Goal: Transaction & Acquisition: Purchase product/service

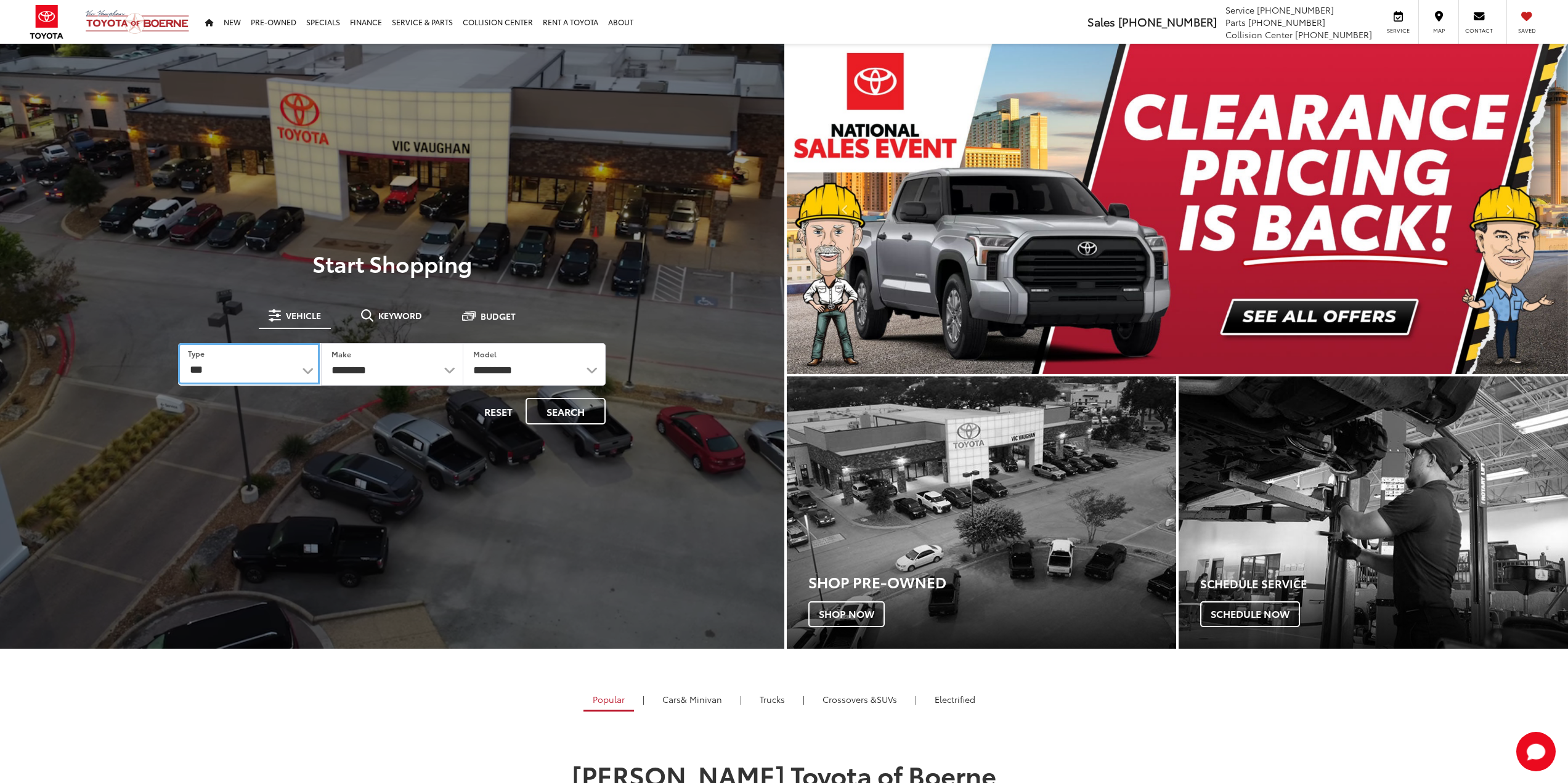
click at [261, 370] on select "*** *** **** *********" at bounding box center [248, 364] width 141 height 41
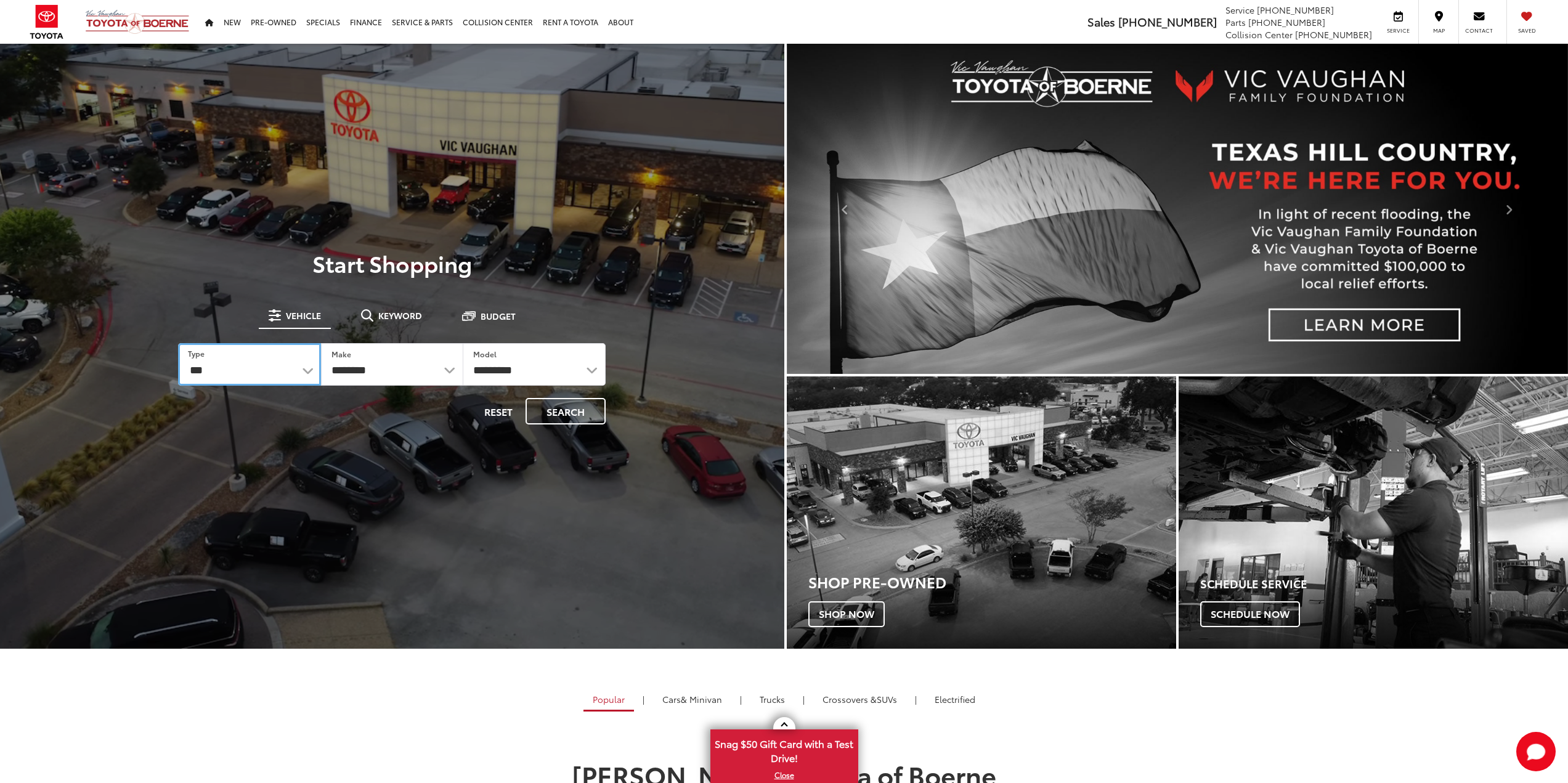
select select "******"
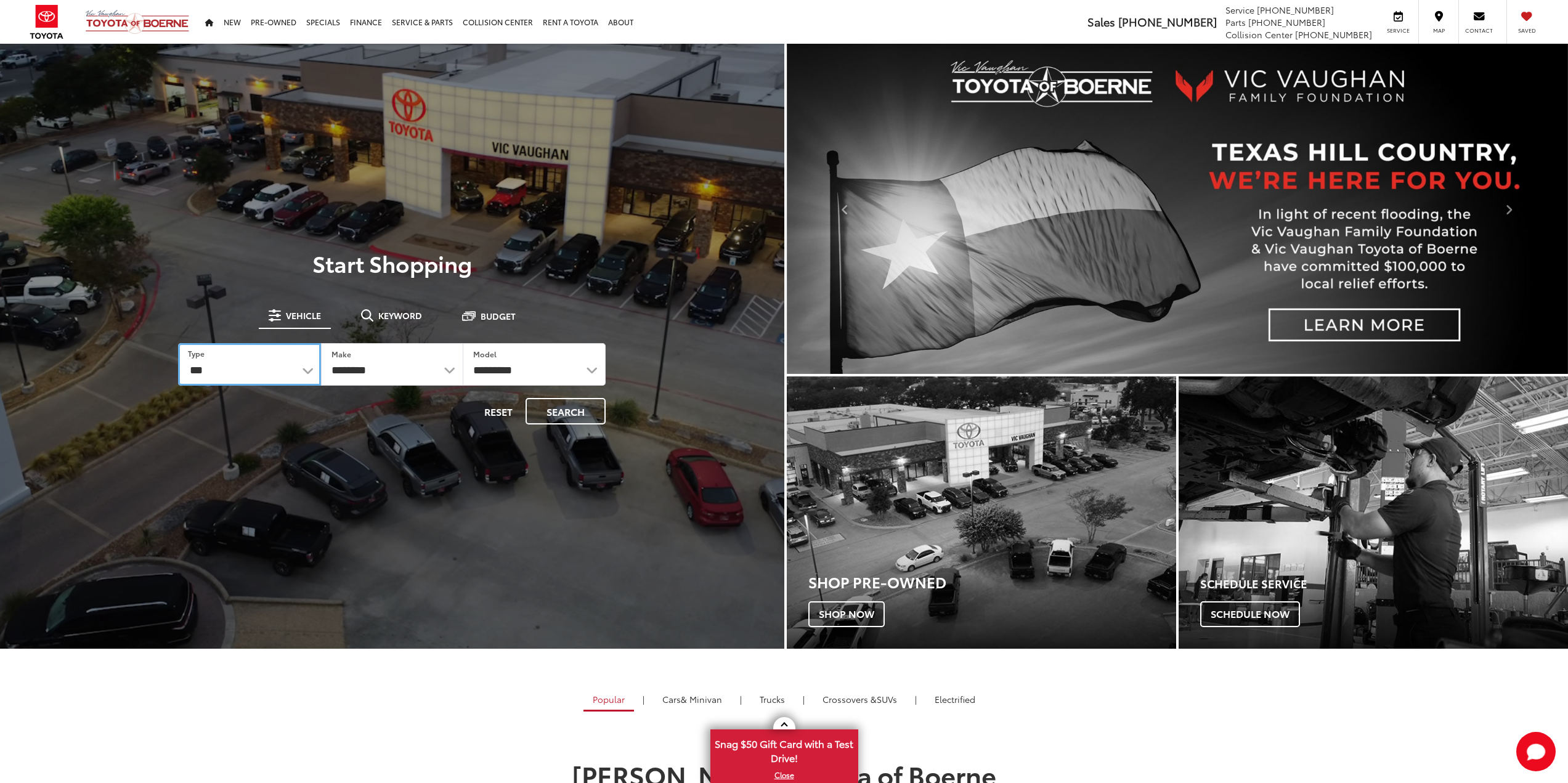
click at [178, 343] on select "*** *** **** *********" at bounding box center [248, 364] width 142 height 42
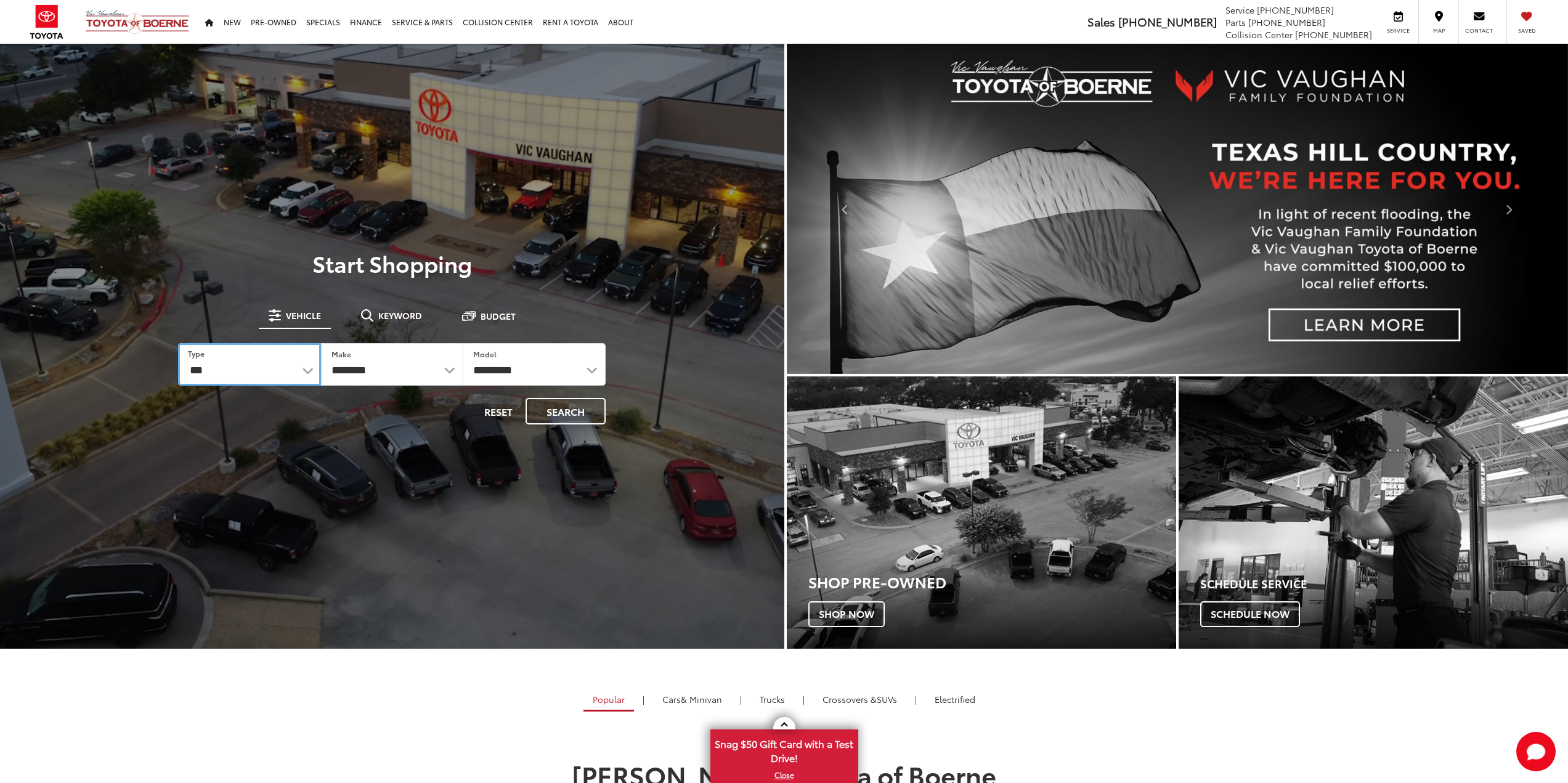
select select "******"
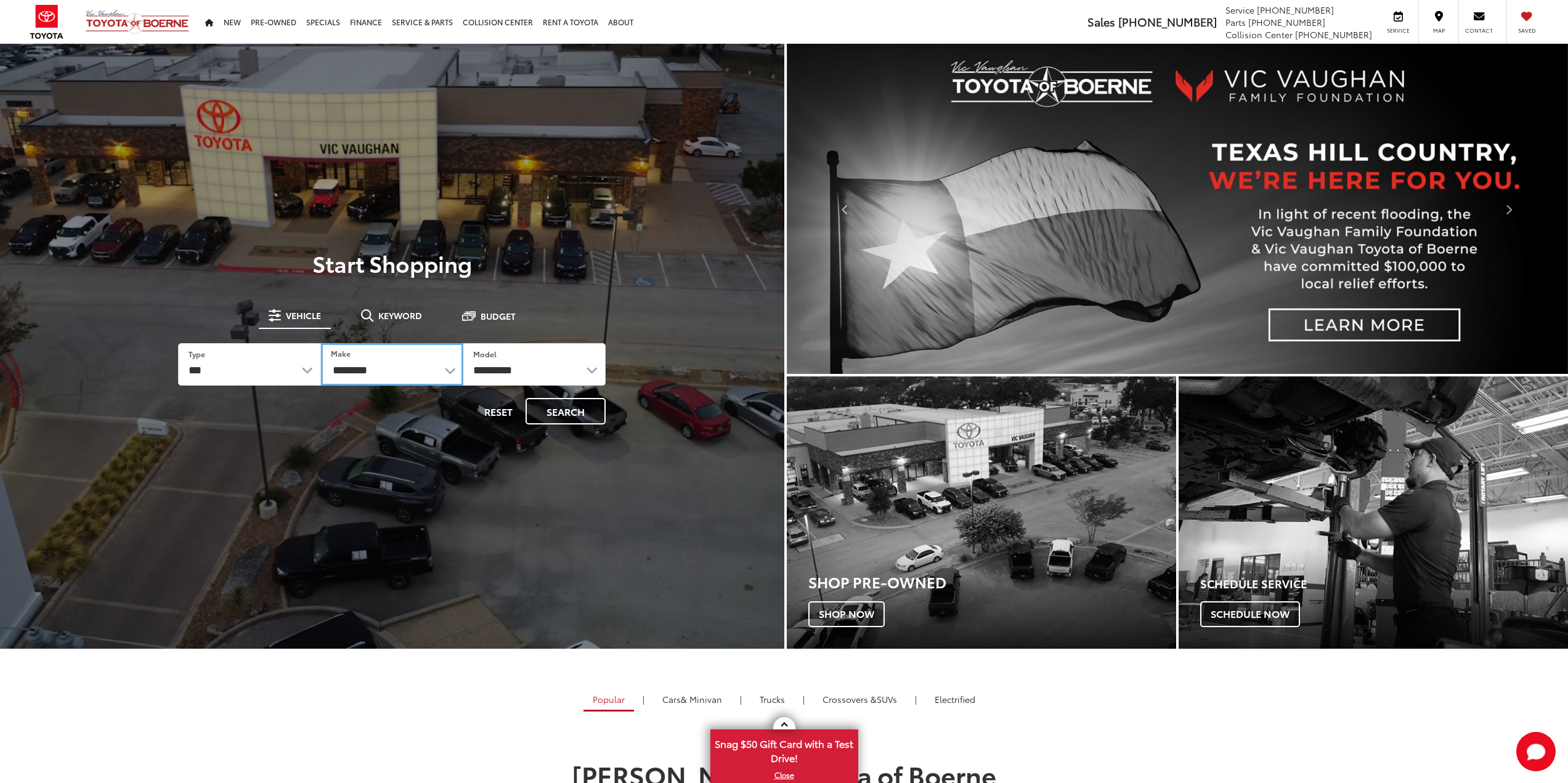
click at [354, 363] on select "******** ******" at bounding box center [392, 364] width 142 height 42
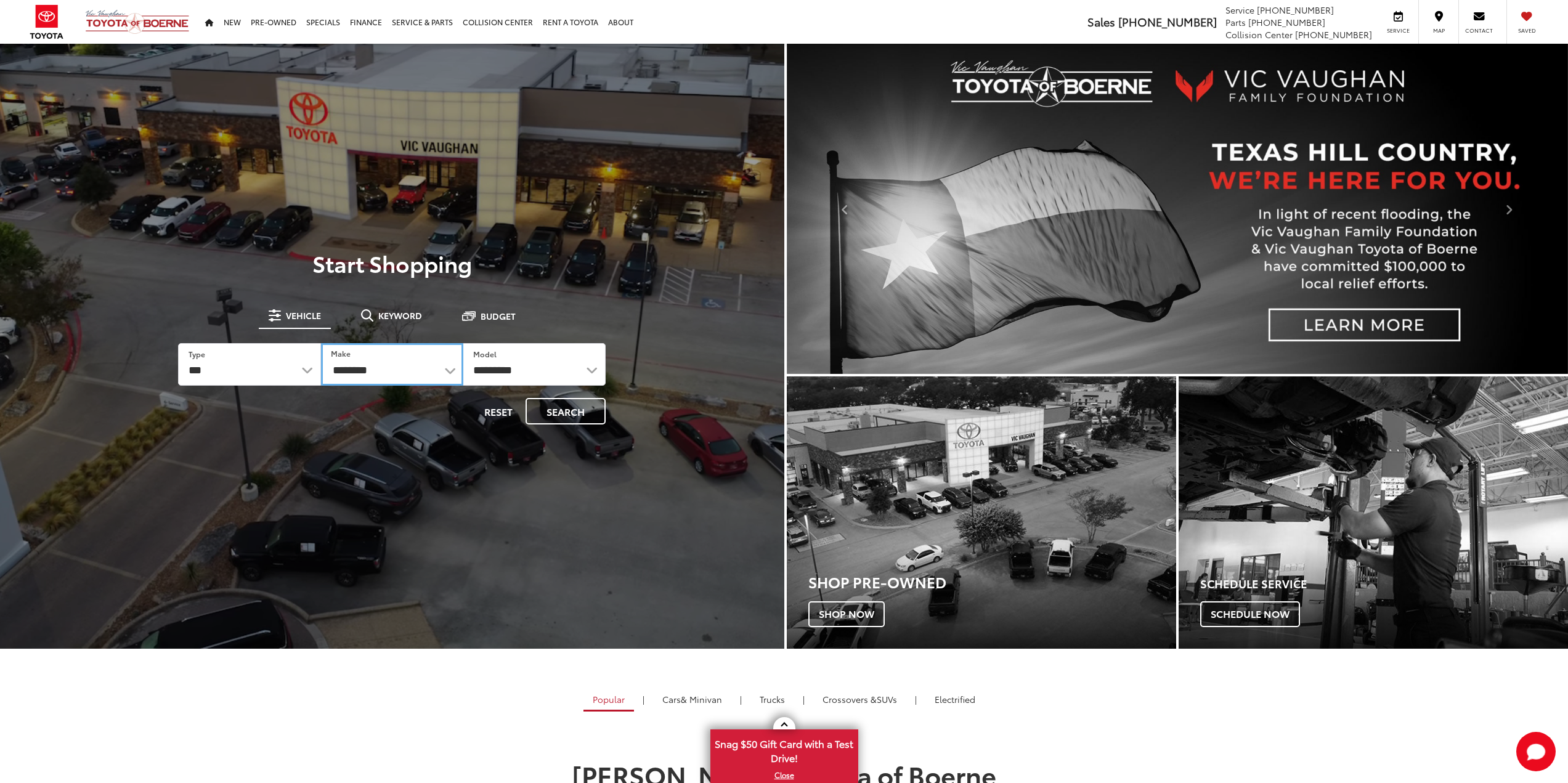
click at [321, 343] on select "******** ******" at bounding box center [392, 364] width 142 height 42
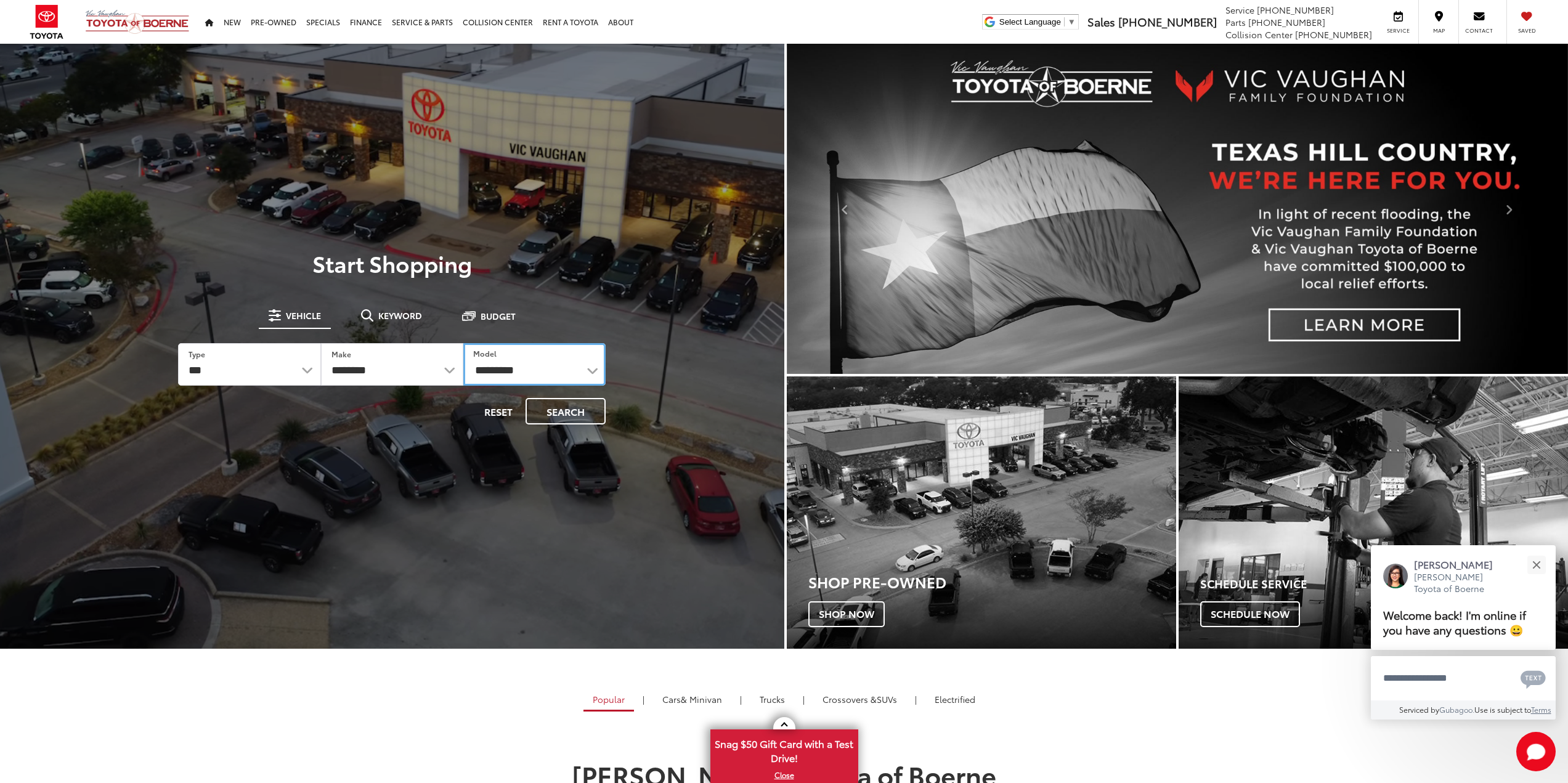
click at [511, 373] on select "**********" at bounding box center [534, 364] width 142 height 42
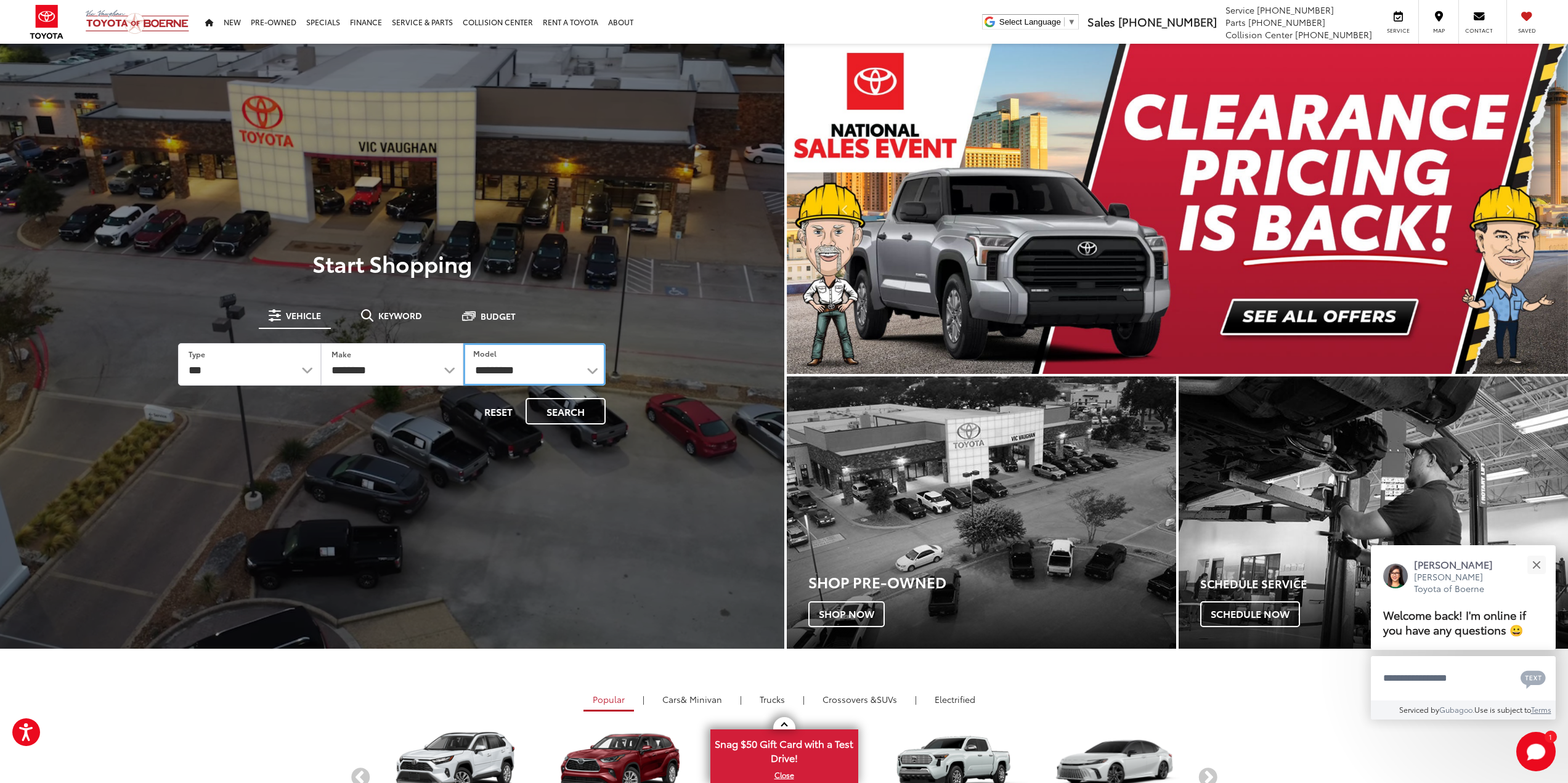
click at [570, 362] on select "**********" at bounding box center [534, 364] width 142 height 42
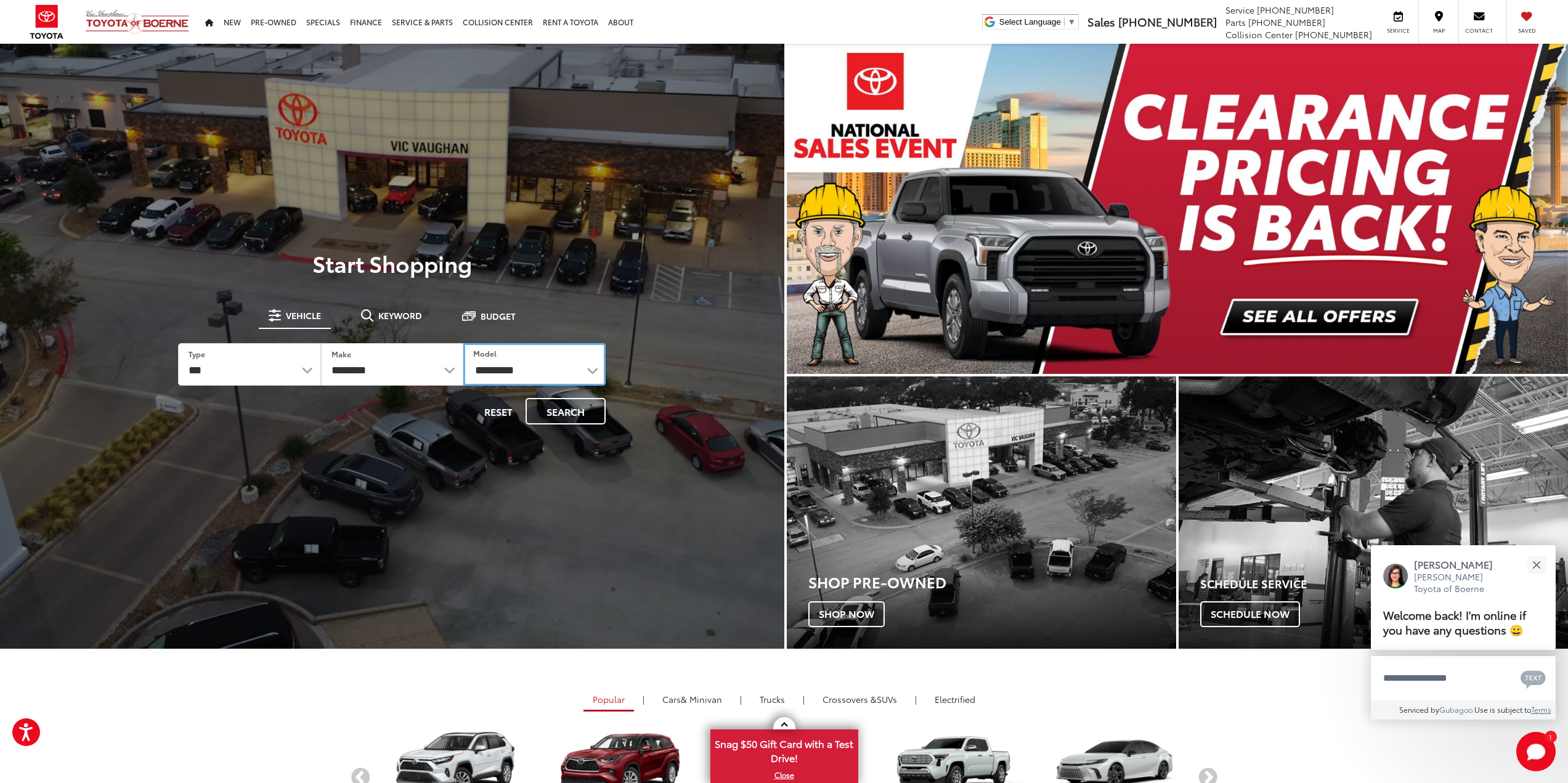
select select "******"
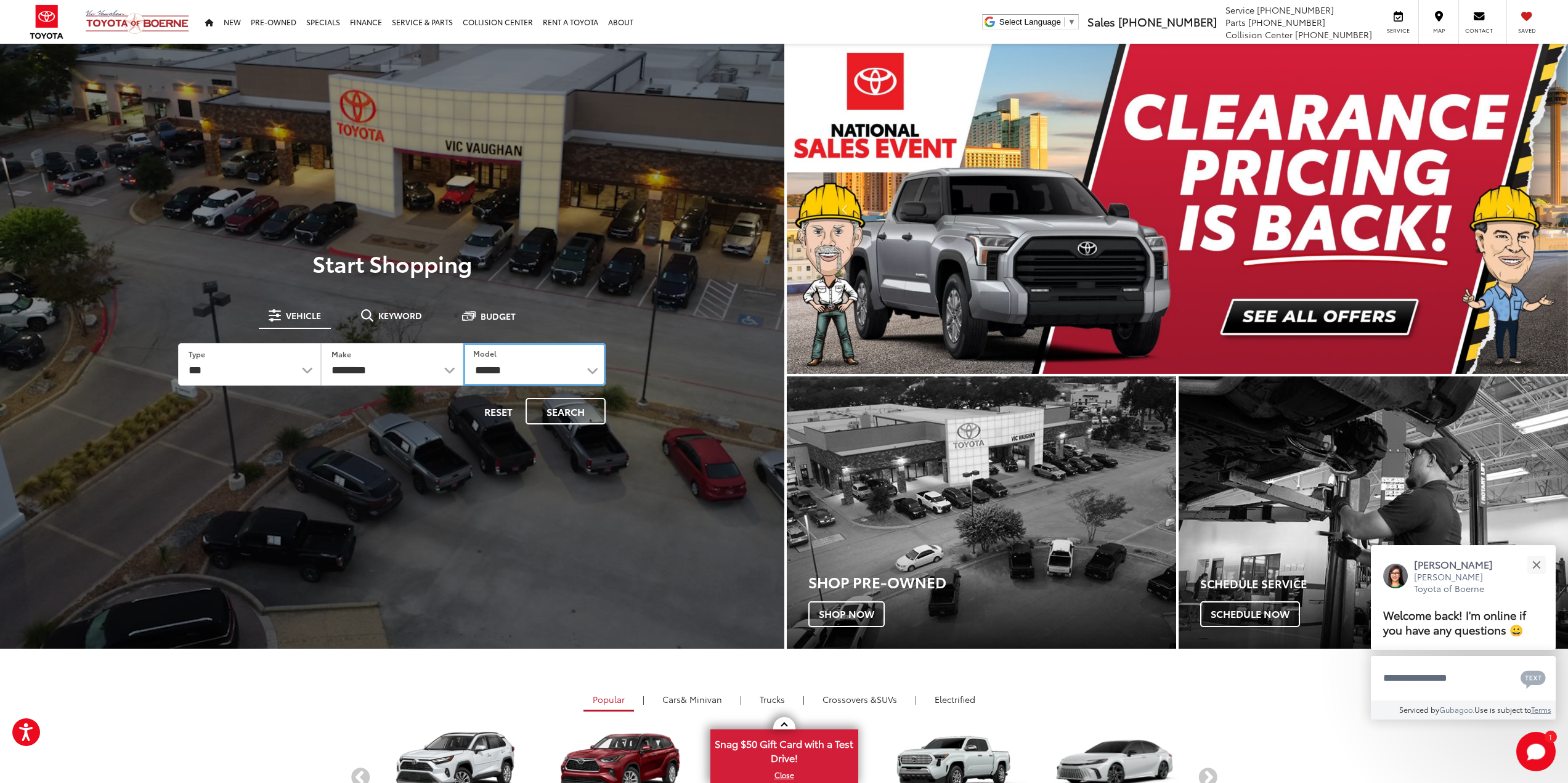
click at [463, 343] on select "**********" at bounding box center [534, 364] width 142 height 42
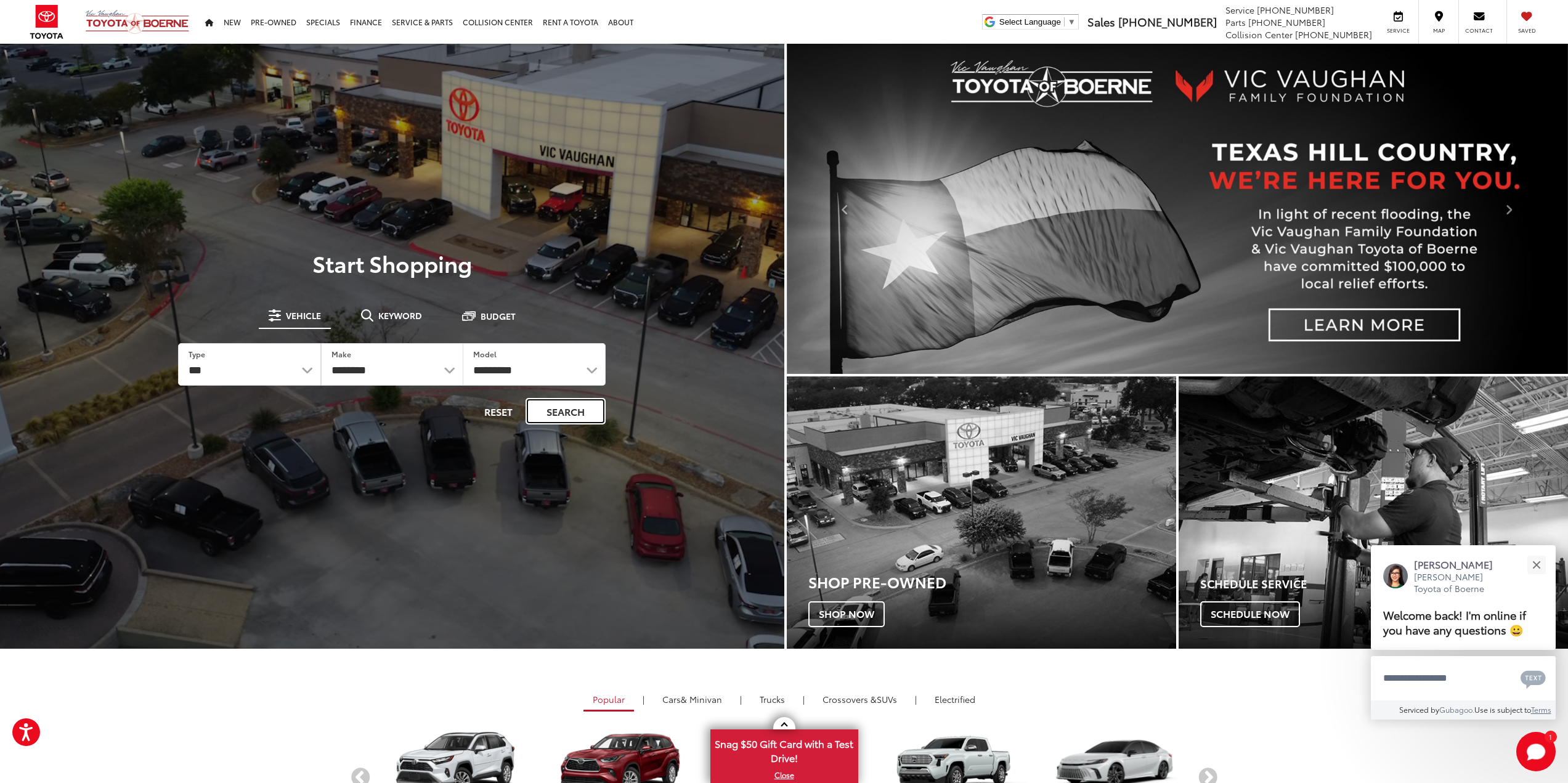
click at [549, 401] on button "Search" at bounding box center [565, 411] width 80 height 27
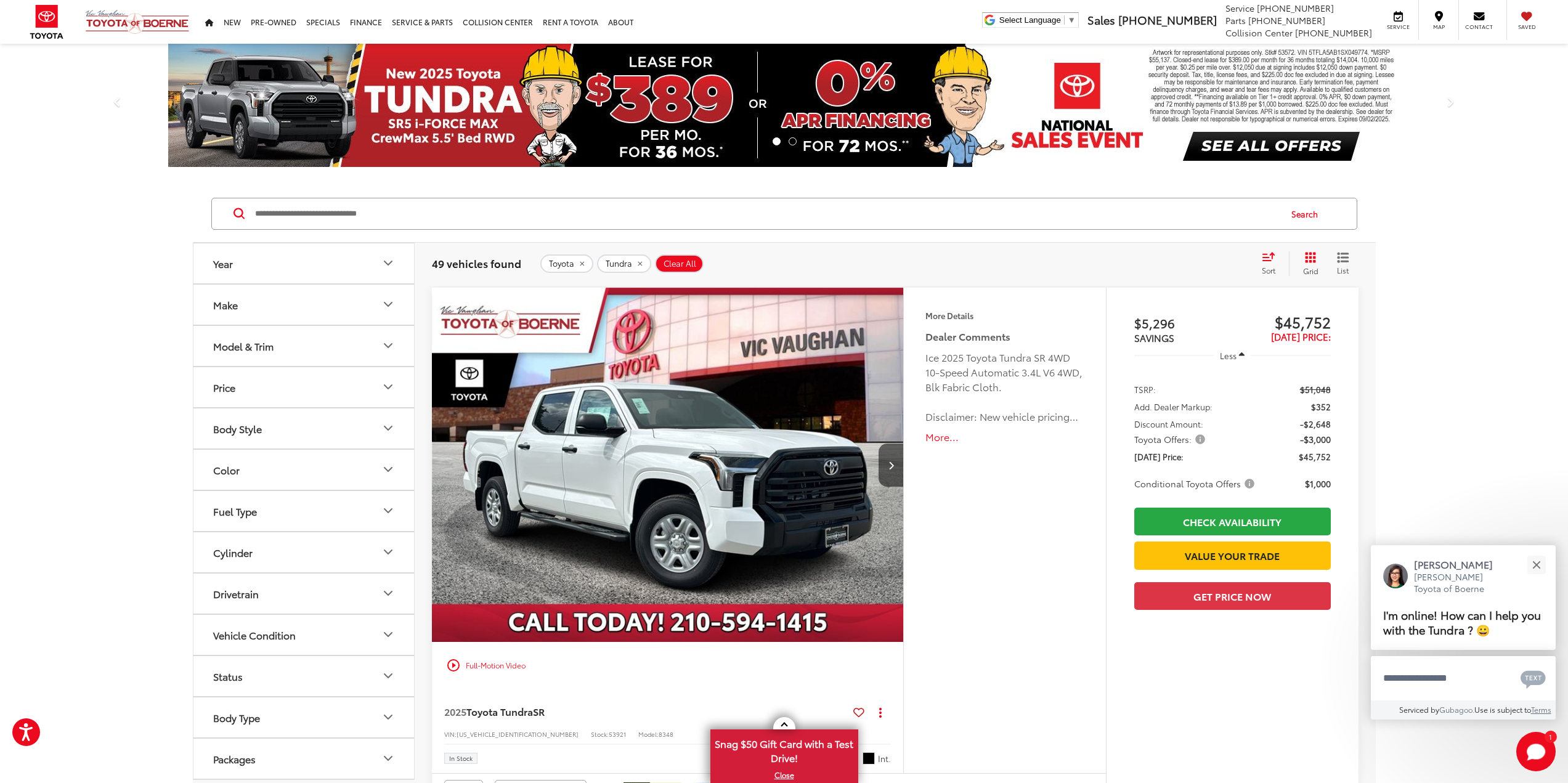
click at [315, 357] on button "Model & Trim" at bounding box center [304, 346] width 222 height 40
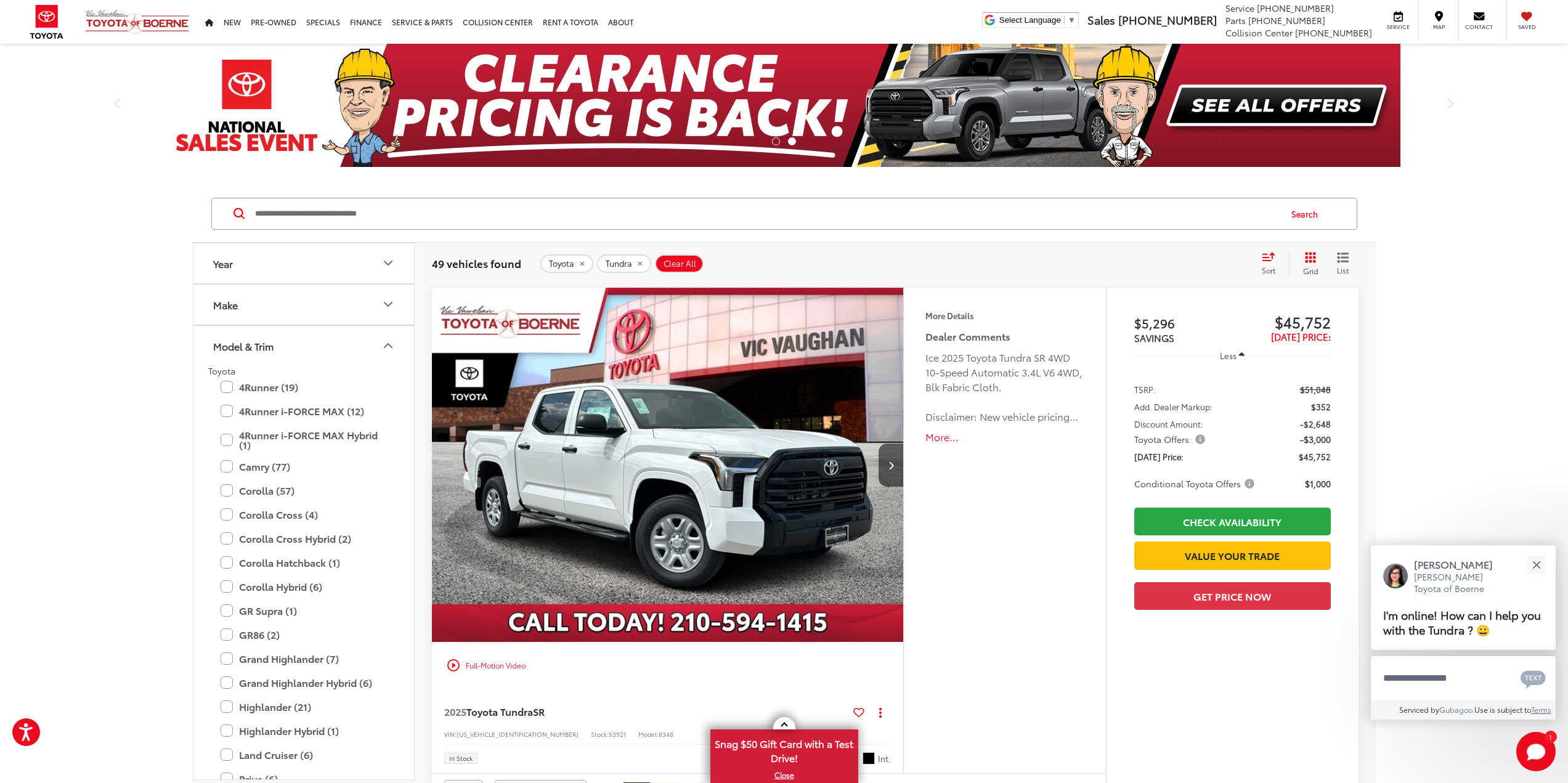
click at [381, 345] on icon "Model & Trim" at bounding box center [388, 345] width 15 height 15
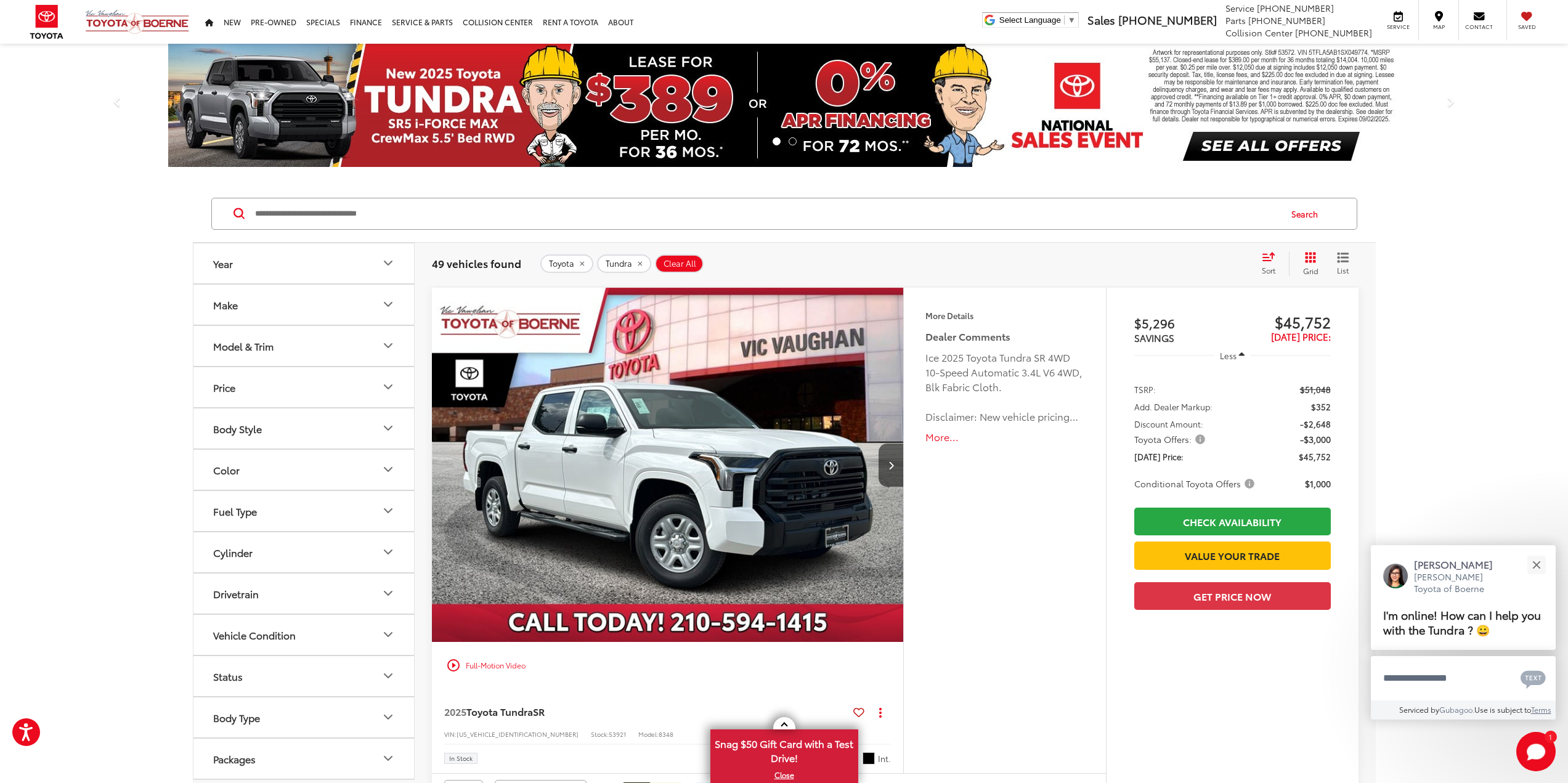
click at [381, 345] on icon "Model & Trim" at bounding box center [388, 345] width 15 height 15
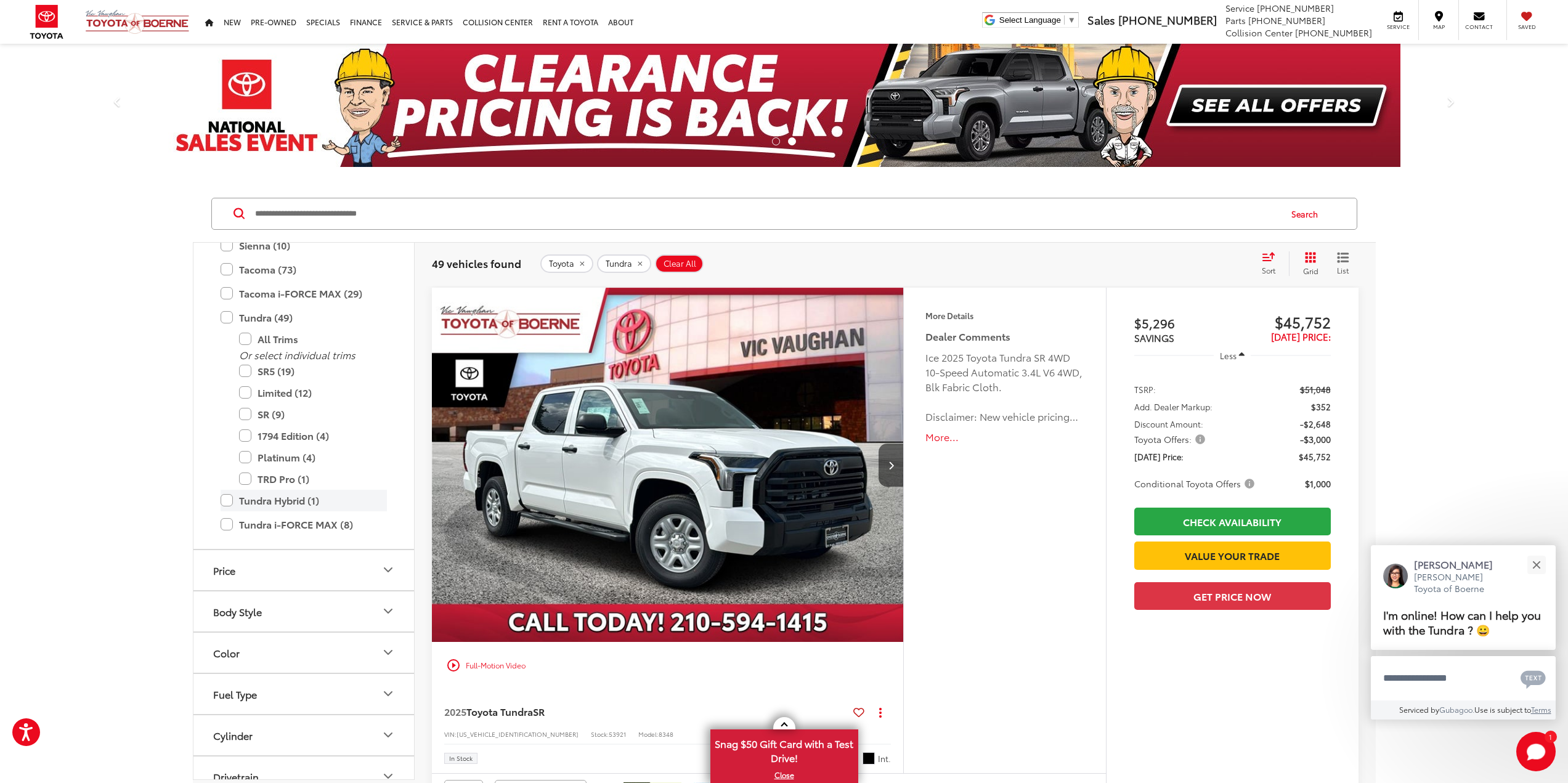
scroll to position [609, 0]
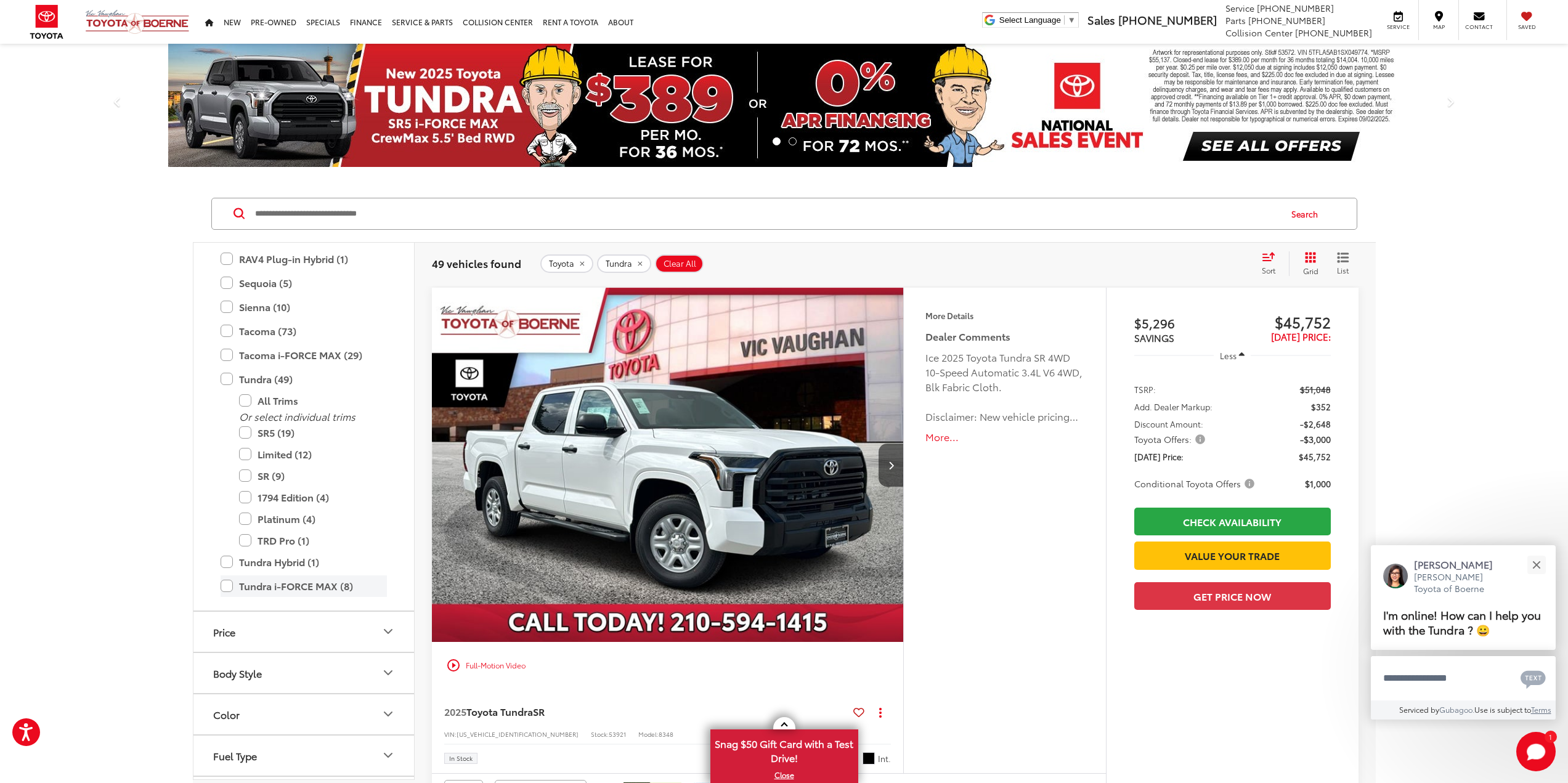
click at [223, 586] on label "Tundra i-FORCE MAX (8)" at bounding box center [304, 586] width 166 height 22
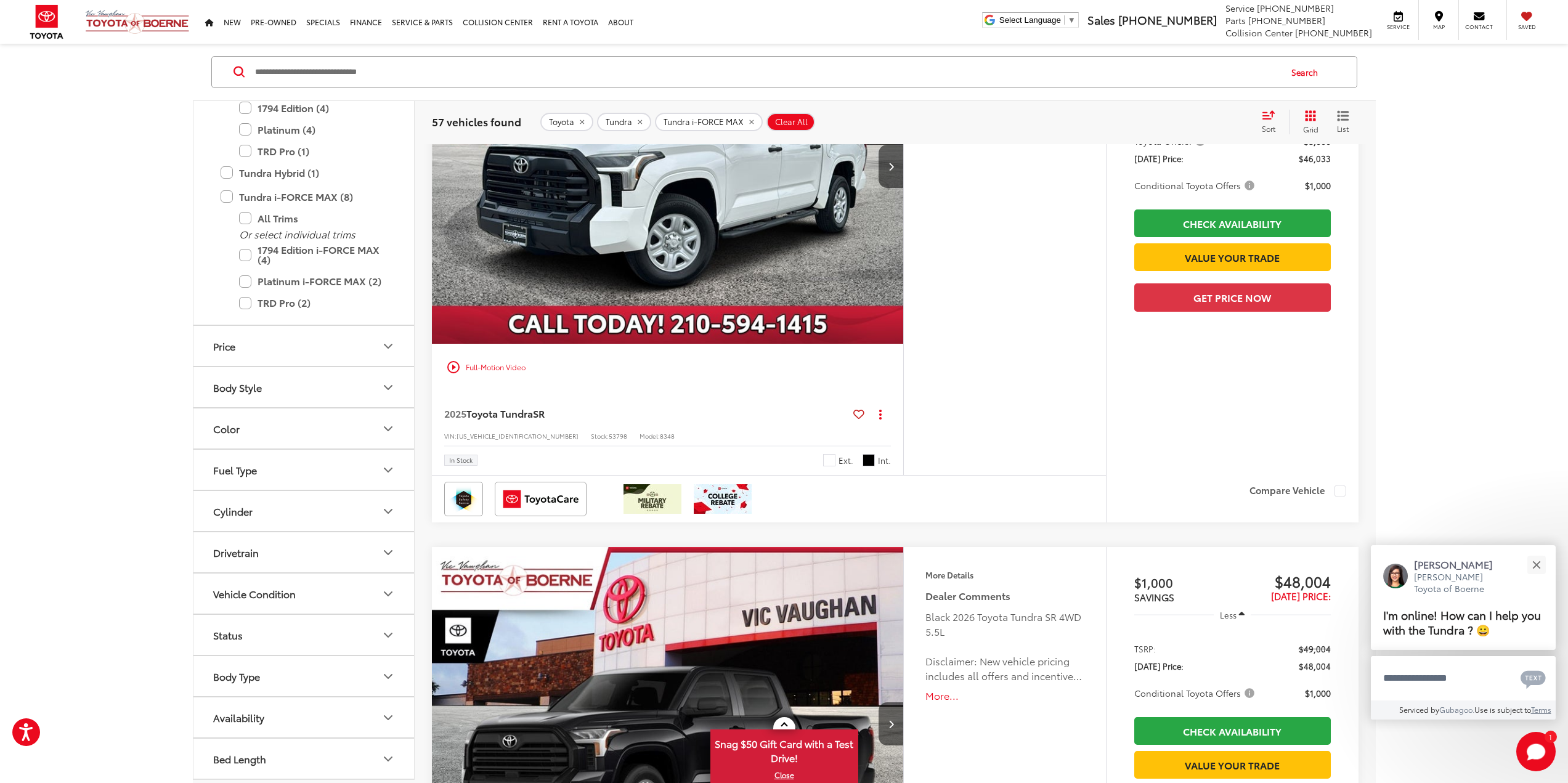
scroll to position [1417, 0]
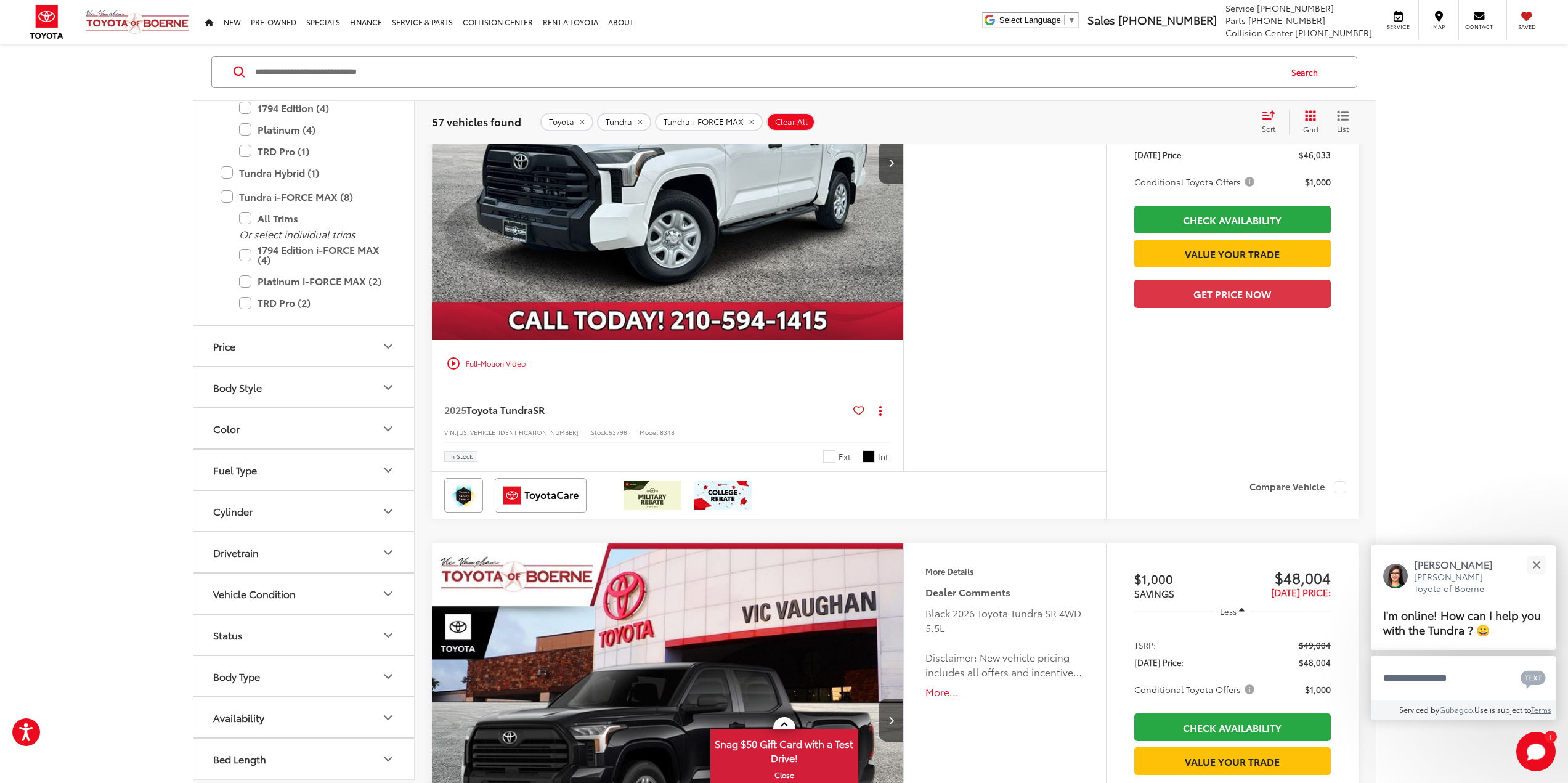
click at [318, 545] on button "Drivetrain" at bounding box center [304, 552] width 222 height 40
click at [213, 584] on label "4-Wheel Drive (45)" at bounding box center [255, 583] width 95 height 21
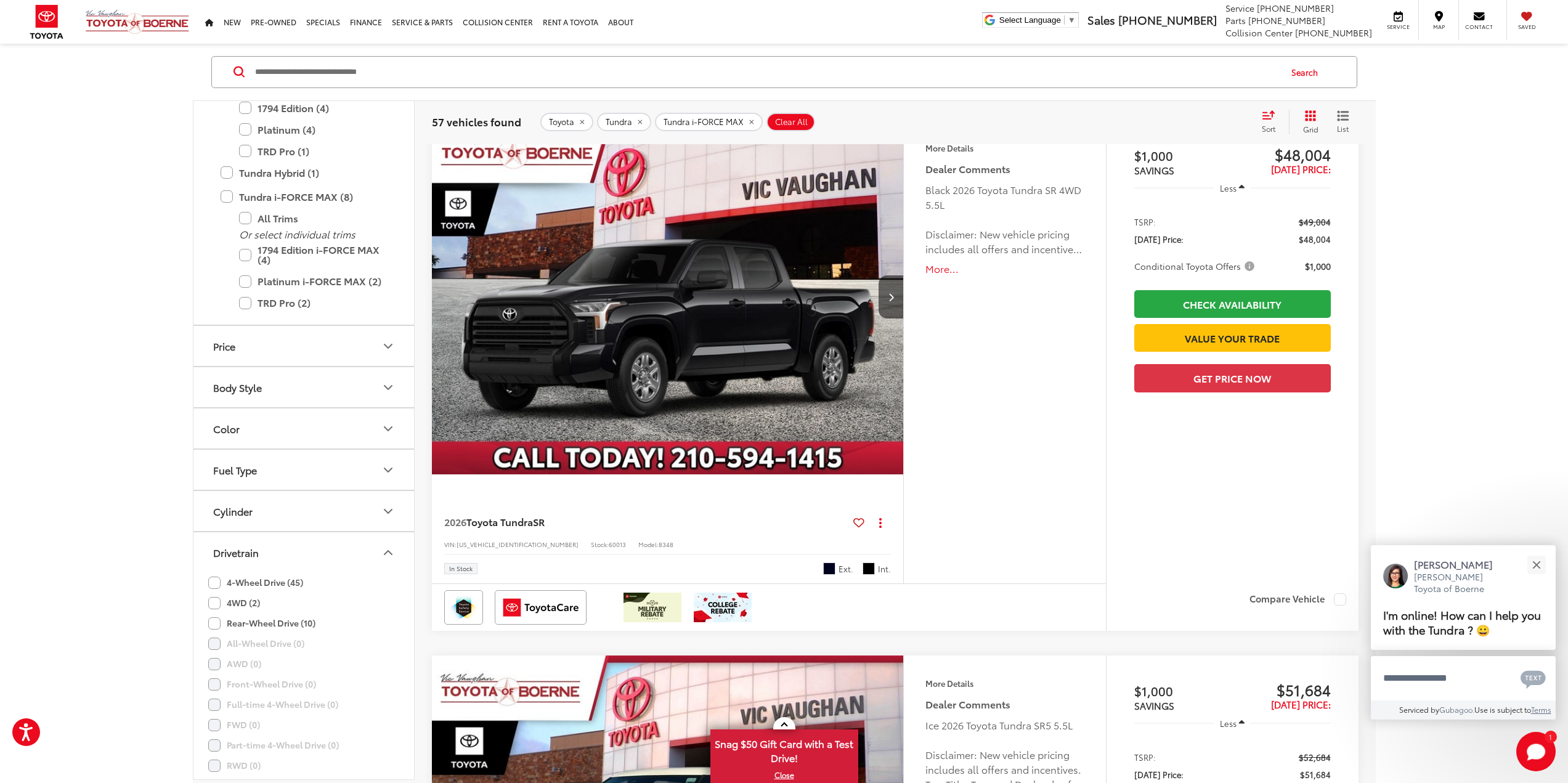
scroll to position [808, 0]
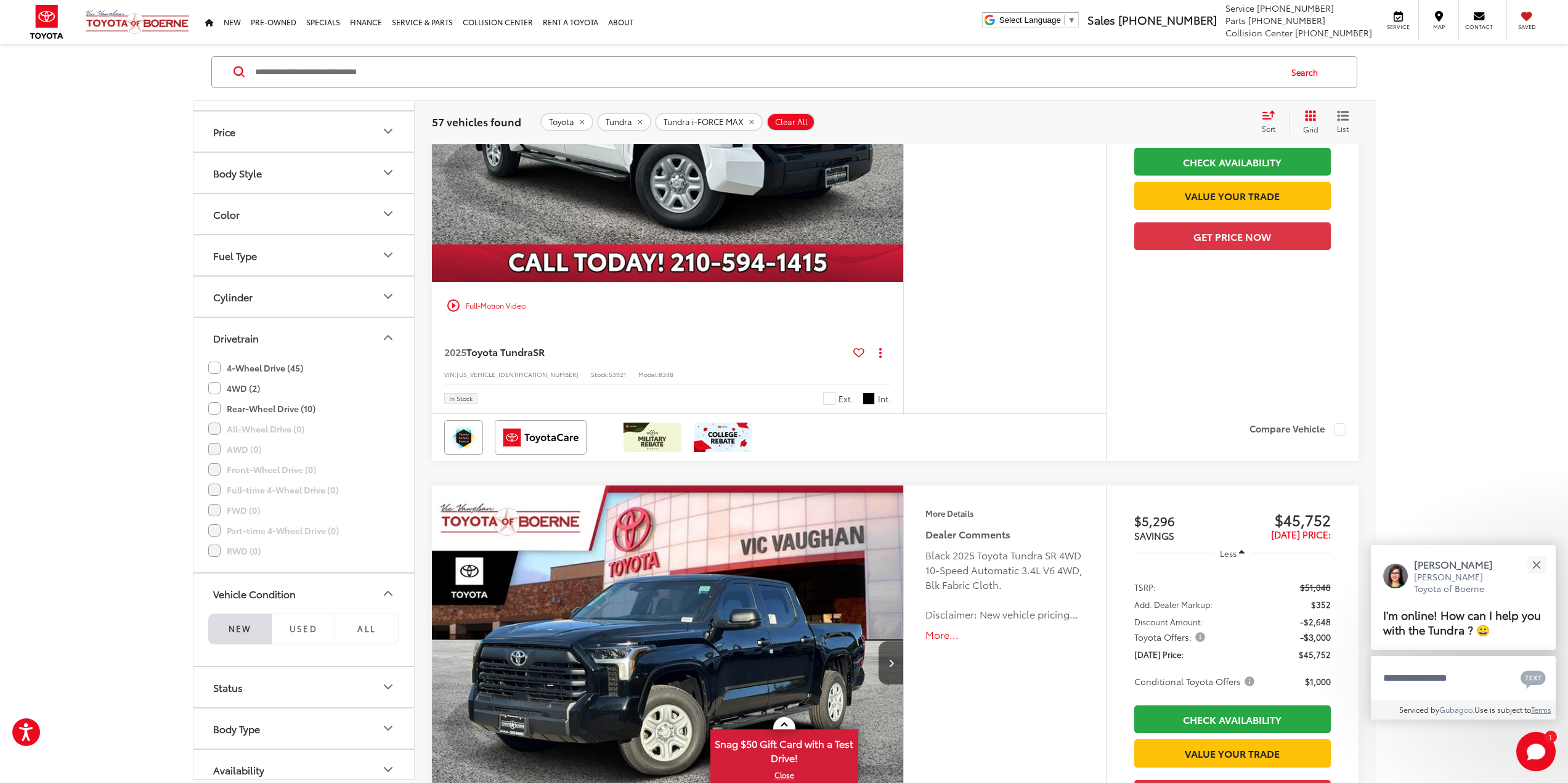
scroll to position [141, 0]
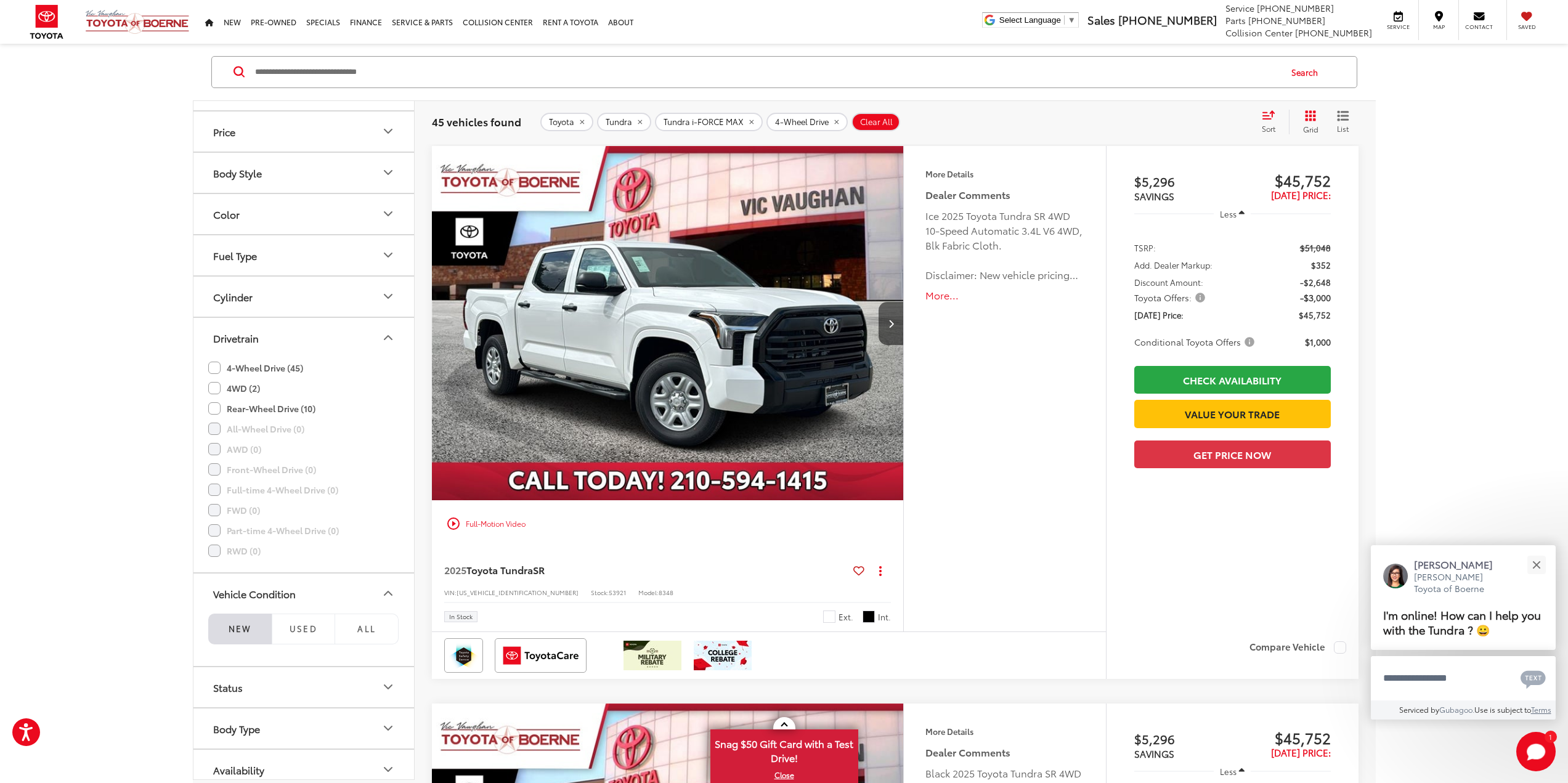
click at [216, 392] on label "4WD (2)" at bounding box center [234, 389] width 52 height 21
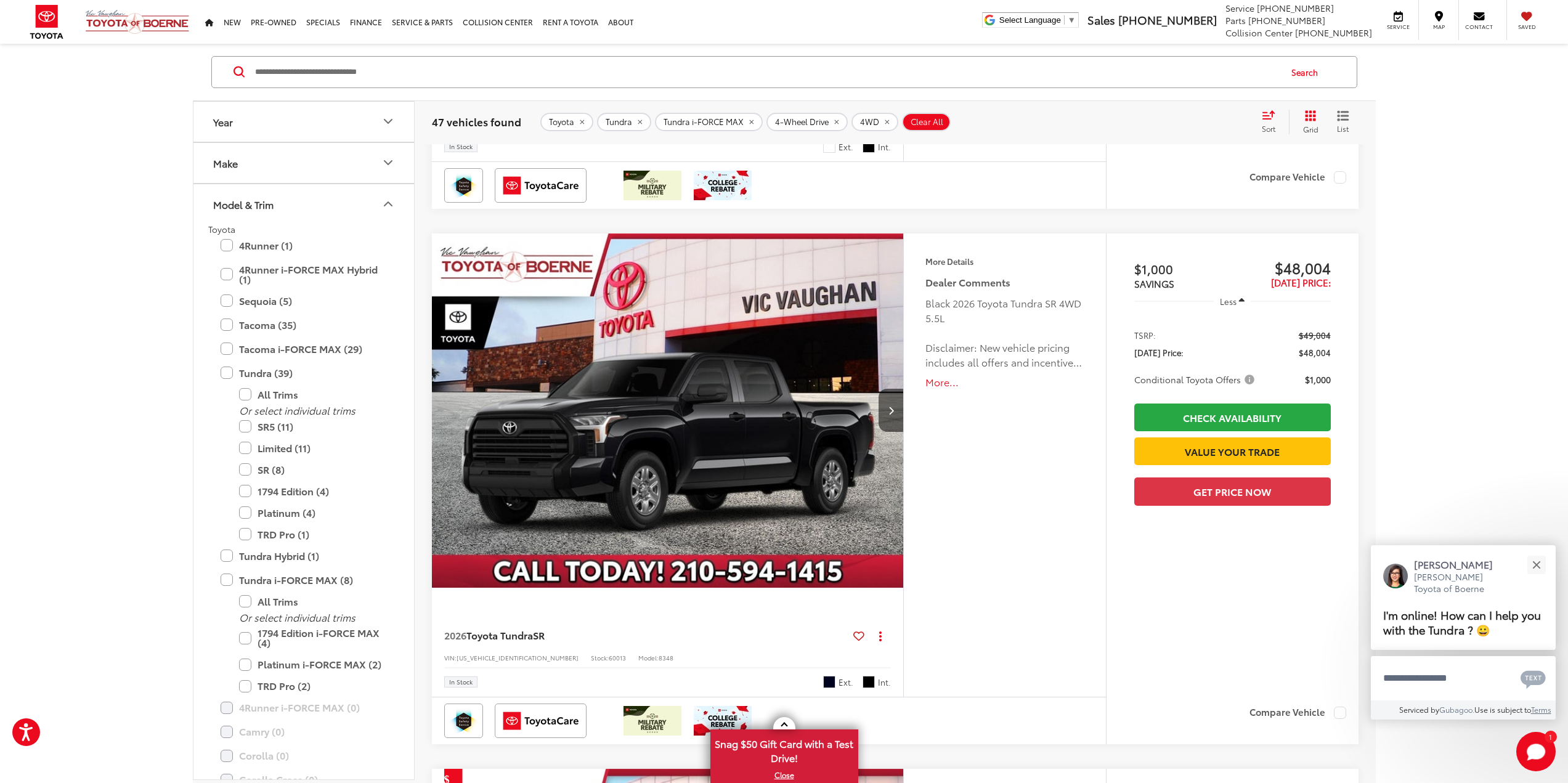
scroll to position [1725, 0]
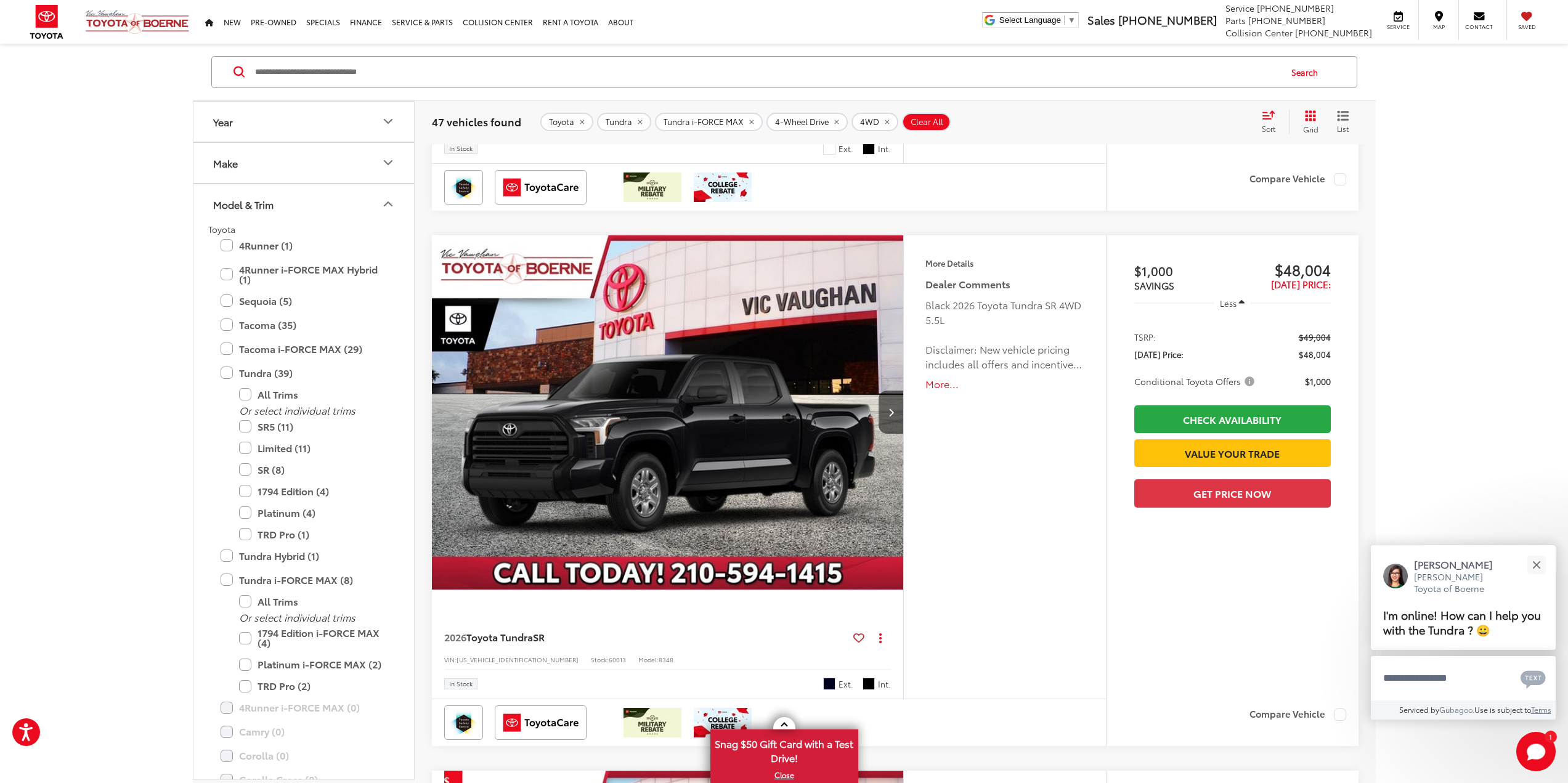
click at [942, 383] on button "More..." at bounding box center [1005, 384] width 159 height 14
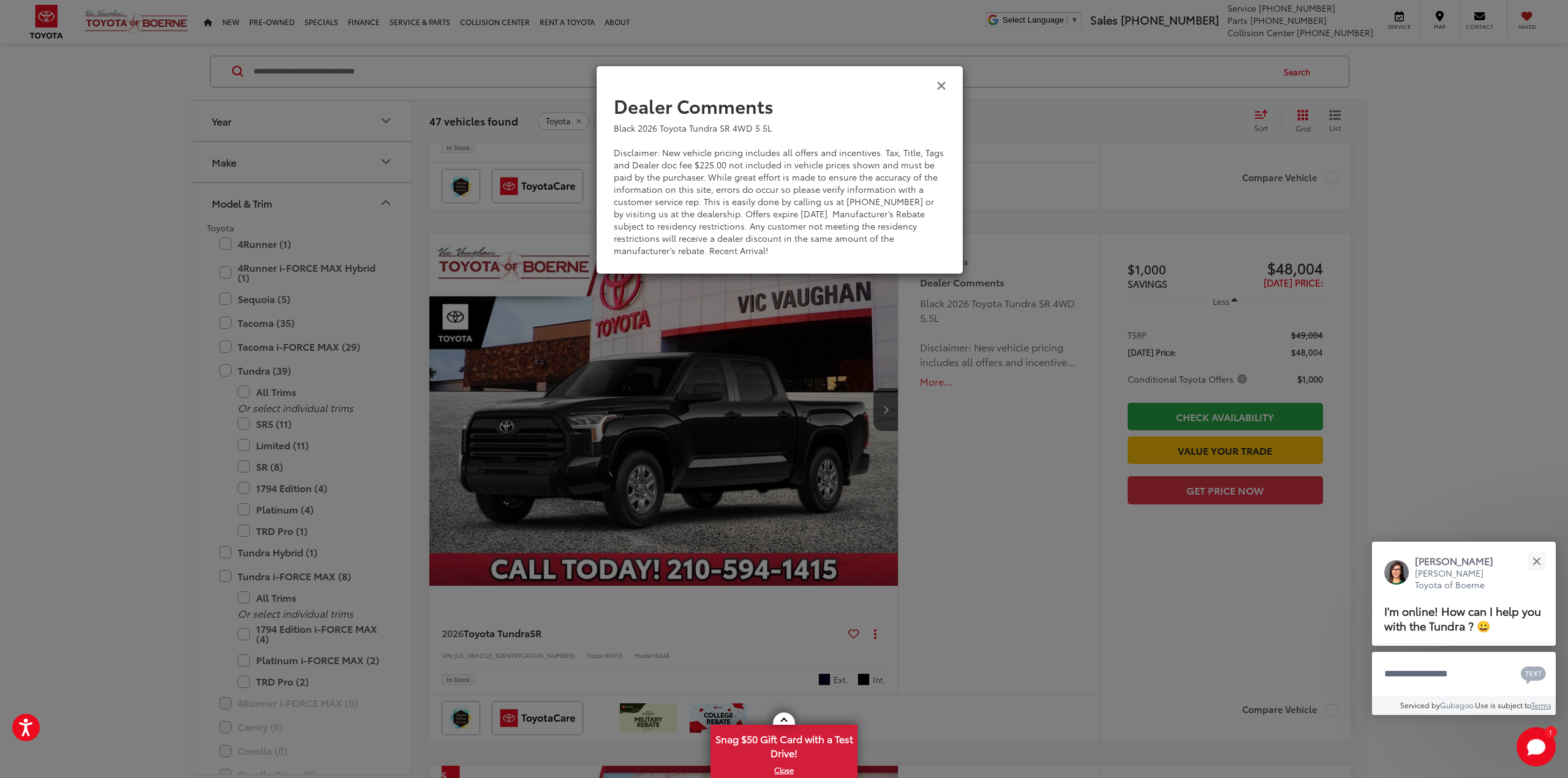
click at [946, 85] on icon "Close" at bounding box center [940, 84] width 9 height 13
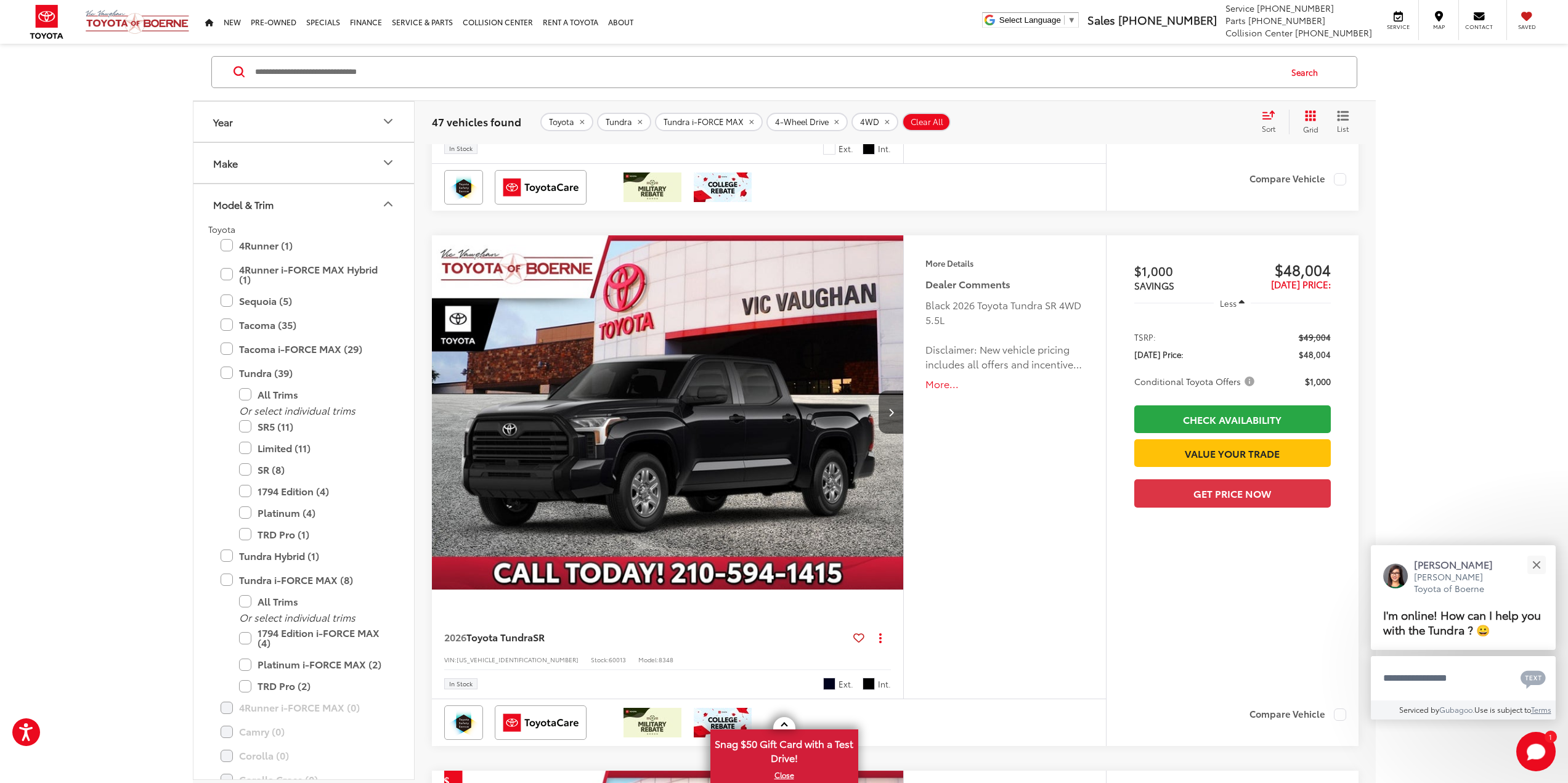
click at [806, 345] on img "2026 Toyota Tundra SR 0" at bounding box center [668, 413] width 474 height 355
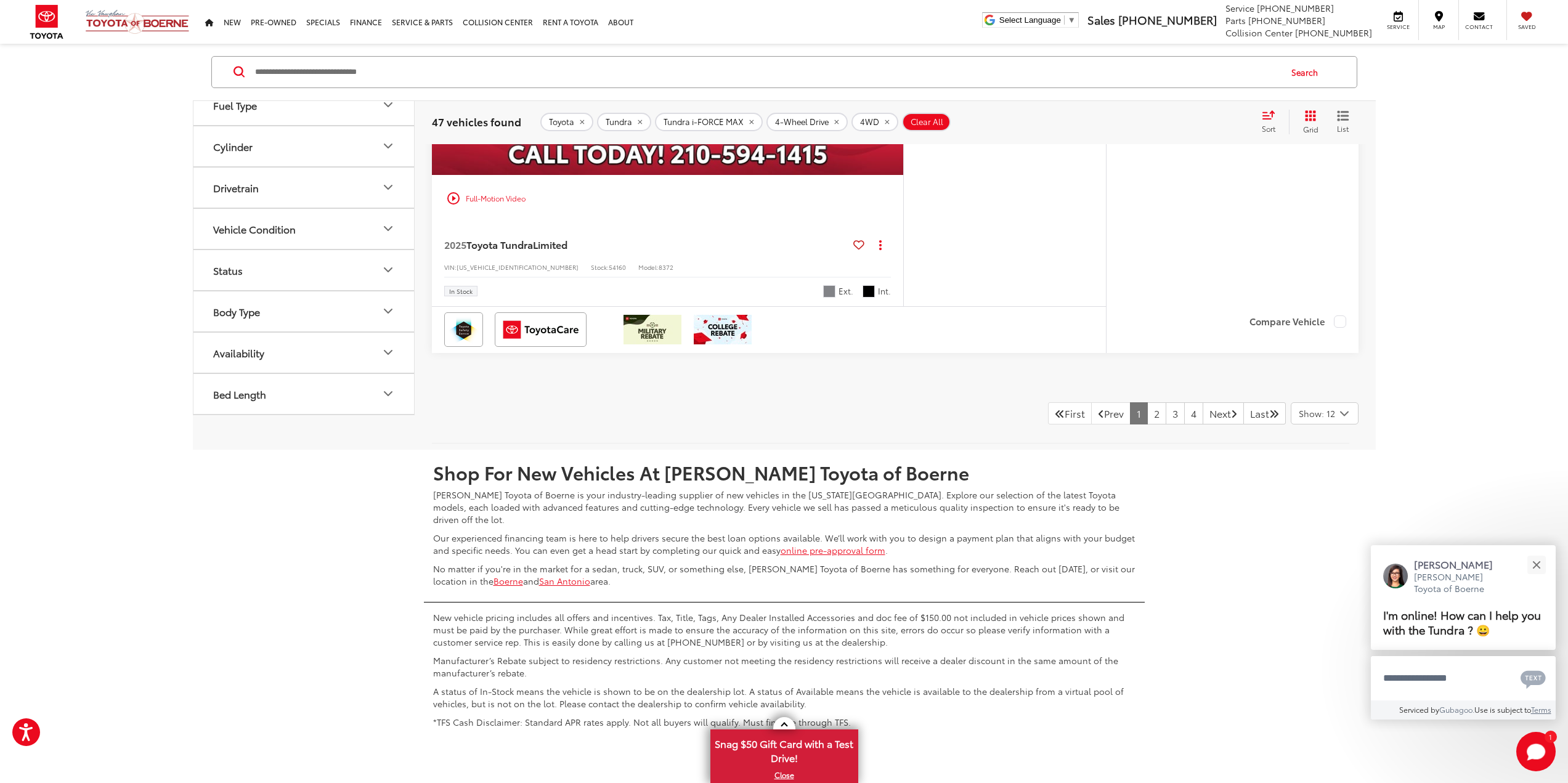
scroll to position [6449, 0]
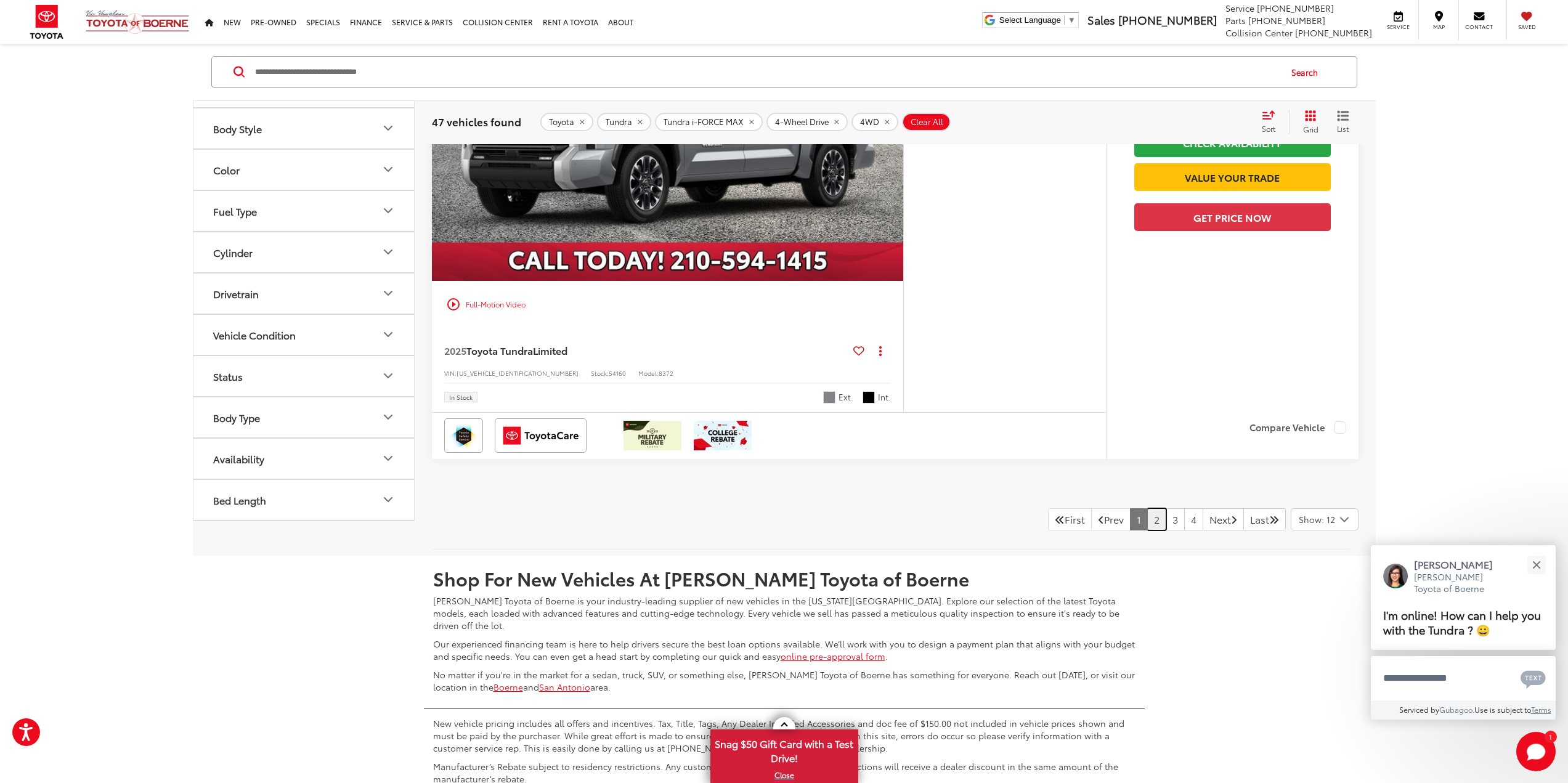
click at [1147, 512] on link "2" at bounding box center [1157, 519] width 19 height 22
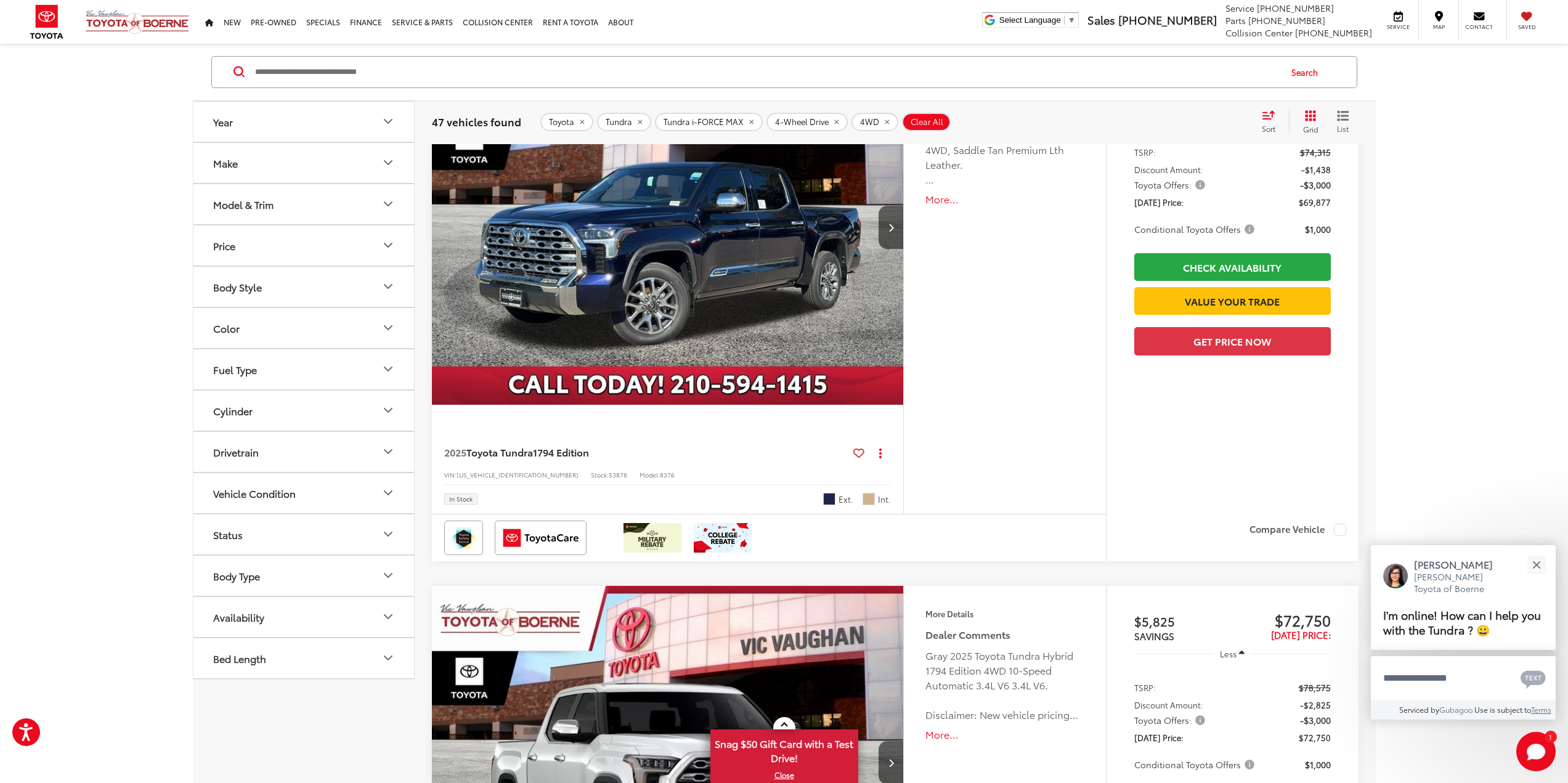
scroll to position [1744, 0]
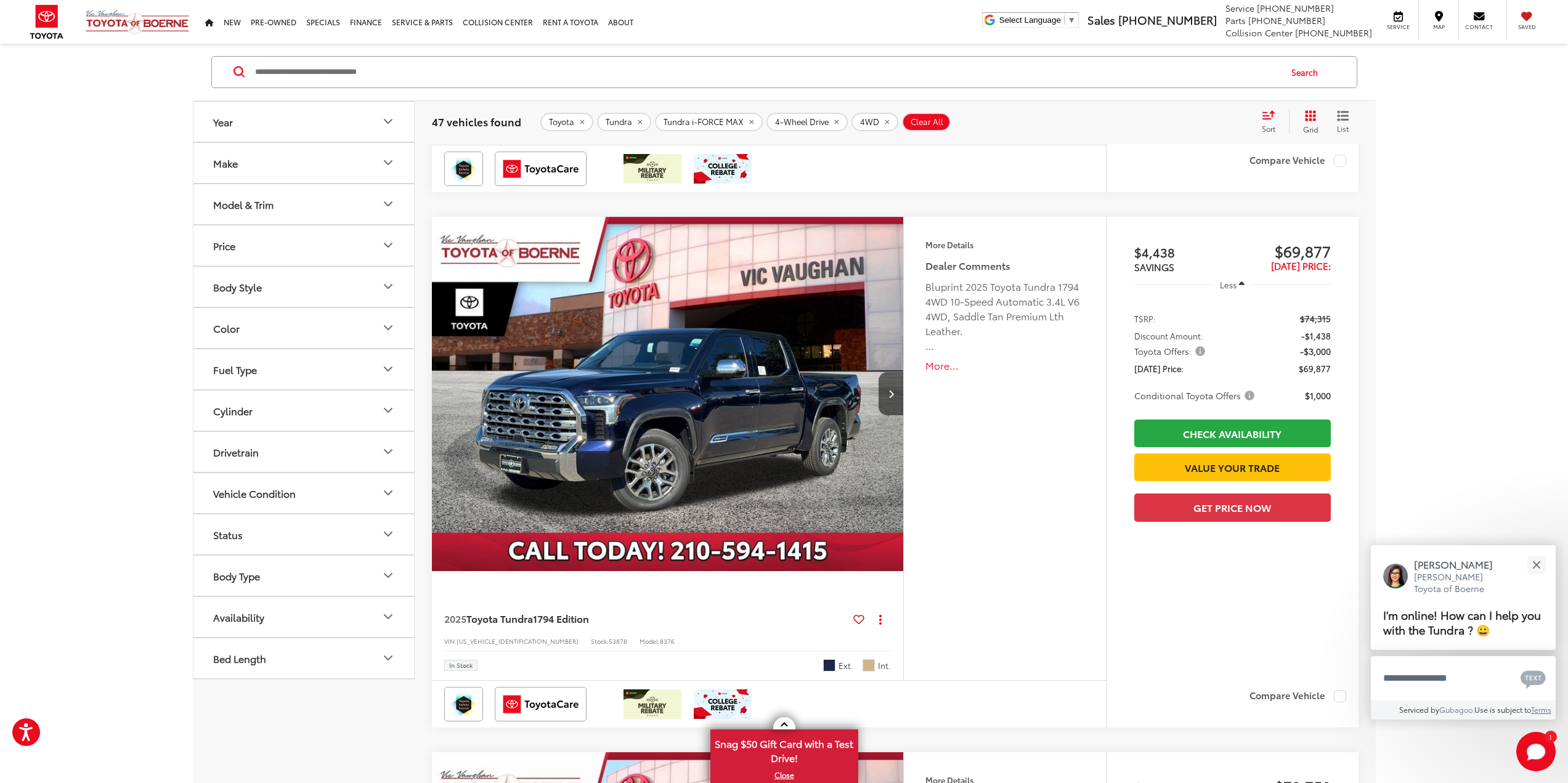
click at [1018, 238] on div "More Details Comments Dealer Comments Bluprint 2025 Toyota Tundra 1794 4WD 10-S…" at bounding box center [1005, 312] width 202 height 191
click at [987, 275] on div "Dealer Comments Bluprint 2025 Toyota Tundra 1794 4WD 10-Speed Automatic 3.4L V6…" at bounding box center [1005, 315] width 159 height 115
click at [946, 292] on div "Bluprint 2025 Toyota Tundra 1794 4WD 10-Speed Automatic 3.4L V6 4WD, Saddle Tan…" at bounding box center [1005, 316] width 159 height 74
click at [704, 296] on img "2025 Toyota Tundra 1794 Edition 0" at bounding box center [668, 394] width 474 height 355
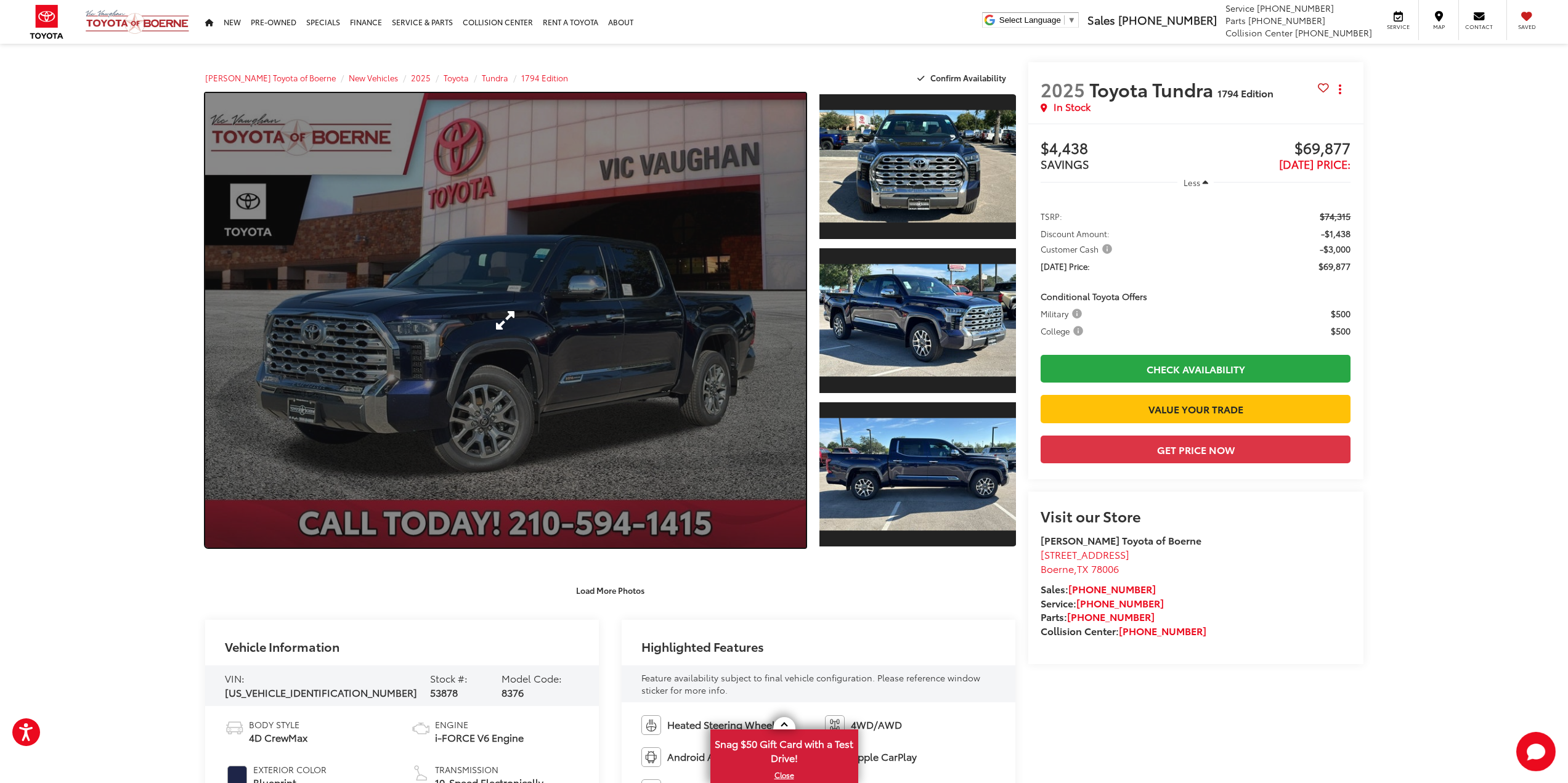
click at [657, 385] on link "Expand Photo 0" at bounding box center [505, 320] width 601 height 454
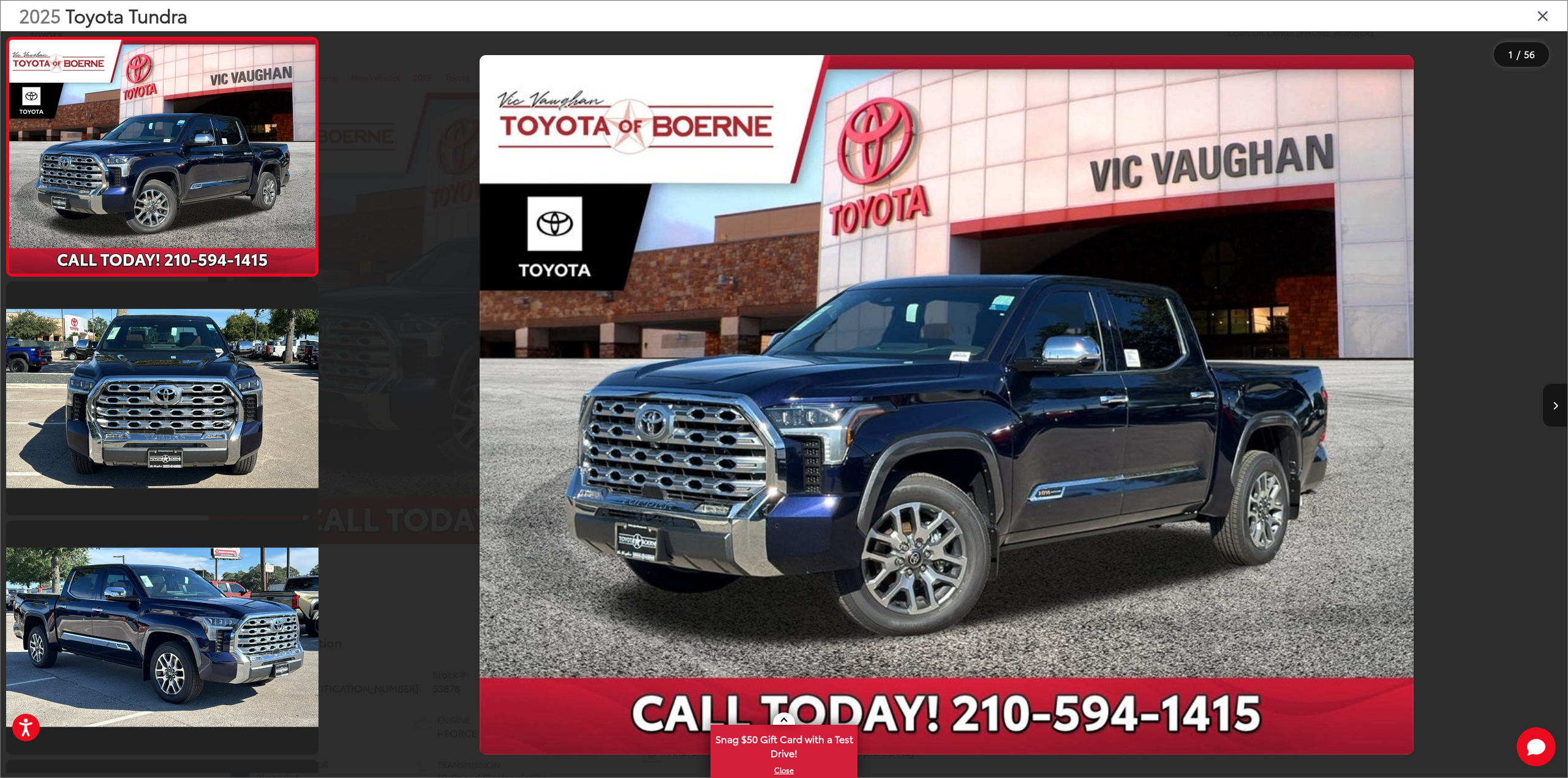
click at [1557, 406] on icon "Next image" at bounding box center [1555, 406] width 5 height 9
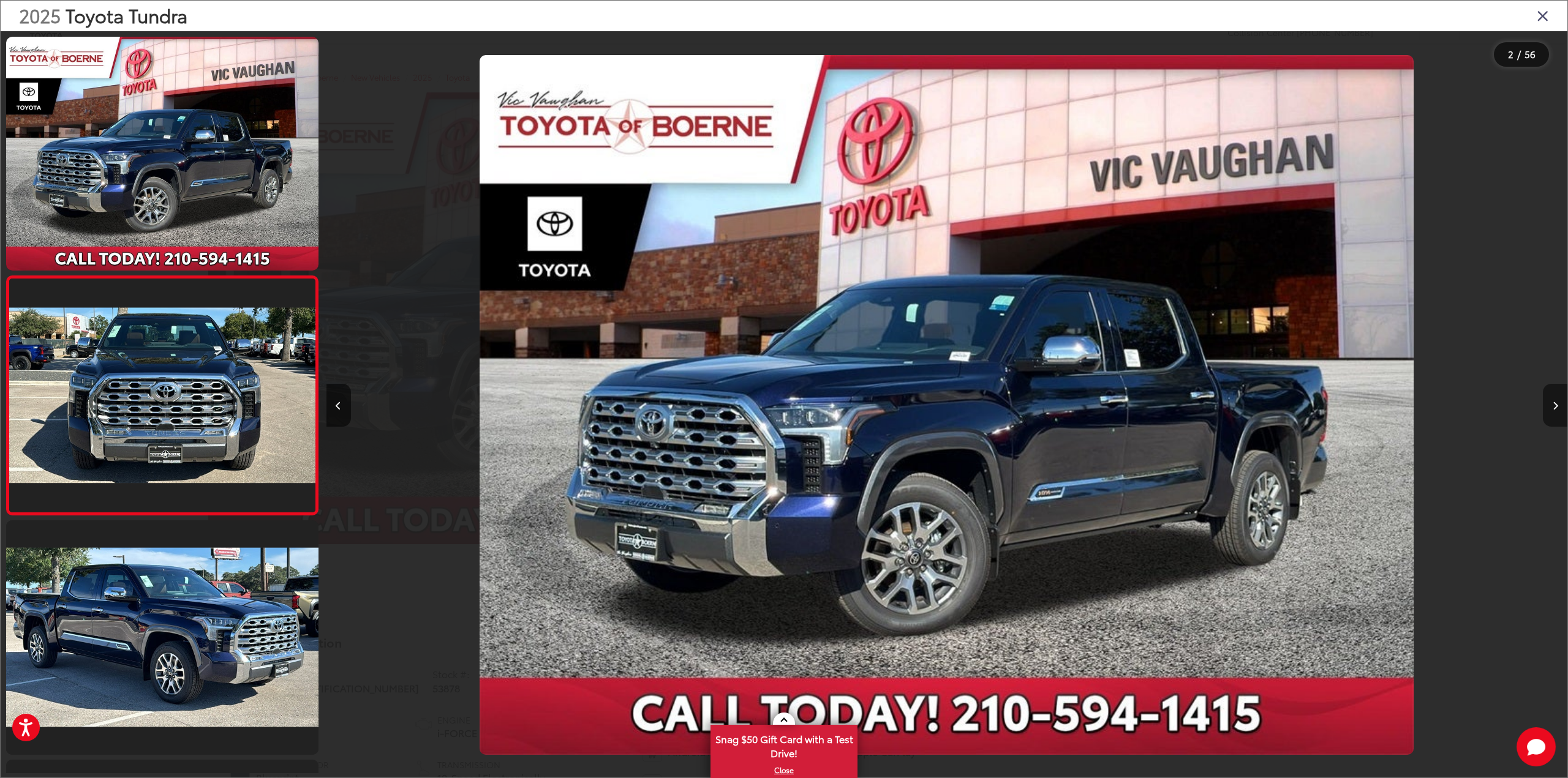
scroll to position [27, 0]
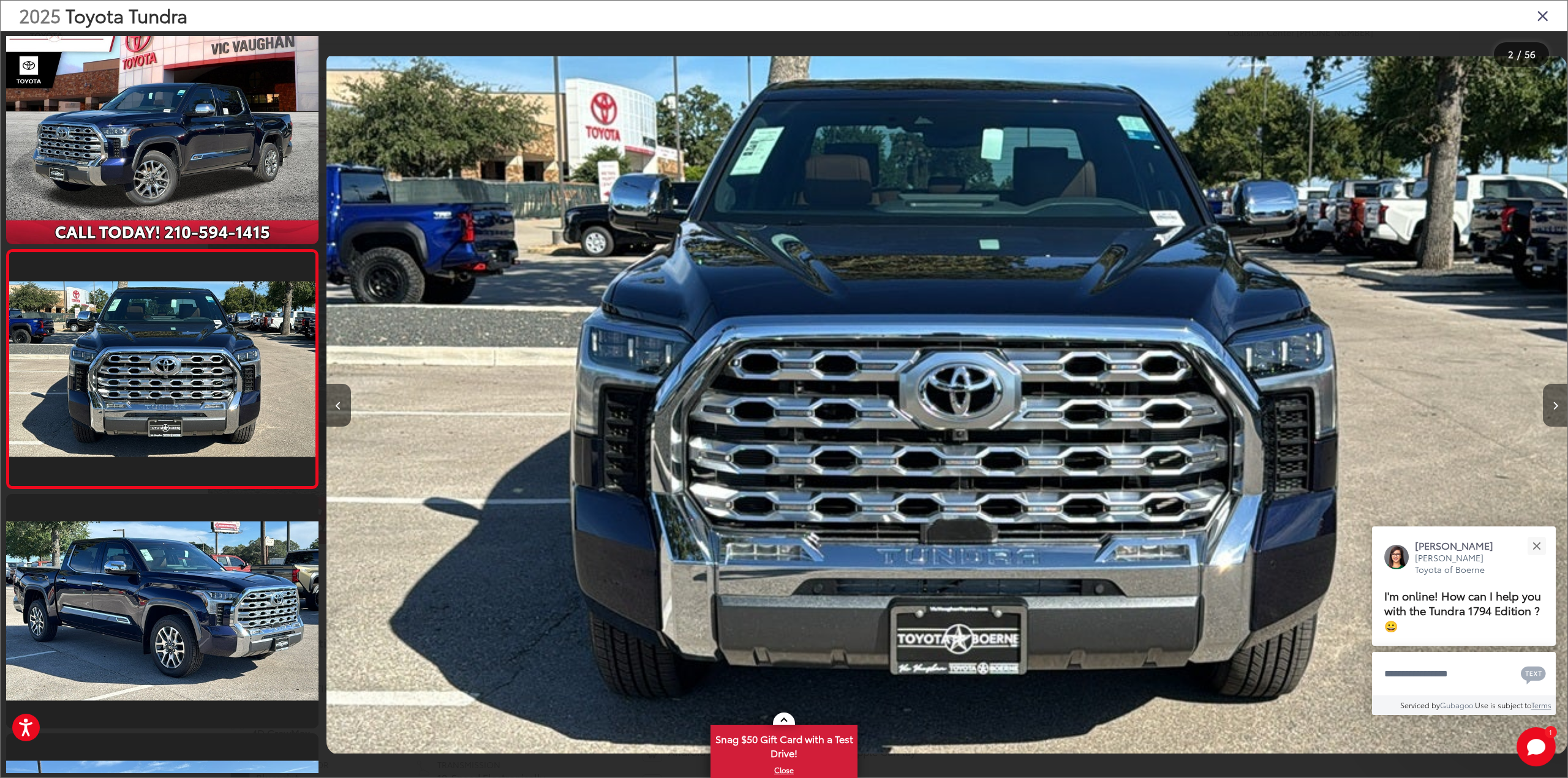
click at [1557, 406] on icon "Next image" at bounding box center [1555, 406] width 5 height 9
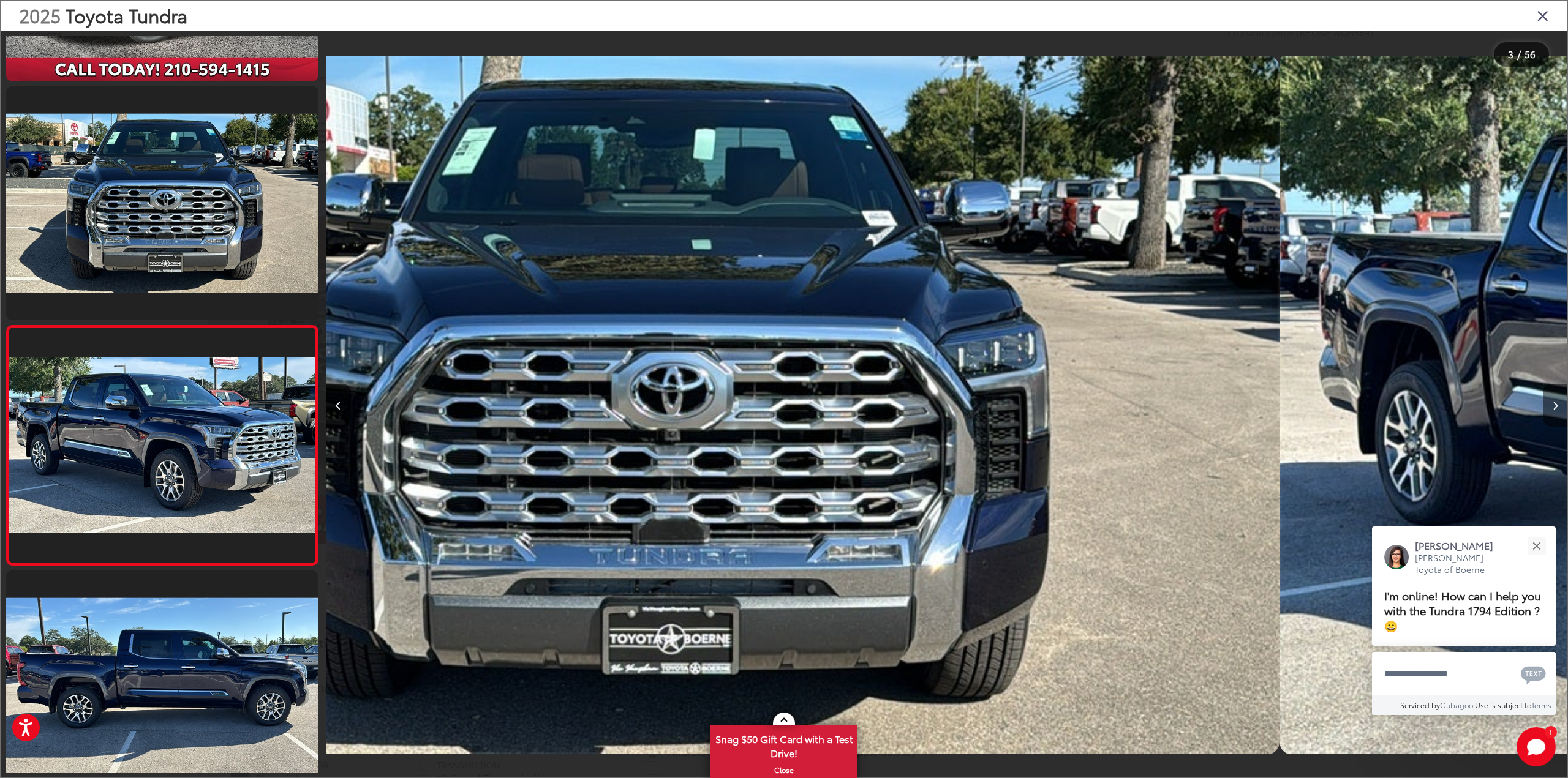
scroll to position [265, 0]
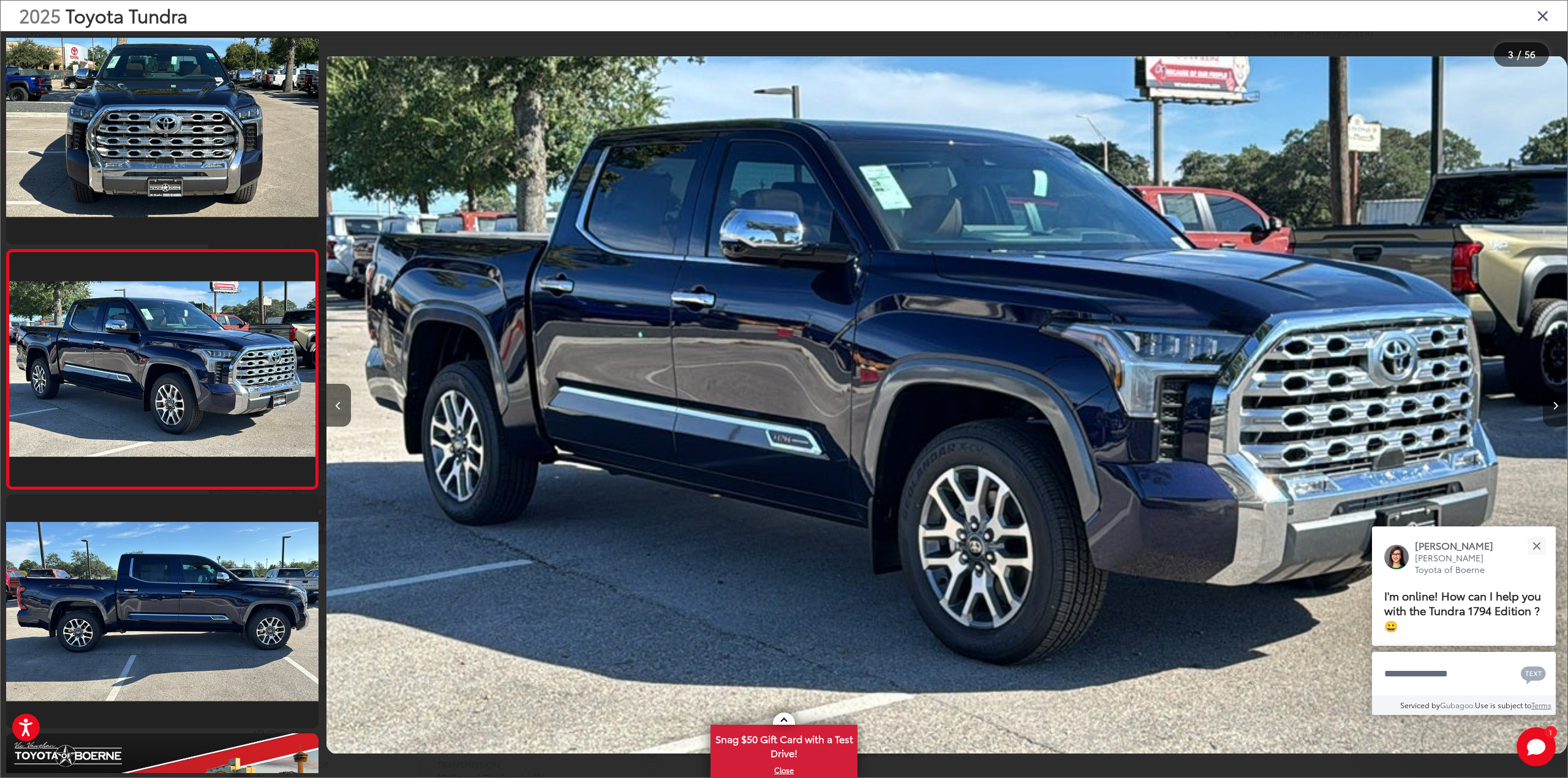
click at [1557, 406] on icon "Next image" at bounding box center [1555, 406] width 5 height 9
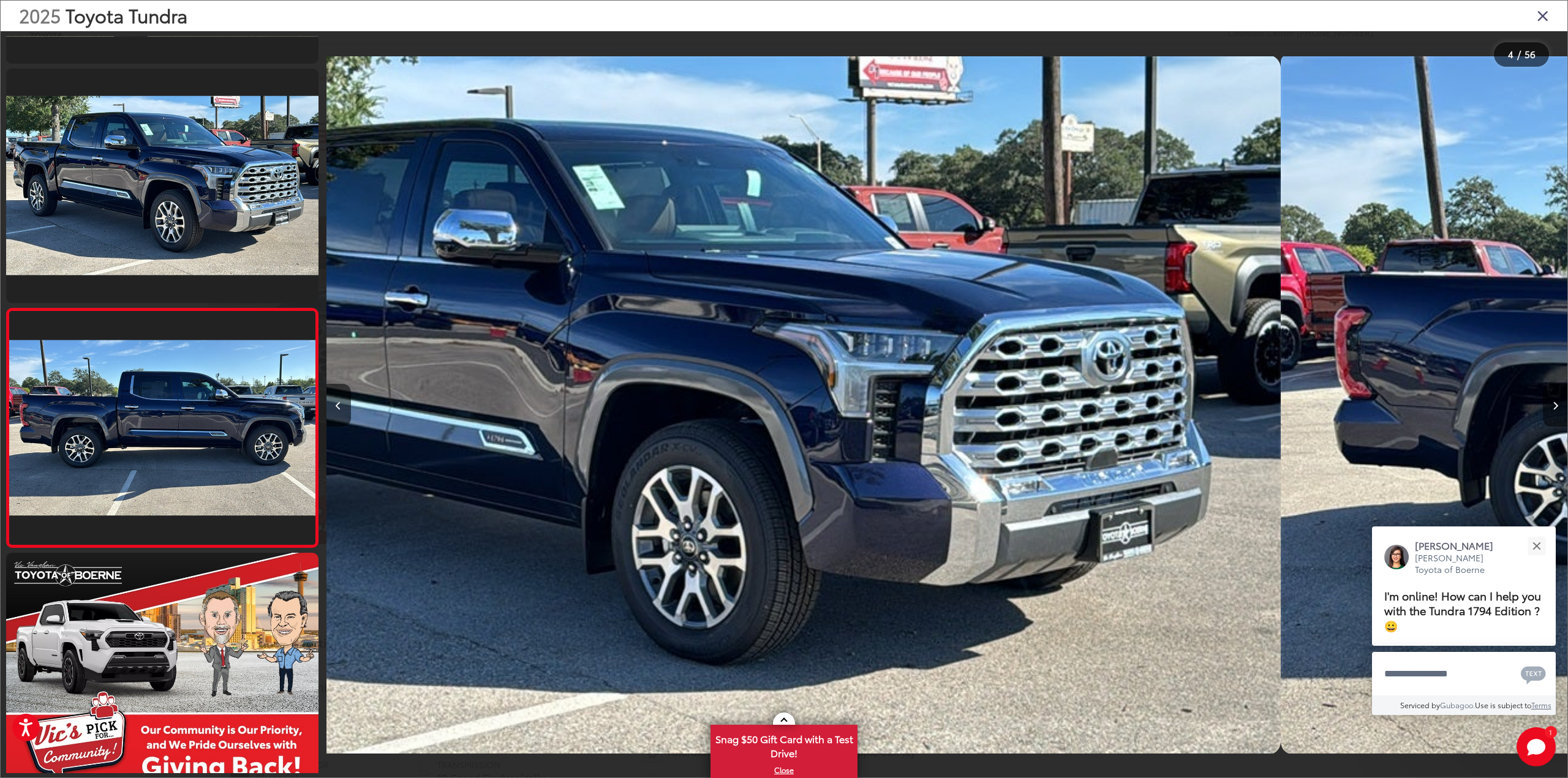
scroll to position [505, 0]
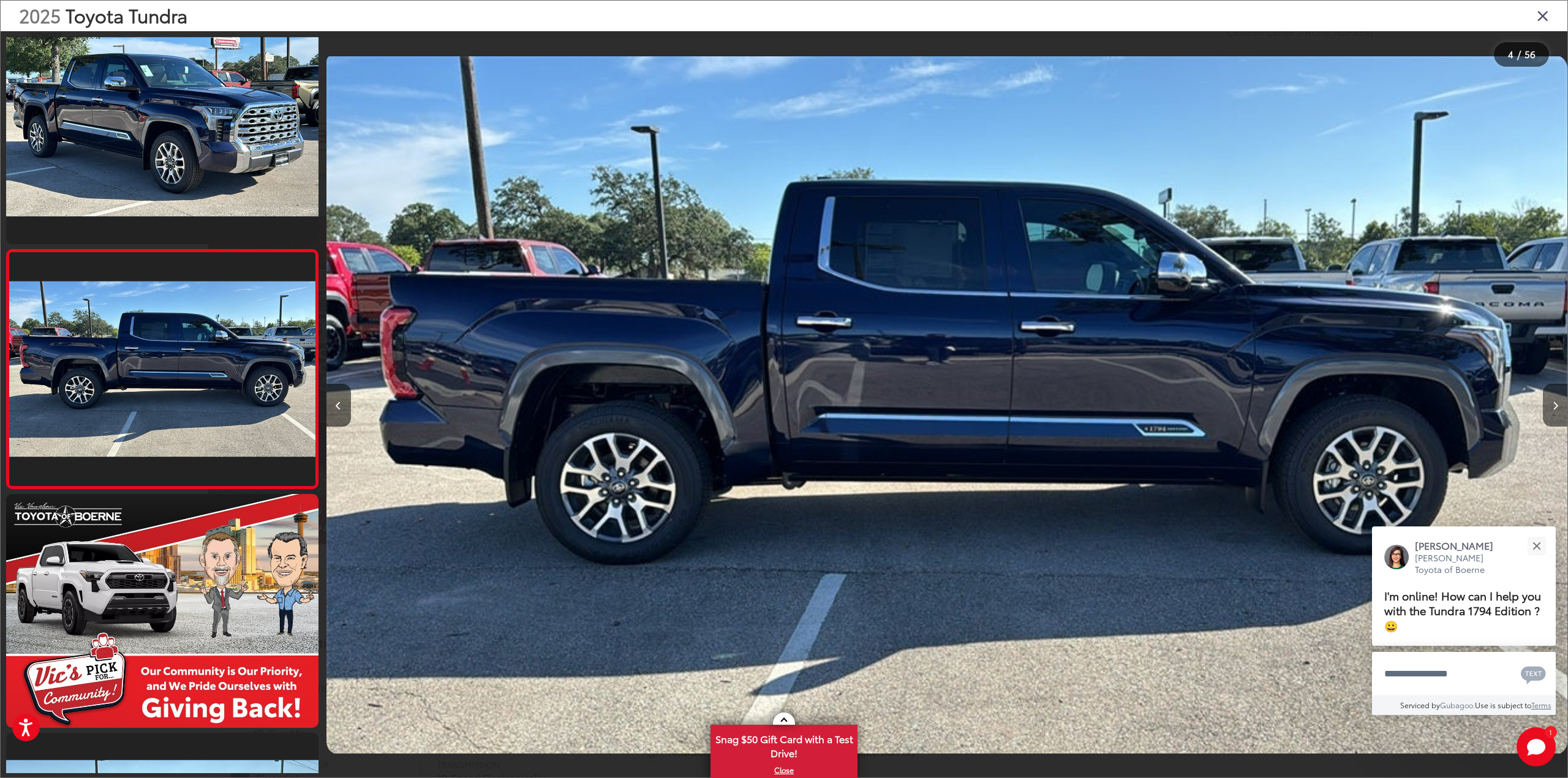
click at [1557, 406] on icon "Next image" at bounding box center [1555, 406] width 5 height 9
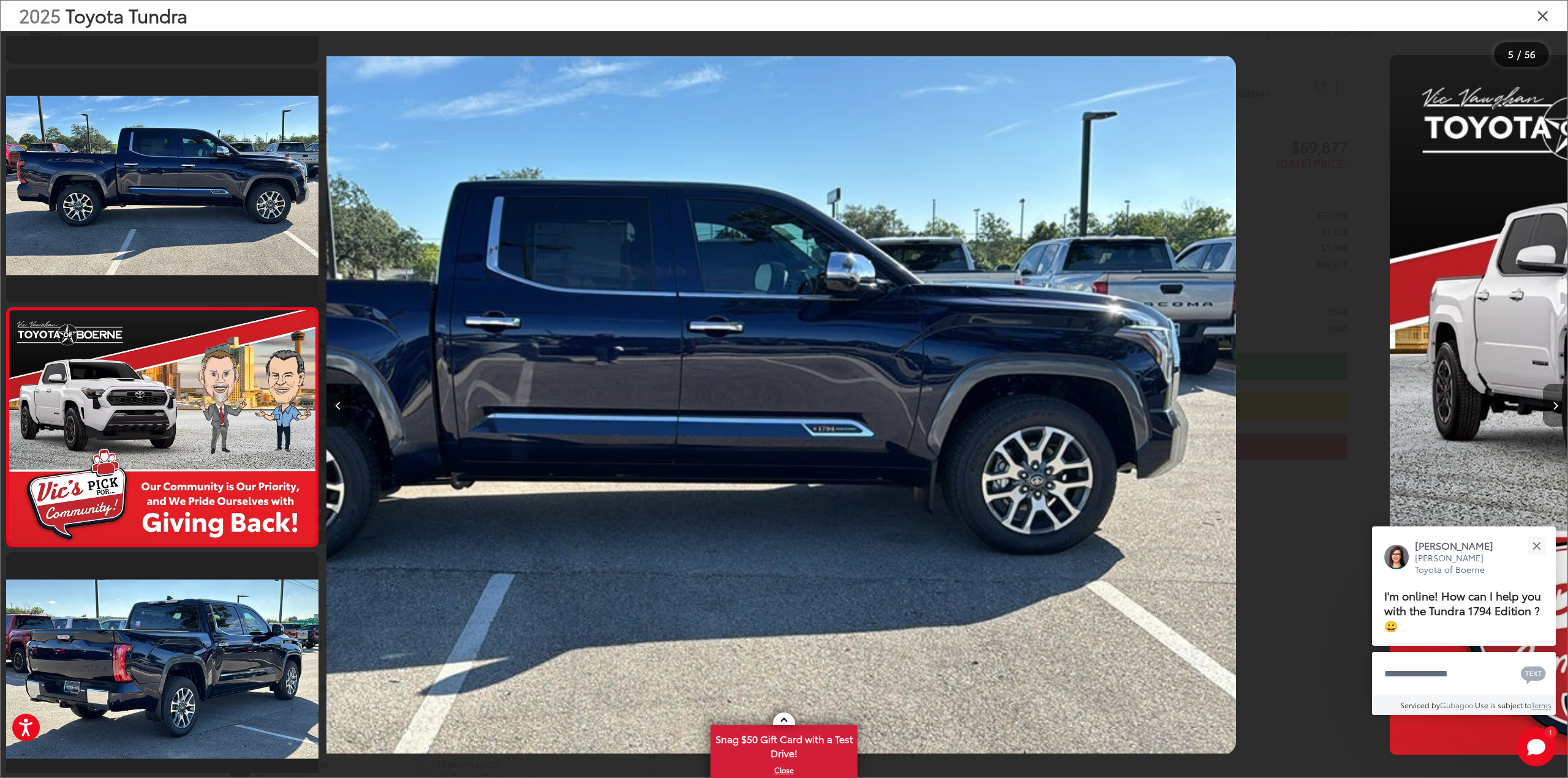
scroll to position [743, 0]
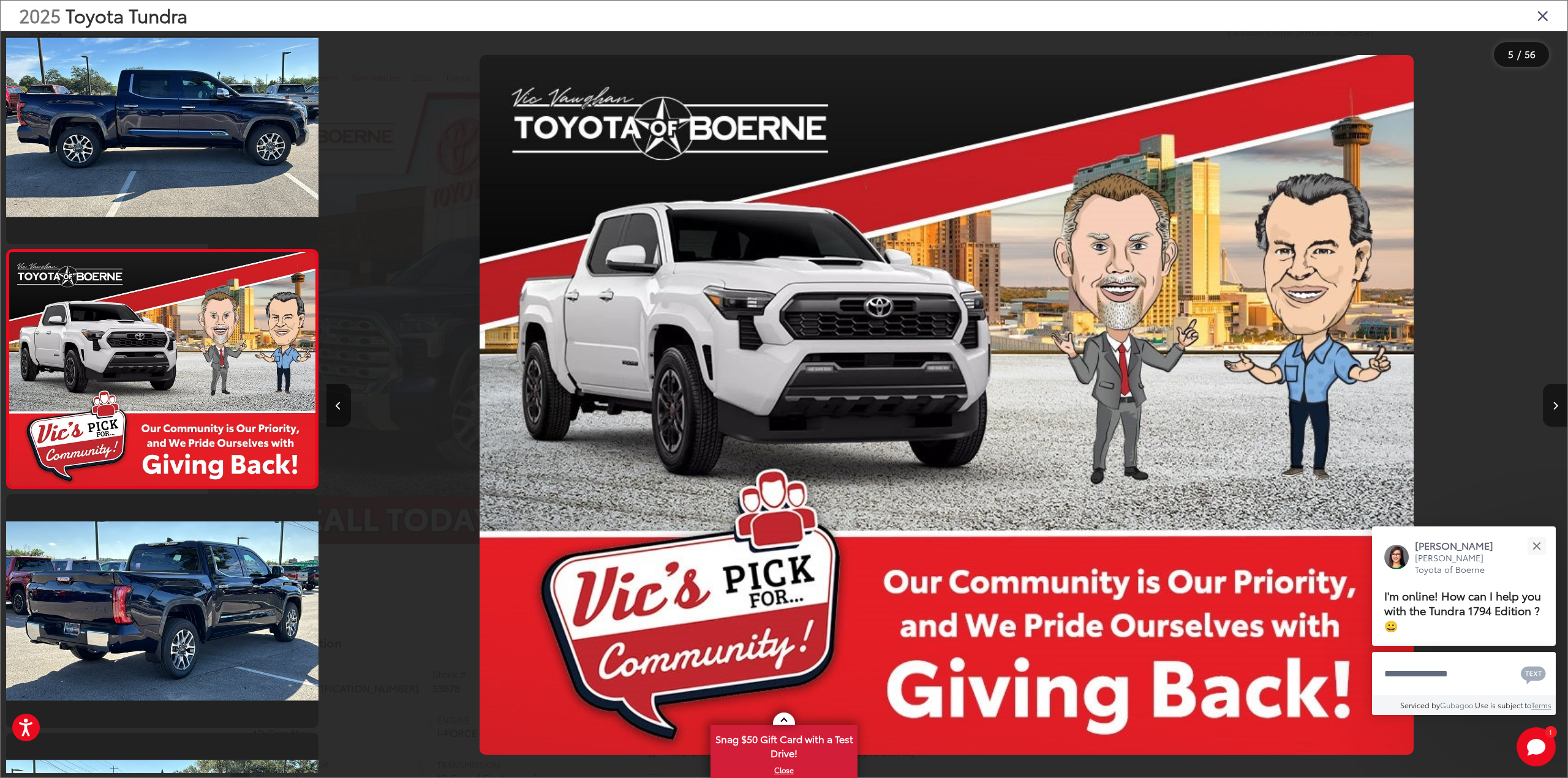
click at [1557, 406] on icon "Next image" at bounding box center [1555, 406] width 5 height 9
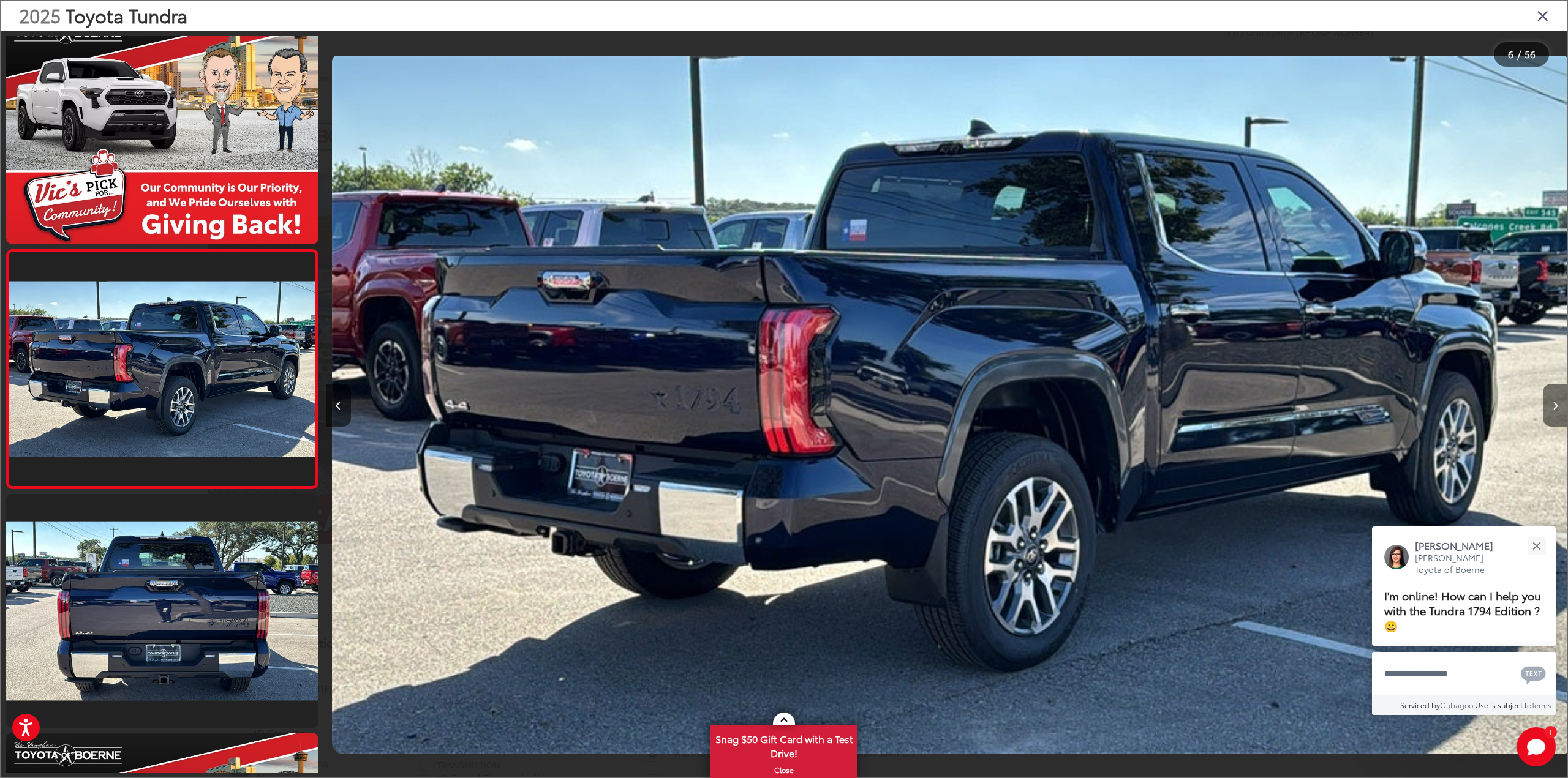
scroll to position [0, 6205]
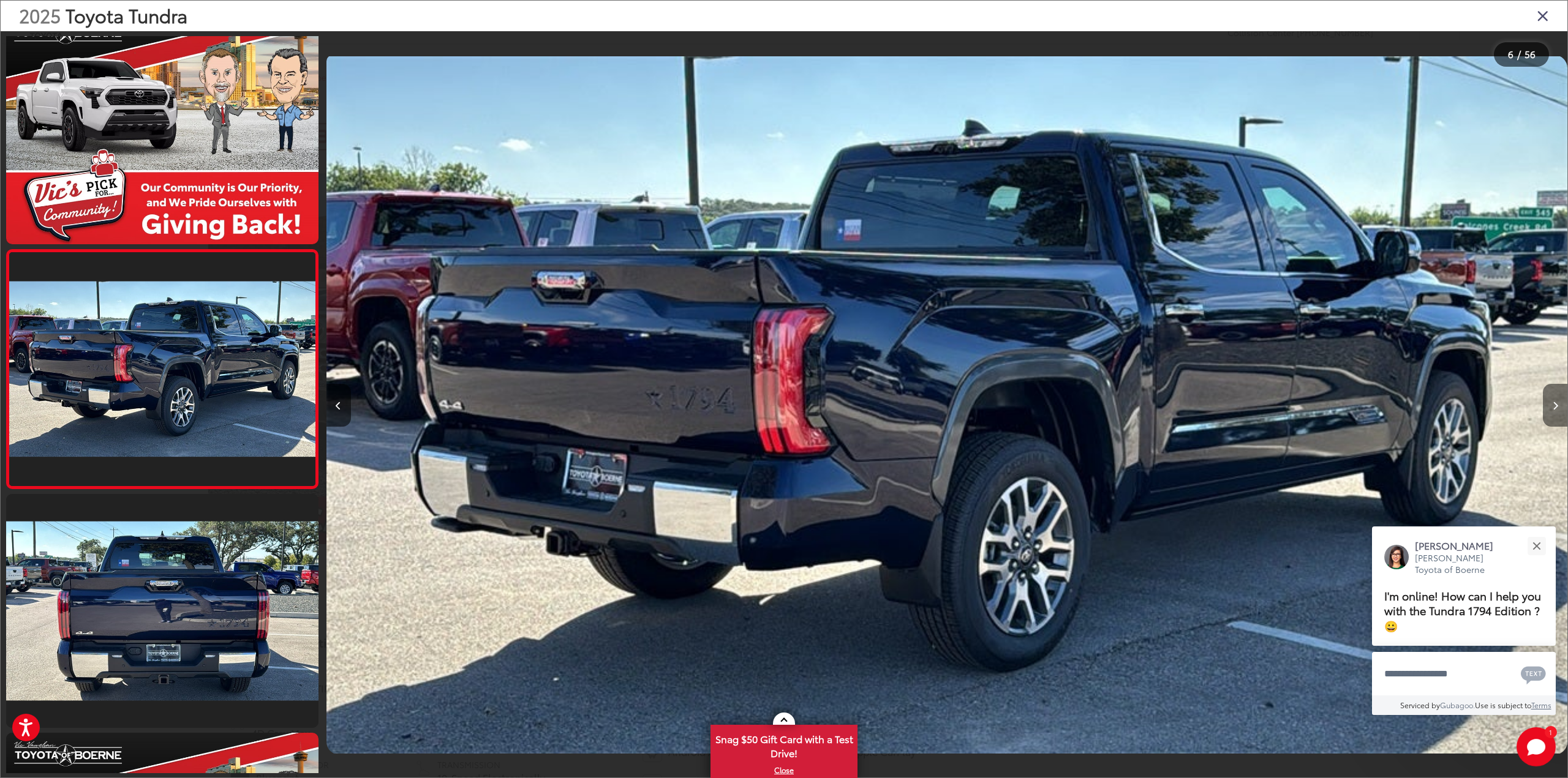
click at [1557, 406] on icon "Next image" at bounding box center [1555, 406] width 5 height 9
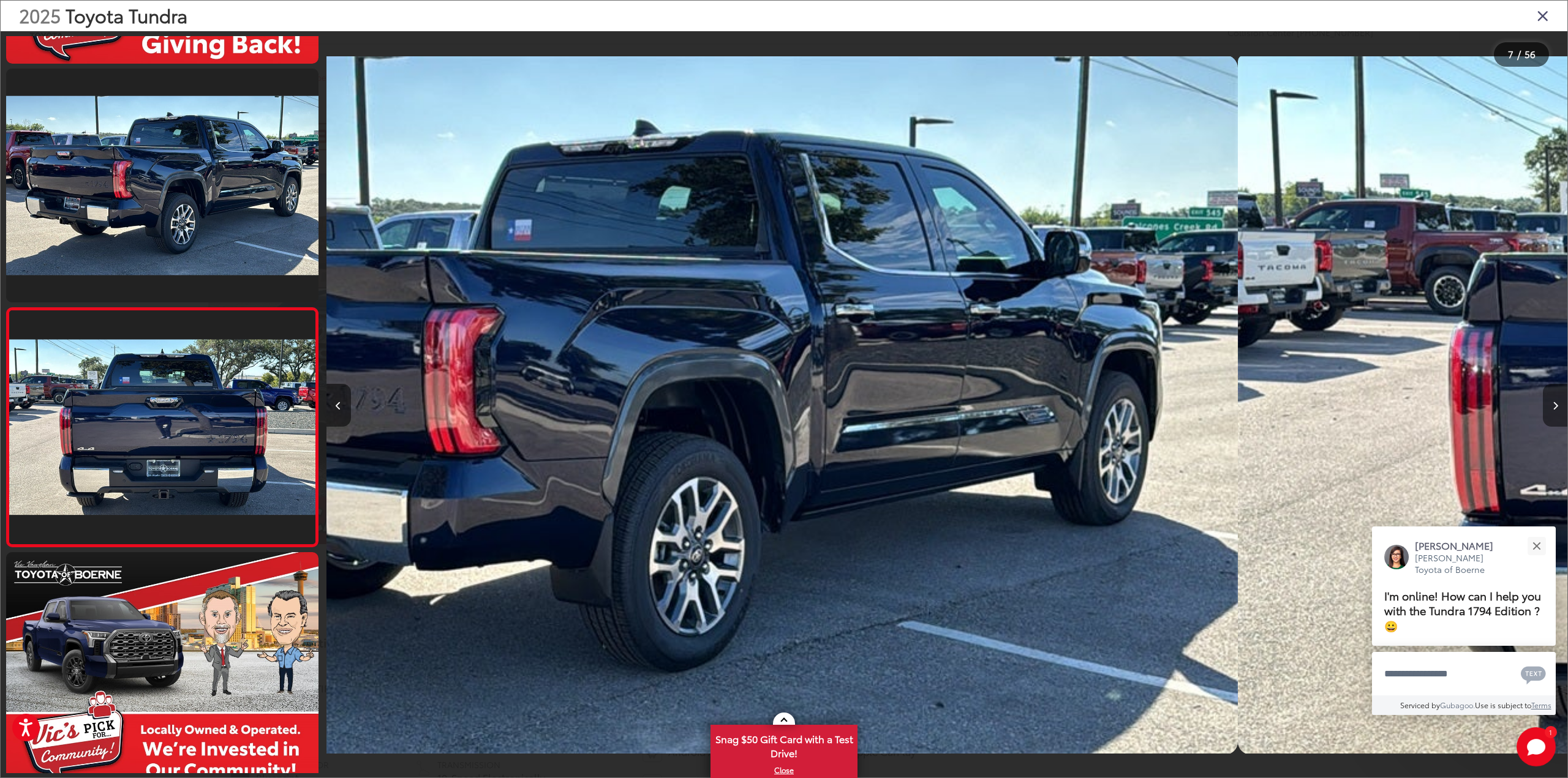
scroll to position [1221, 0]
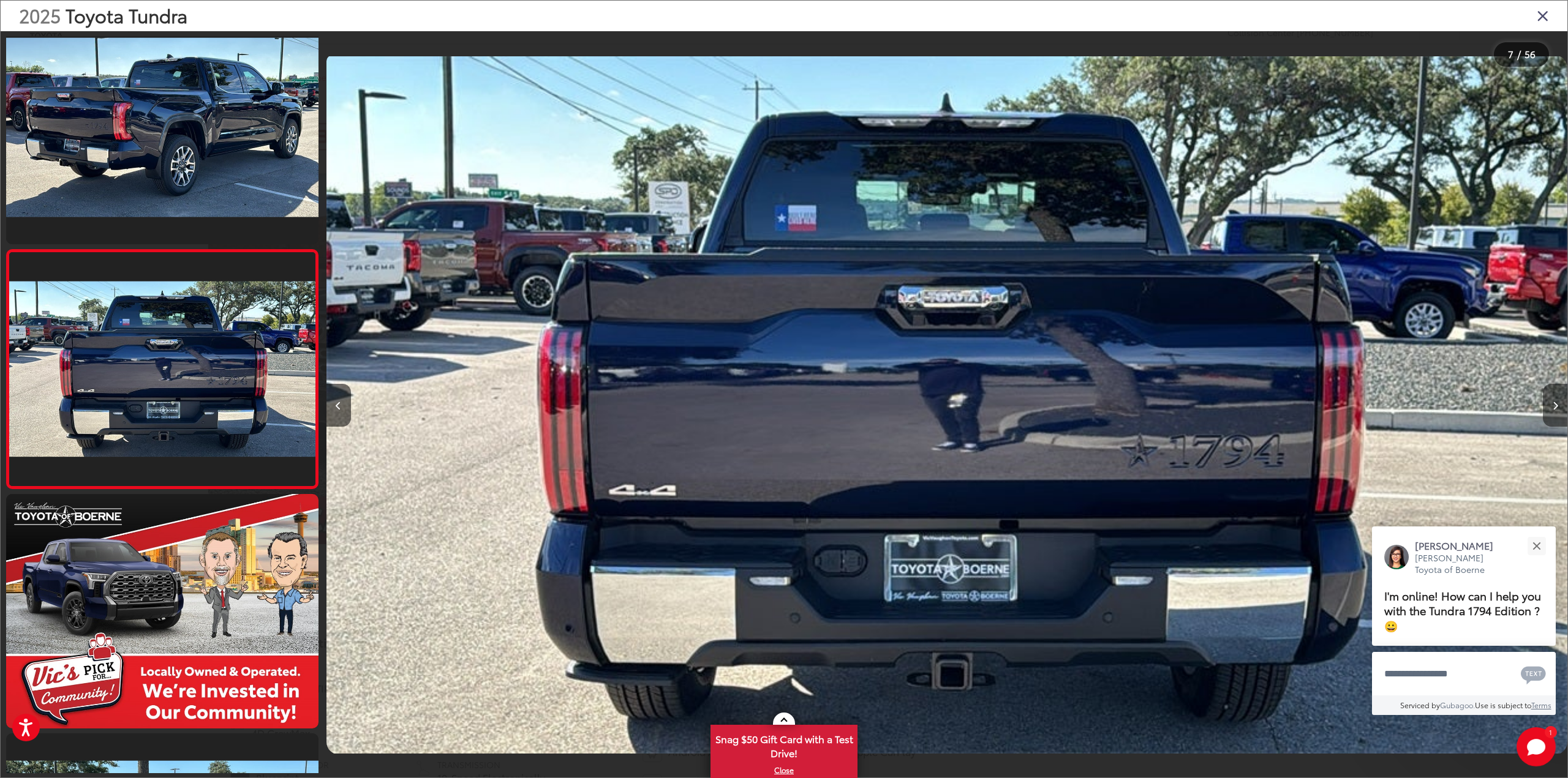
click at [1557, 406] on icon "Next image" at bounding box center [1555, 406] width 5 height 9
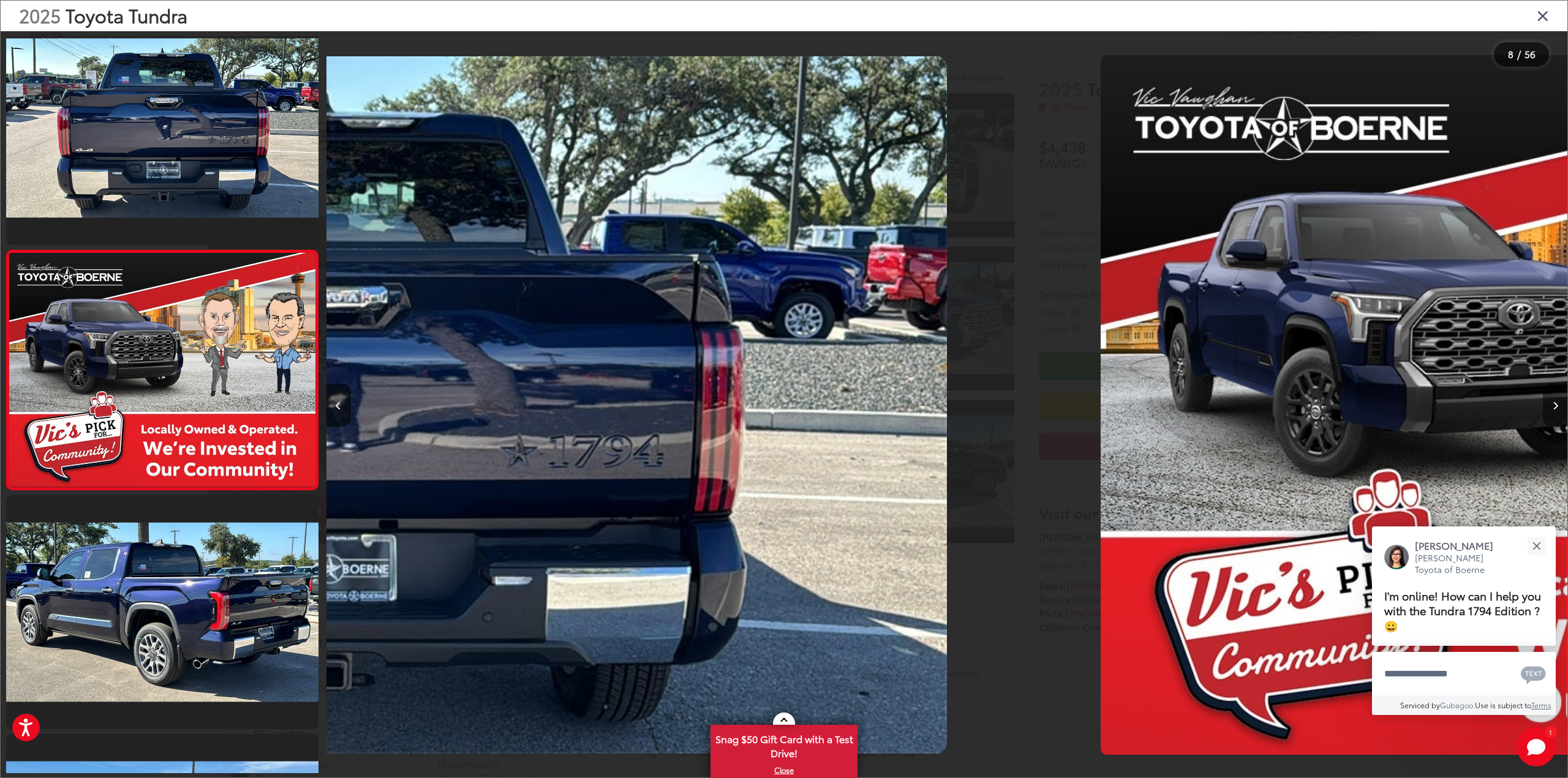
scroll to position [1459, 0]
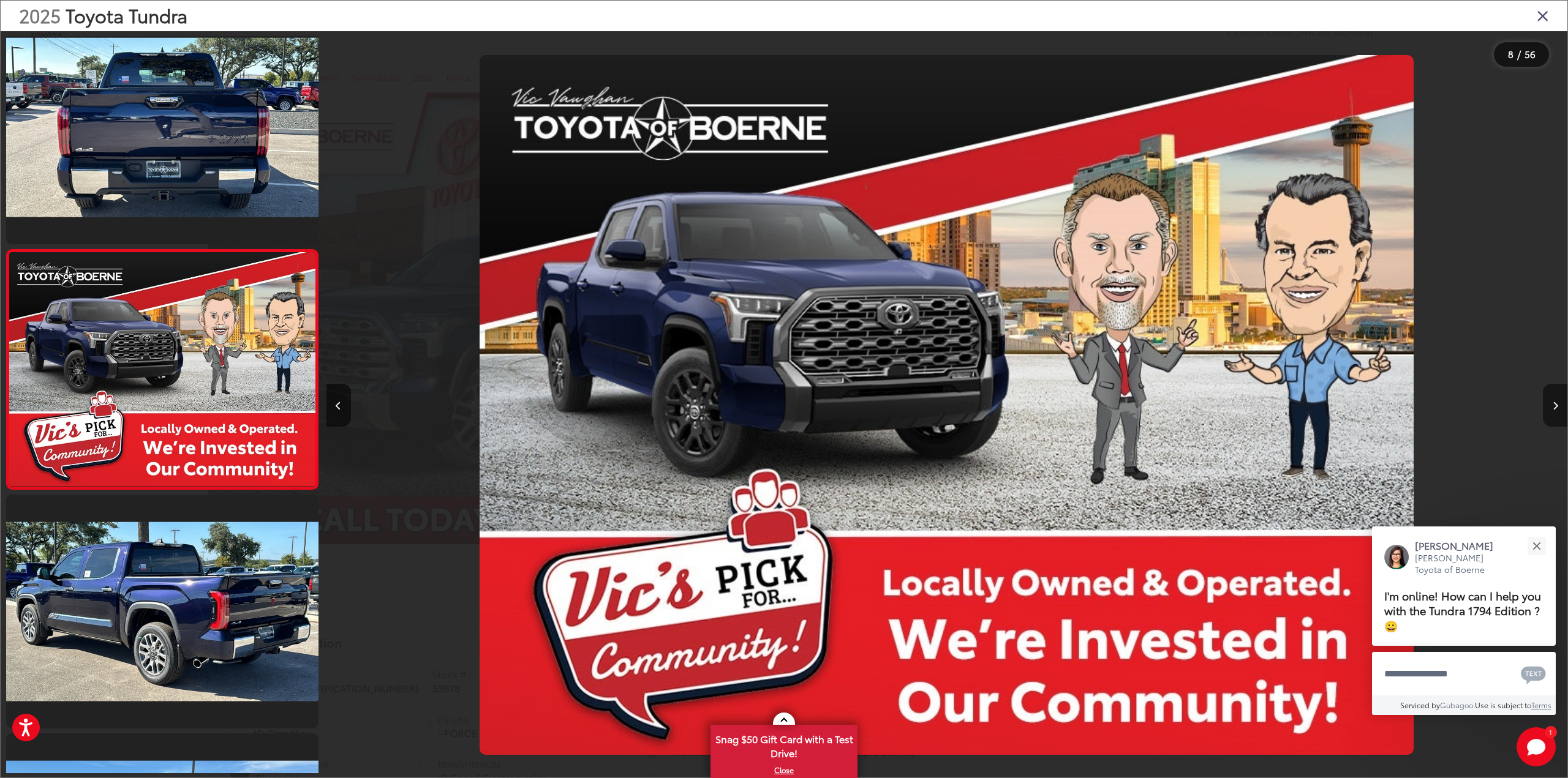
click at [1557, 406] on icon "Next image" at bounding box center [1555, 406] width 5 height 9
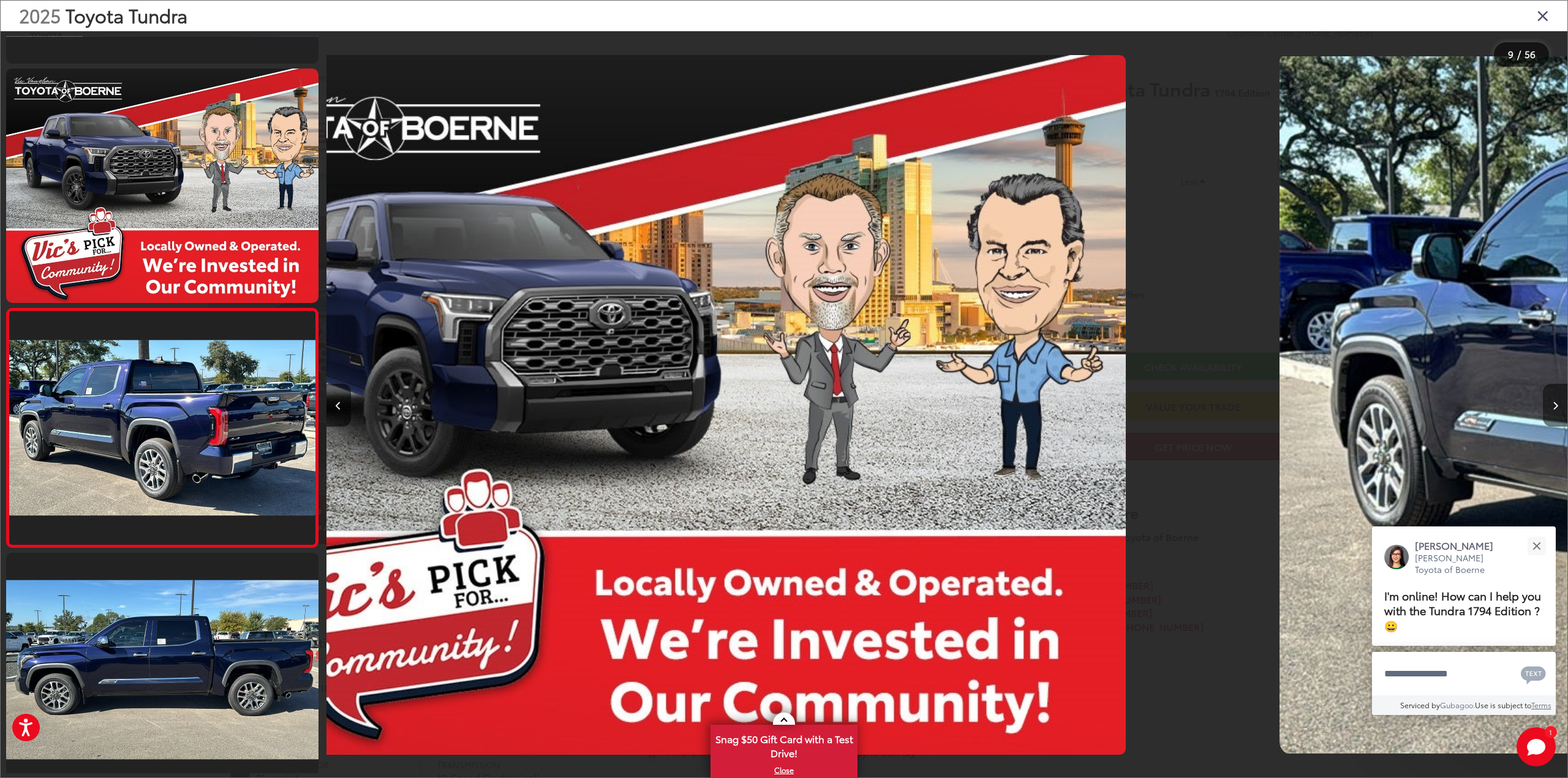
scroll to position [1698, 0]
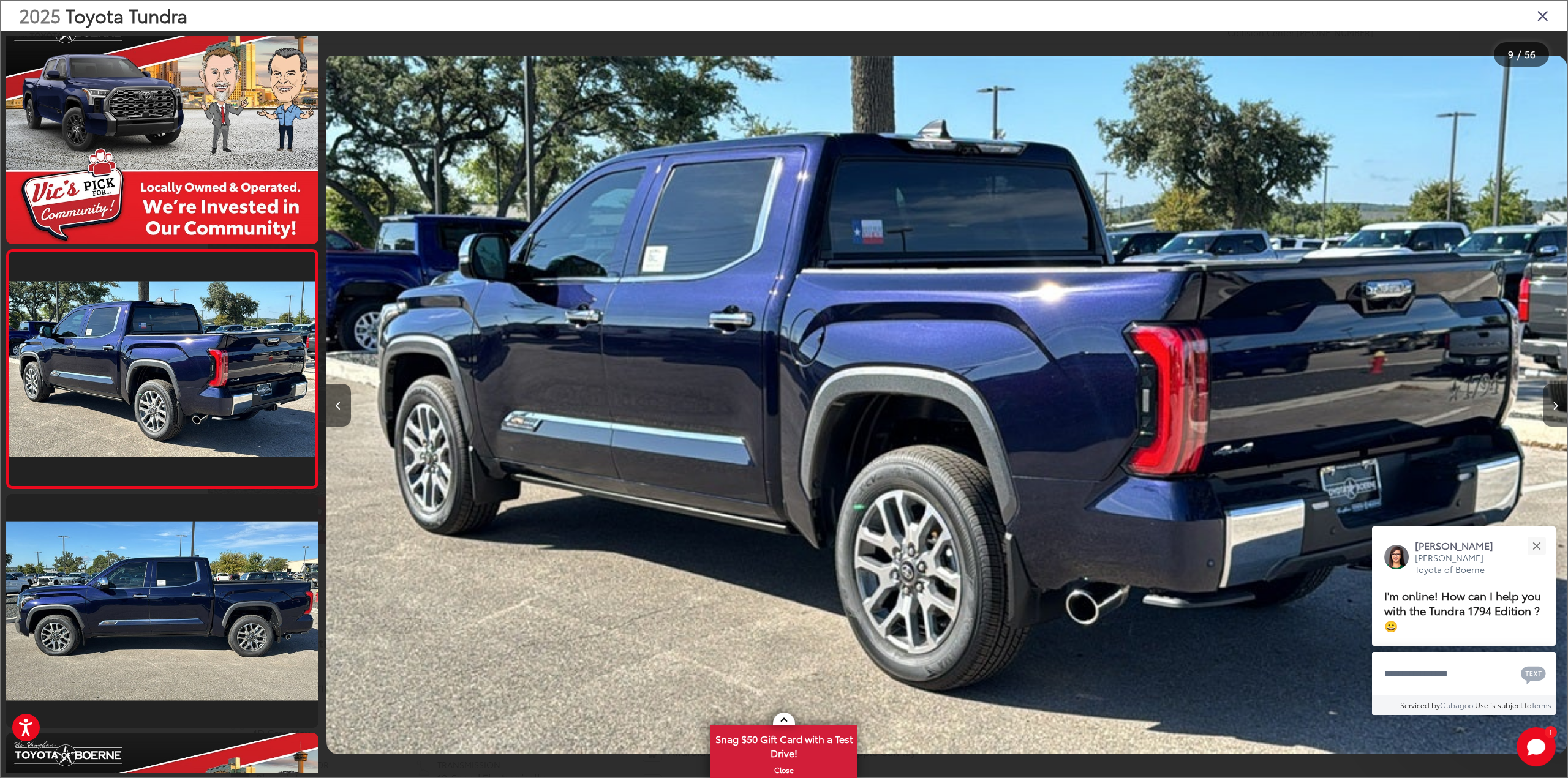
click at [1557, 406] on icon "Next image" at bounding box center [1555, 406] width 5 height 9
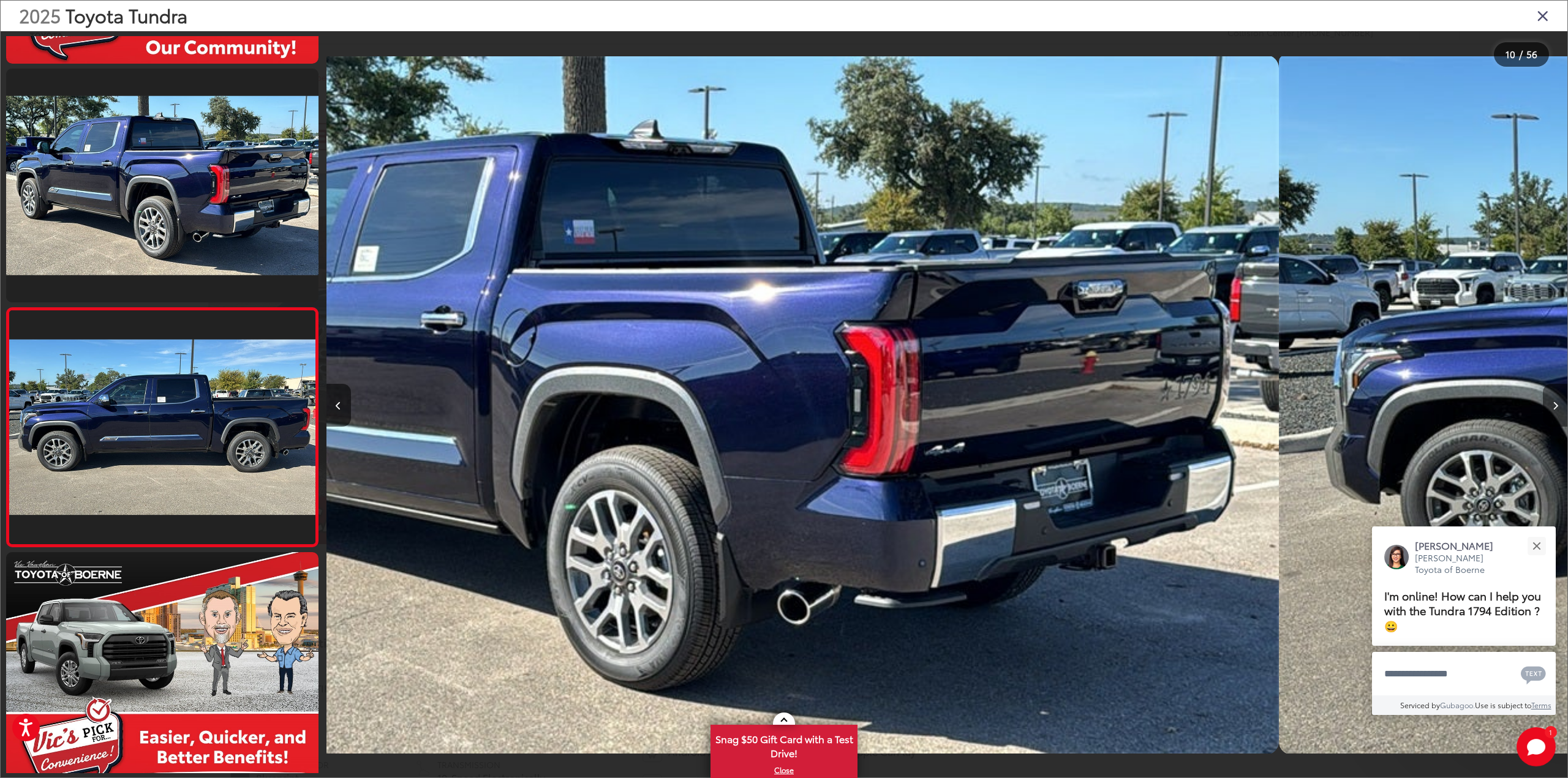
scroll to position [1937, 0]
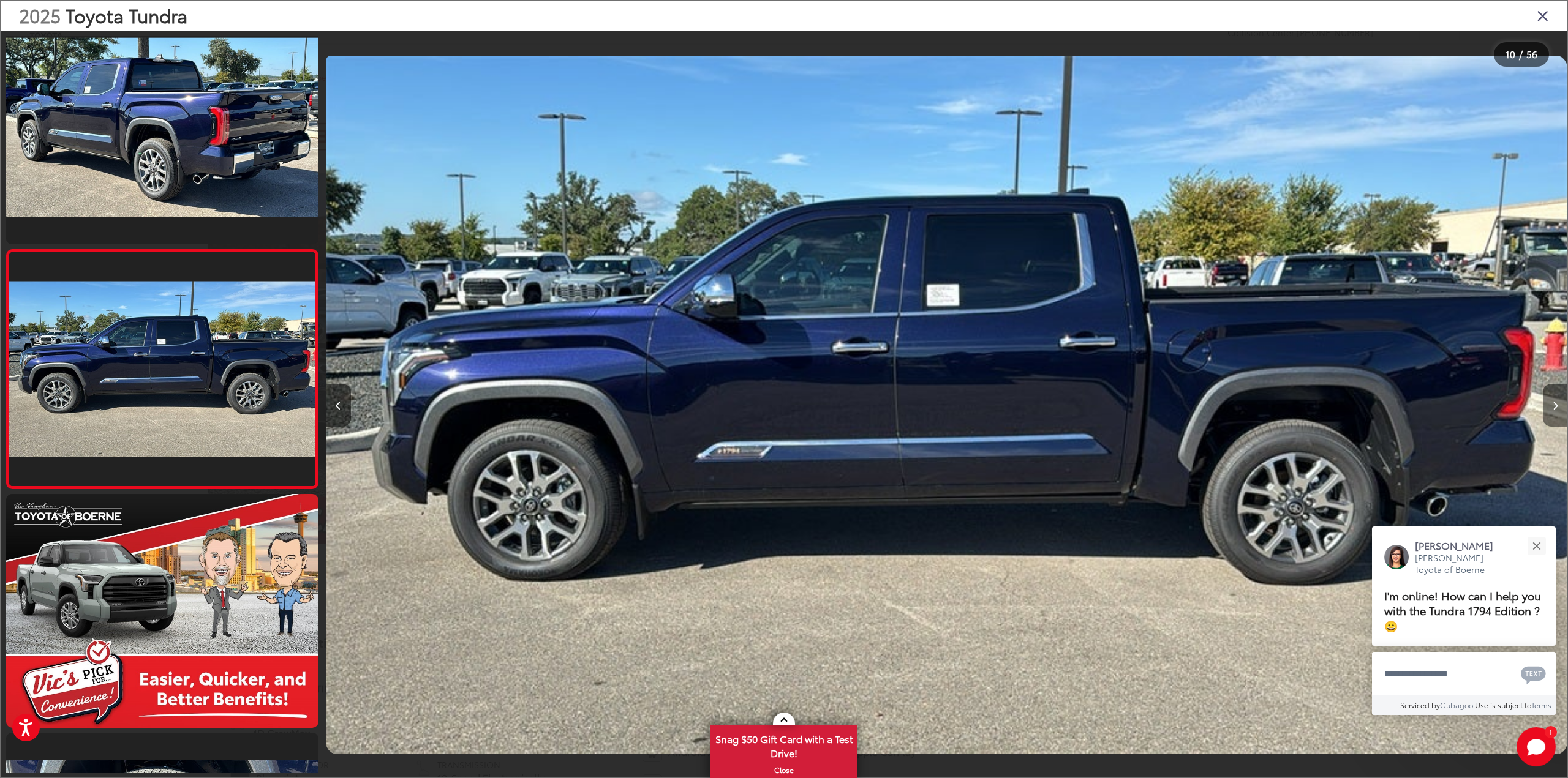
click at [1557, 406] on icon "Next image" at bounding box center [1555, 406] width 5 height 9
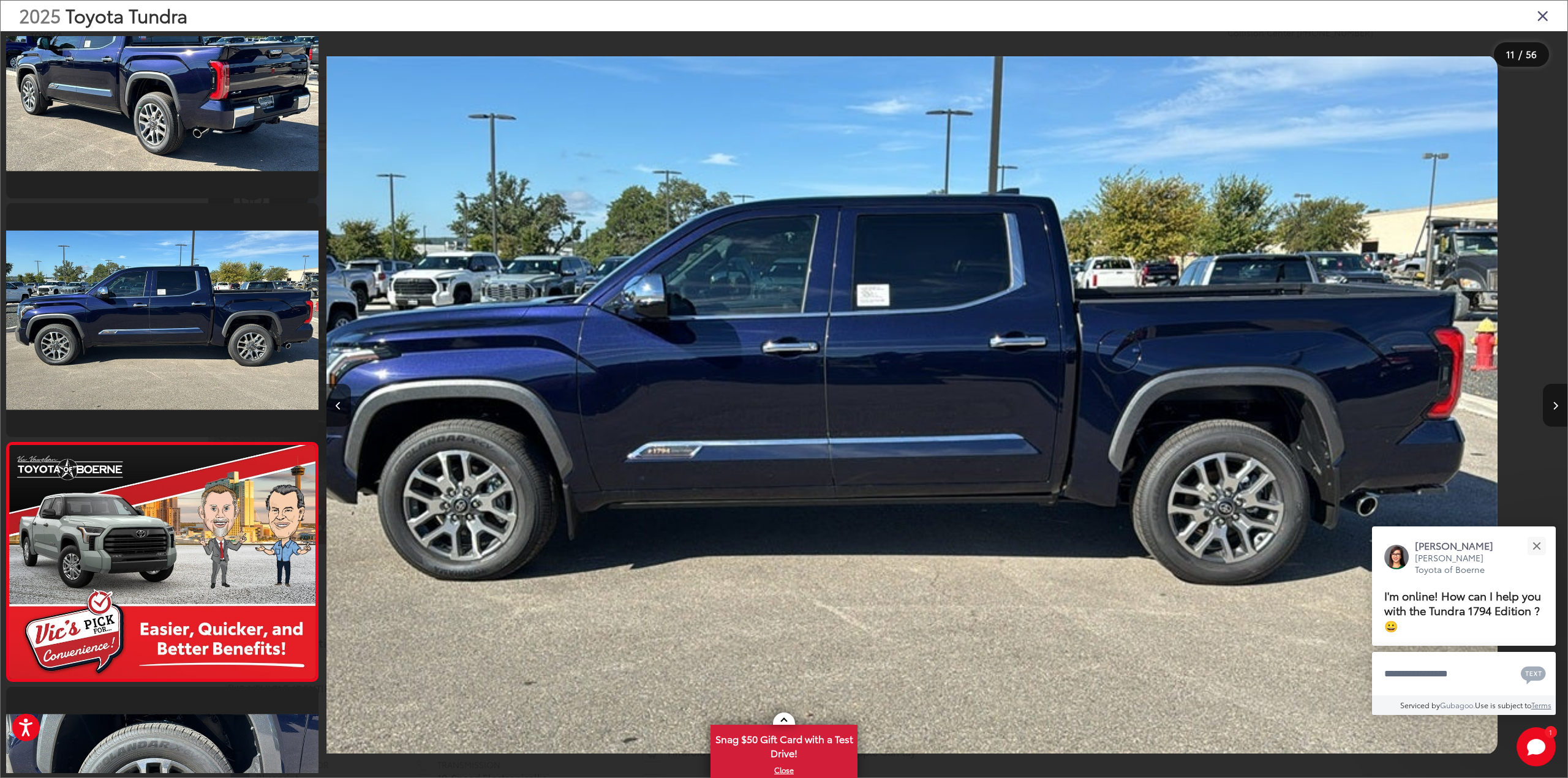
scroll to position [0, 0]
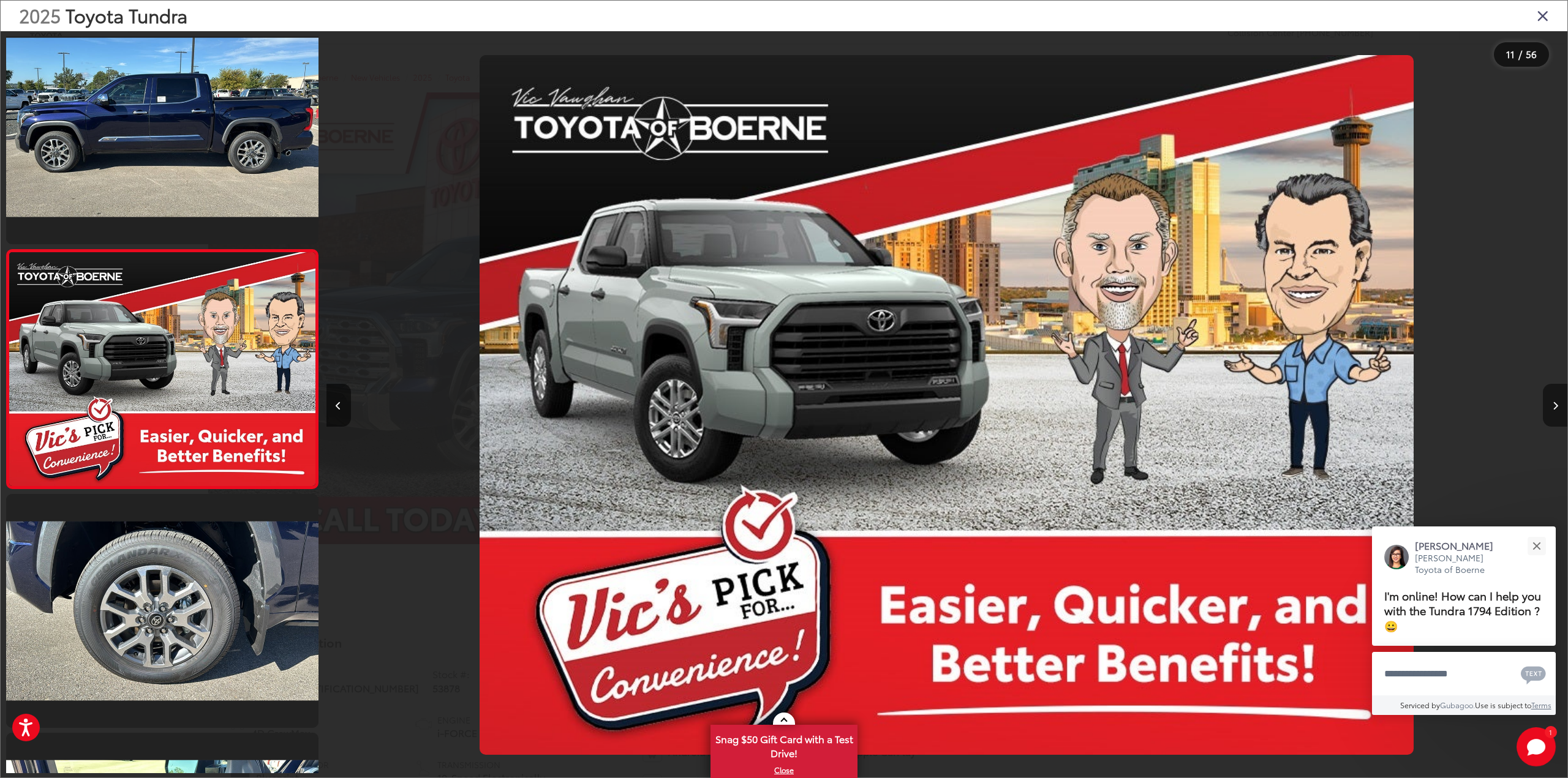
click at [1557, 406] on icon "Next image" at bounding box center [1555, 406] width 5 height 9
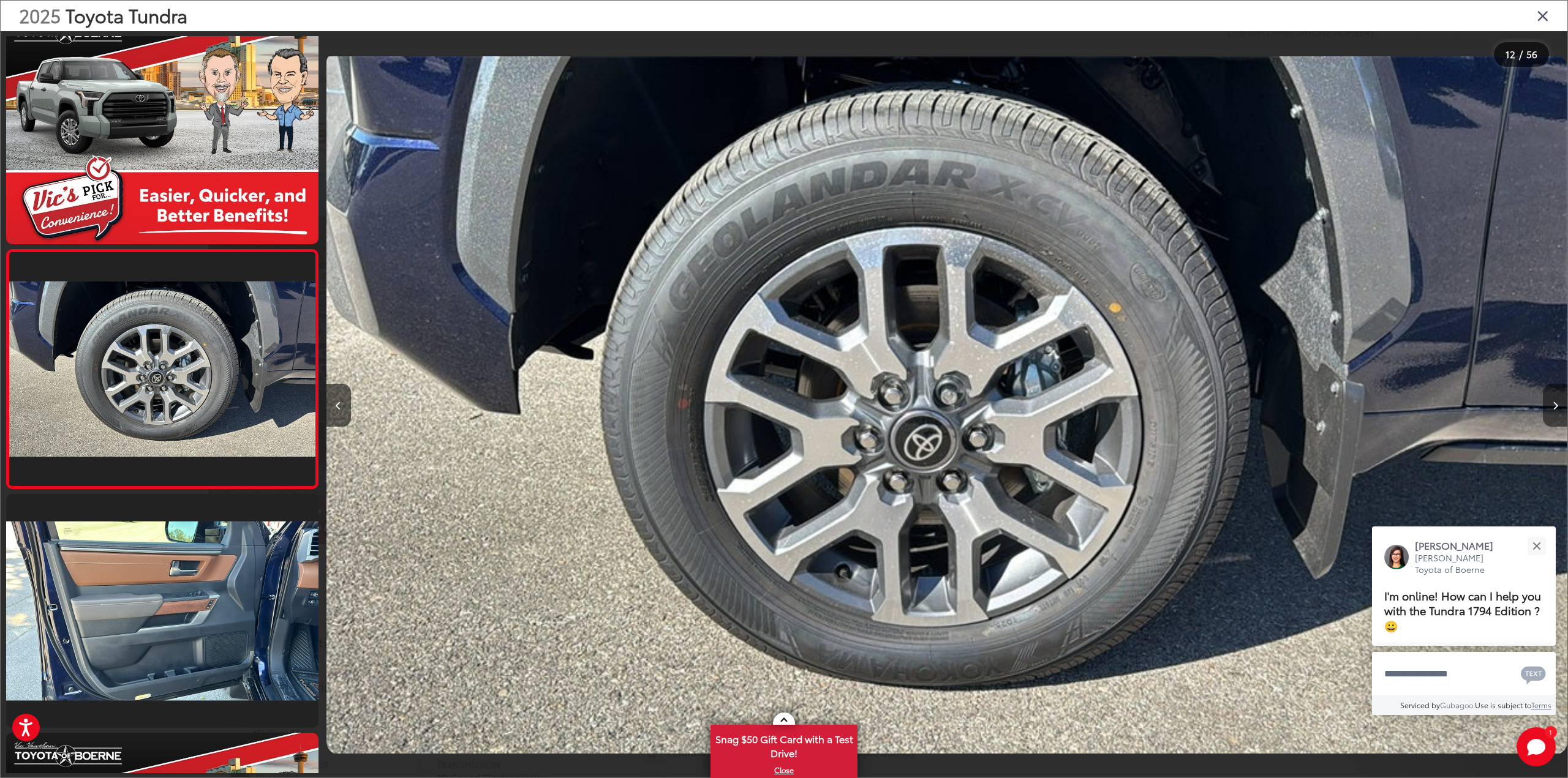
click at [1556, 406] on icon "Next image" at bounding box center [1555, 406] width 5 height 9
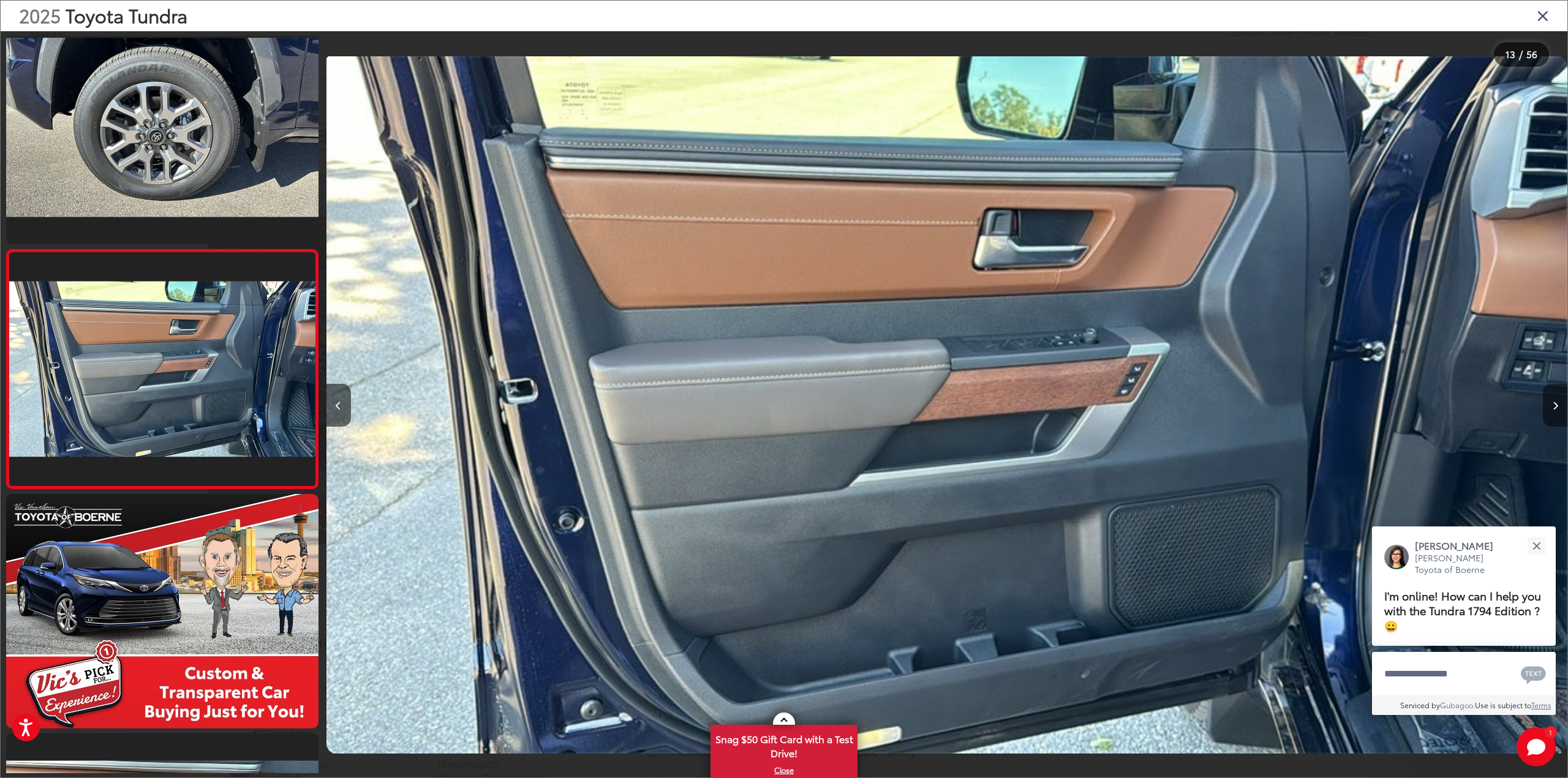
click at [1556, 406] on icon "Next image" at bounding box center [1555, 406] width 5 height 9
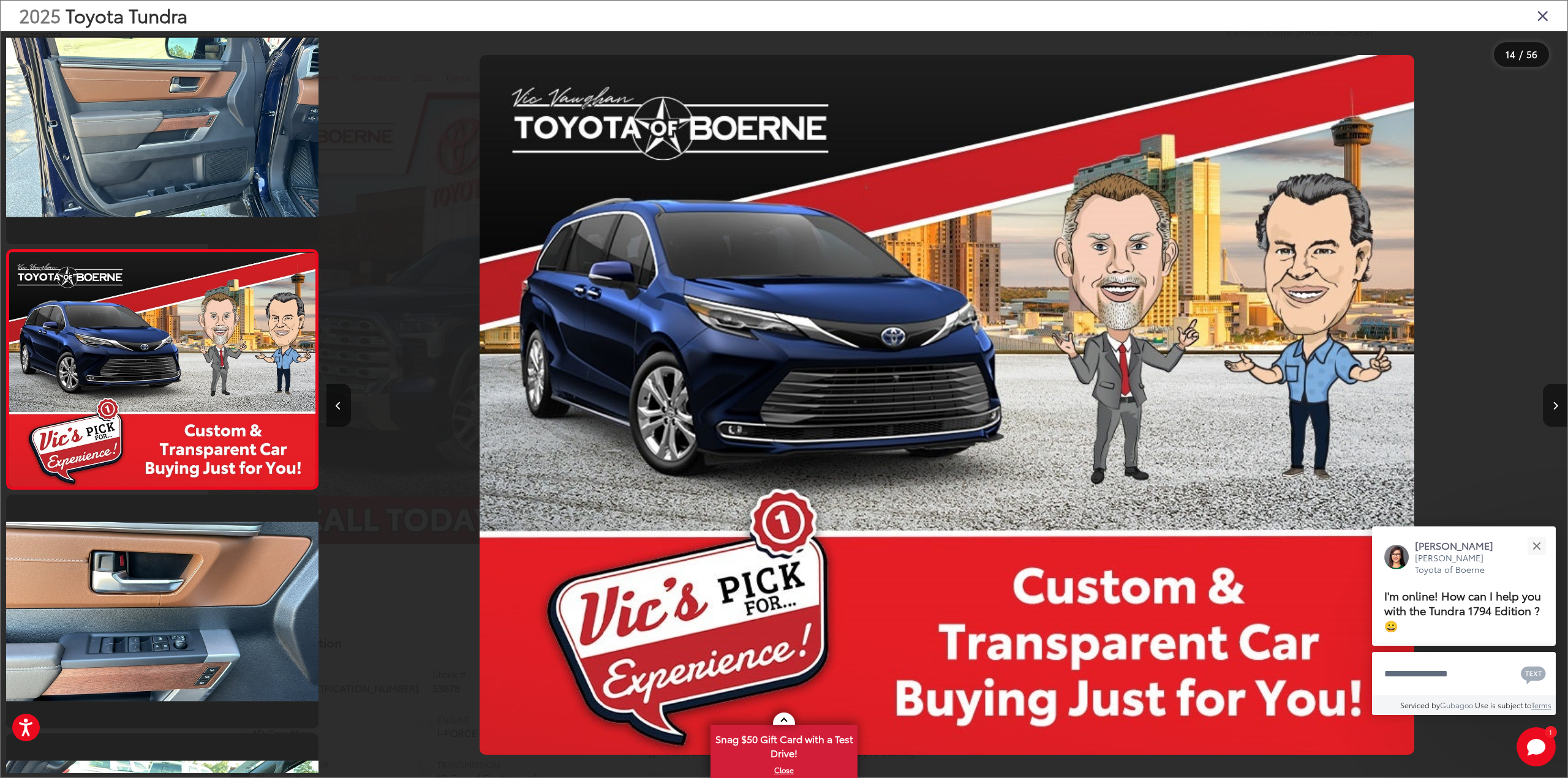
click at [1556, 406] on icon "Next image" at bounding box center [1555, 406] width 5 height 9
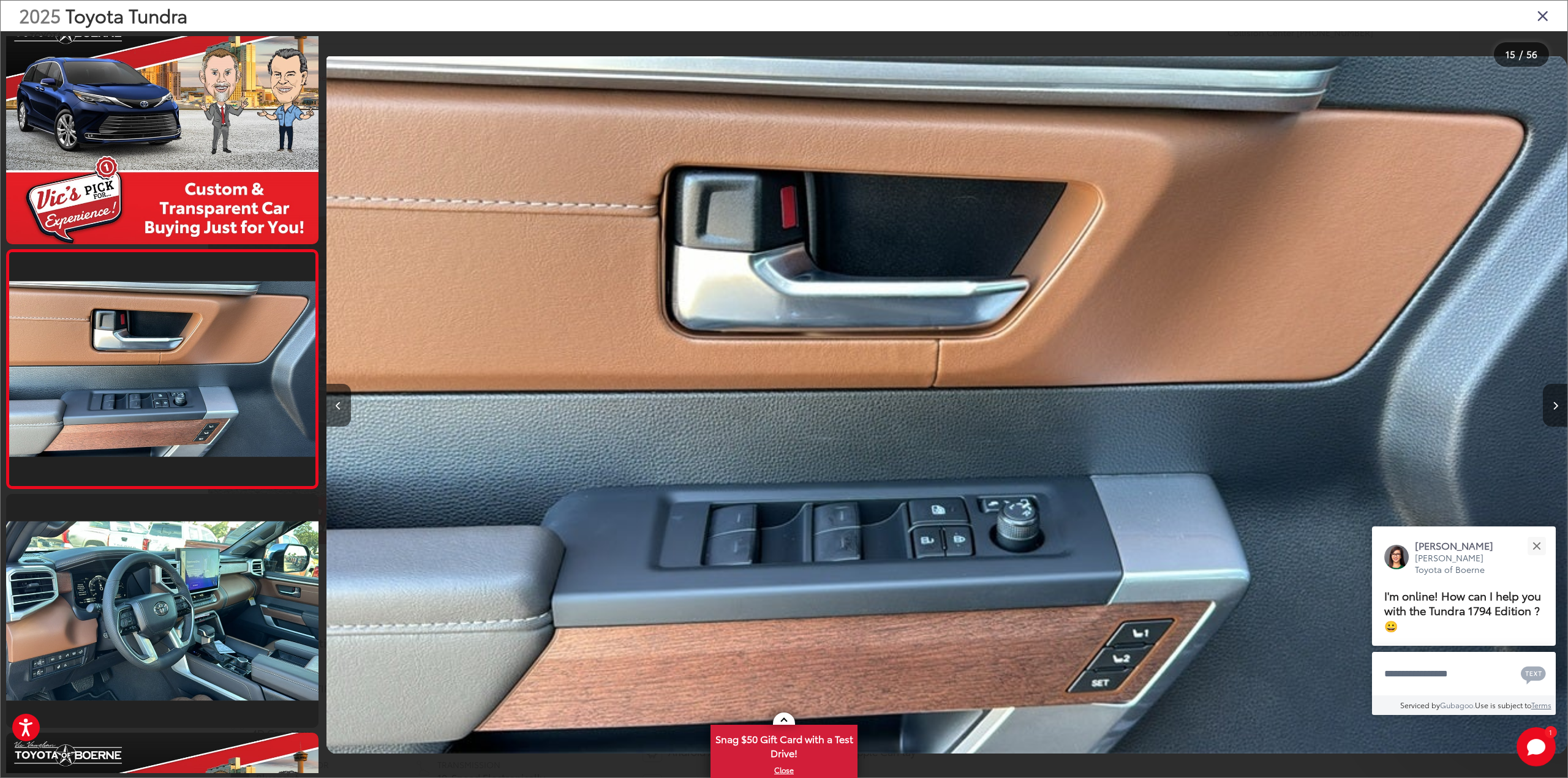
click at [1556, 406] on icon "Next image" at bounding box center [1555, 406] width 5 height 9
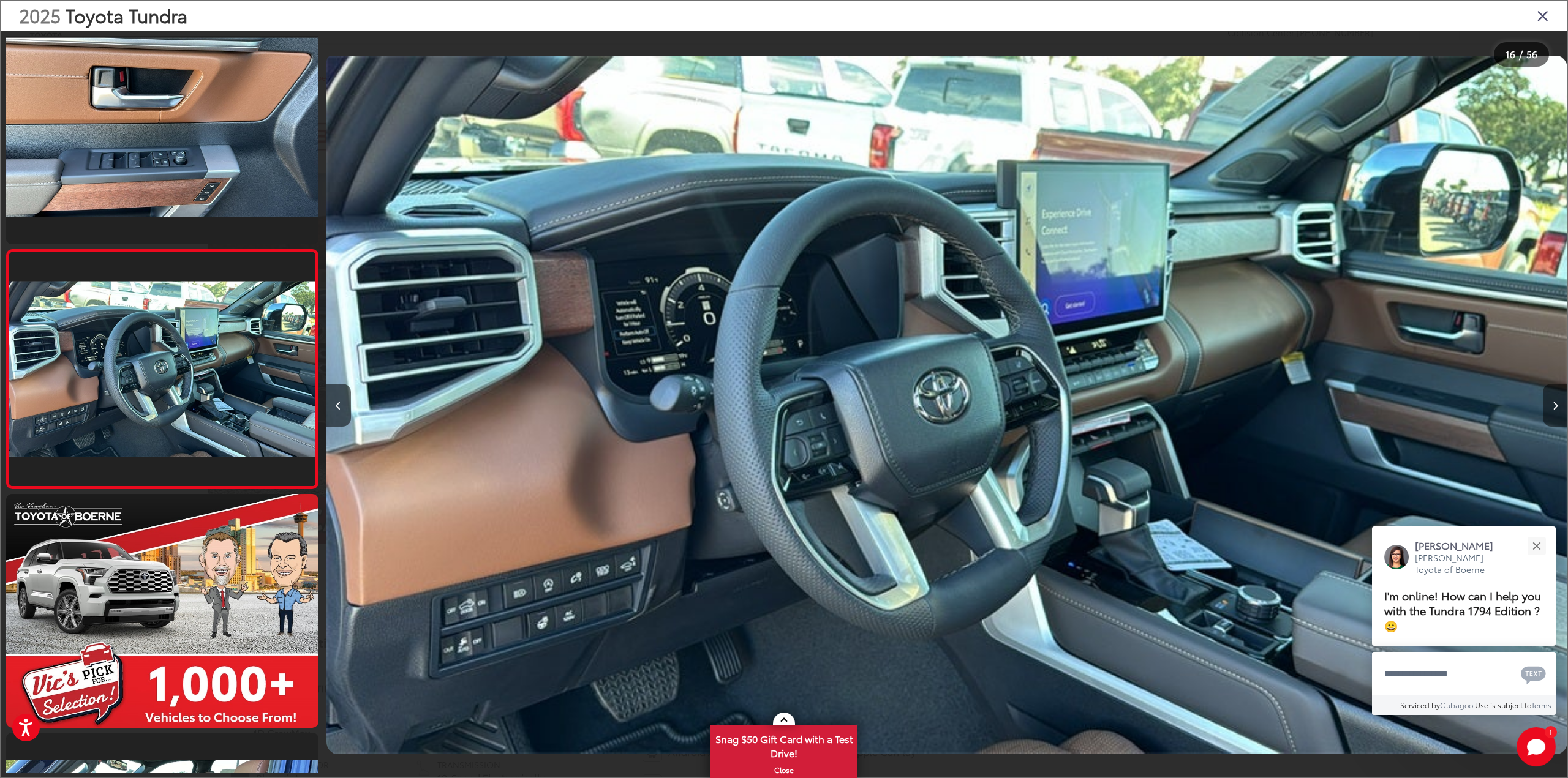
click at [1556, 406] on icon "Next image" at bounding box center [1555, 406] width 5 height 9
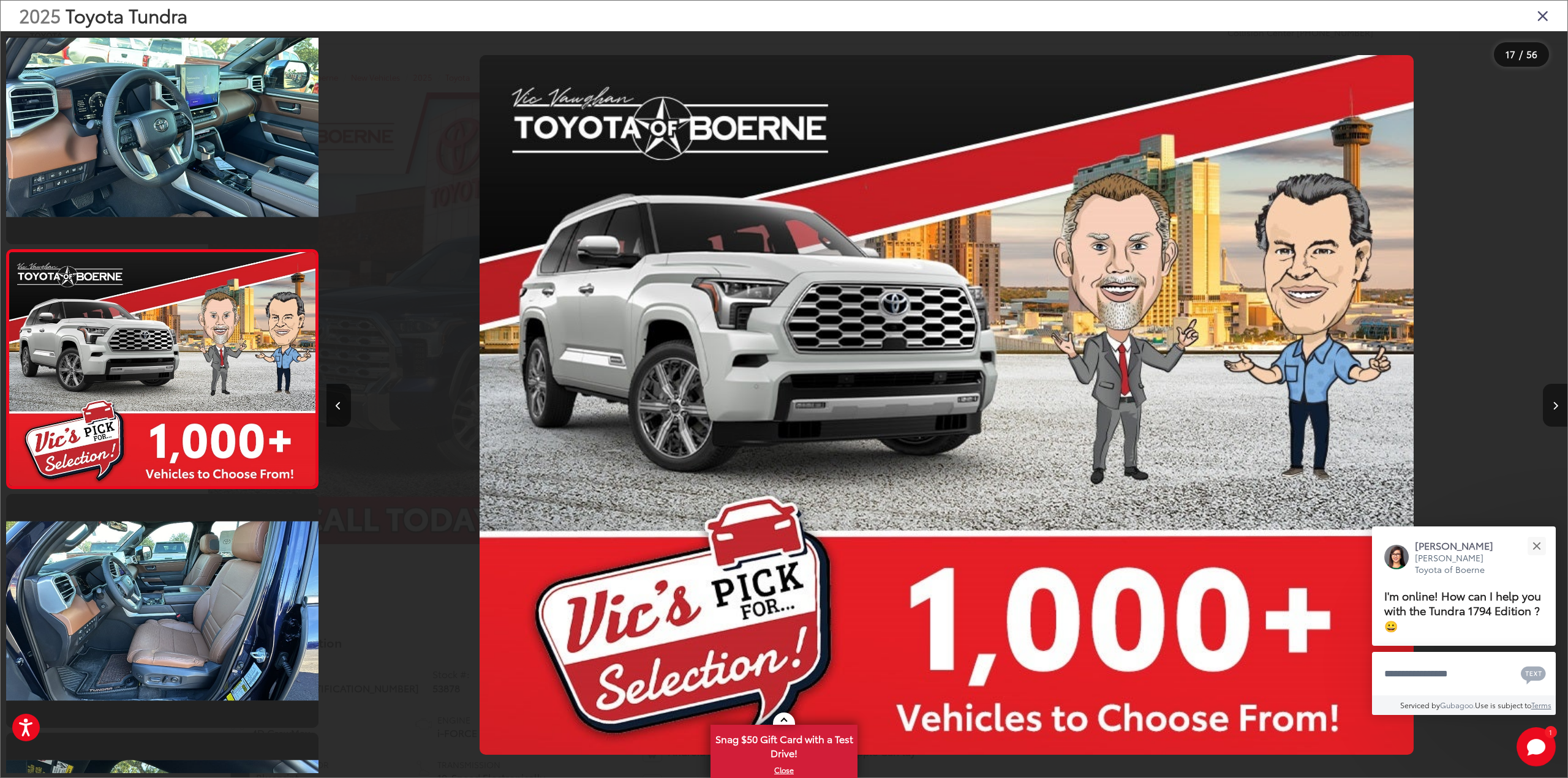
click at [1556, 406] on icon "Next image" at bounding box center [1555, 406] width 5 height 9
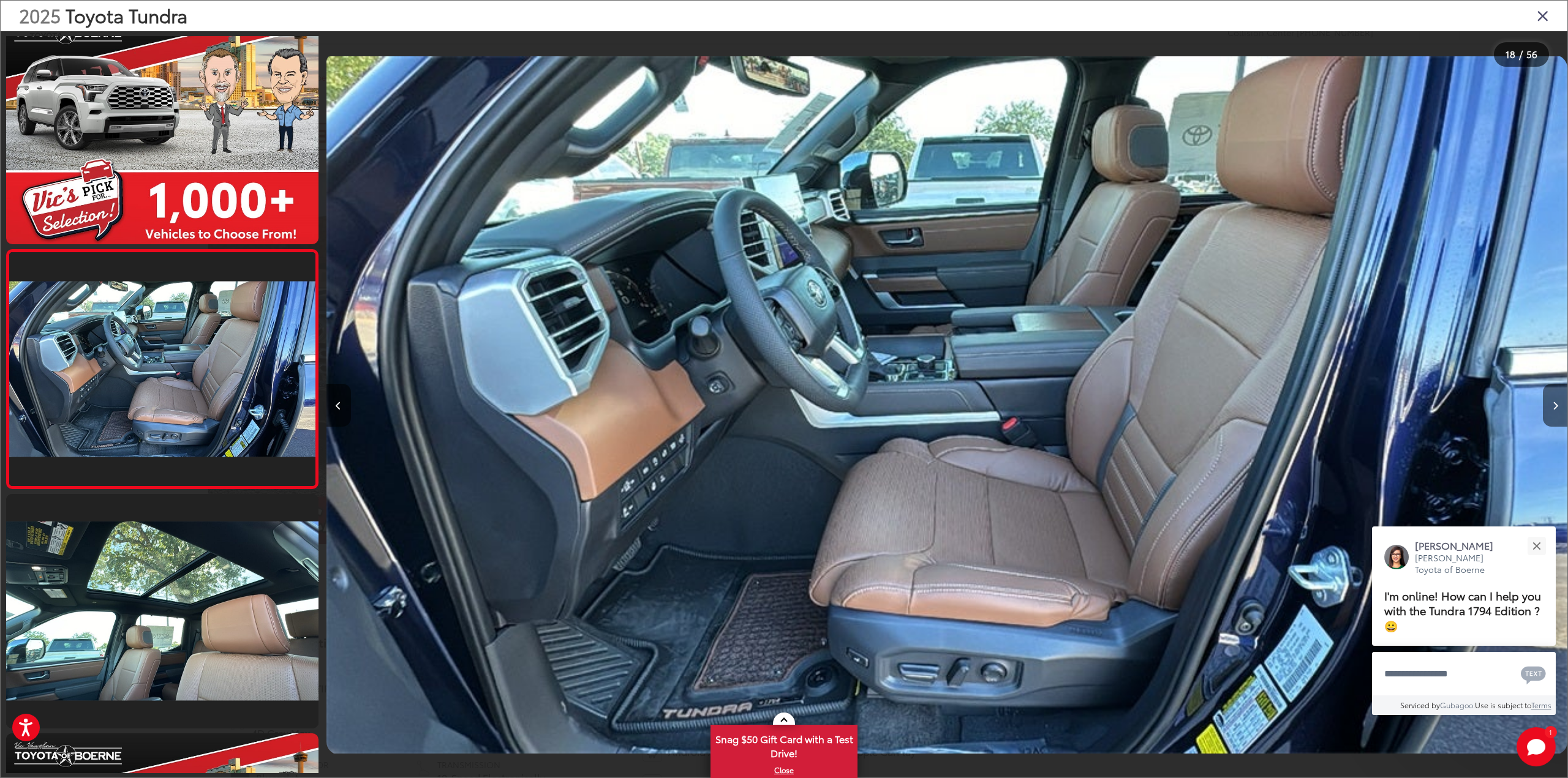
click at [1556, 406] on icon "Next image" at bounding box center [1555, 406] width 5 height 9
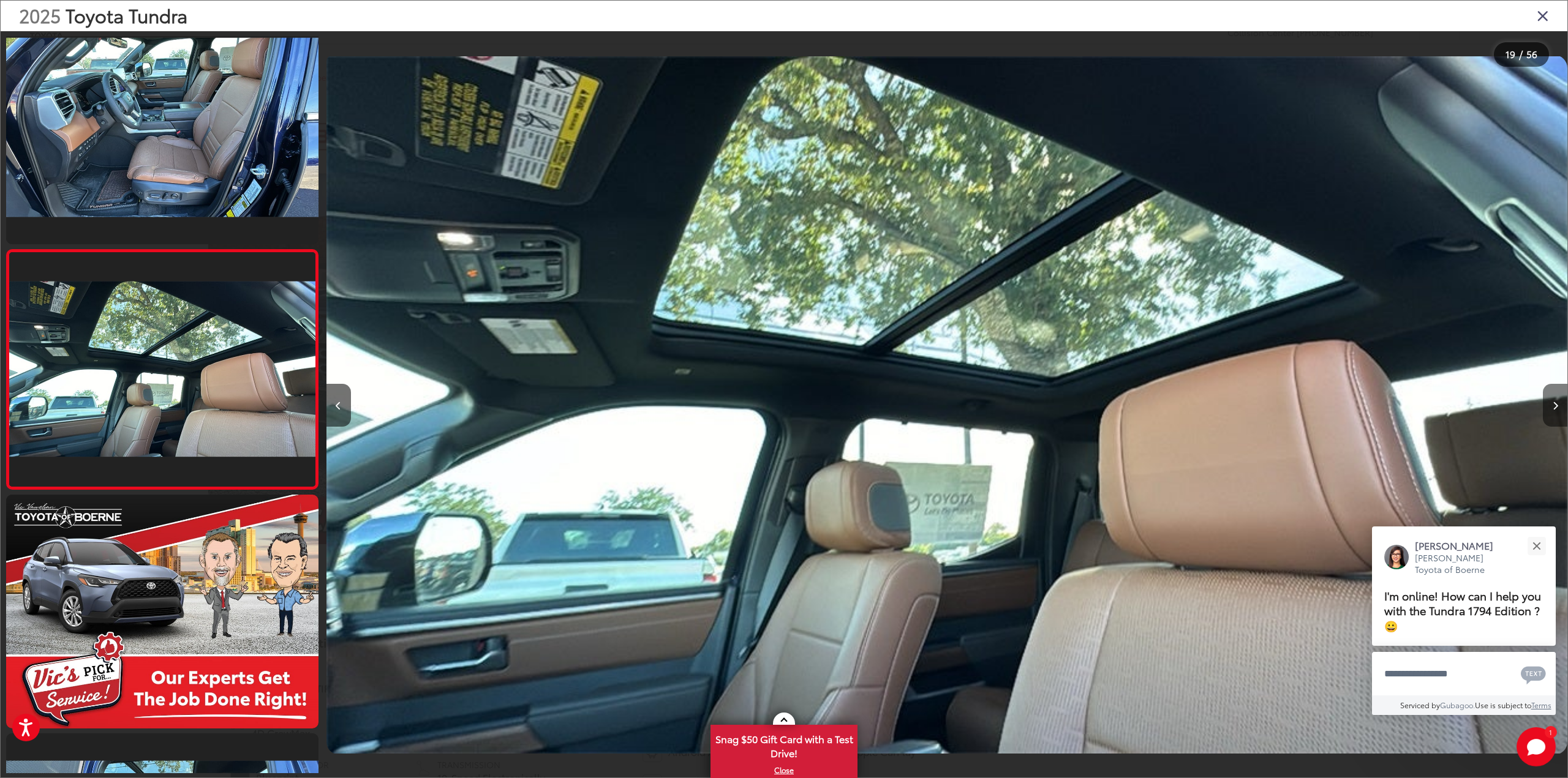
click at [1556, 406] on icon "Next image" at bounding box center [1555, 406] width 5 height 9
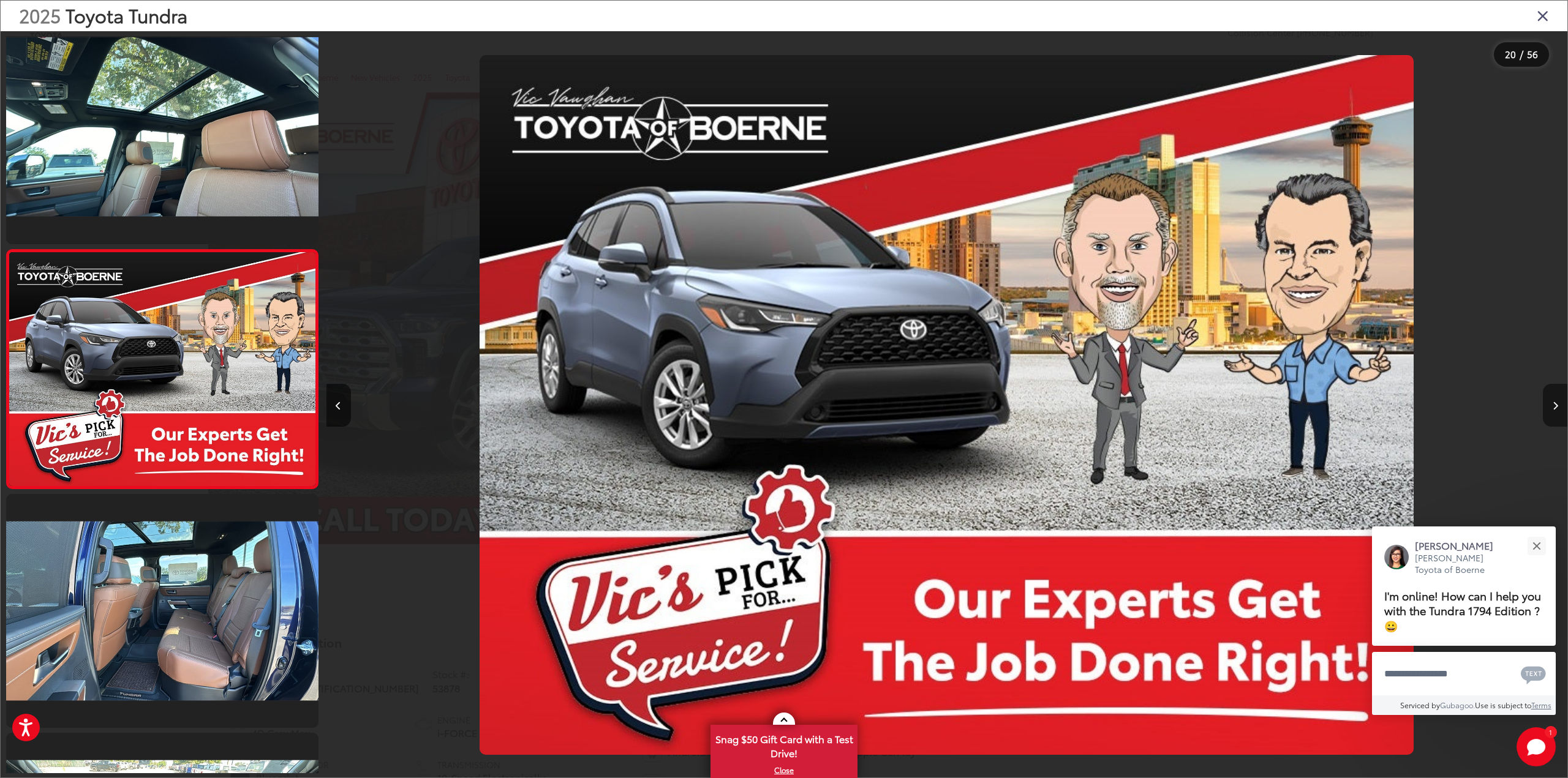
click at [1556, 406] on icon "Next image" at bounding box center [1555, 406] width 5 height 9
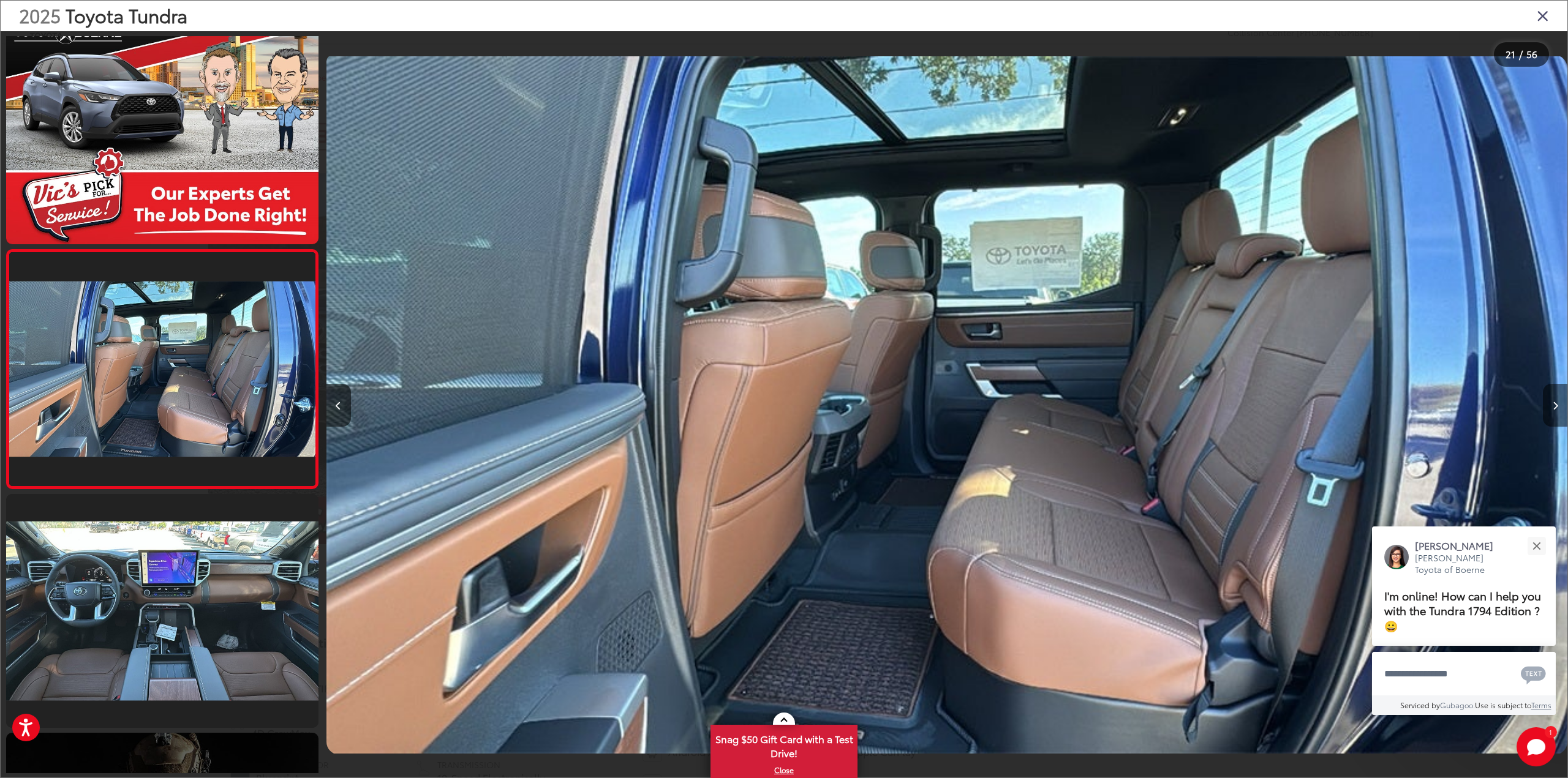
click at [1556, 406] on icon "Next image" at bounding box center [1555, 406] width 5 height 9
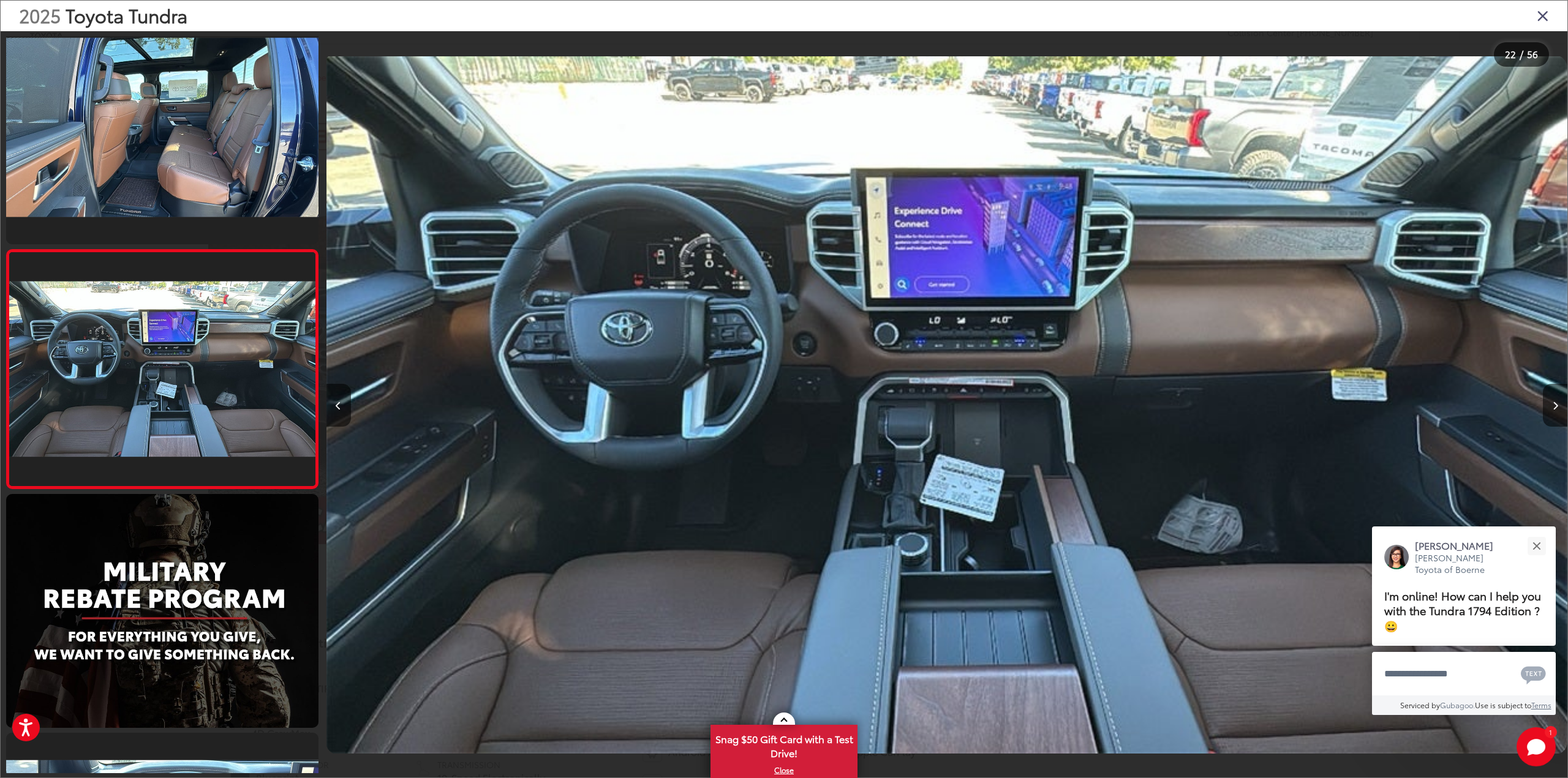
click at [1535, 14] on div "2025 Toyota Tundra" at bounding box center [784, 16] width 1566 height 31
click at [1538, 14] on icon "Close gallery" at bounding box center [1542, 15] width 12 height 16
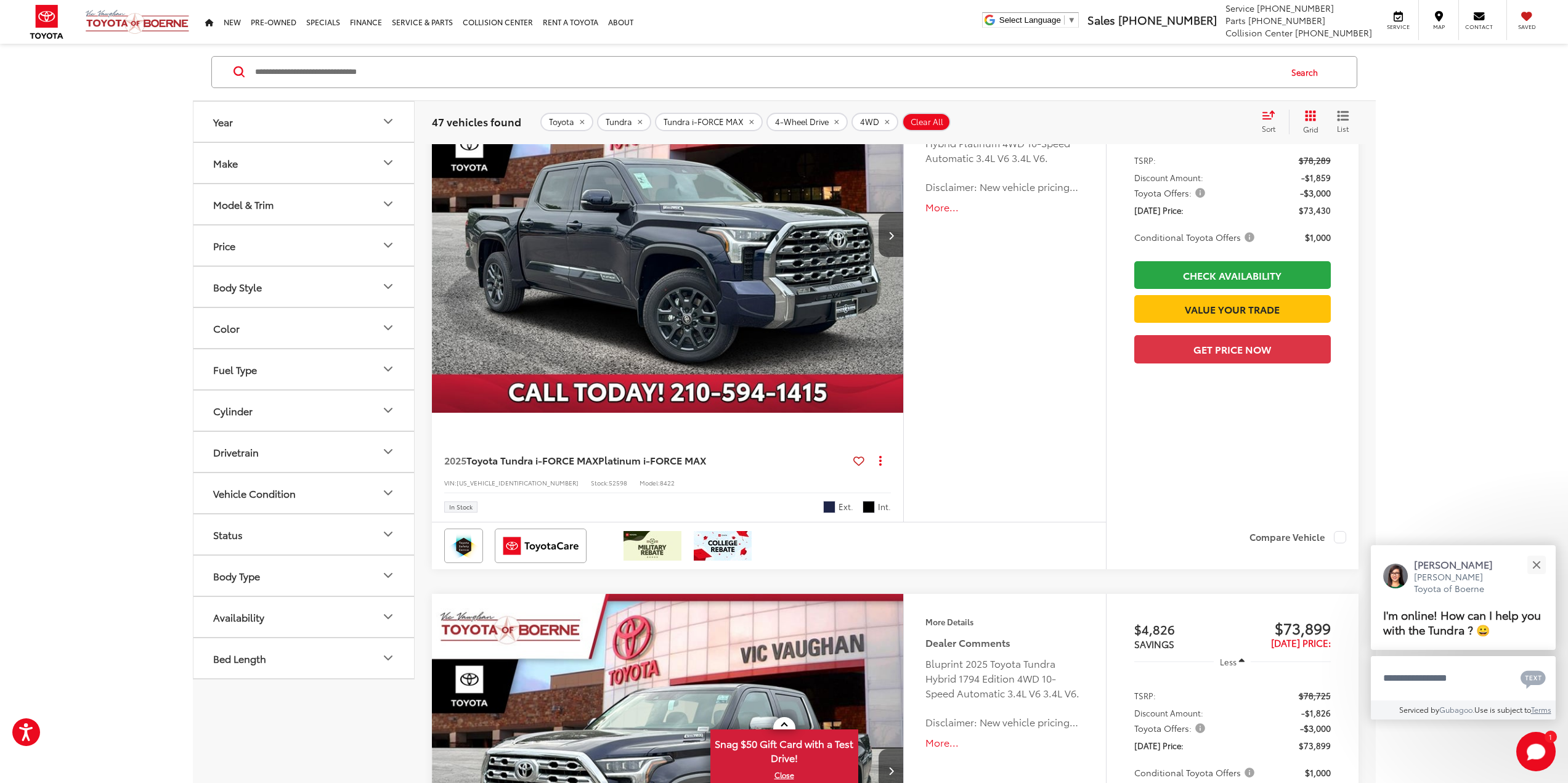
scroll to position [3468, 0]
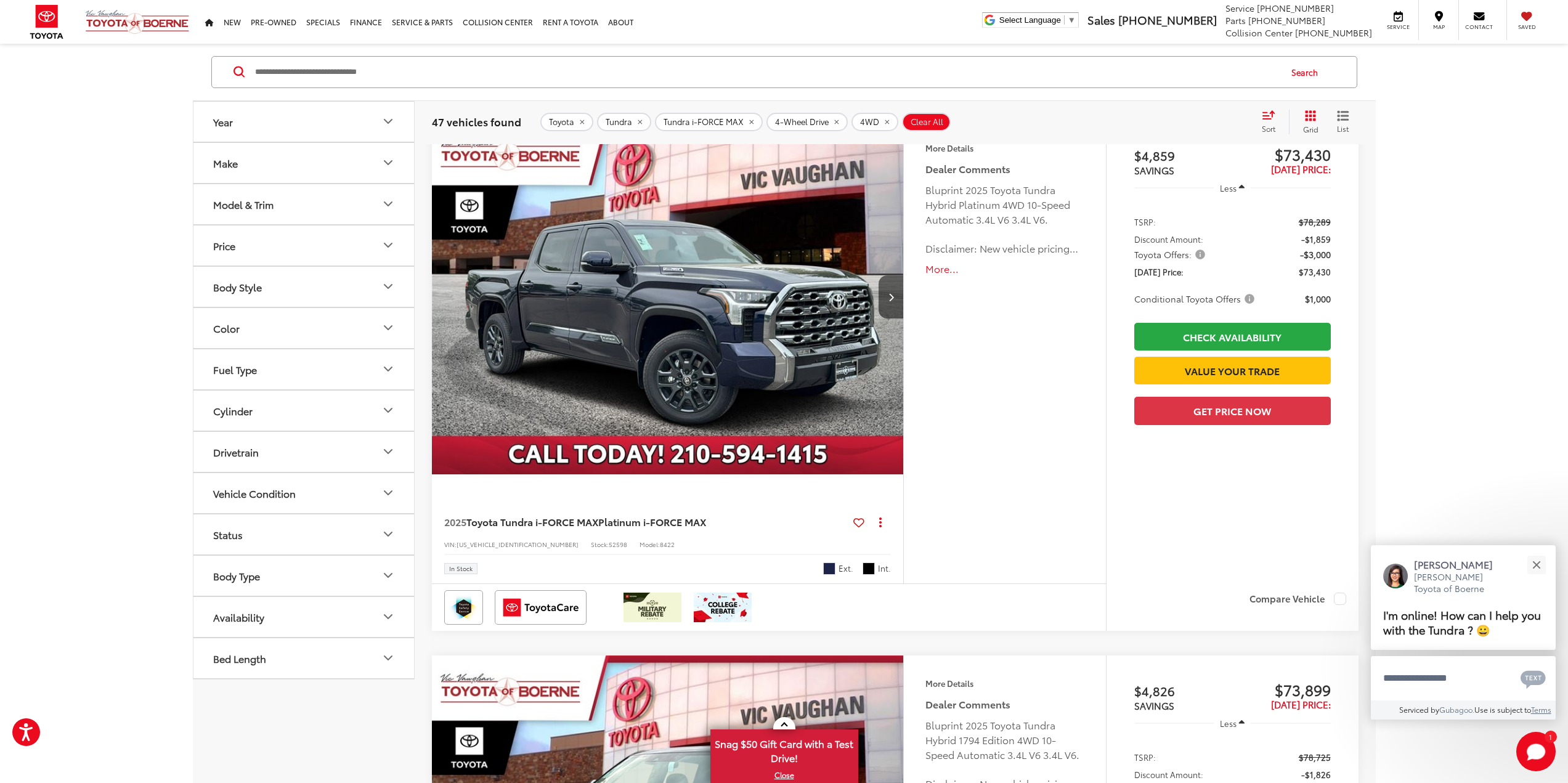
click at [707, 412] on img "2025 Toyota Tundra i-FORCE MAX Platinum i-FORCE MAX 0" at bounding box center [668, 298] width 474 height 355
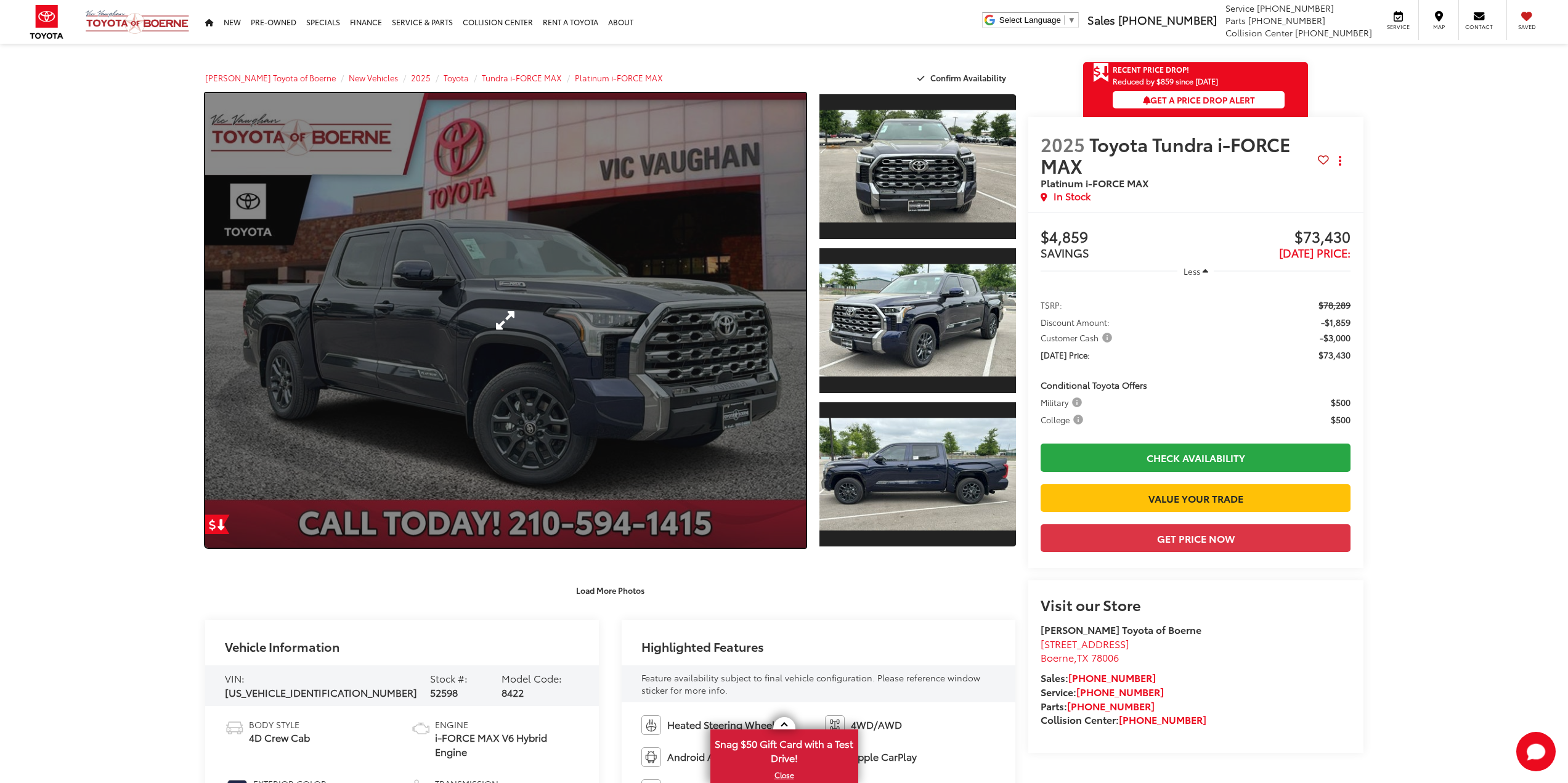
click at [614, 348] on link "Expand Photo 0" at bounding box center [505, 320] width 601 height 454
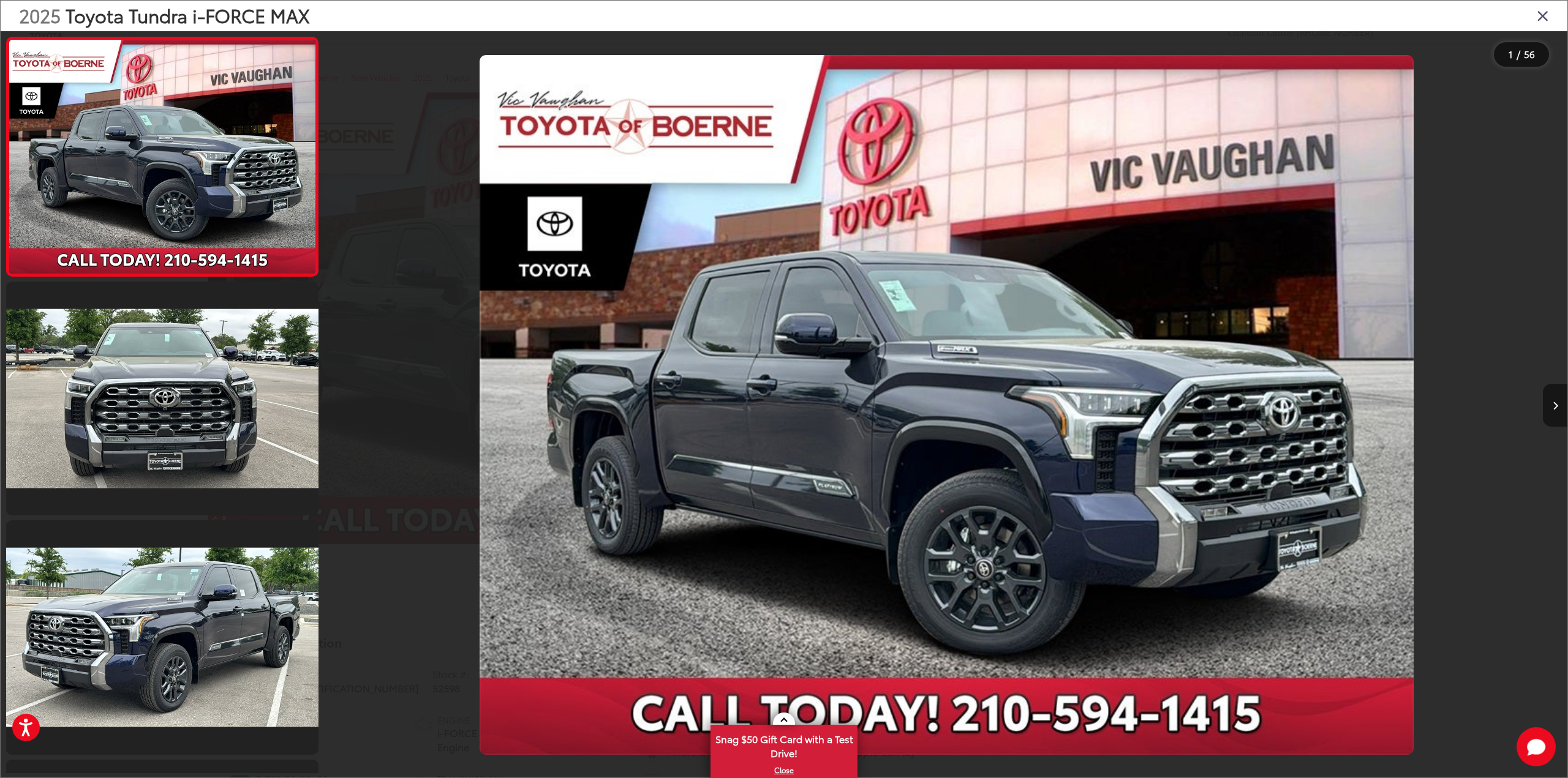
click at [1558, 410] on button "Next image" at bounding box center [1555, 405] width 25 height 43
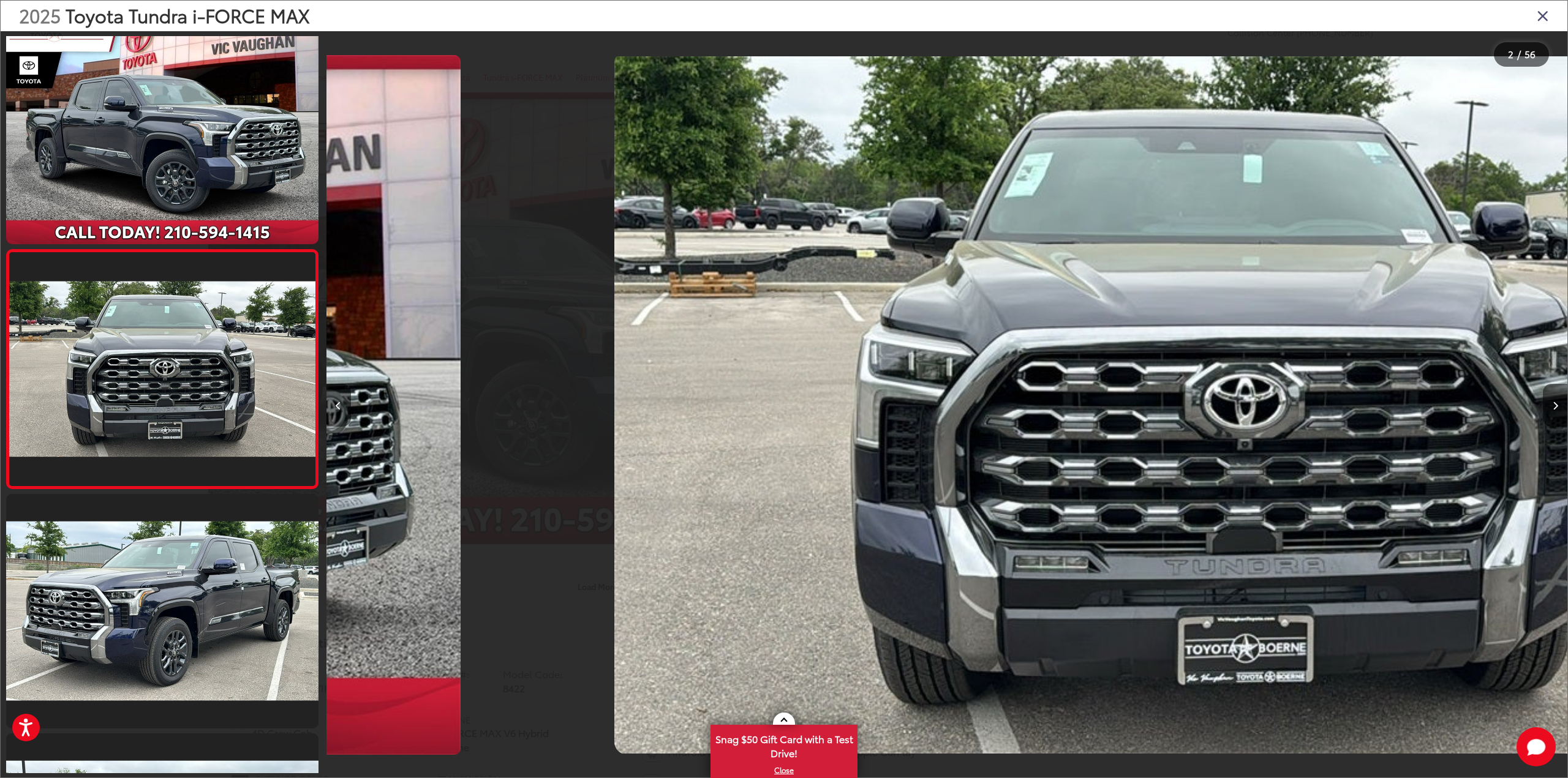
scroll to position [0, 1241]
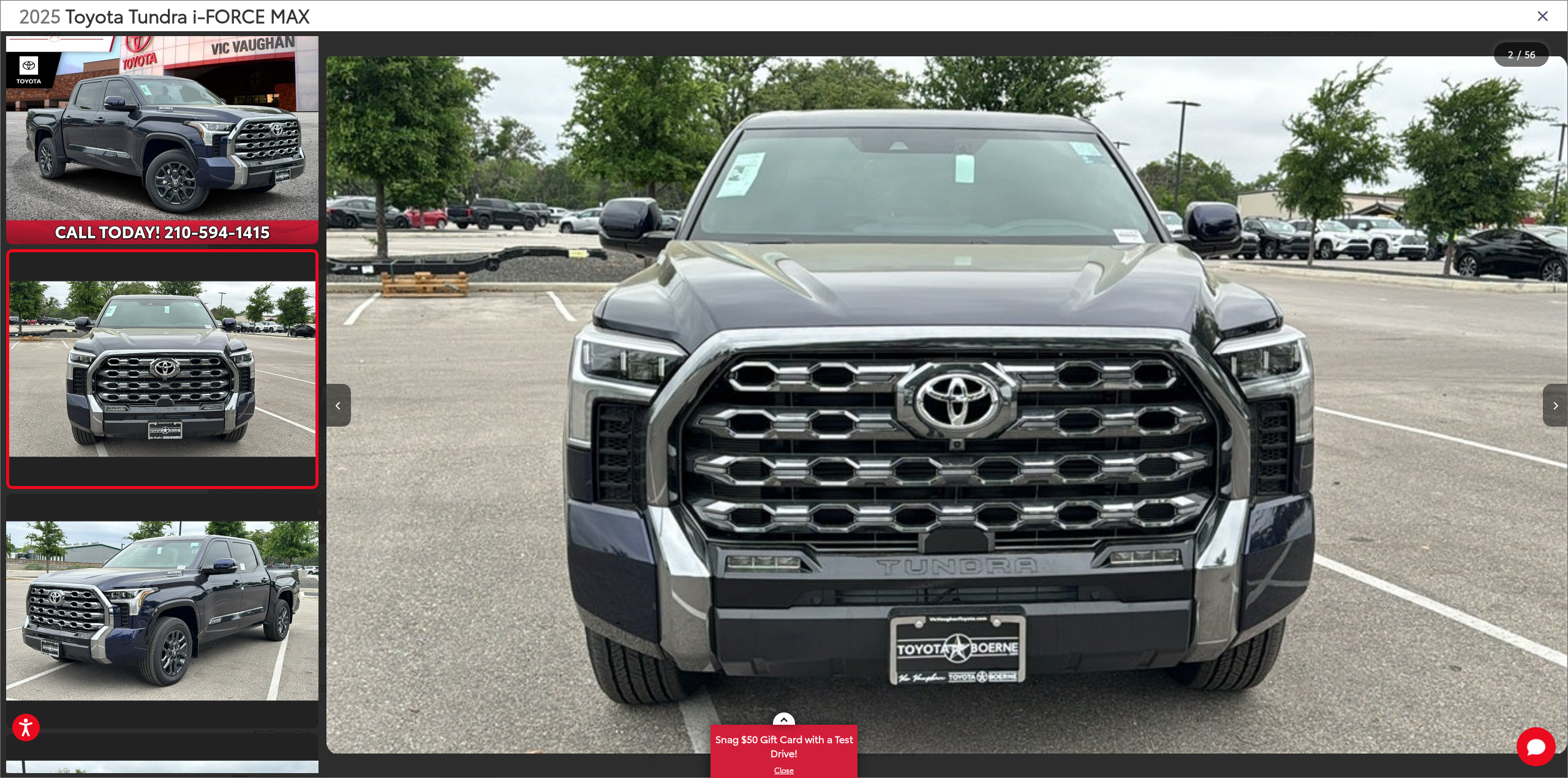
click at [1558, 410] on button "Next image" at bounding box center [1555, 405] width 25 height 43
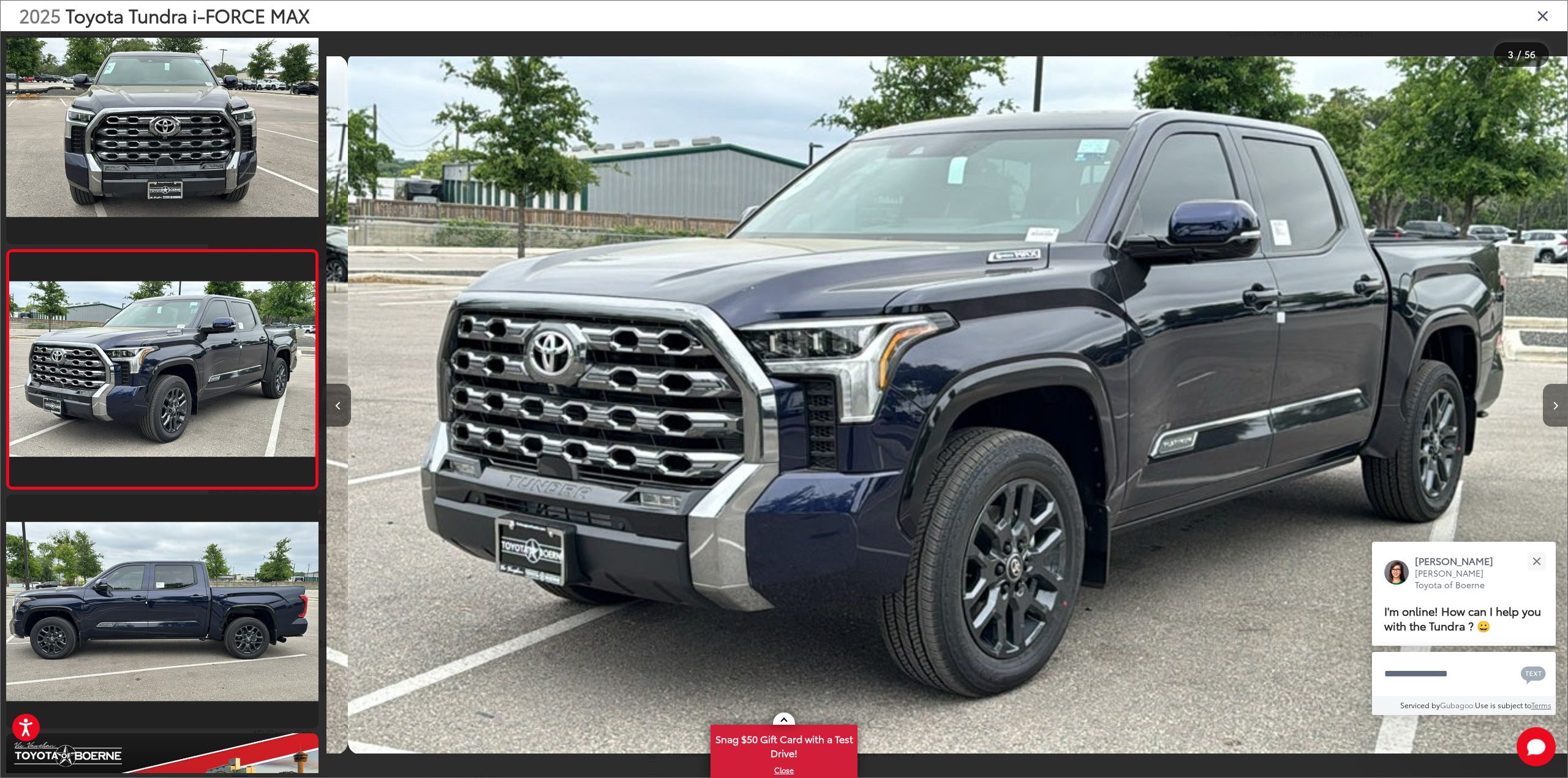
scroll to position [0, 2482]
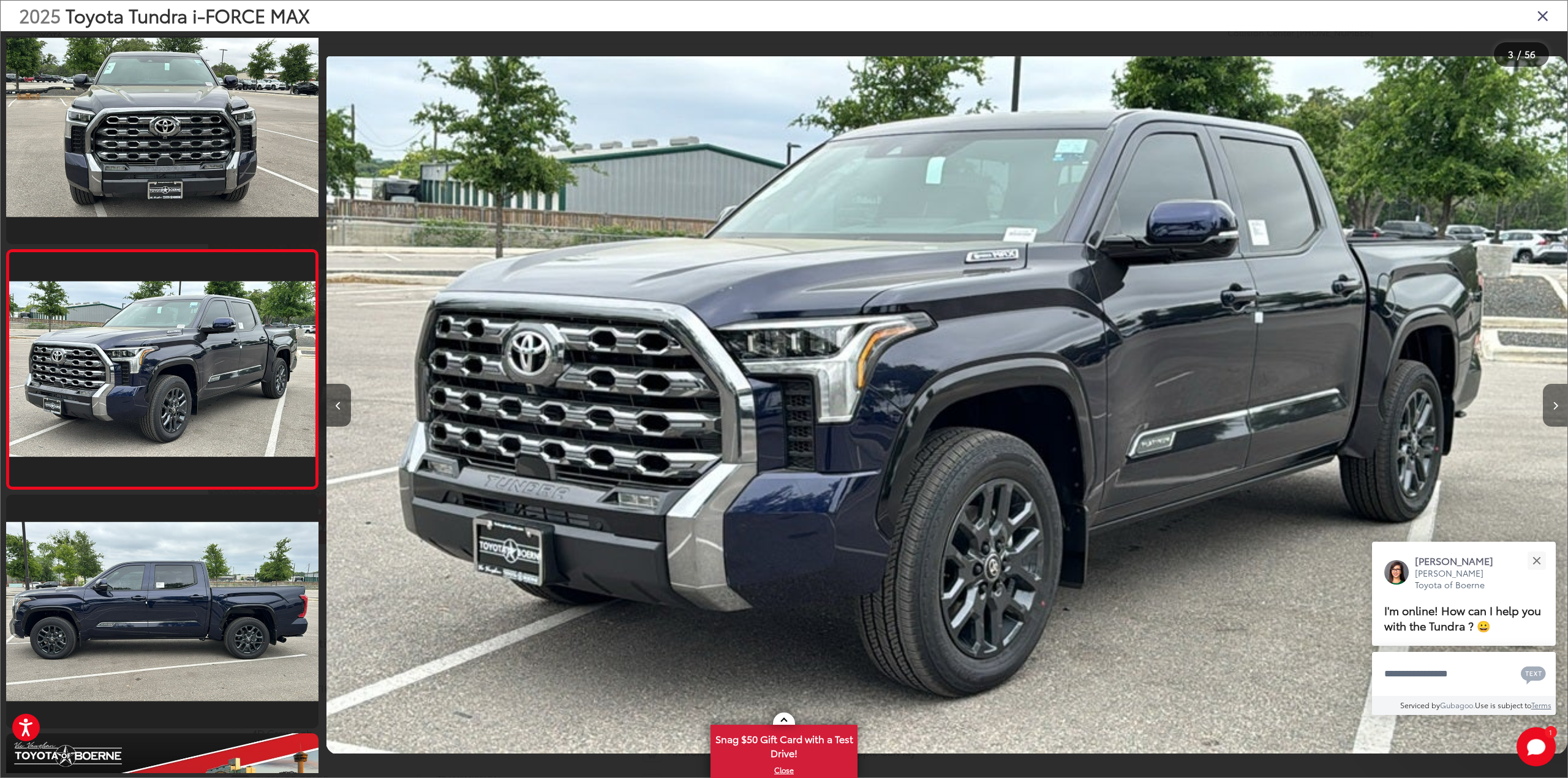
click at [1558, 410] on button "Next image" at bounding box center [1555, 405] width 25 height 43
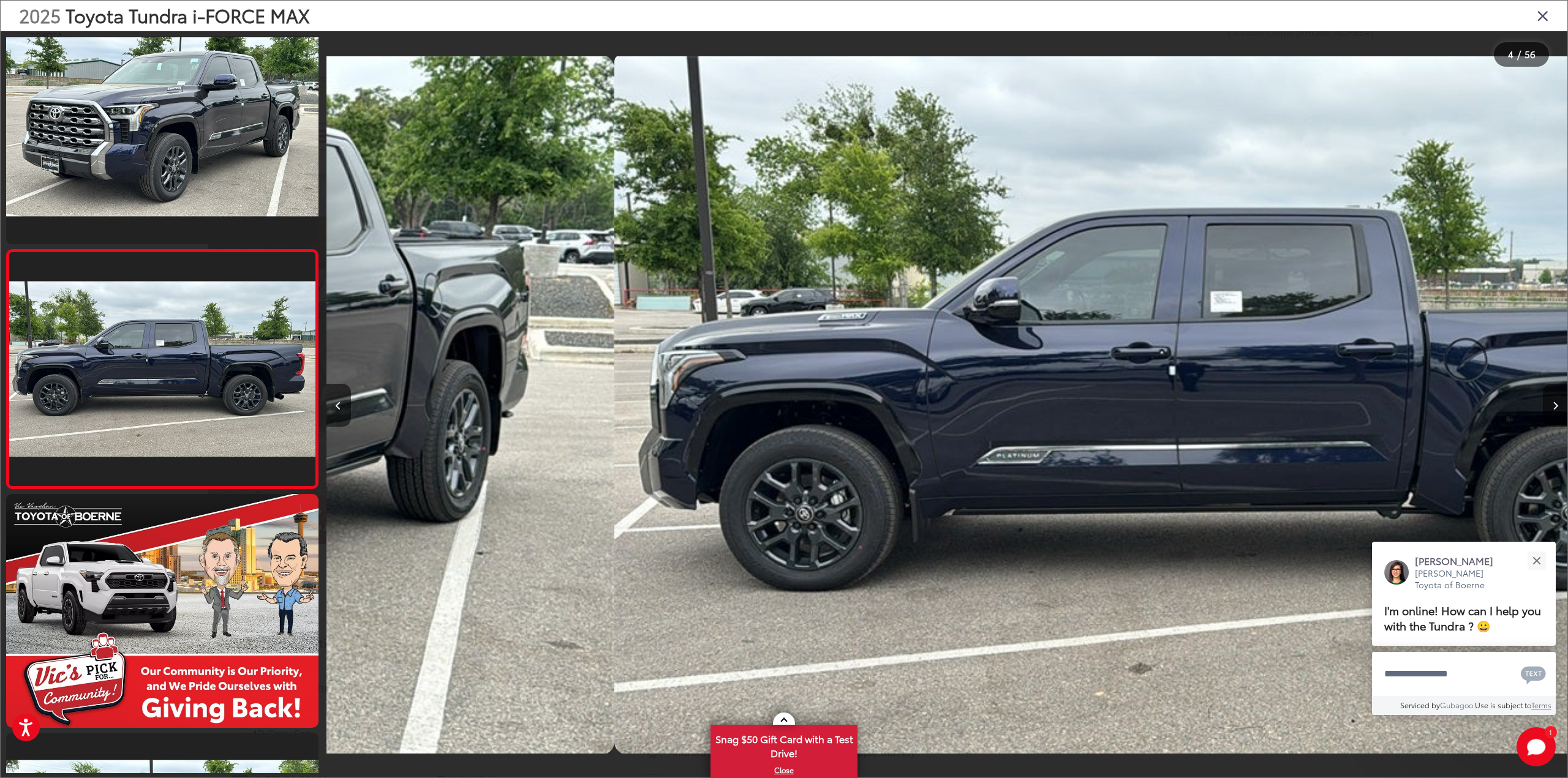
scroll to position [0, 3723]
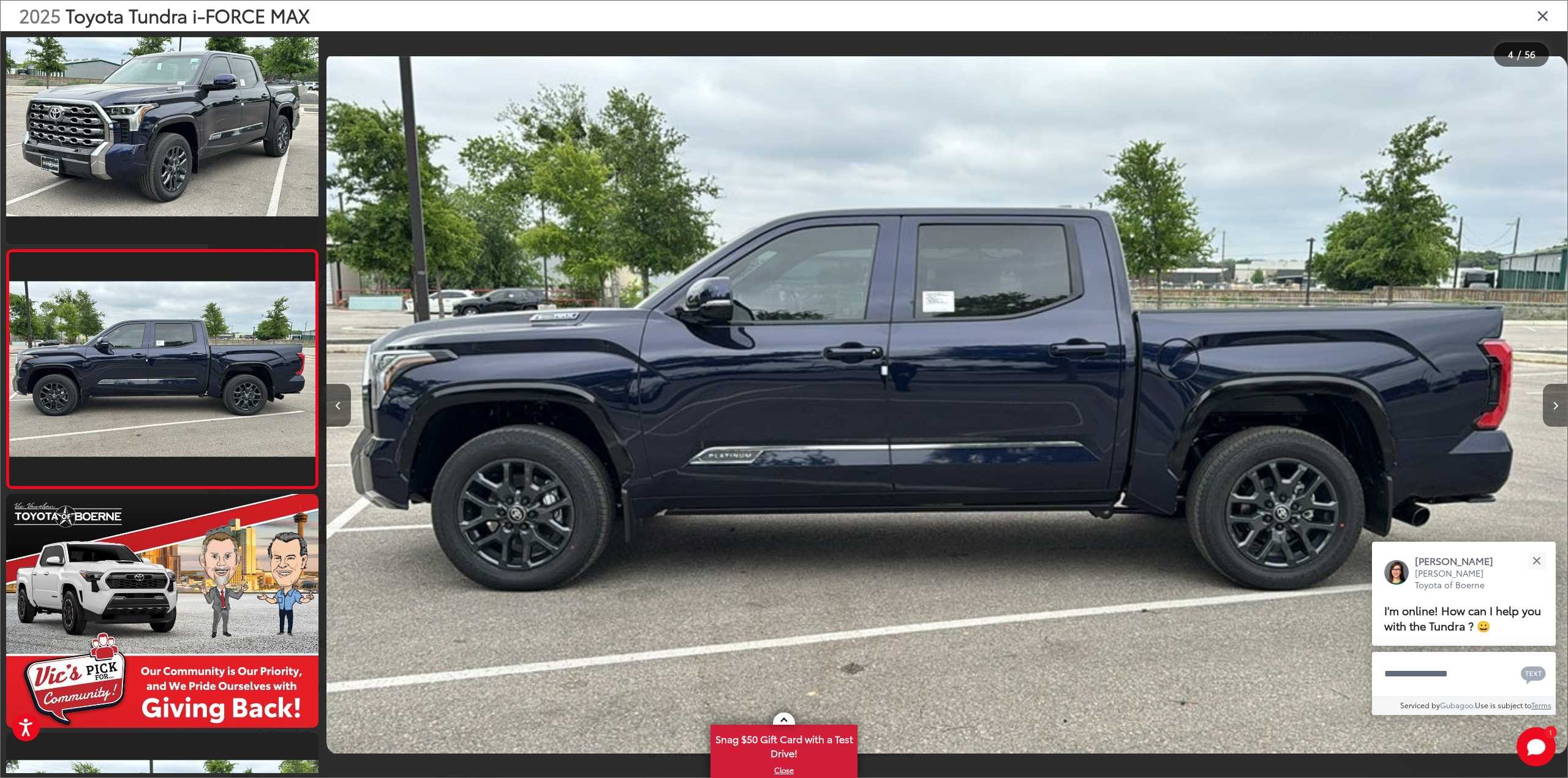
click at [1558, 410] on button "Next image" at bounding box center [1555, 405] width 25 height 43
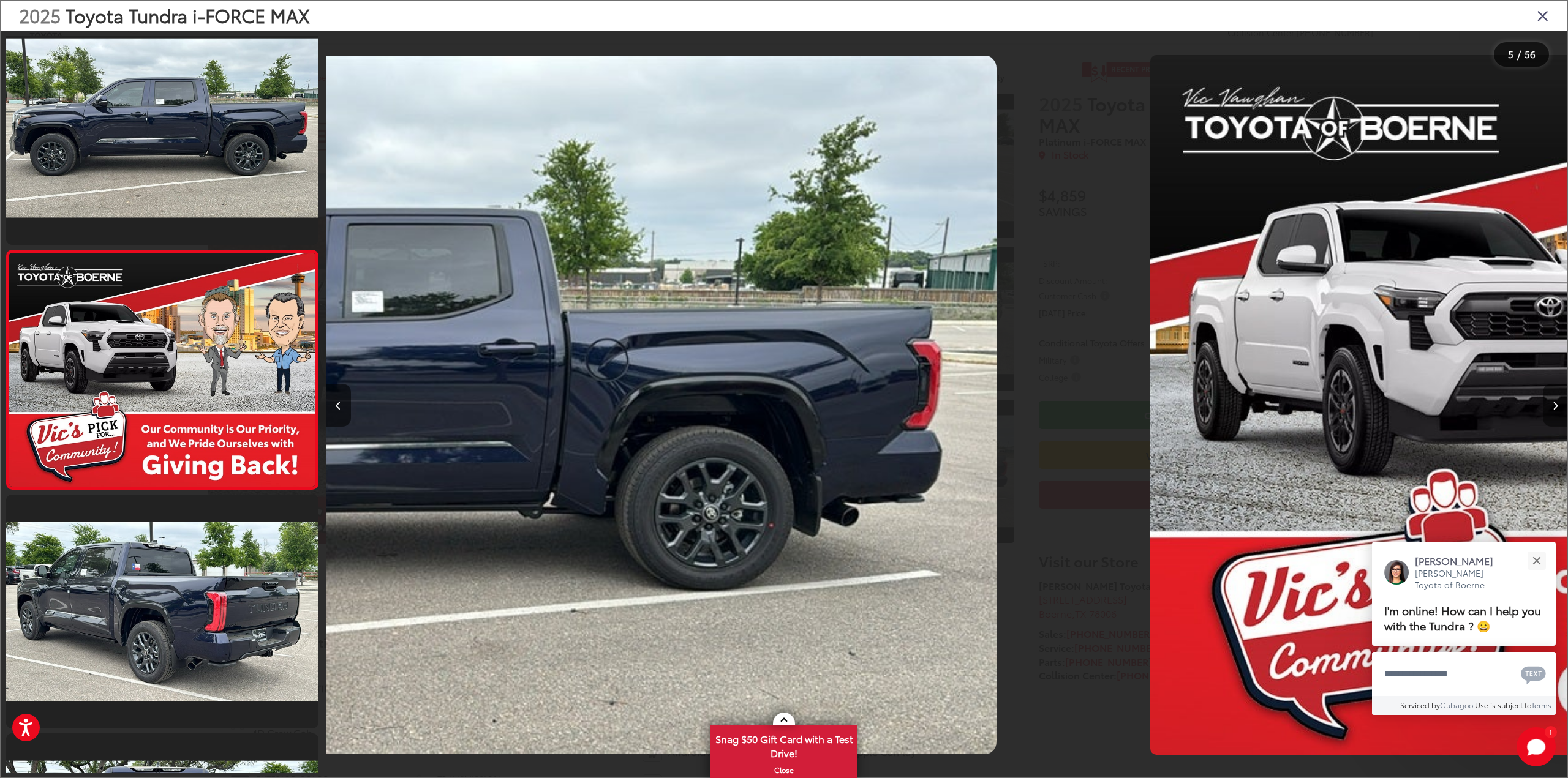
scroll to position [743, 0]
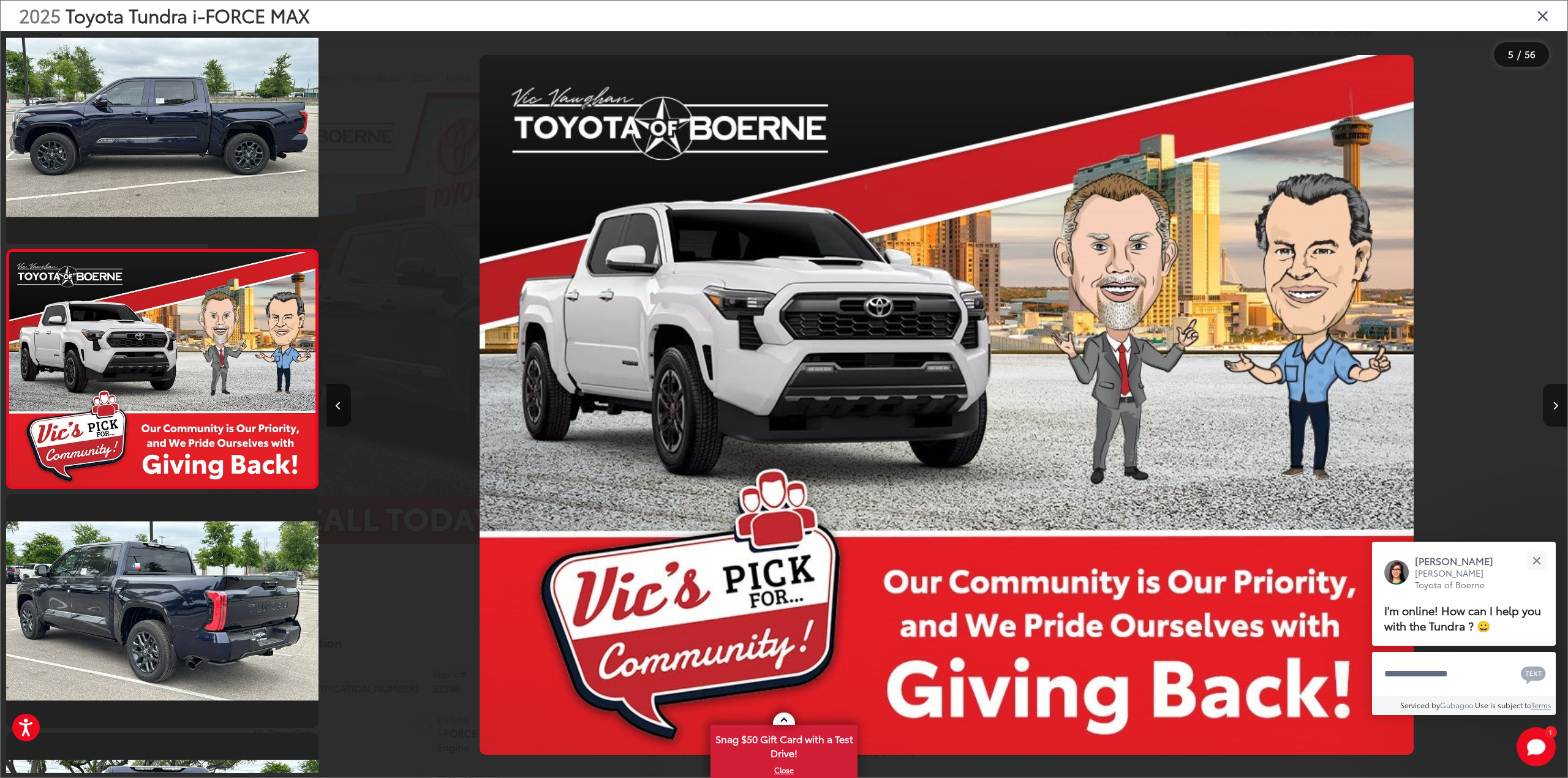
click at [1558, 410] on button "Next image" at bounding box center [1555, 405] width 25 height 43
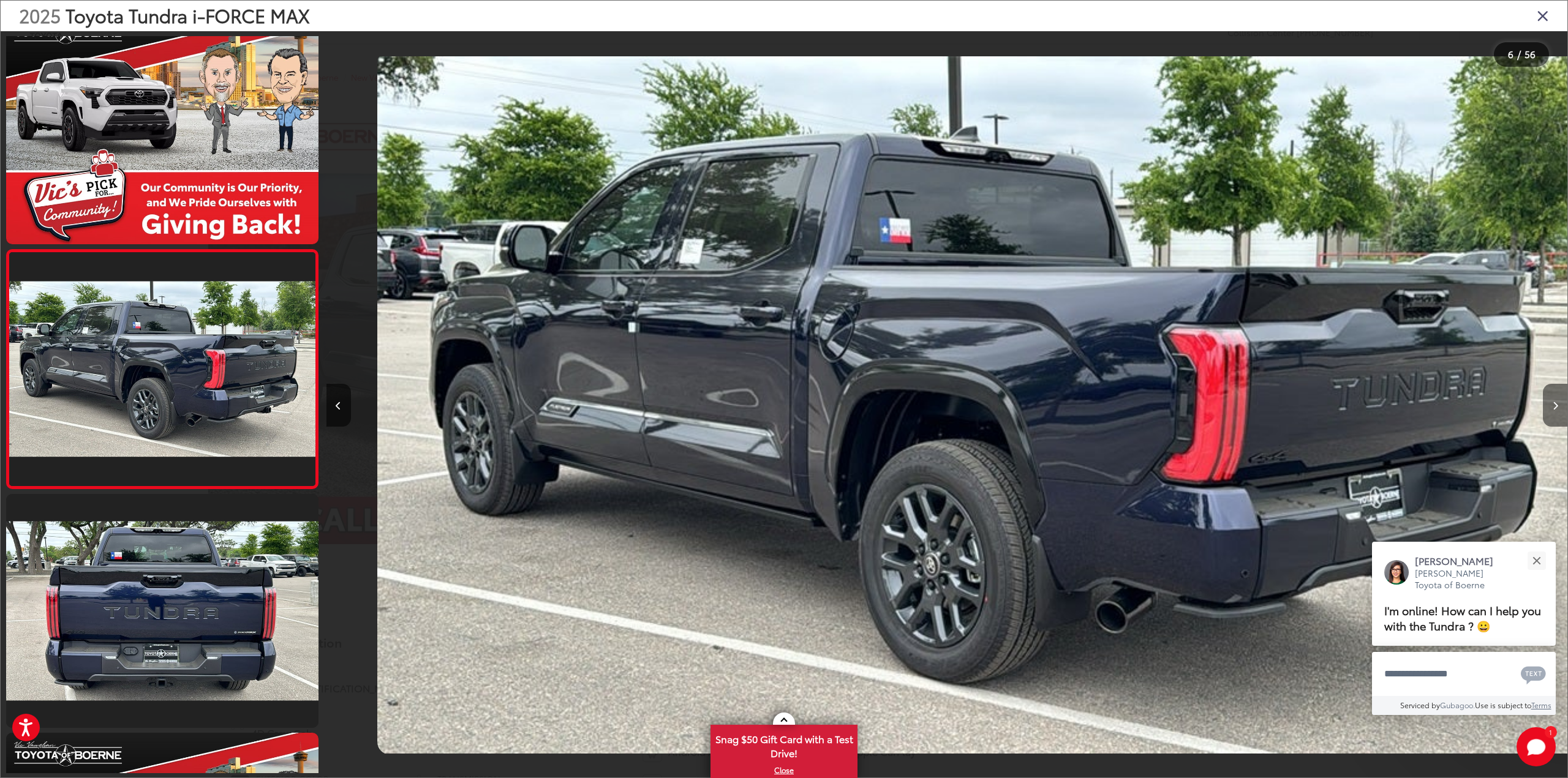
scroll to position [0, 6205]
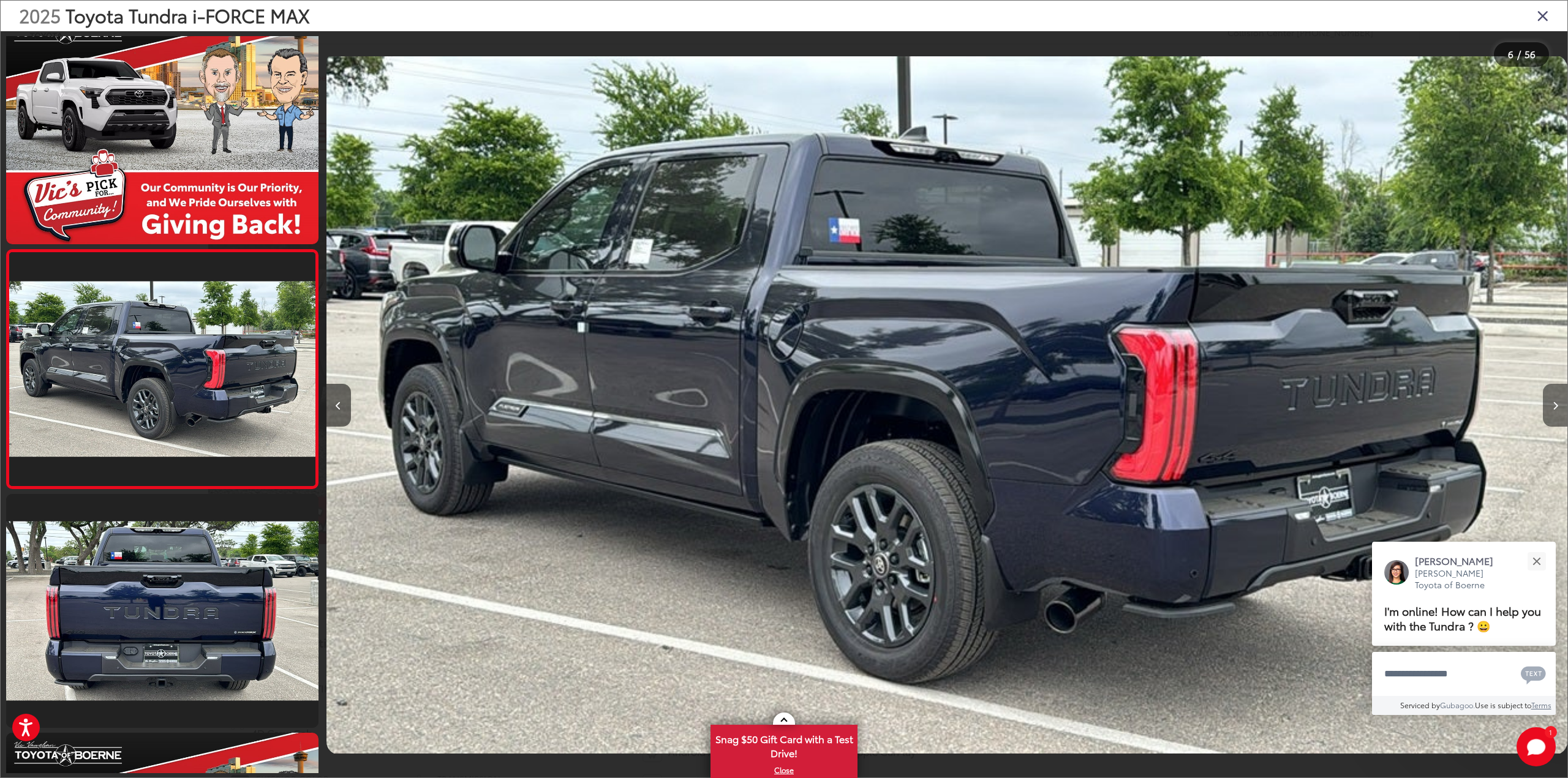
click at [1558, 410] on button "Next image" at bounding box center [1555, 405] width 25 height 43
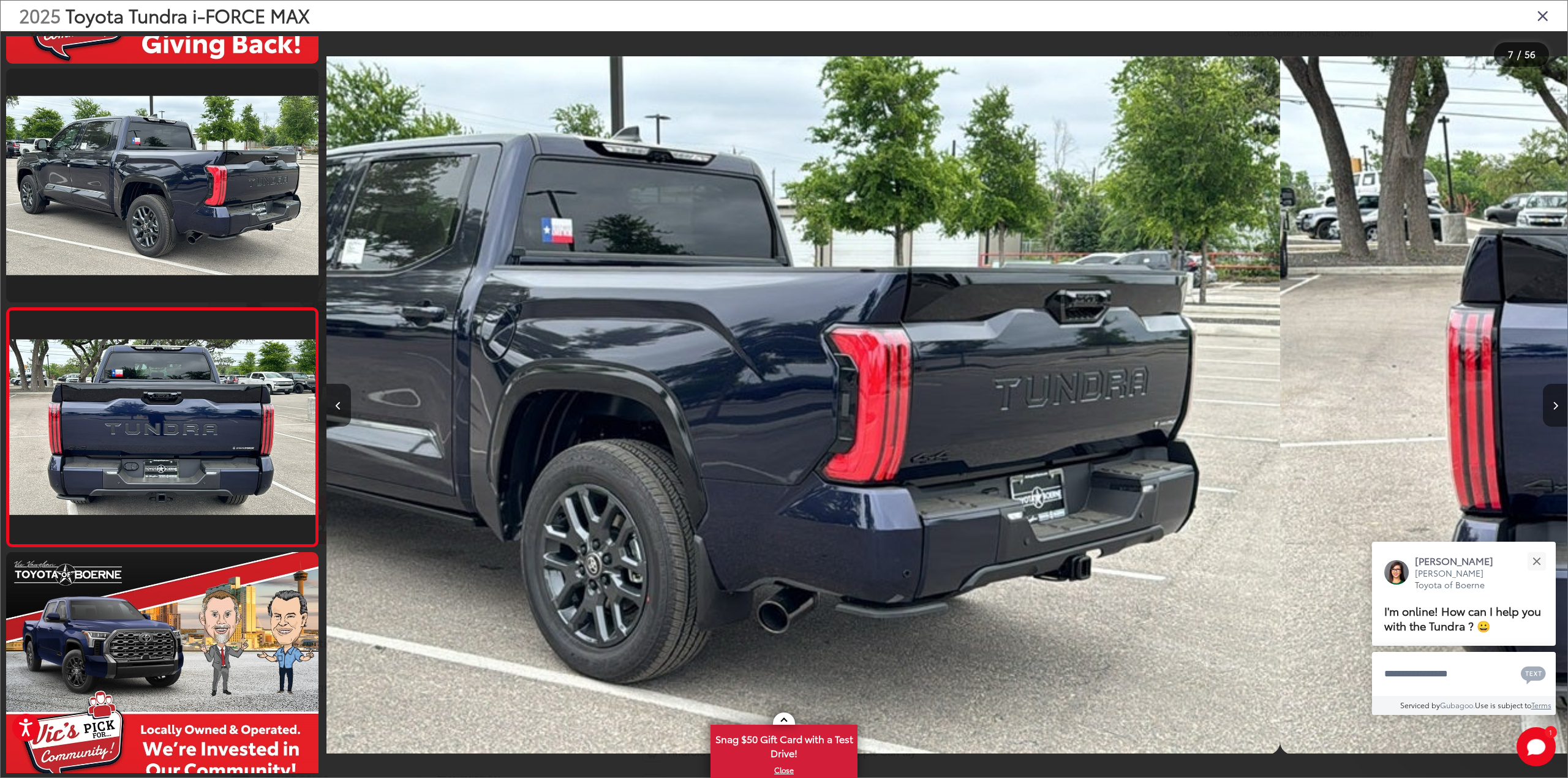
scroll to position [1221, 0]
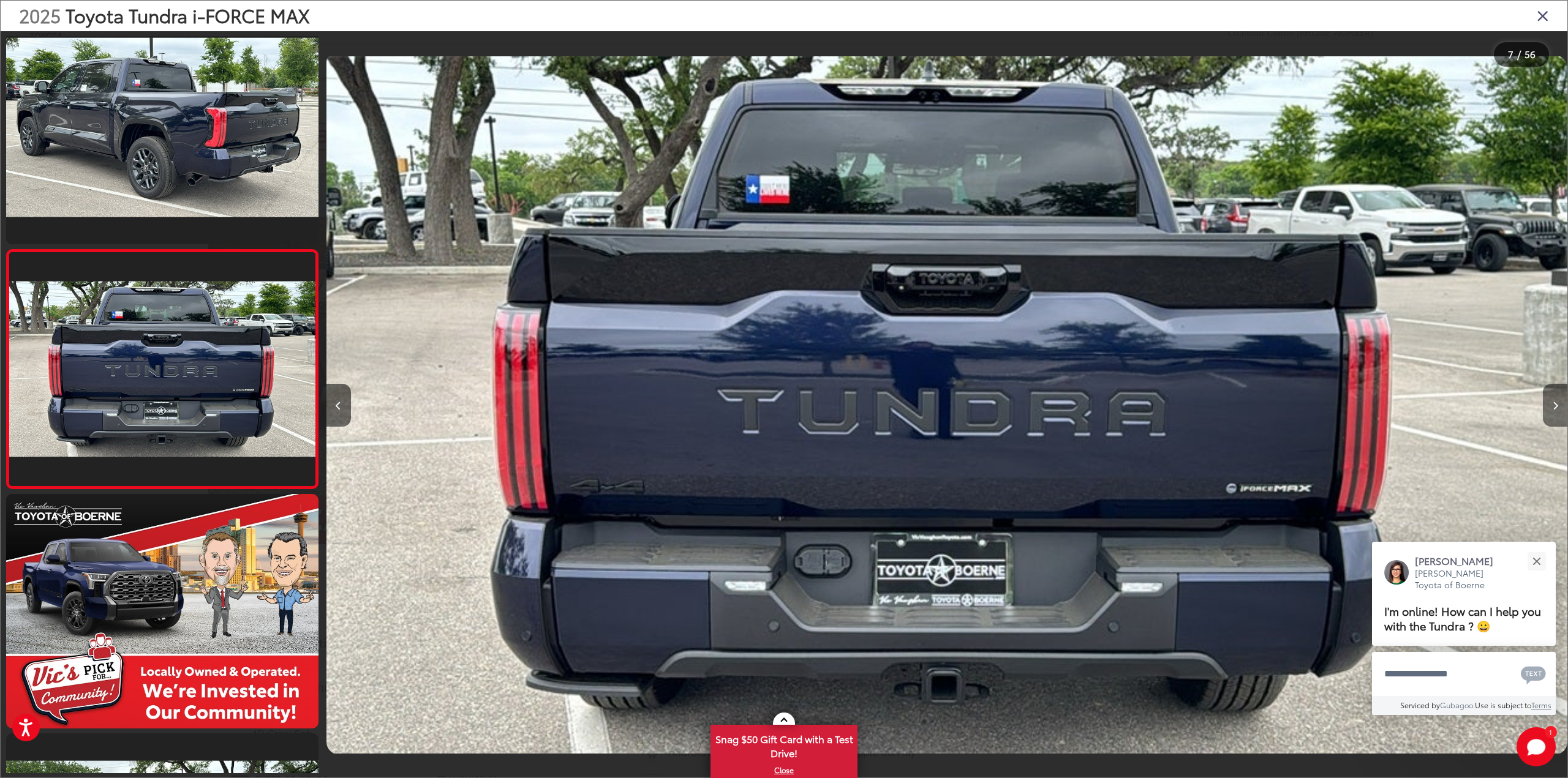
click at [1558, 410] on button "Next image" at bounding box center [1555, 405] width 25 height 43
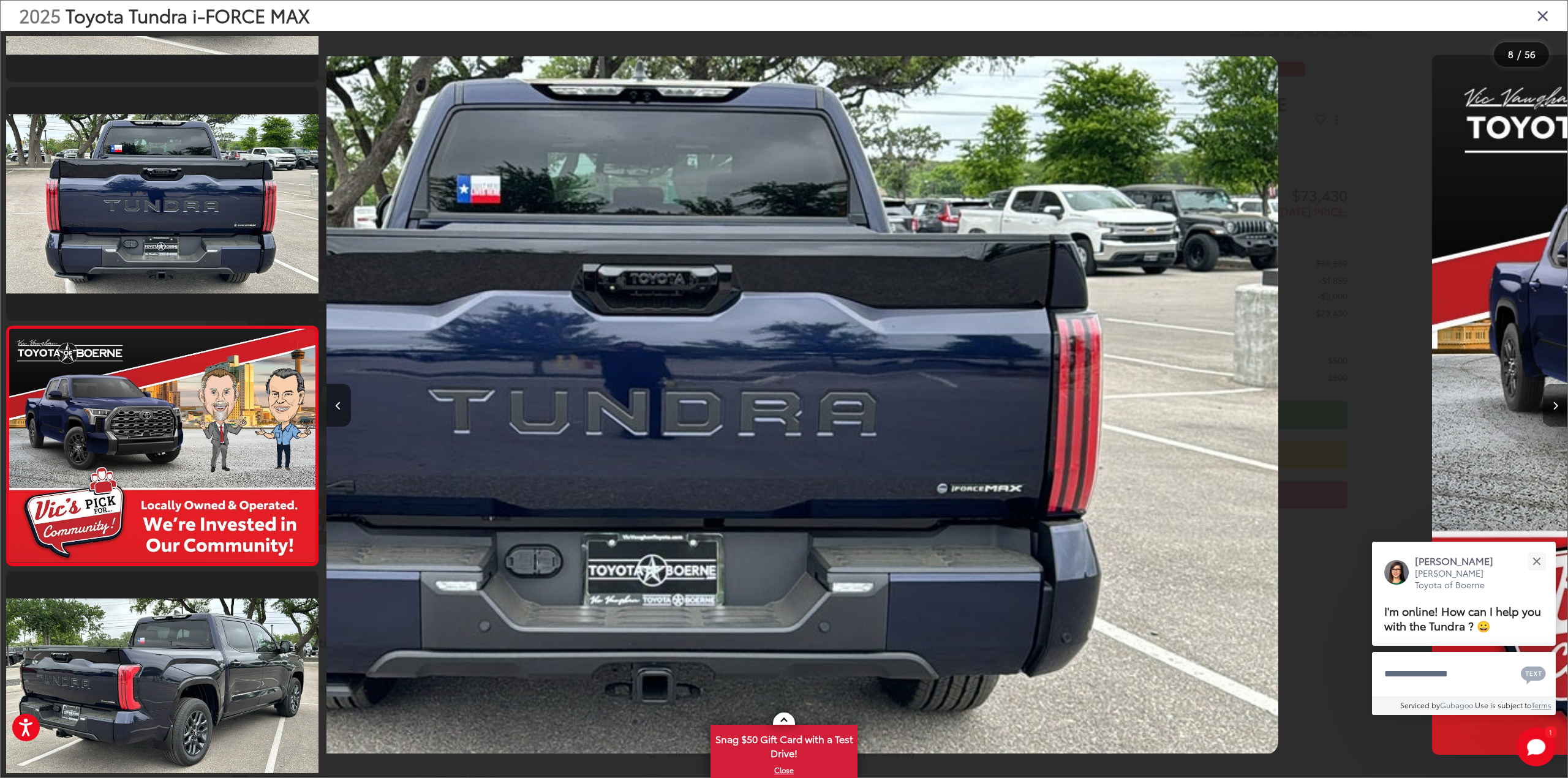
scroll to position [1459, 0]
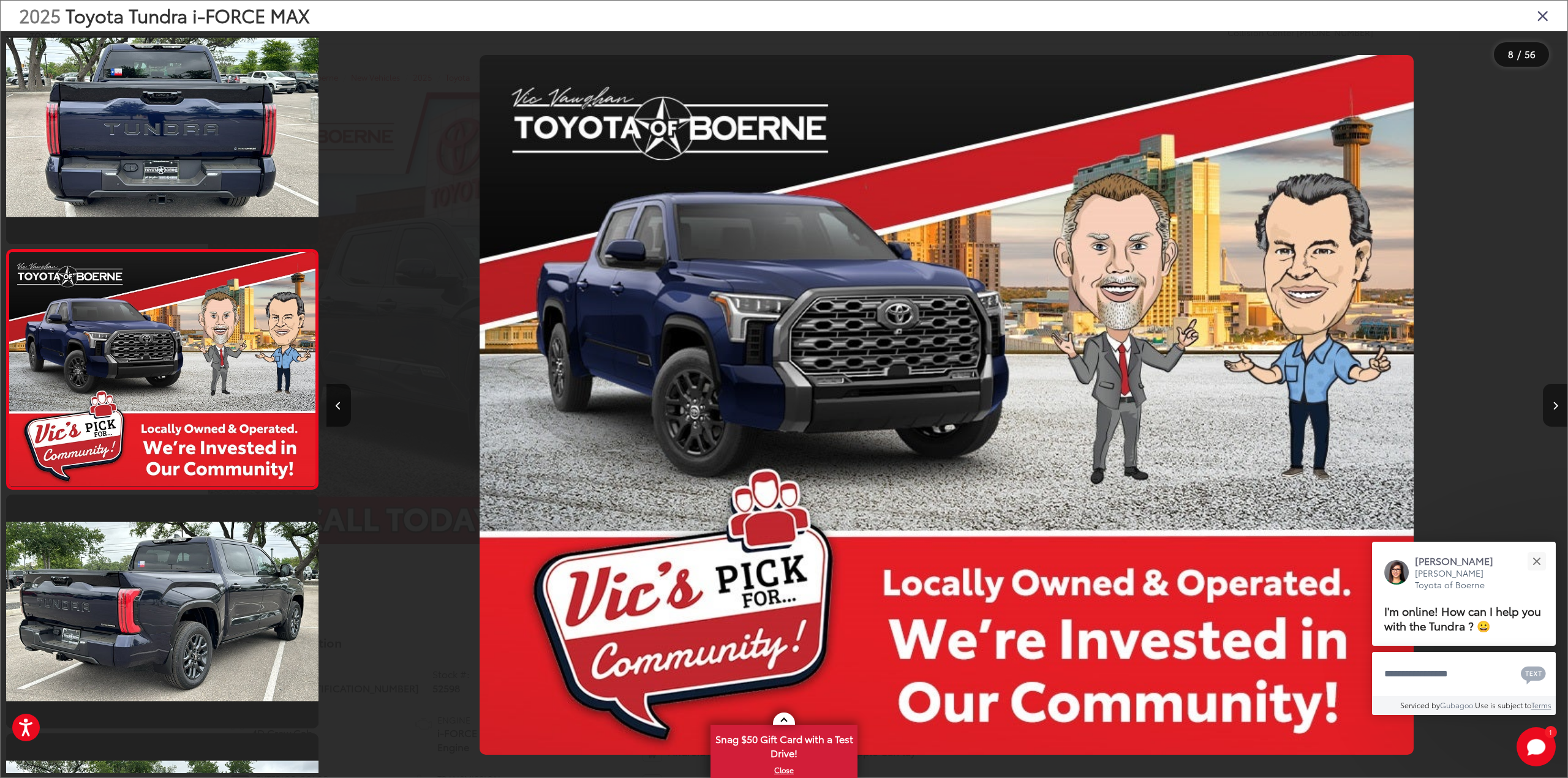
click at [1558, 410] on button "Next image" at bounding box center [1555, 405] width 25 height 43
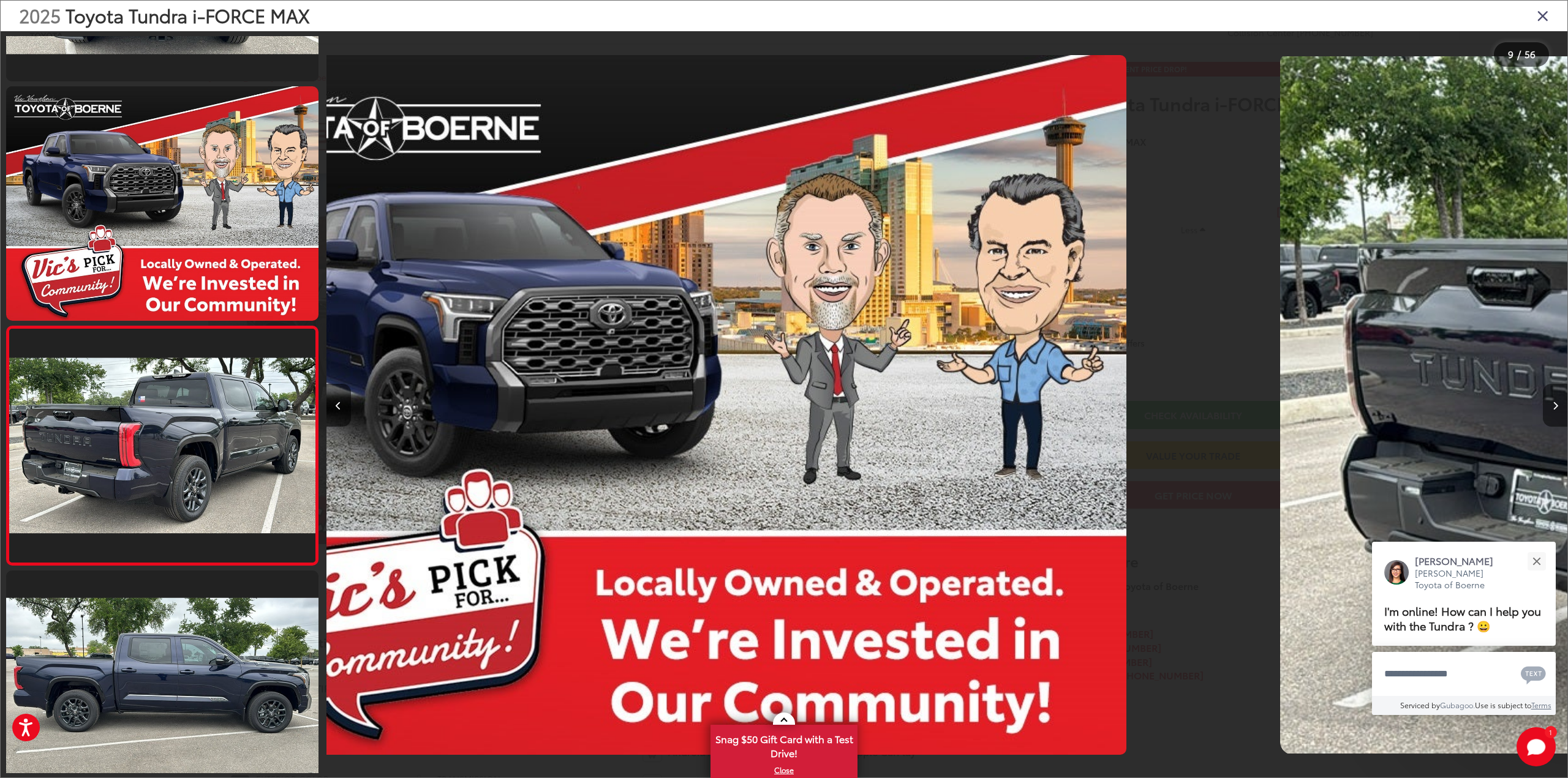
scroll to position [0, 0]
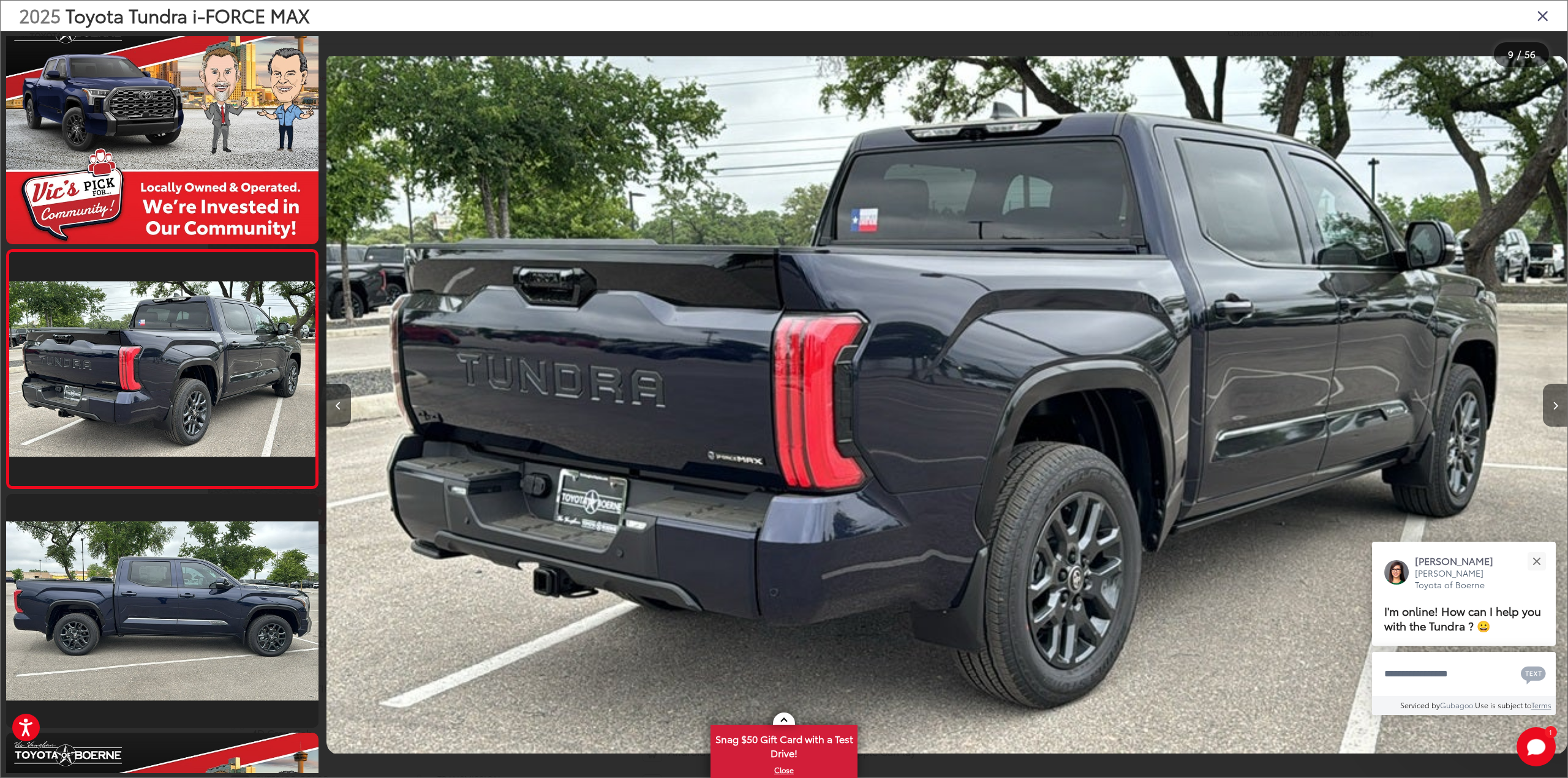
click at [1558, 410] on button "Next image" at bounding box center [1555, 405] width 25 height 43
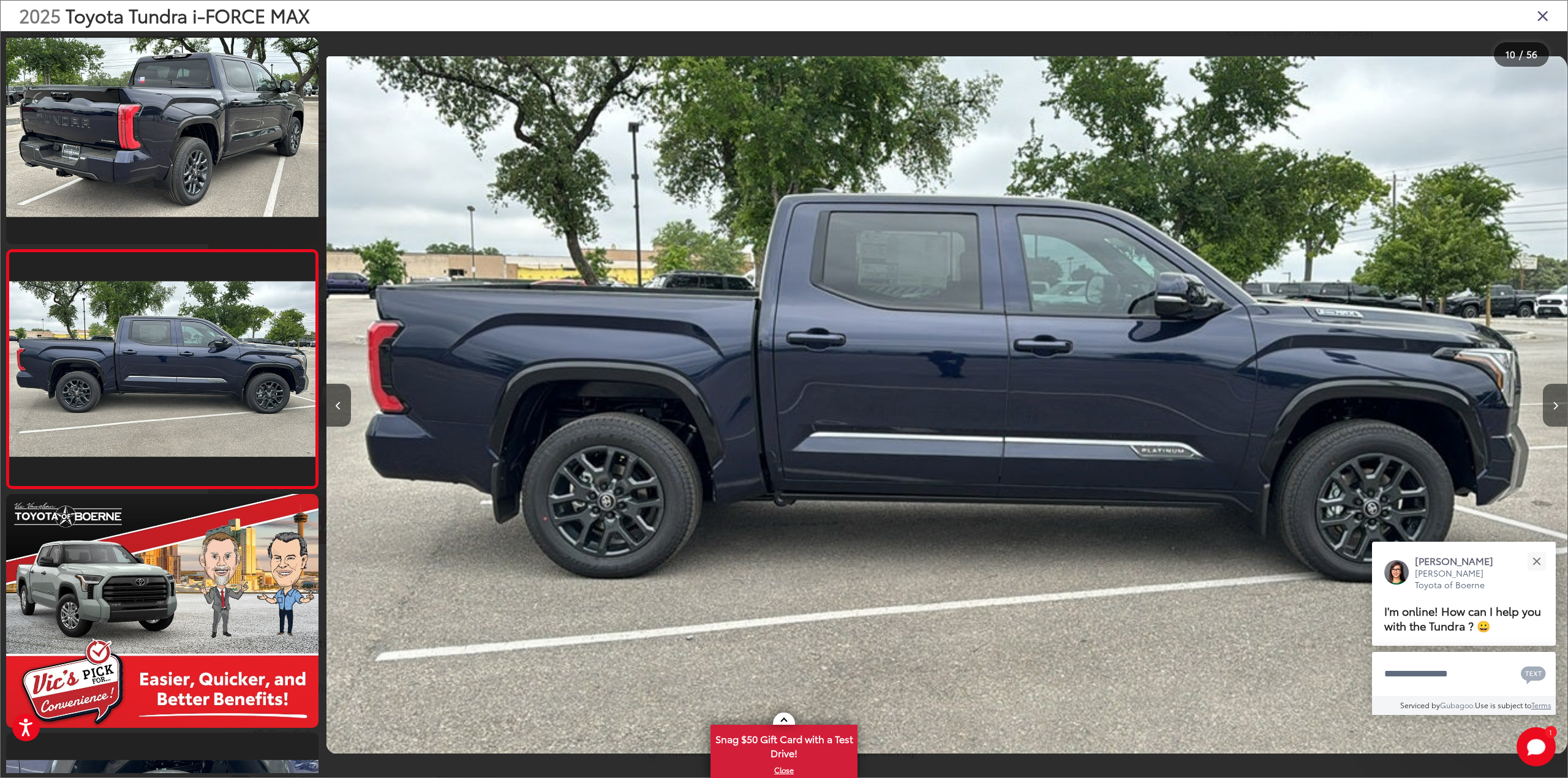
click at [1558, 410] on button "Next image" at bounding box center [1555, 405] width 25 height 43
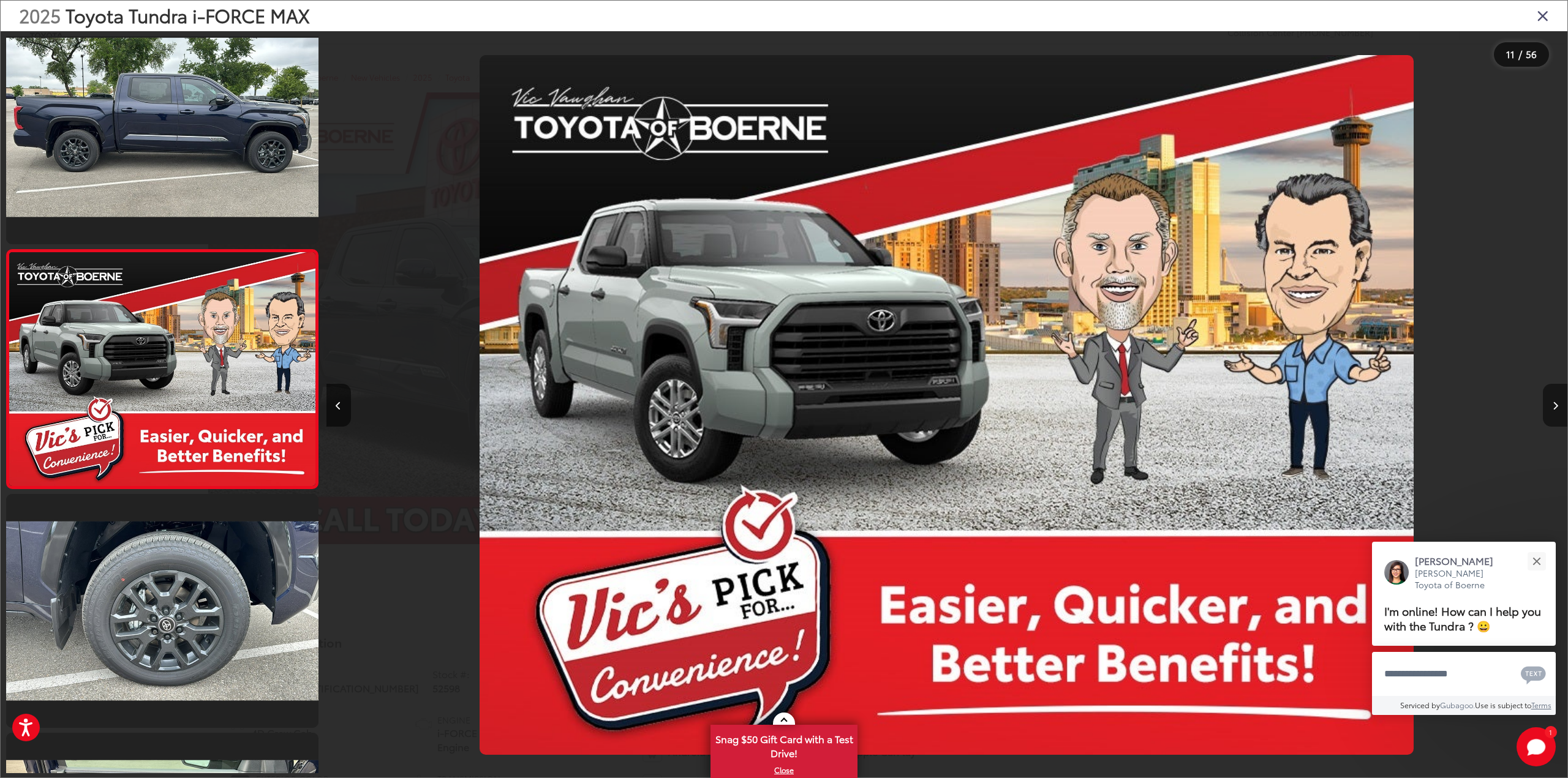
click at [1558, 410] on button "Next image" at bounding box center [1555, 405] width 25 height 43
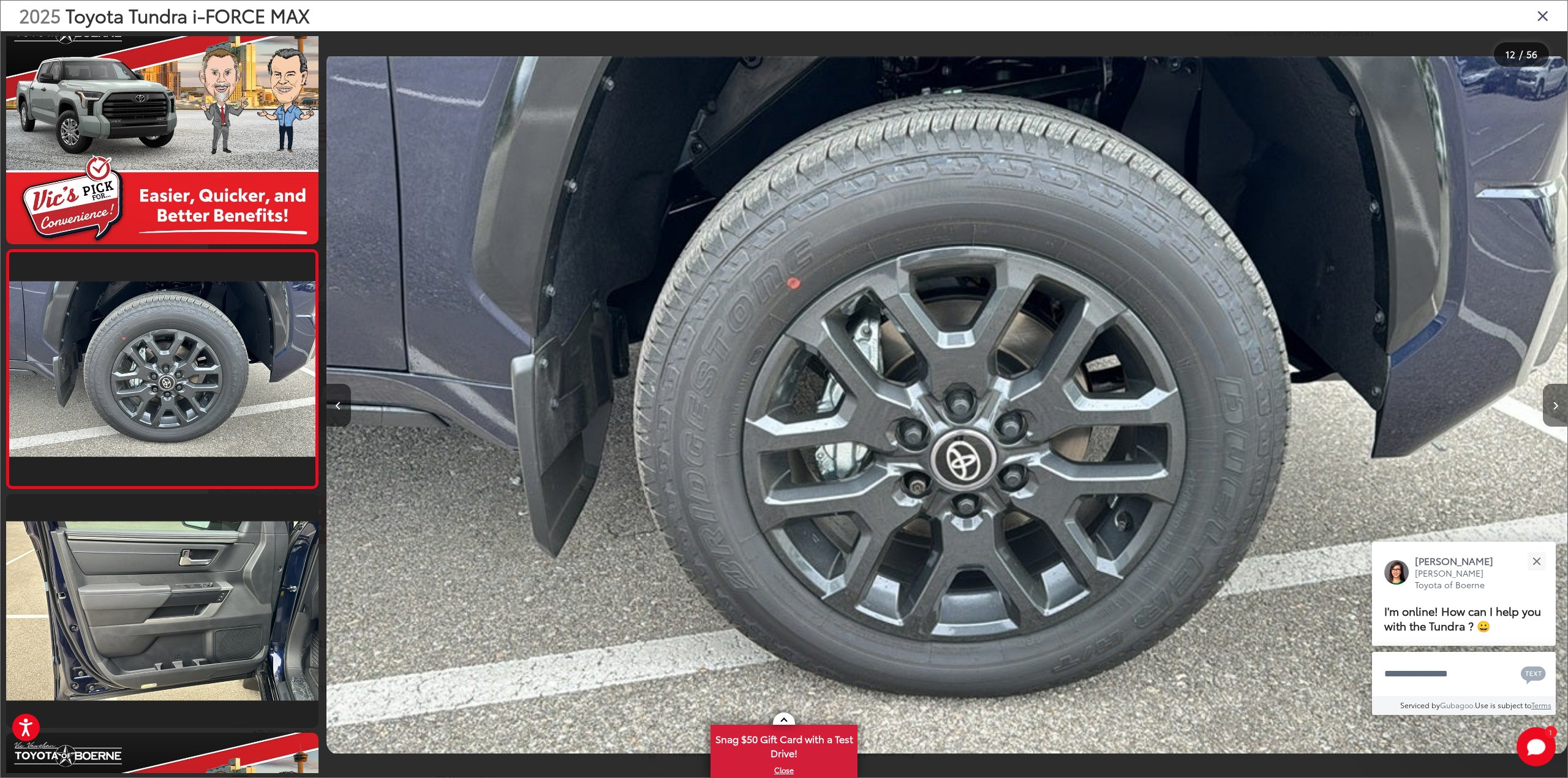
click at [1558, 410] on button "Next image" at bounding box center [1555, 405] width 25 height 43
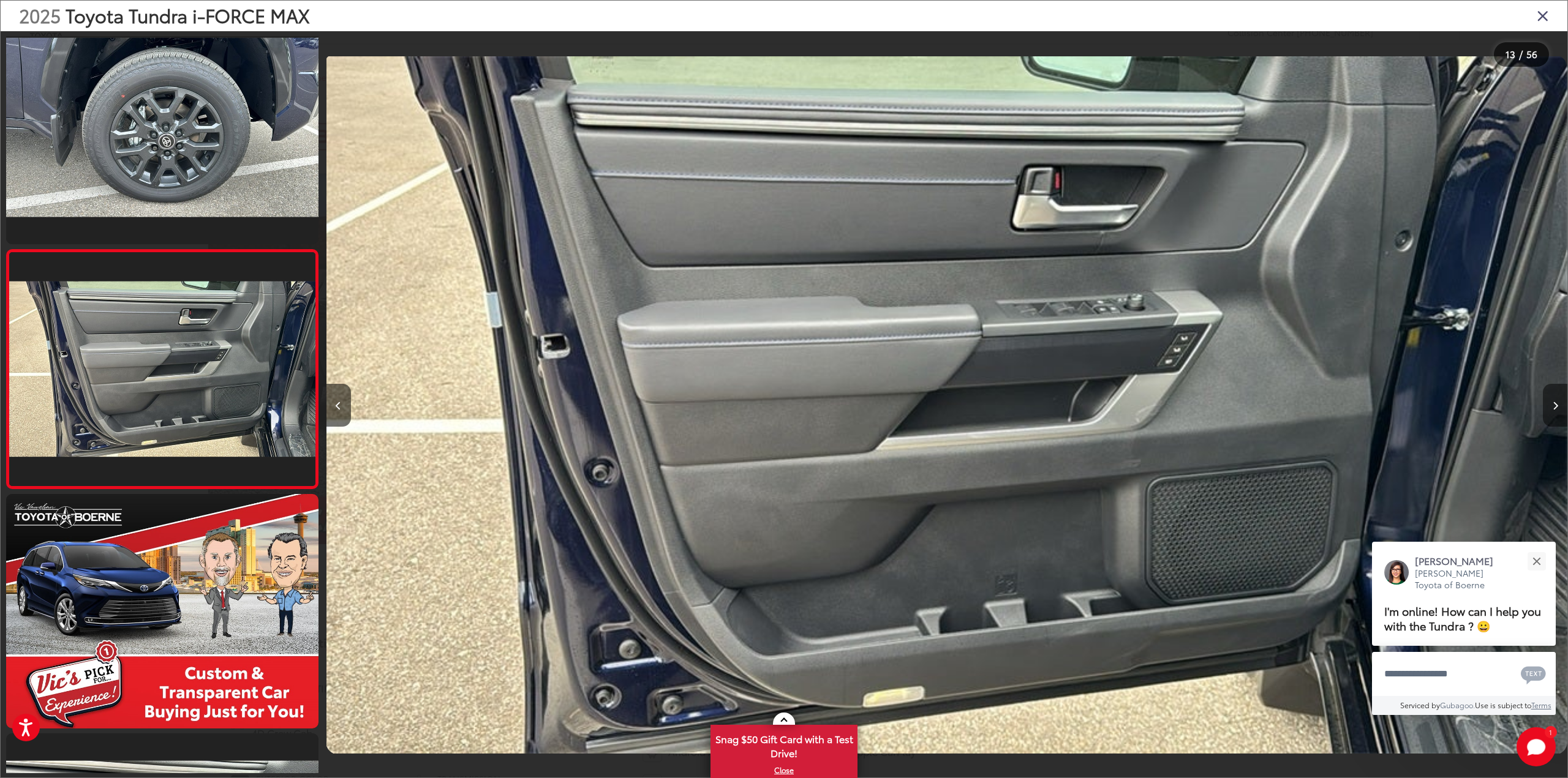
click at [1558, 410] on button "Next image" at bounding box center [1555, 405] width 25 height 43
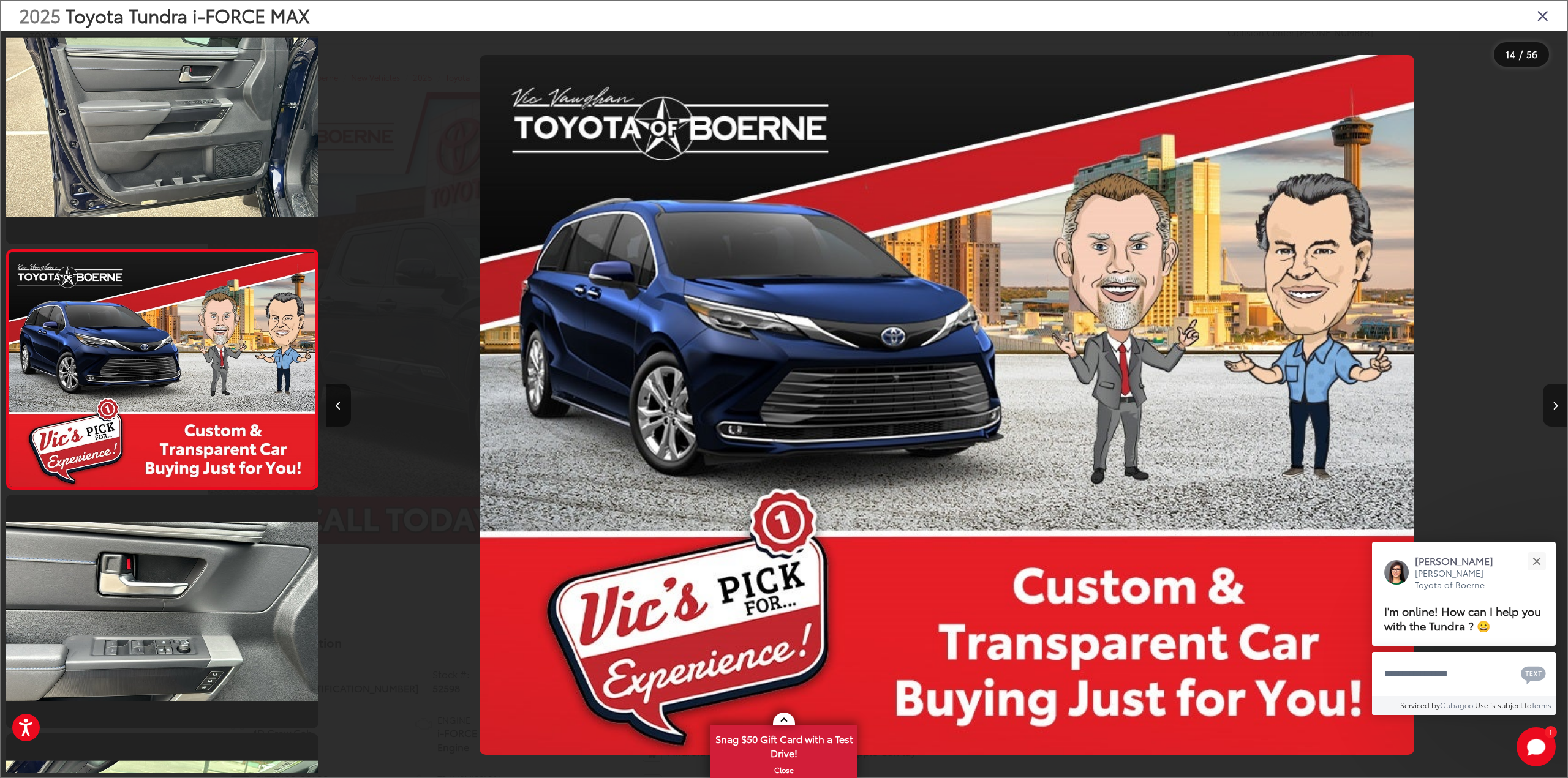
click at [1558, 410] on button "Next image" at bounding box center [1555, 405] width 25 height 43
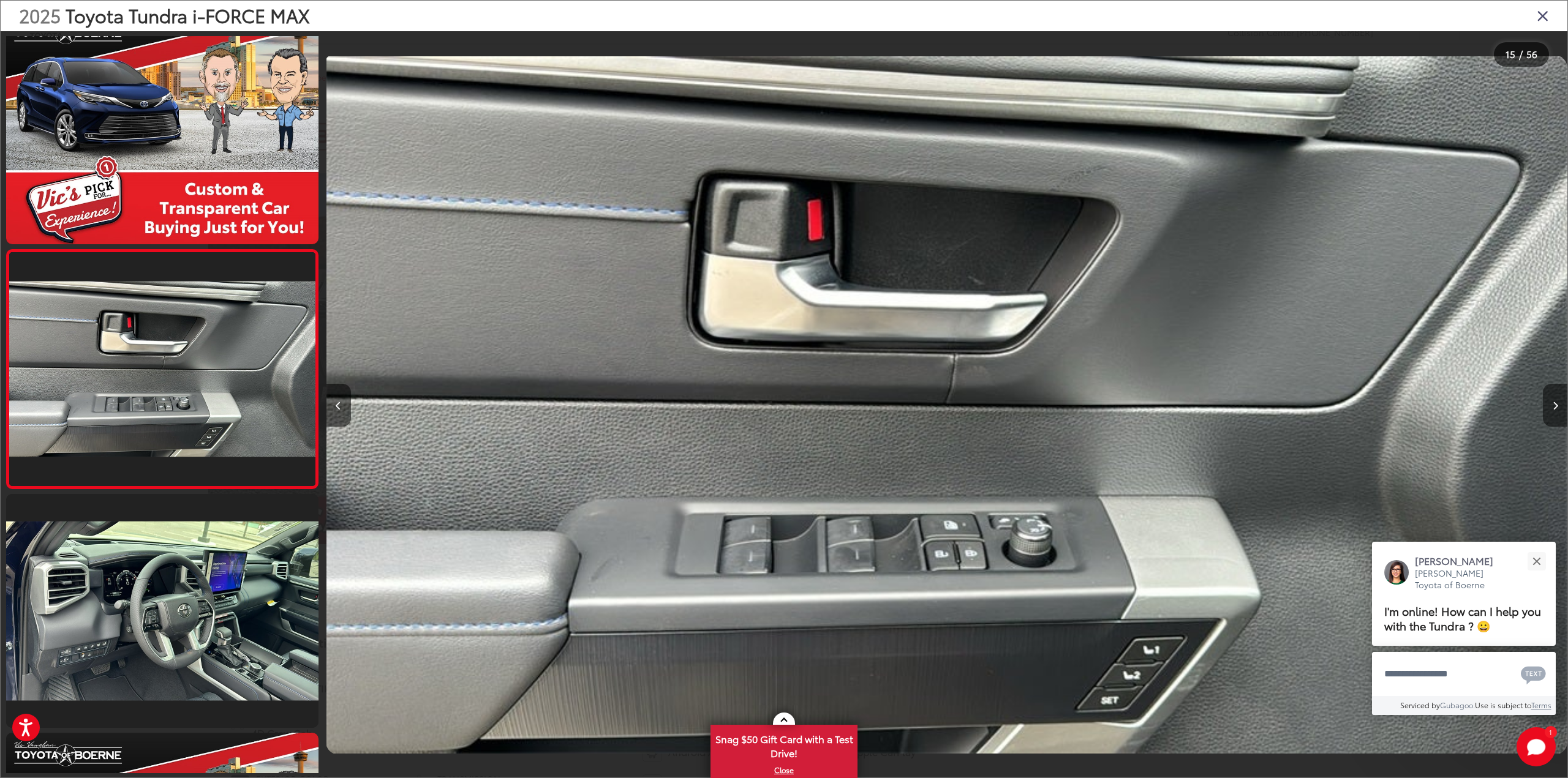
click at [1558, 410] on button "Next image" at bounding box center [1555, 405] width 25 height 43
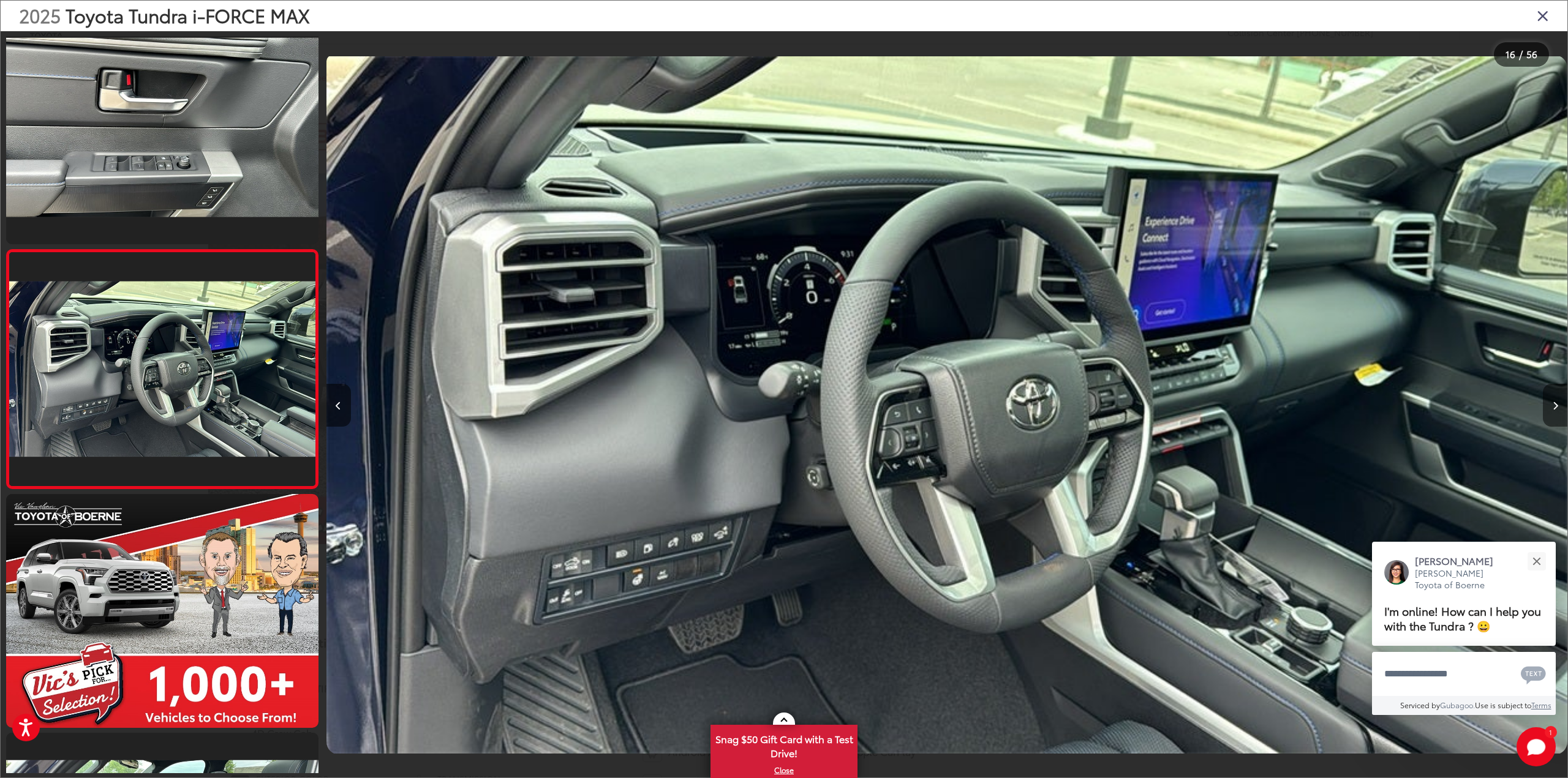
click at [1558, 410] on button "Next image" at bounding box center [1555, 405] width 25 height 43
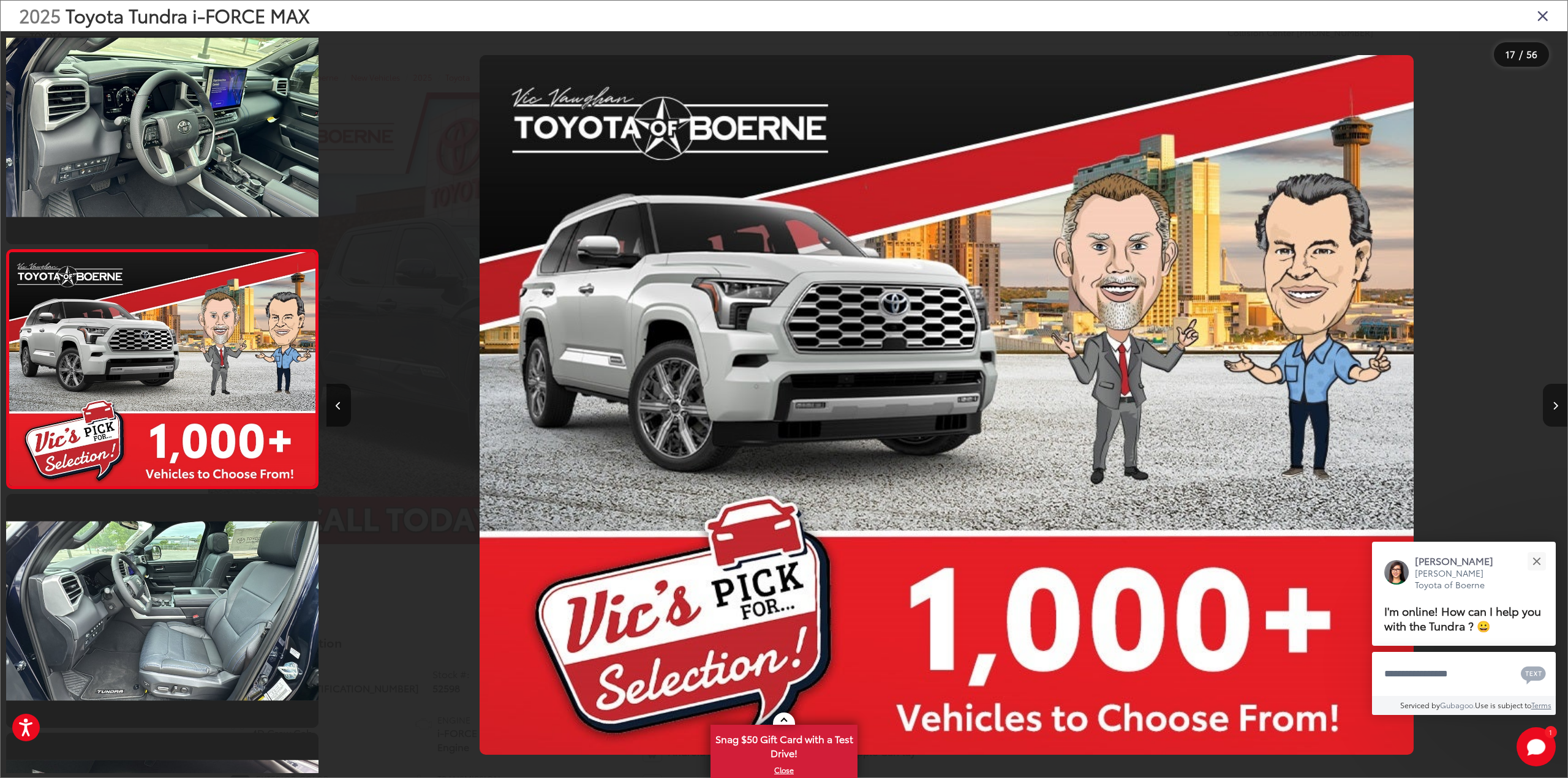
click at [1558, 410] on button "Next image" at bounding box center [1555, 405] width 25 height 43
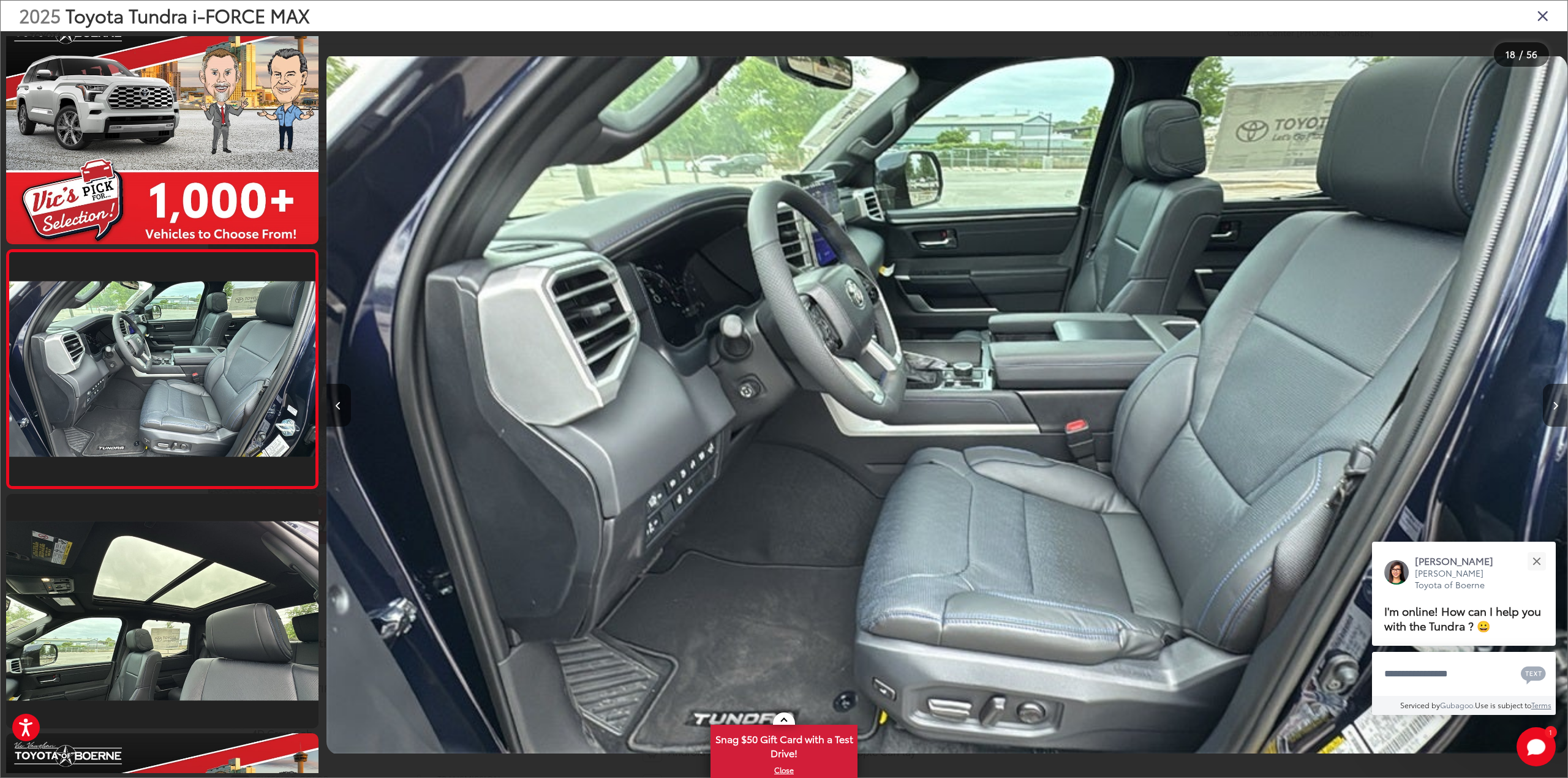
click at [1558, 410] on button "Next image" at bounding box center [1555, 405] width 25 height 43
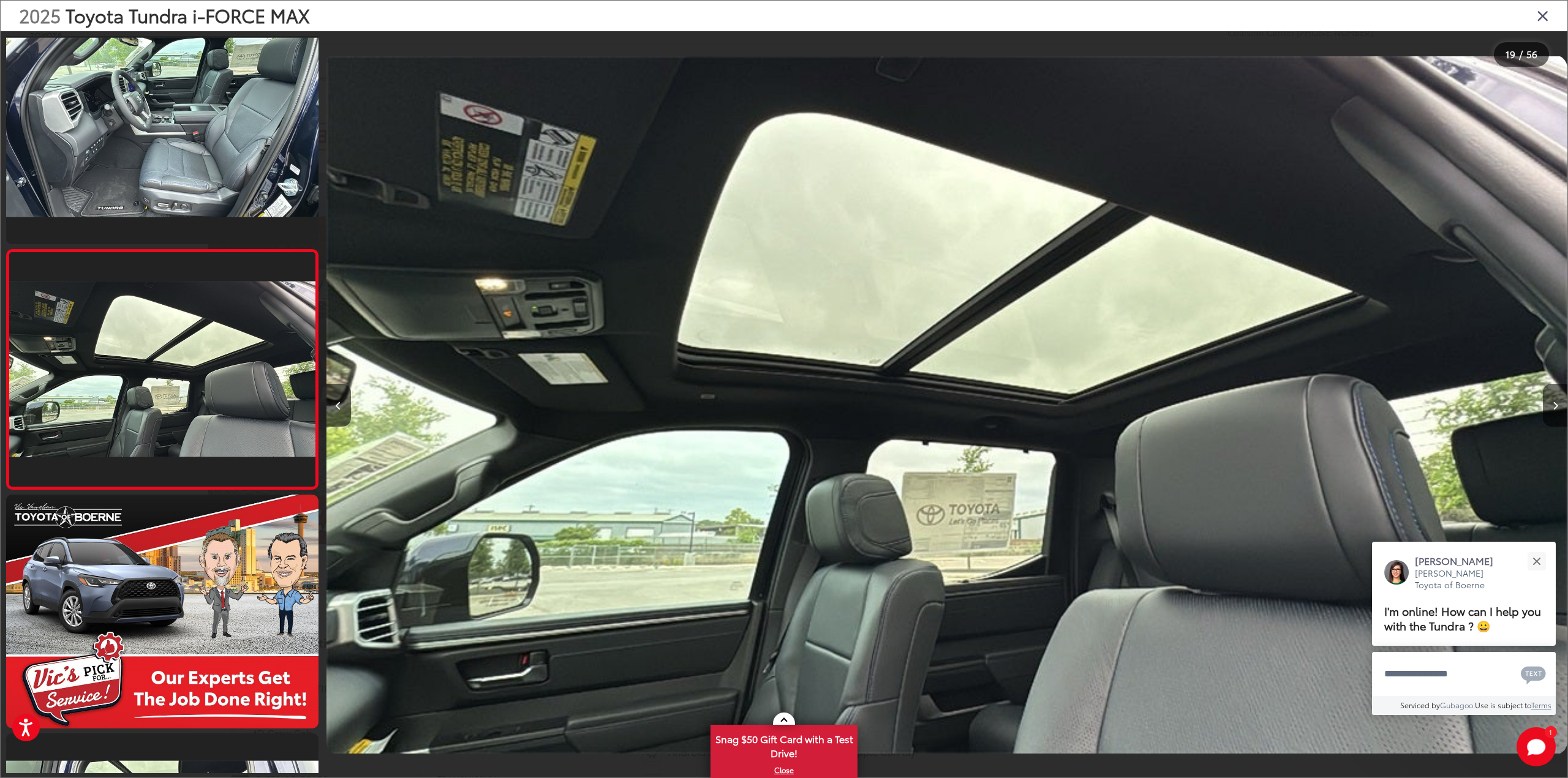
click at [1541, 16] on icon "Close gallery" at bounding box center [1542, 15] width 12 height 16
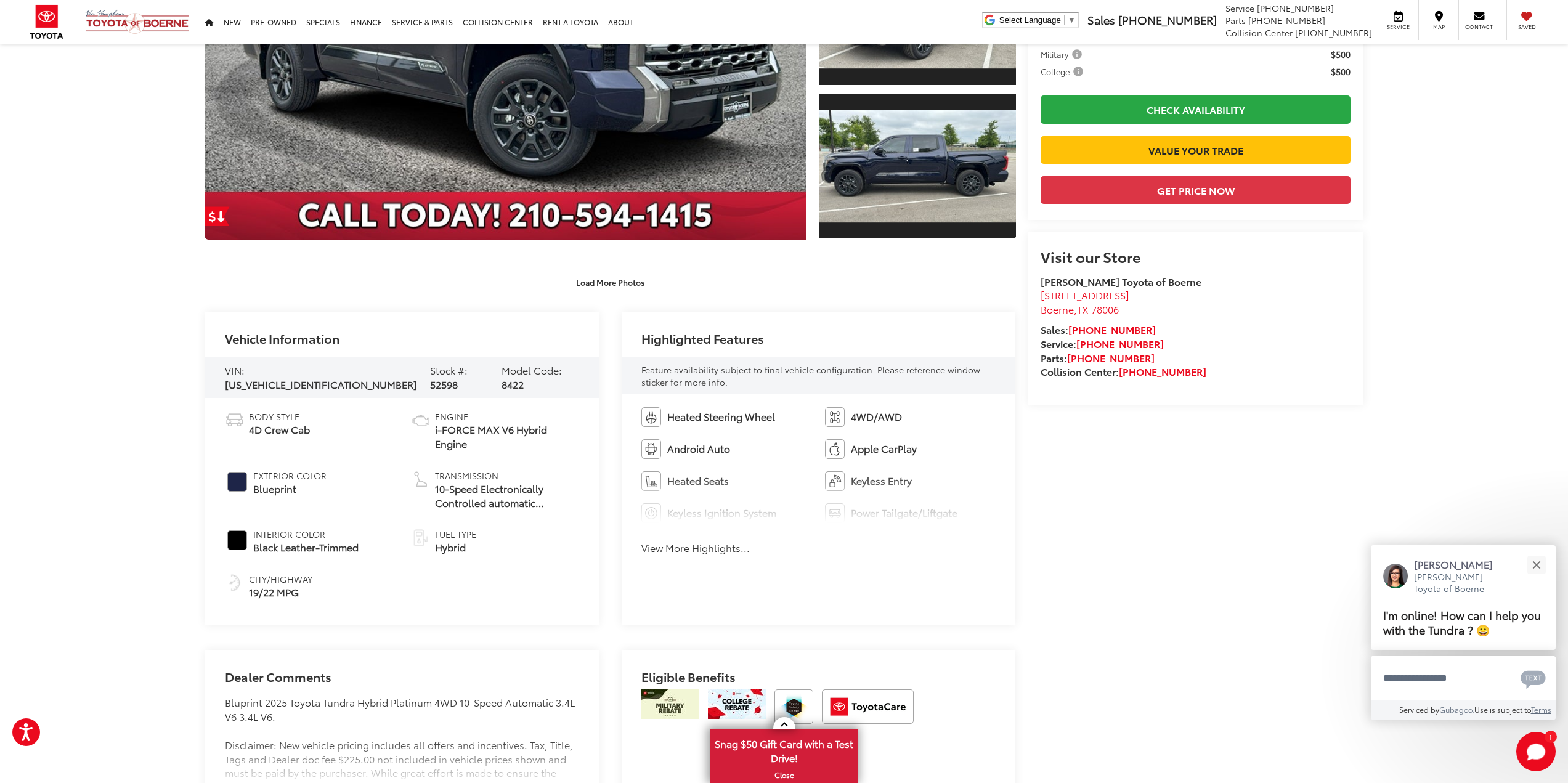
click at [728, 542] on button "View More Highlights..." at bounding box center [696, 548] width 109 height 14
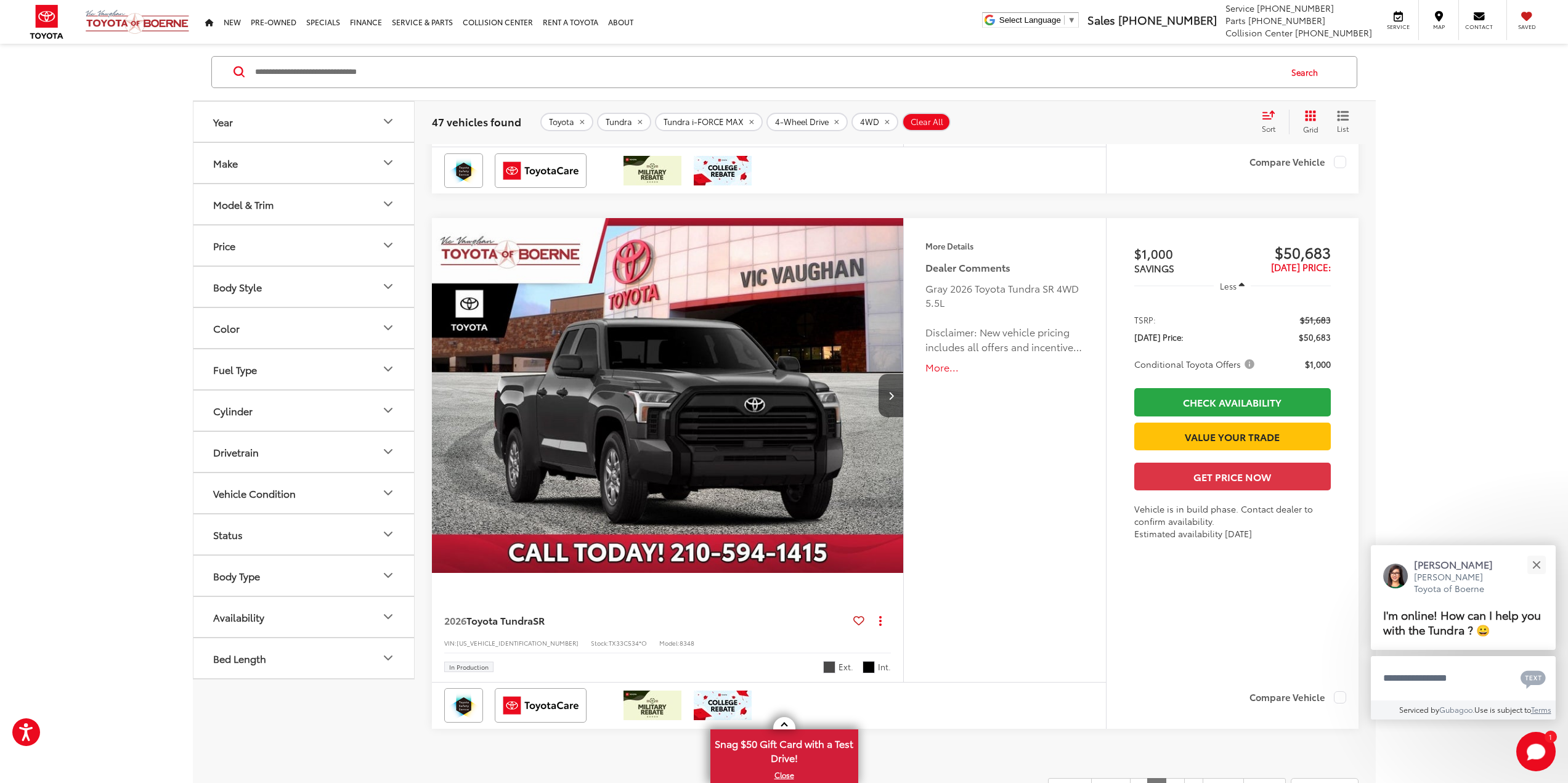
scroll to position [6364, 0]
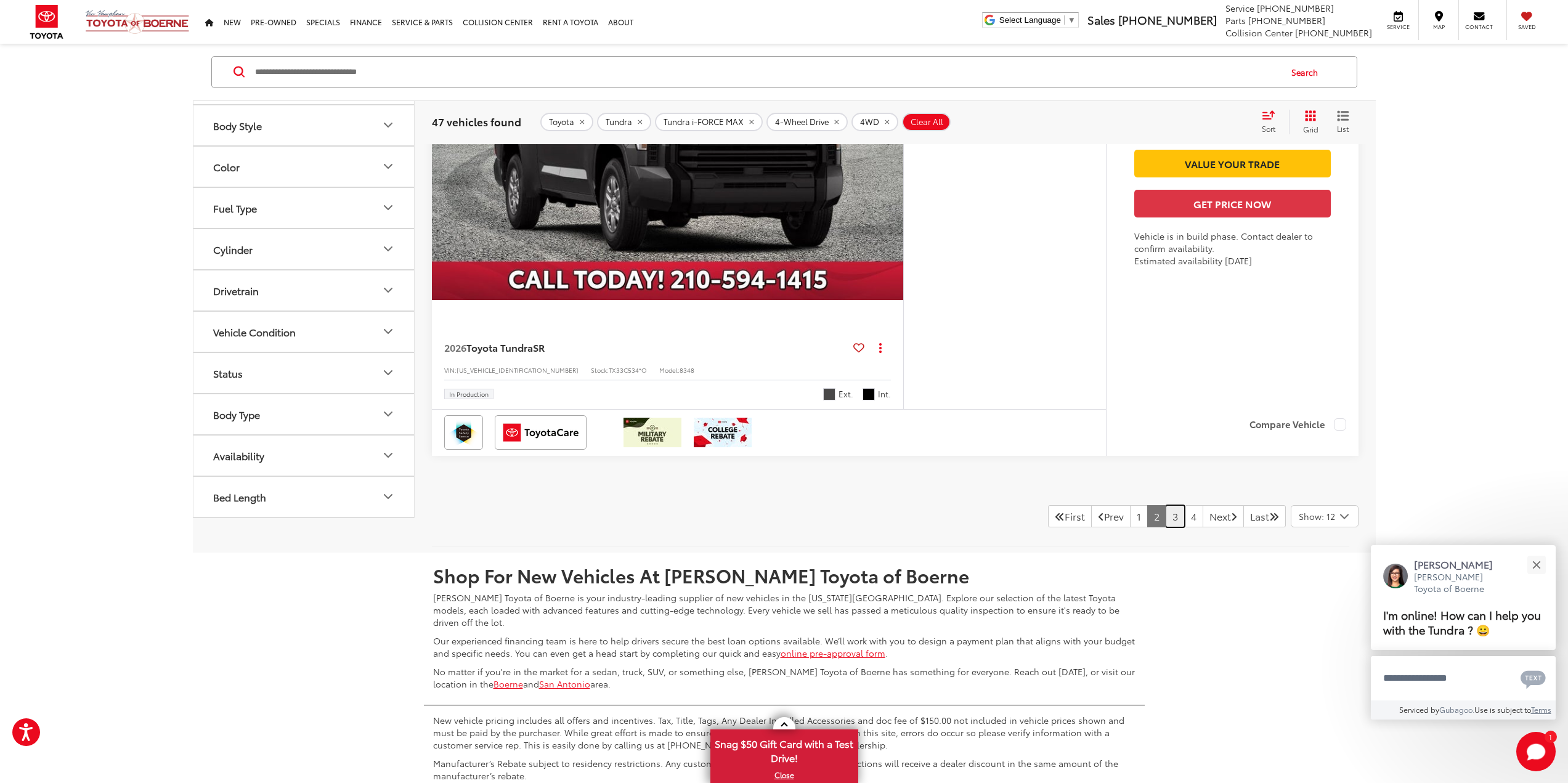
click at [1166, 523] on link "3" at bounding box center [1176, 517] width 19 height 22
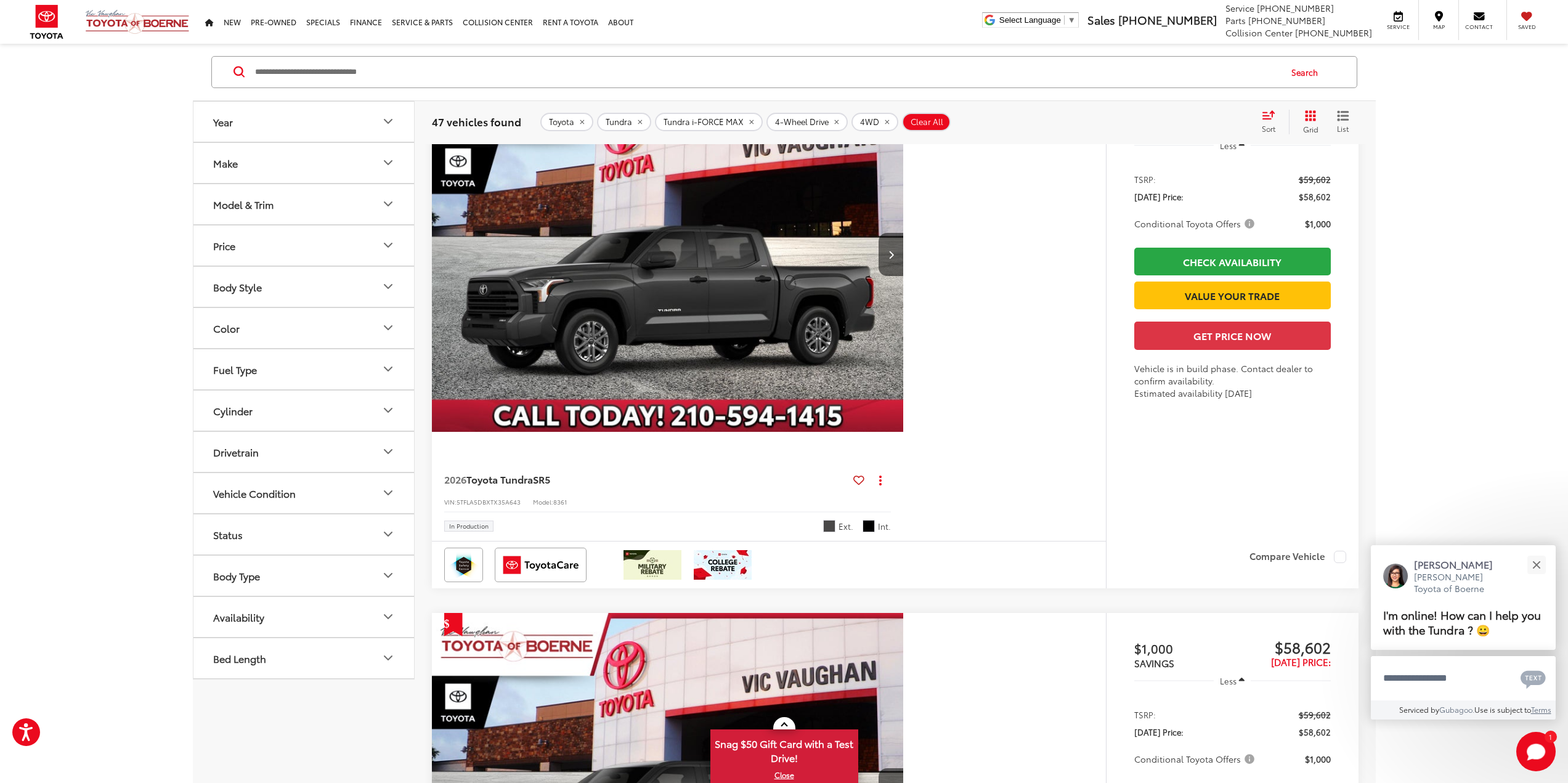
scroll to position [1250, 0]
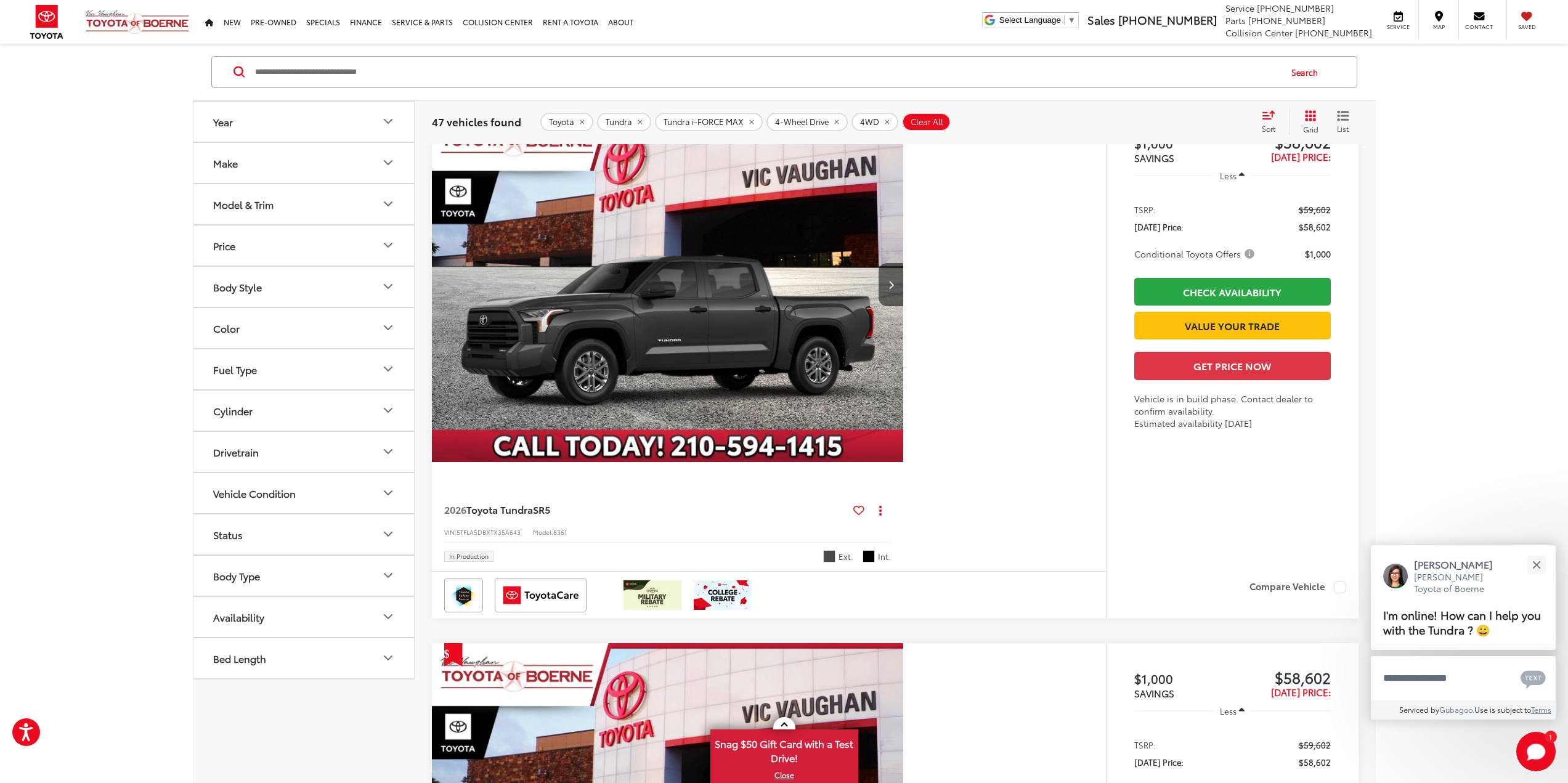
click at [765, 374] on img "2026 Toyota Tundra SR5 0" at bounding box center [668, 285] width 474 height 355
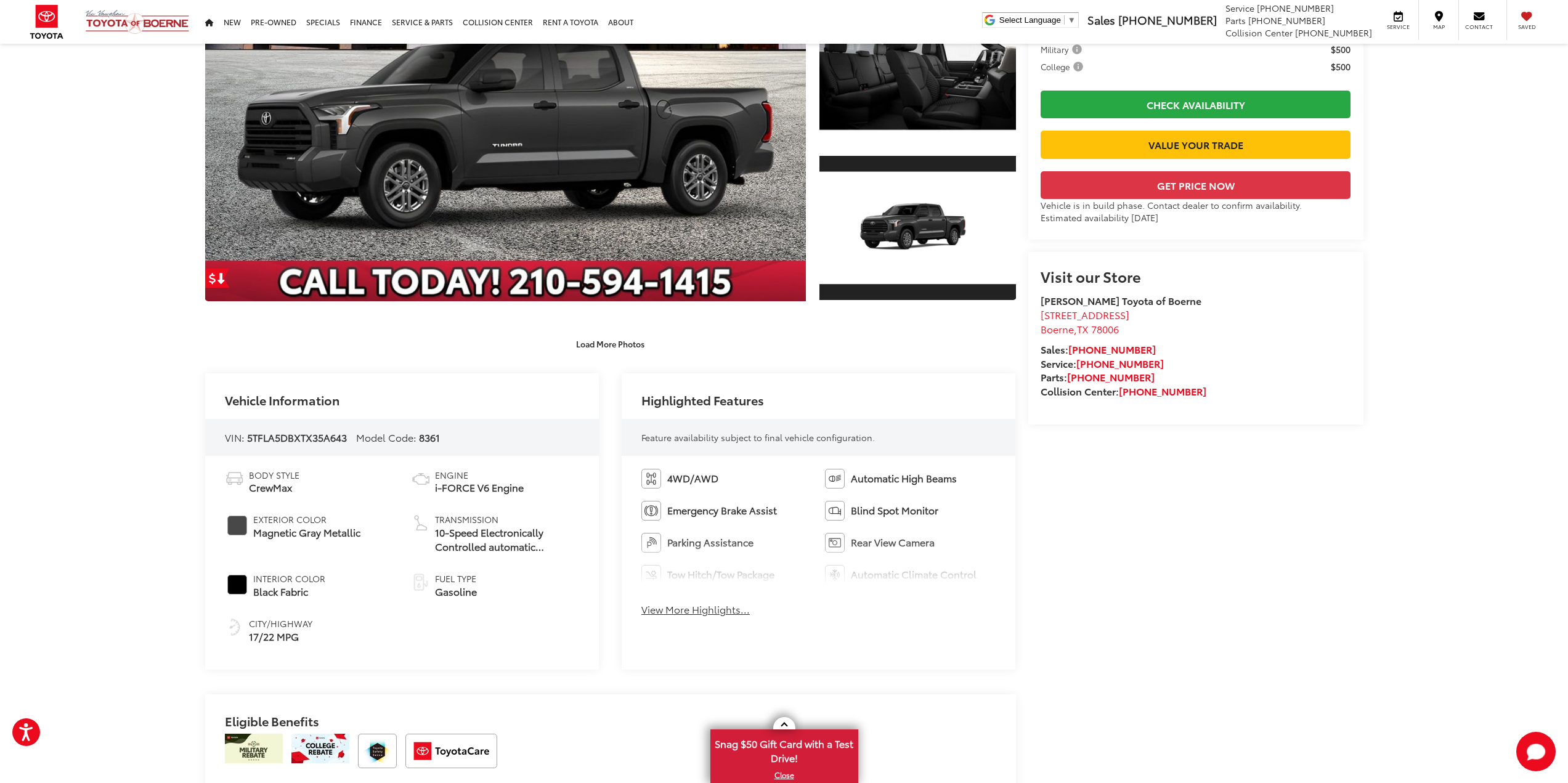
click at [726, 621] on div "4WD/AWD Automatic High Beams Emergency Brake Assist Blind Spot Monitor Parking …" at bounding box center [818, 546] width 394 height 180
click at [722, 610] on button "View More Highlights..." at bounding box center [696, 610] width 109 height 14
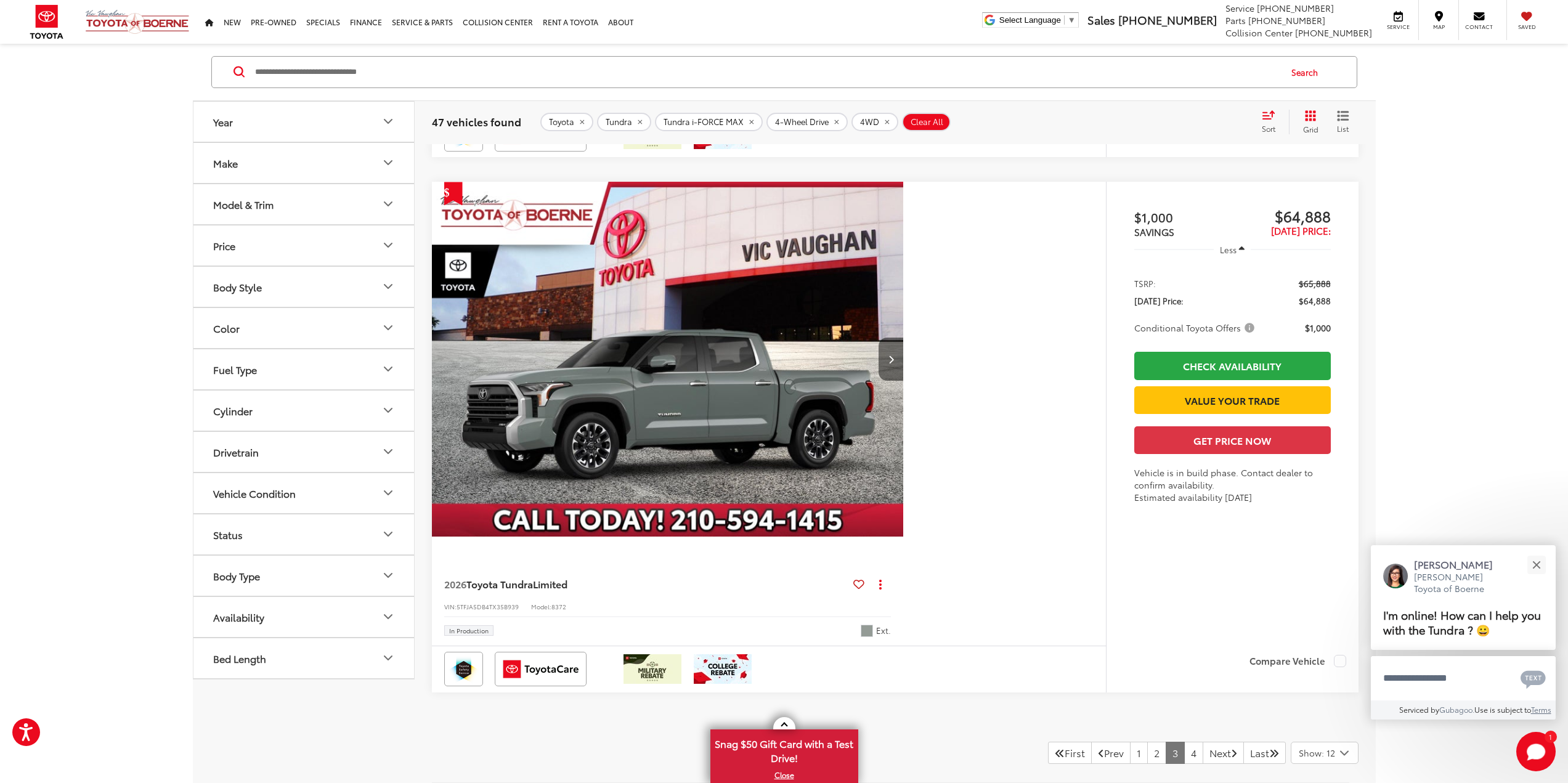
scroll to position [6364, 0]
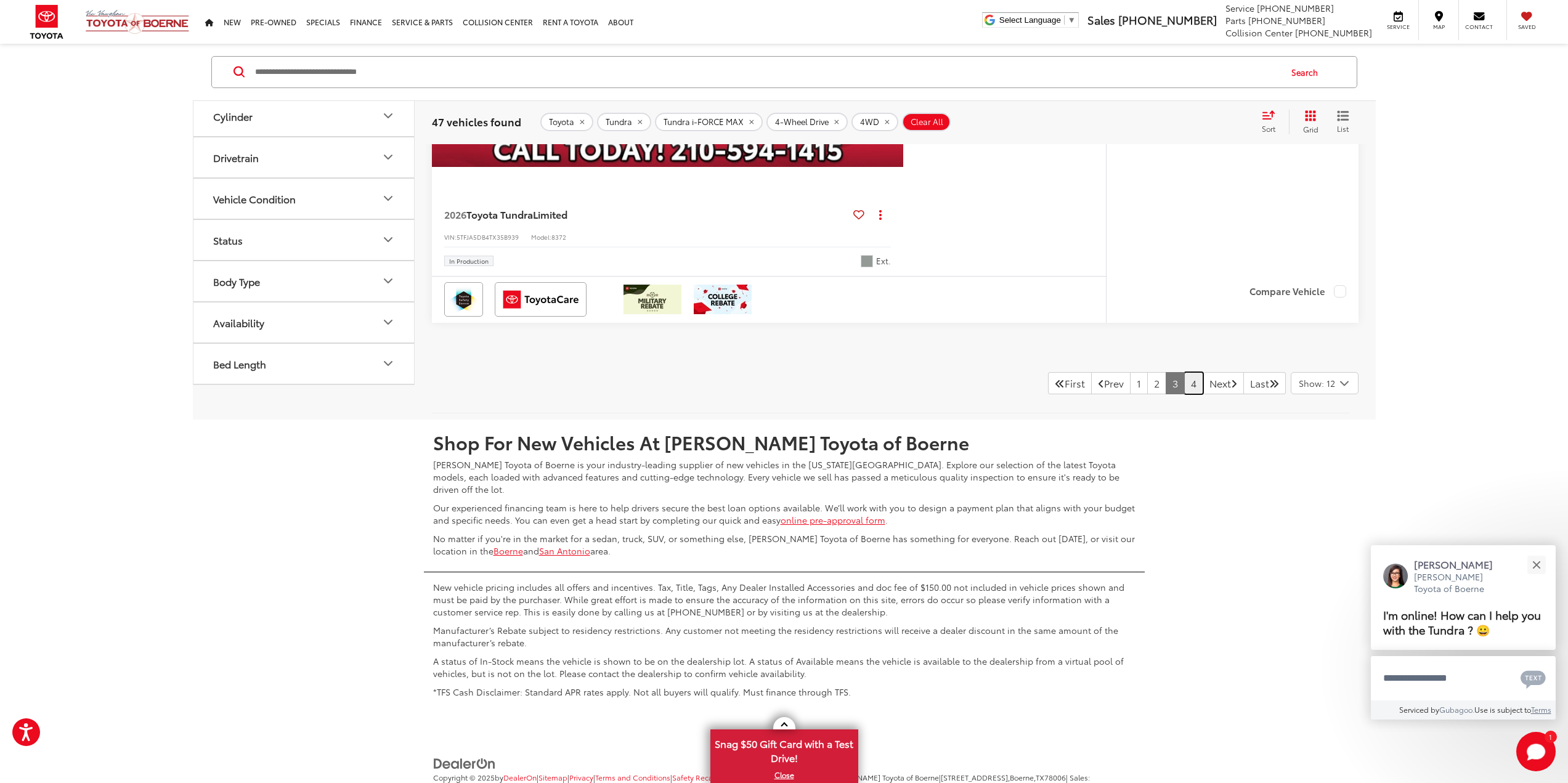
click at [1184, 380] on link "4" at bounding box center [1194, 384] width 19 height 22
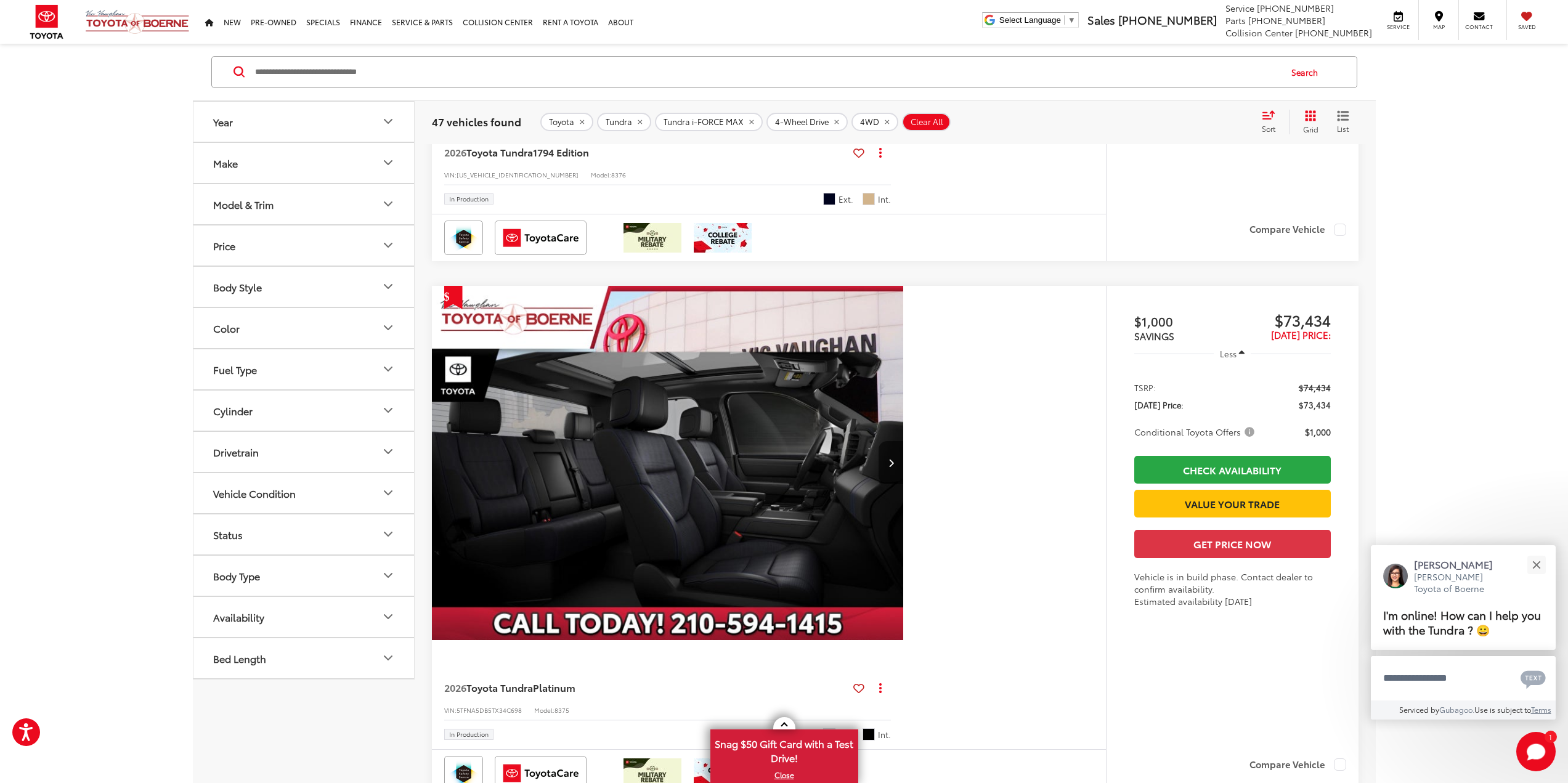
scroll to position [2667, 0]
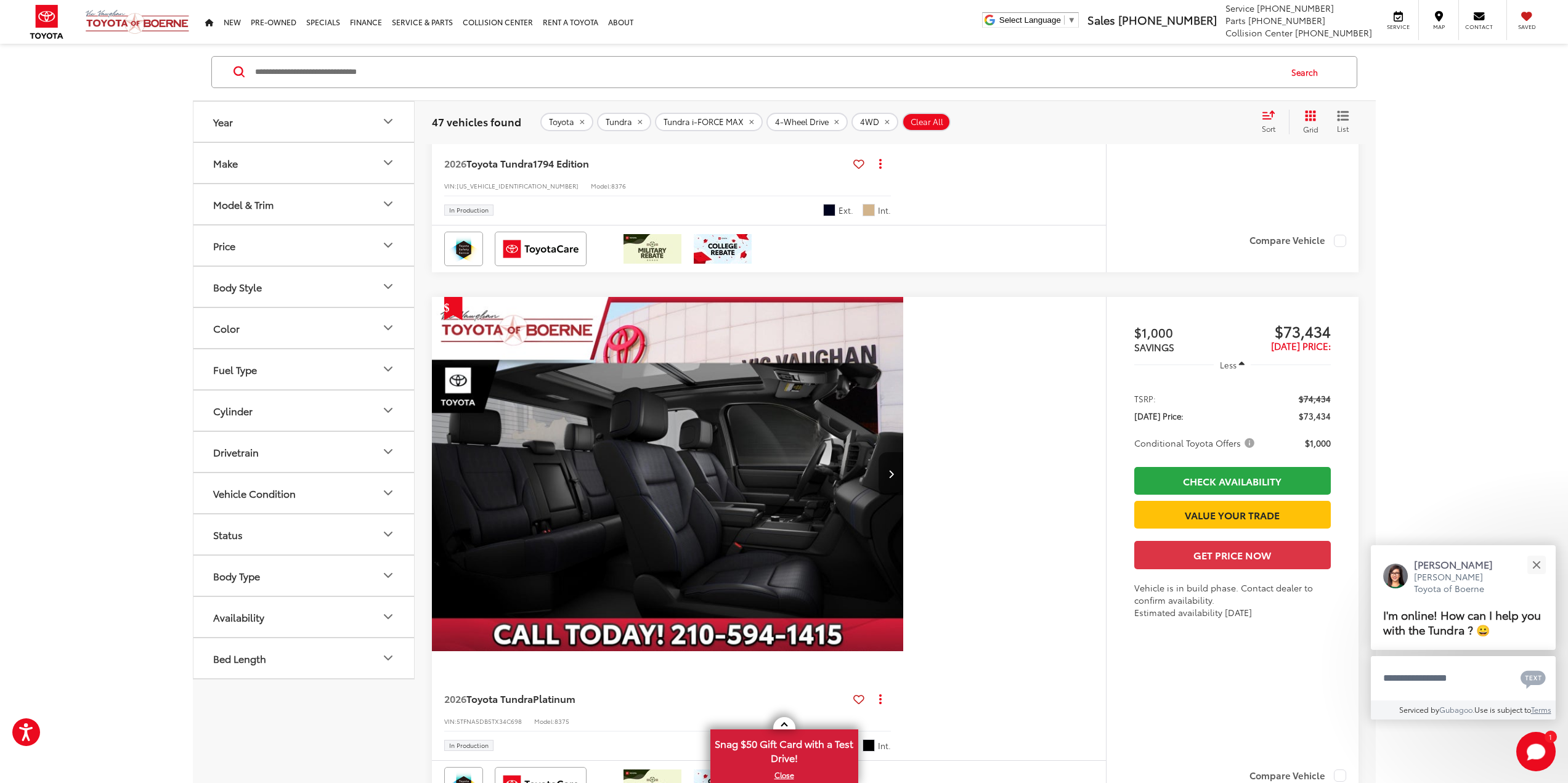
click at [834, 460] on img "2026 Toyota Tundra Platinum 0" at bounding box center [668, 474] width 474 height 355
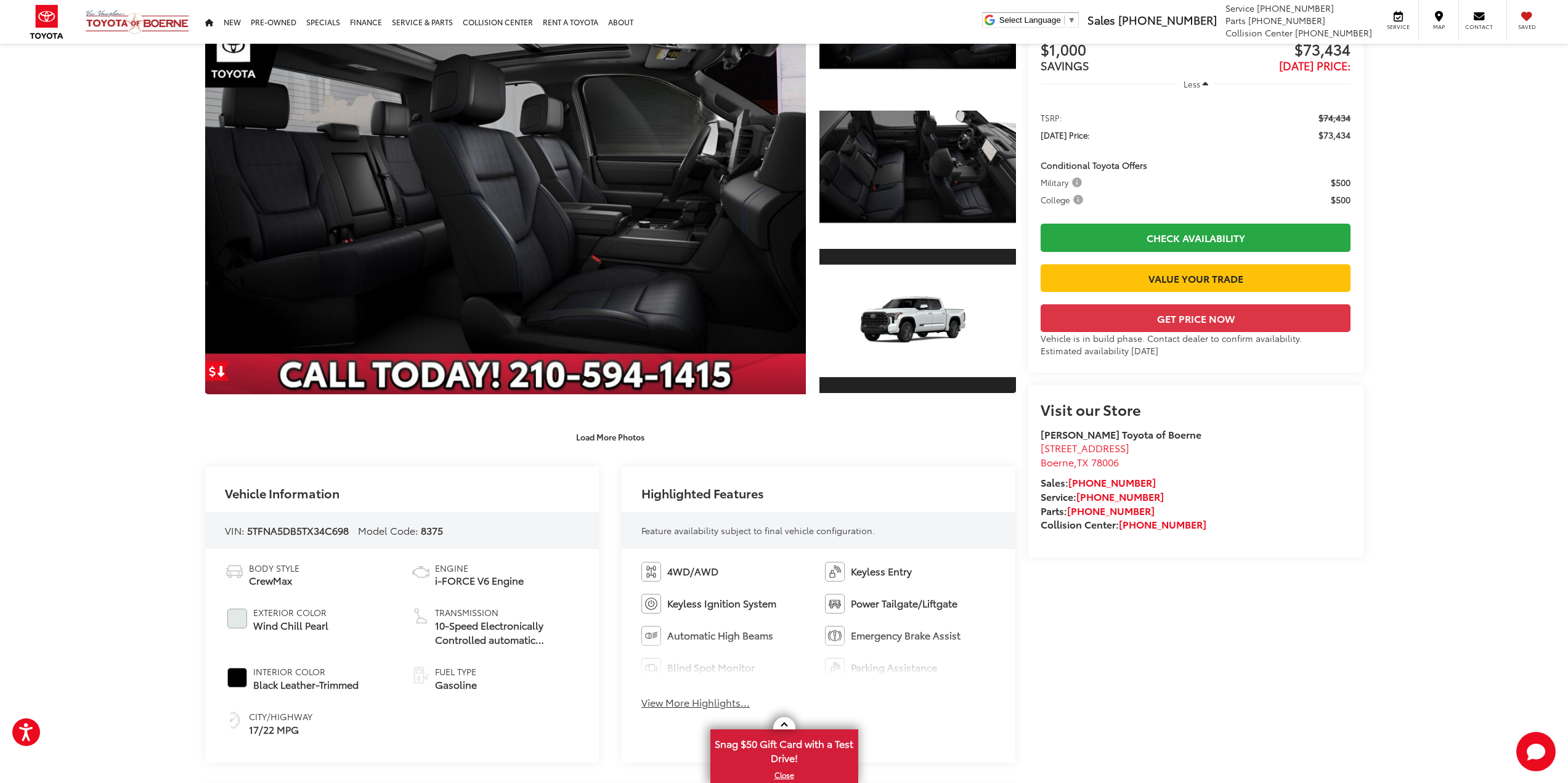
scroll to position [123, 0]
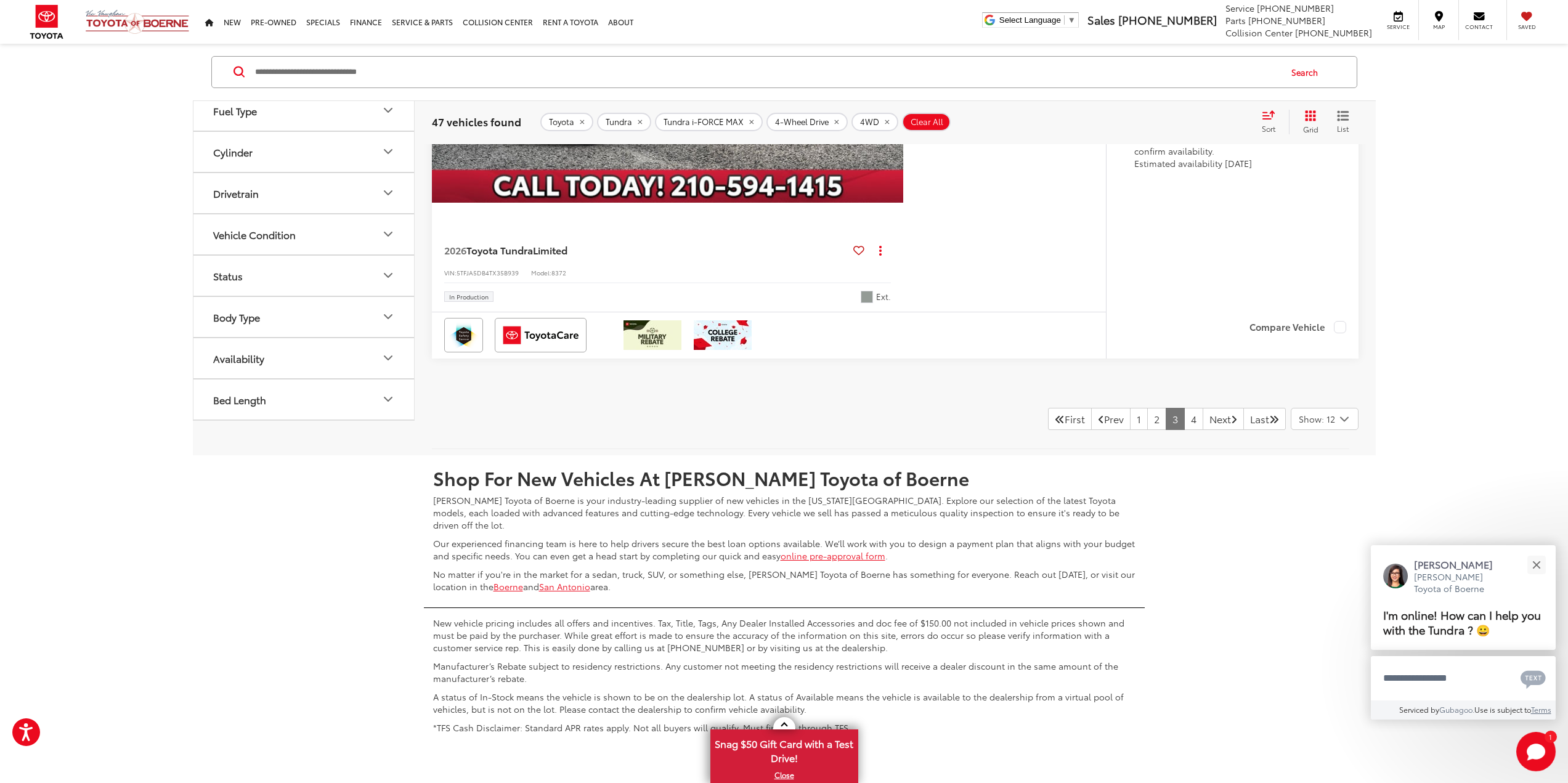
scroll to position [6412, 0]
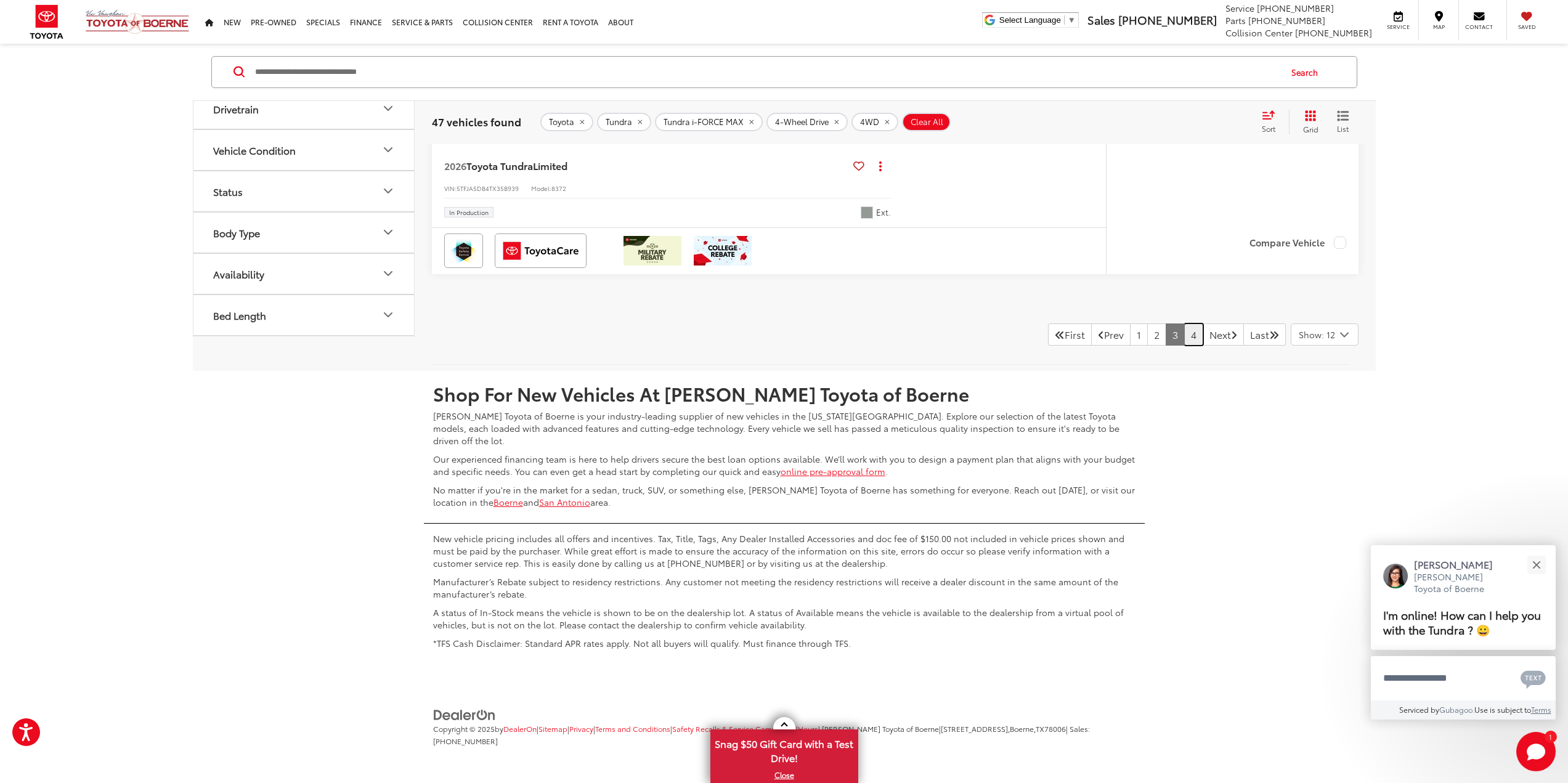
click at [1184, 341] on link "4" at bounding box center [1194, 335] width 19 height 22
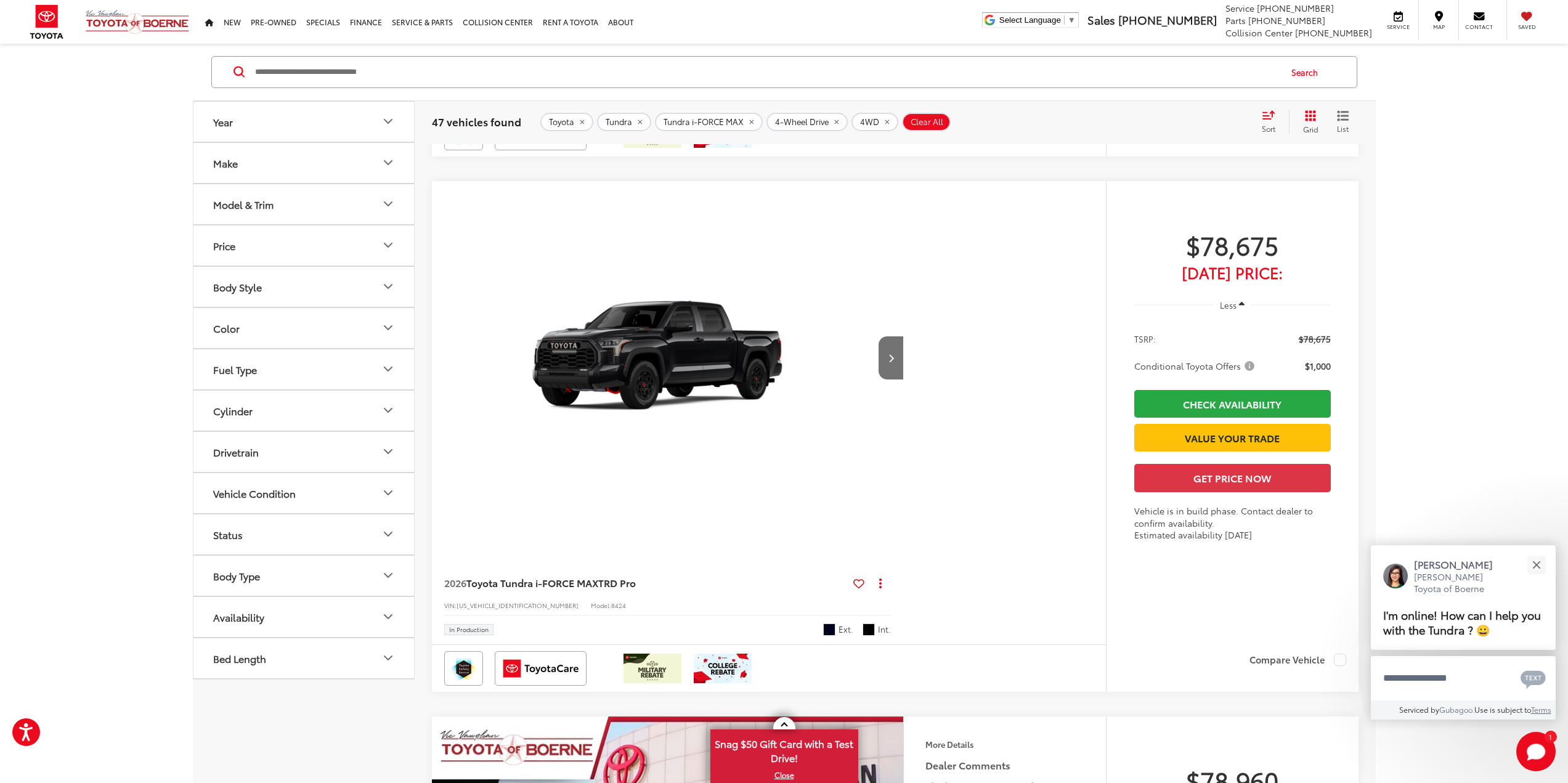
scroll to position [4393, 0]
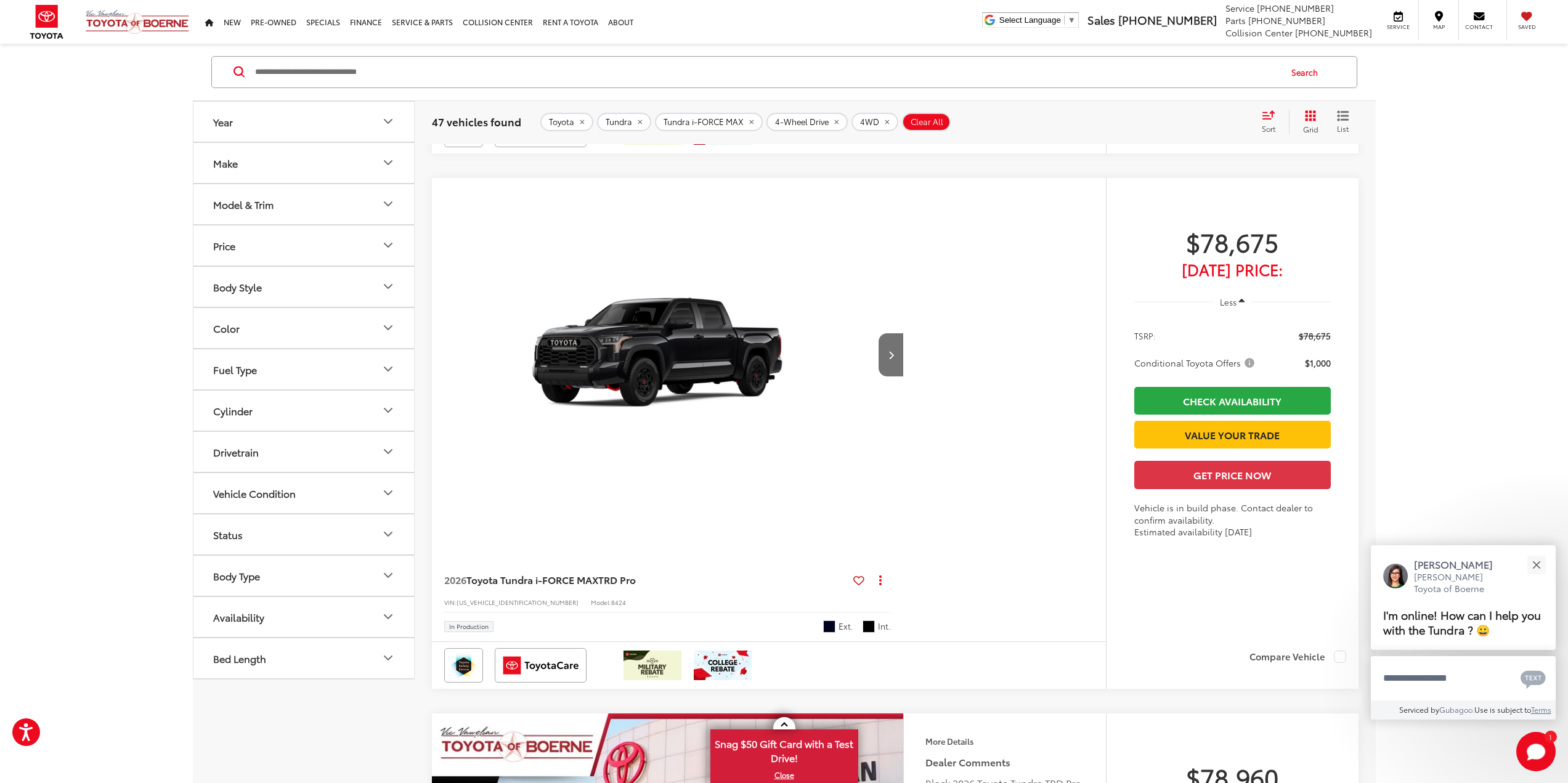
click at [756, 390] on img "2026 Toyota Tundra i-FORCE MAX TRD Pro 0" at bounding box center [668, 355] width 474 height 355
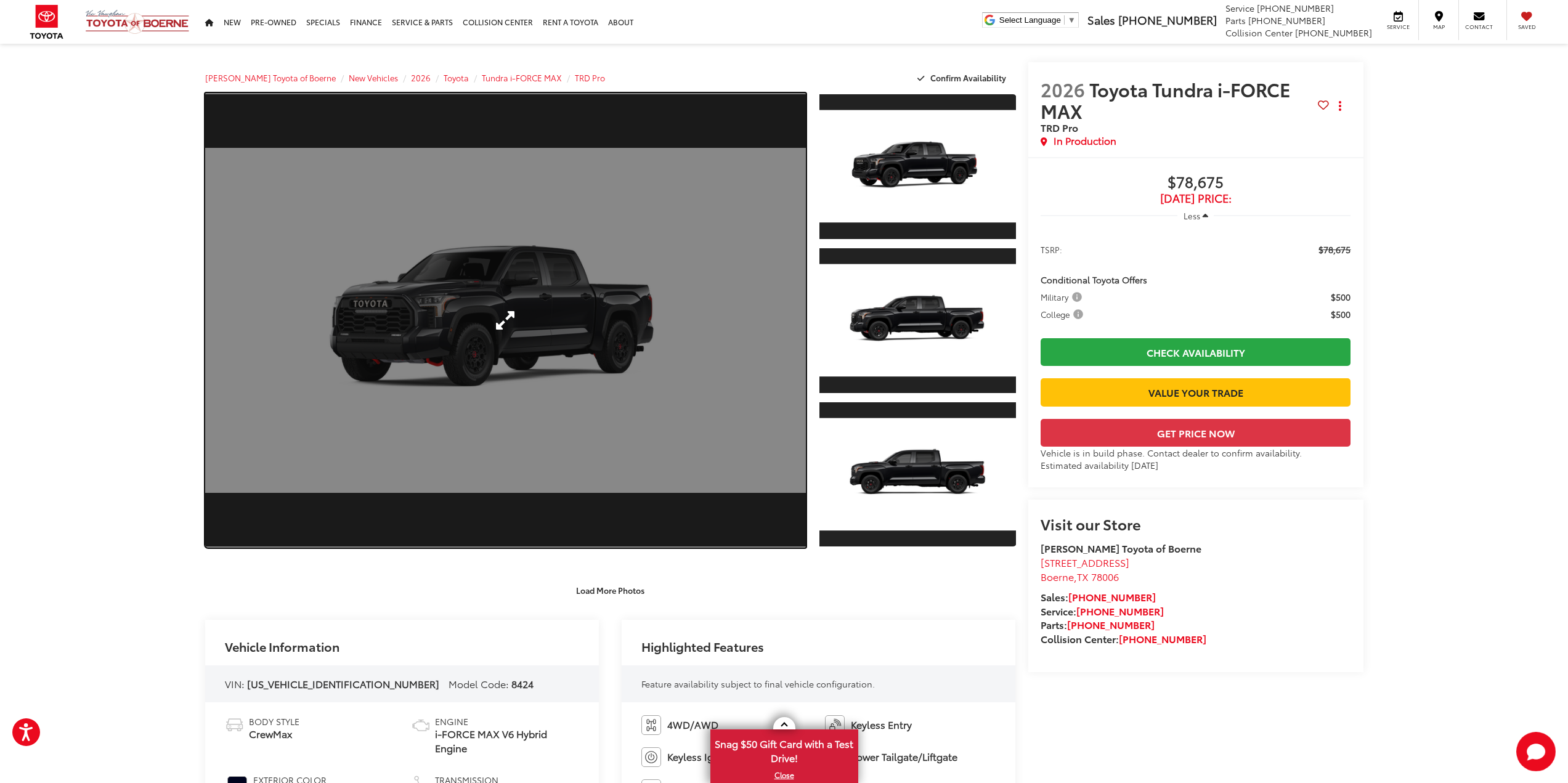
click at [726, 307] on link "Expand Photo 0" at bounding box center [505, 320] width 601 height 454
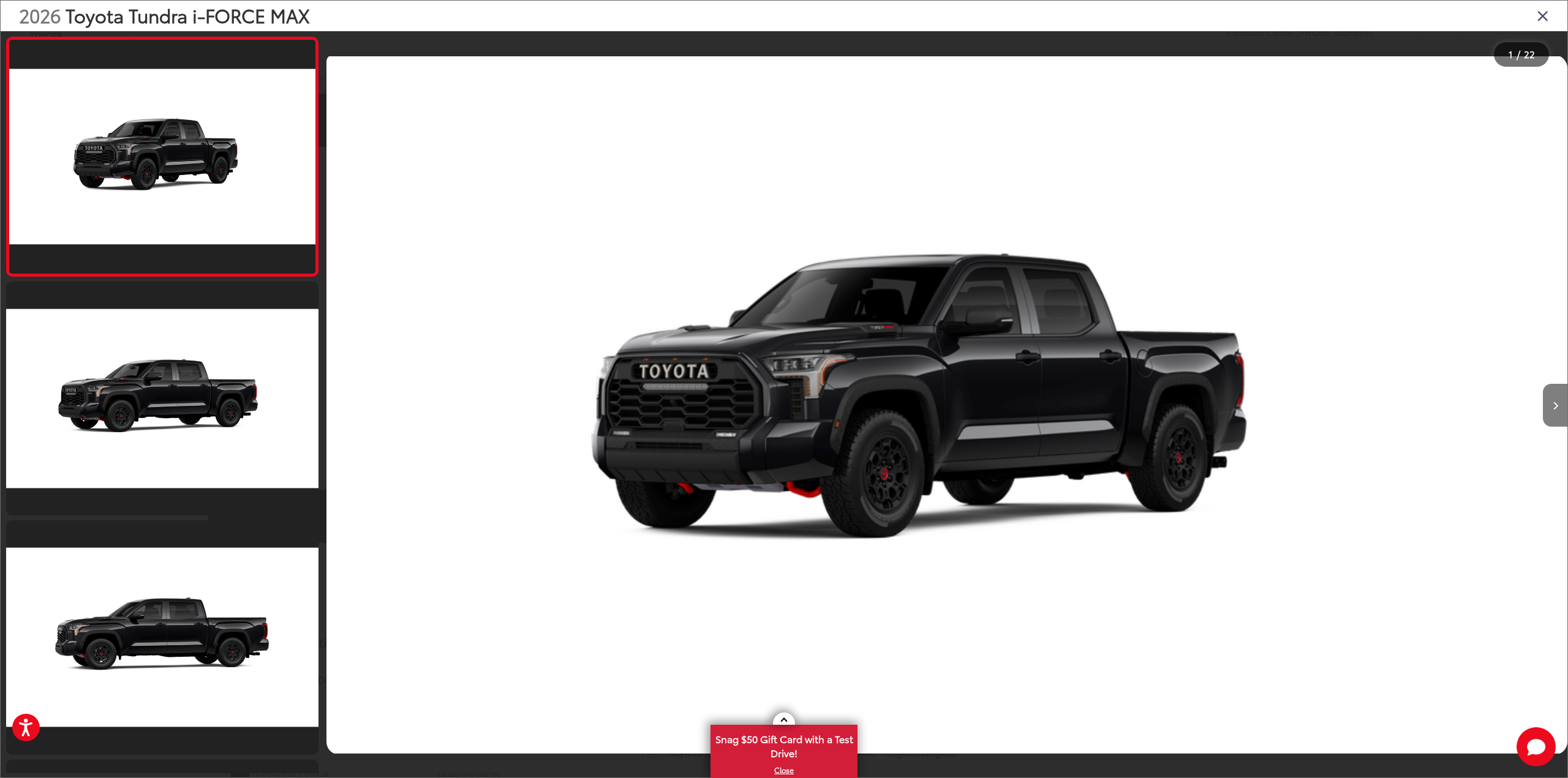
click at [1555, 398] on button "Next image" at bounding box center [1555, 405] width 25 height 43
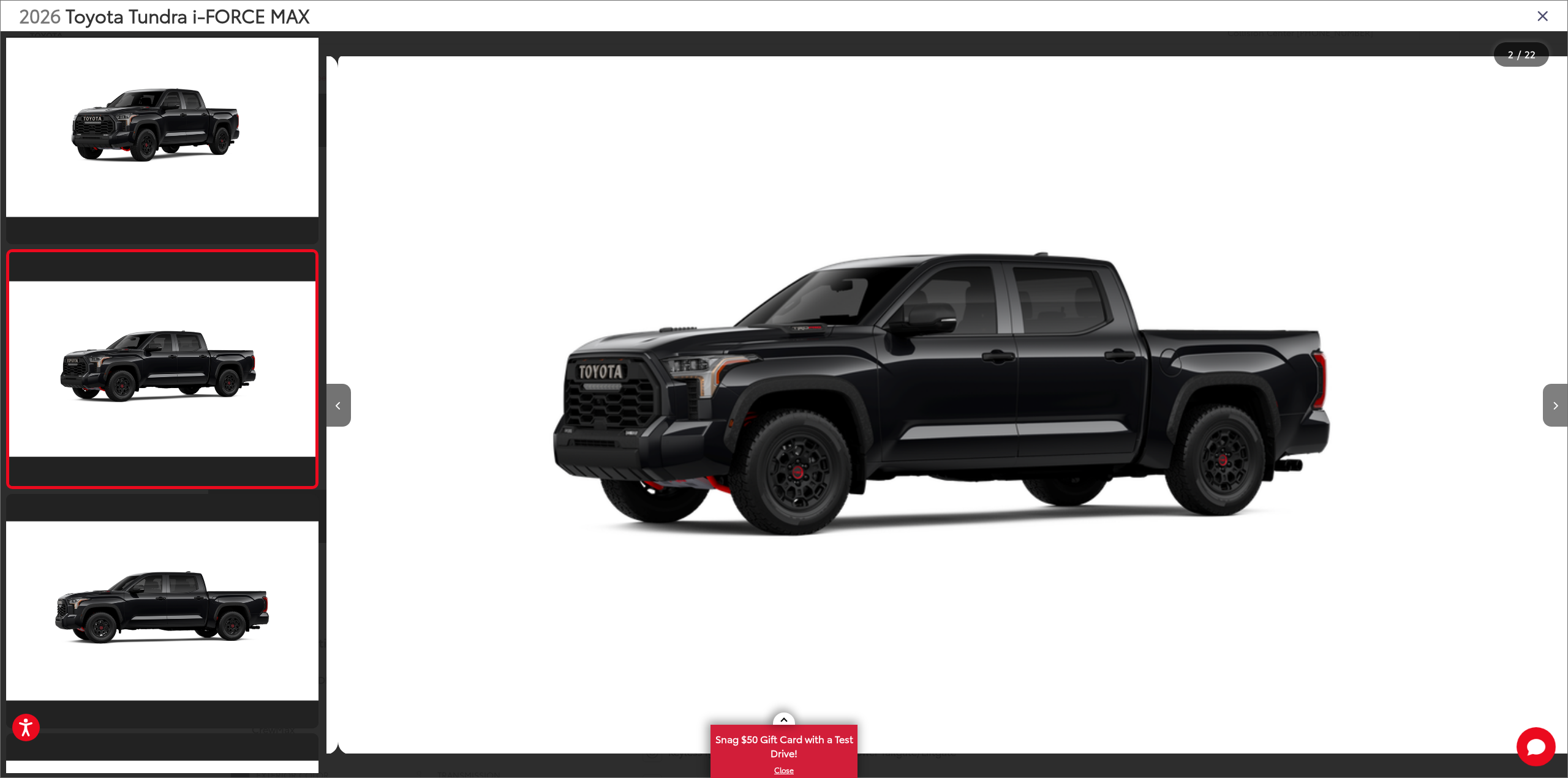
scroll to position [0, 1241]
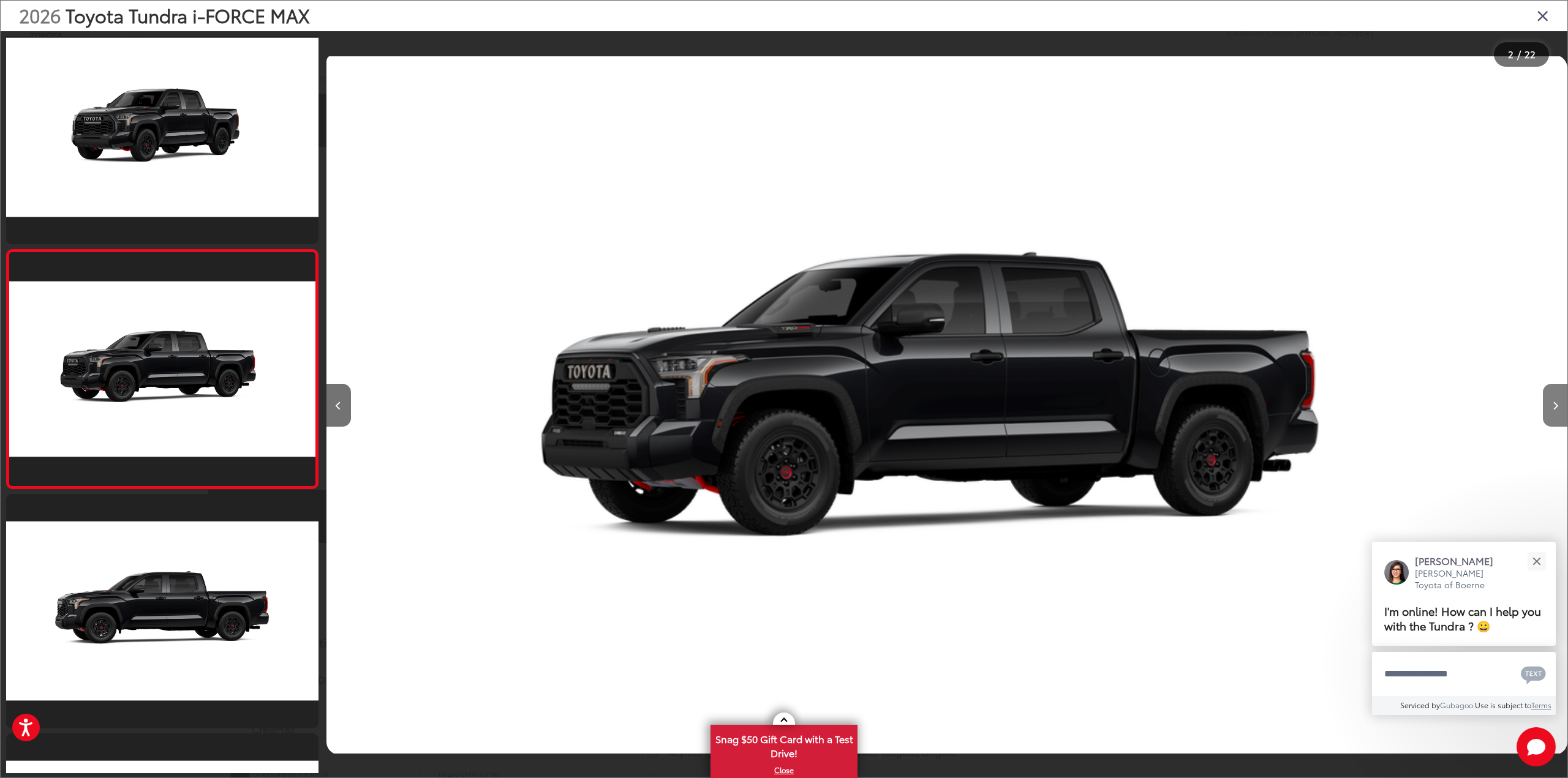
click at [1555, 398] on button "Next image" at bounding box center [1555, 405] width 25 height 43
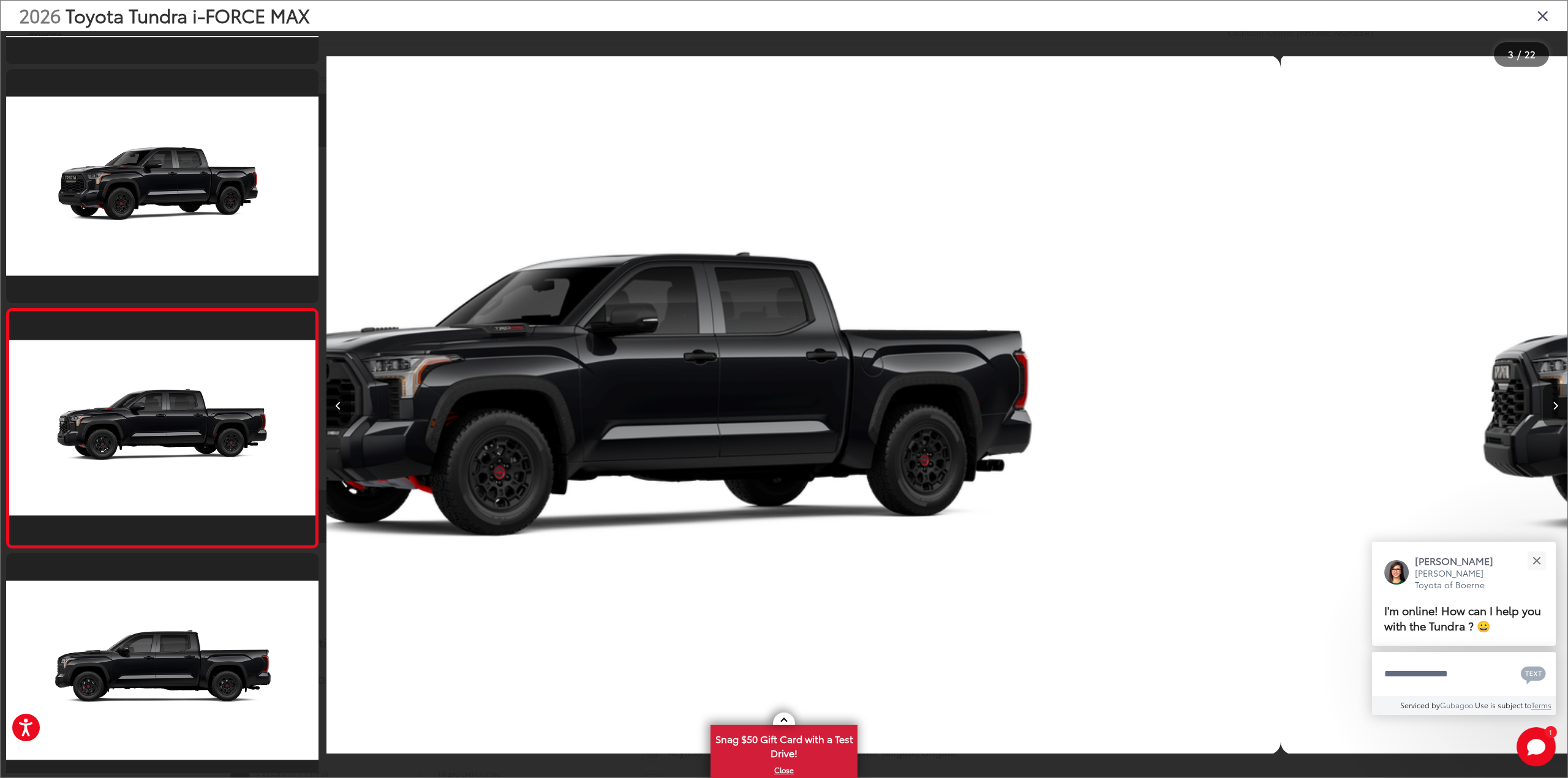
scroll to position [265, 0]
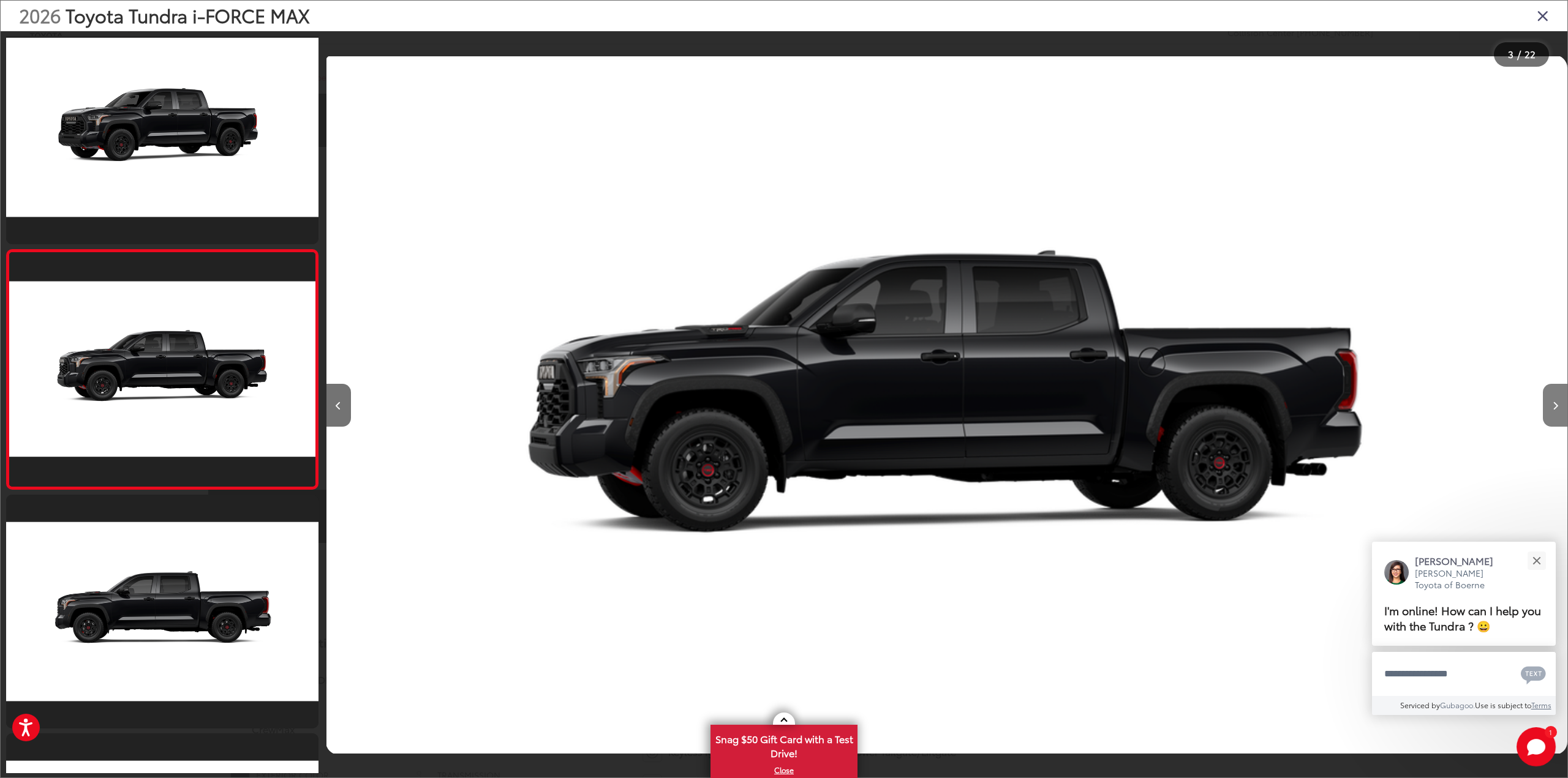
click at [1555, 398] on button "Next image" at bounding box center [1555, 405] width 25 height 43
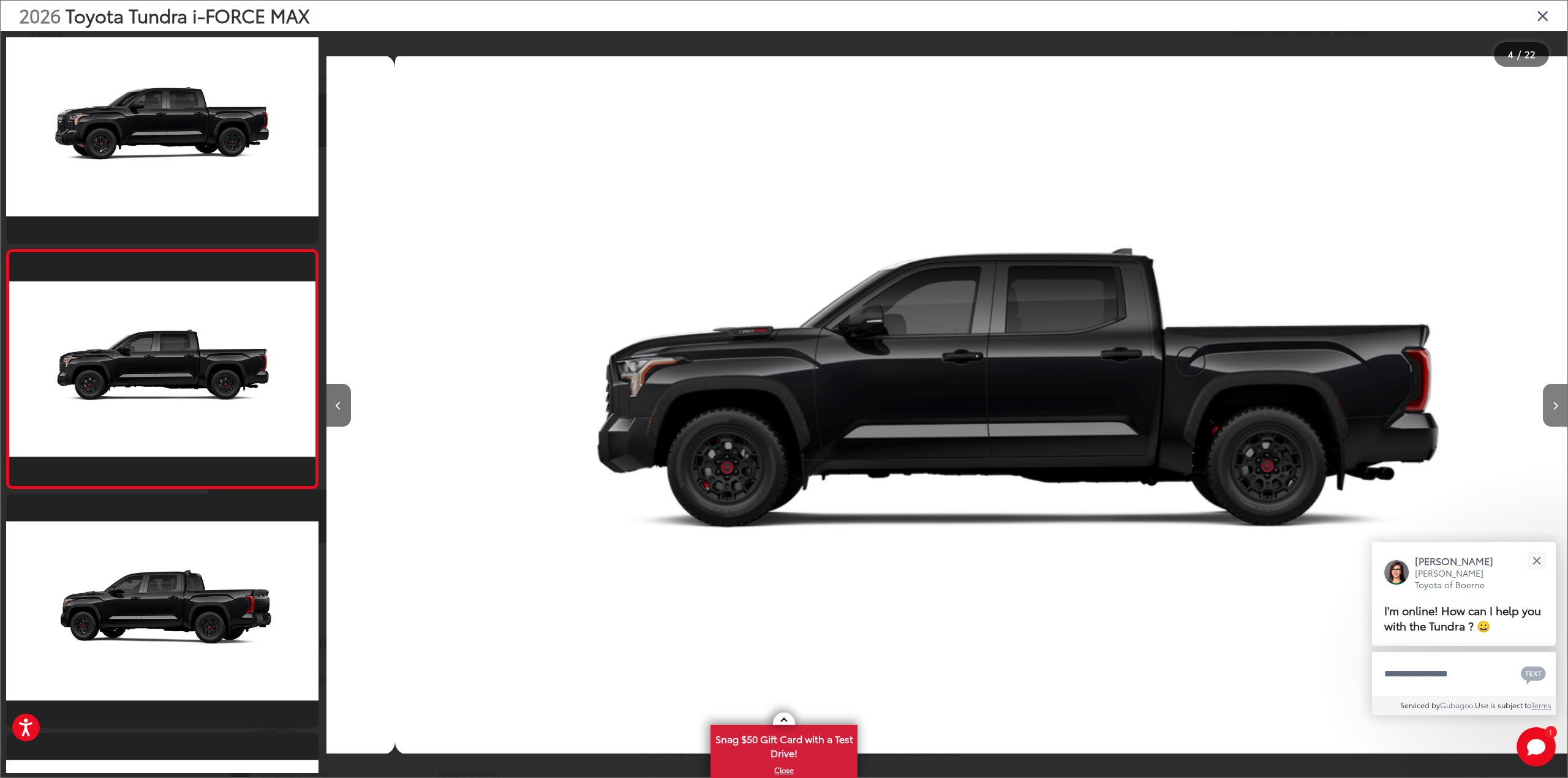
scroll to position [0, 3723]
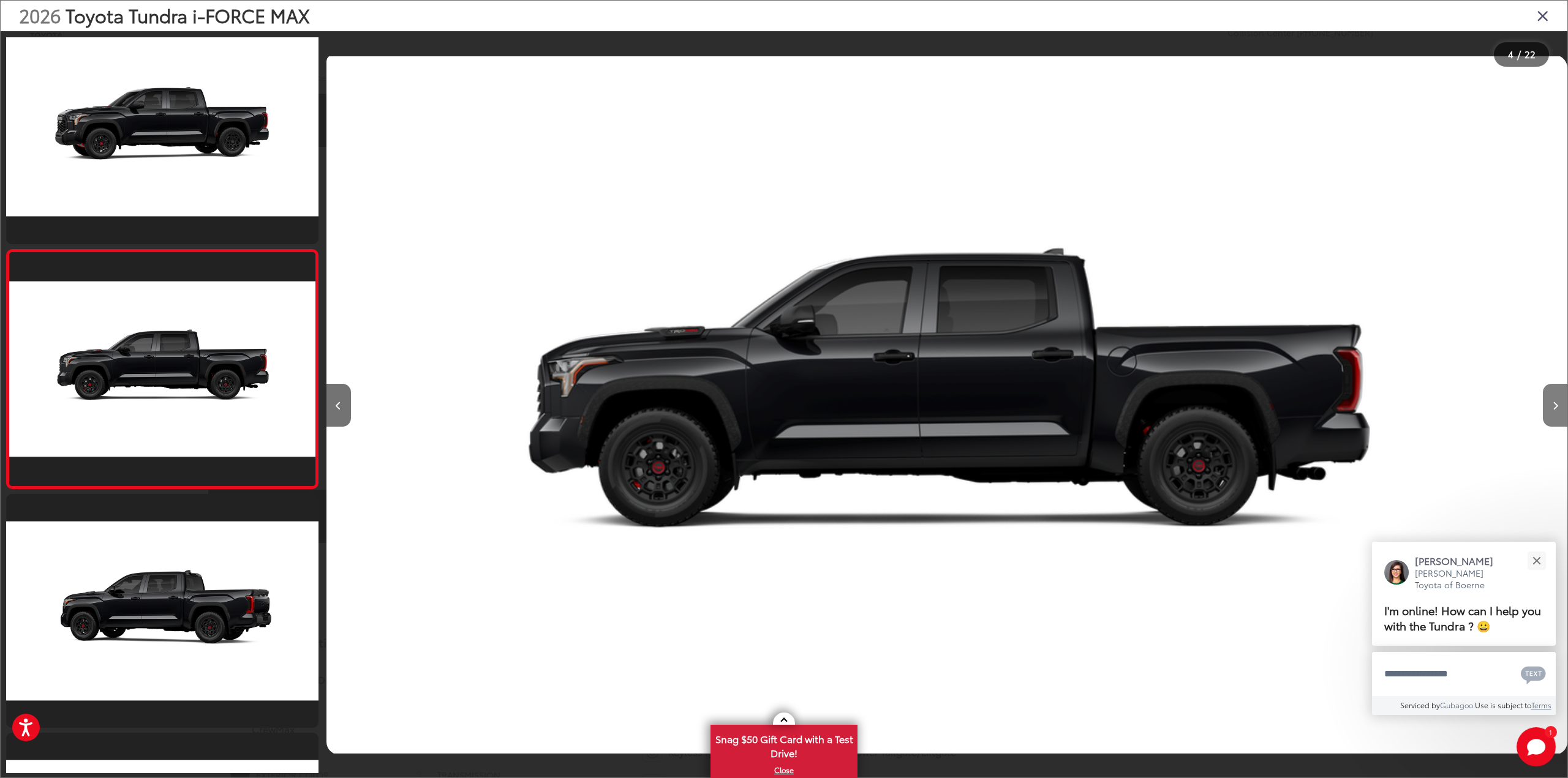
click at [1555, 398] on button "Next image" at bounding box center [1555, 405] width 25 height 43
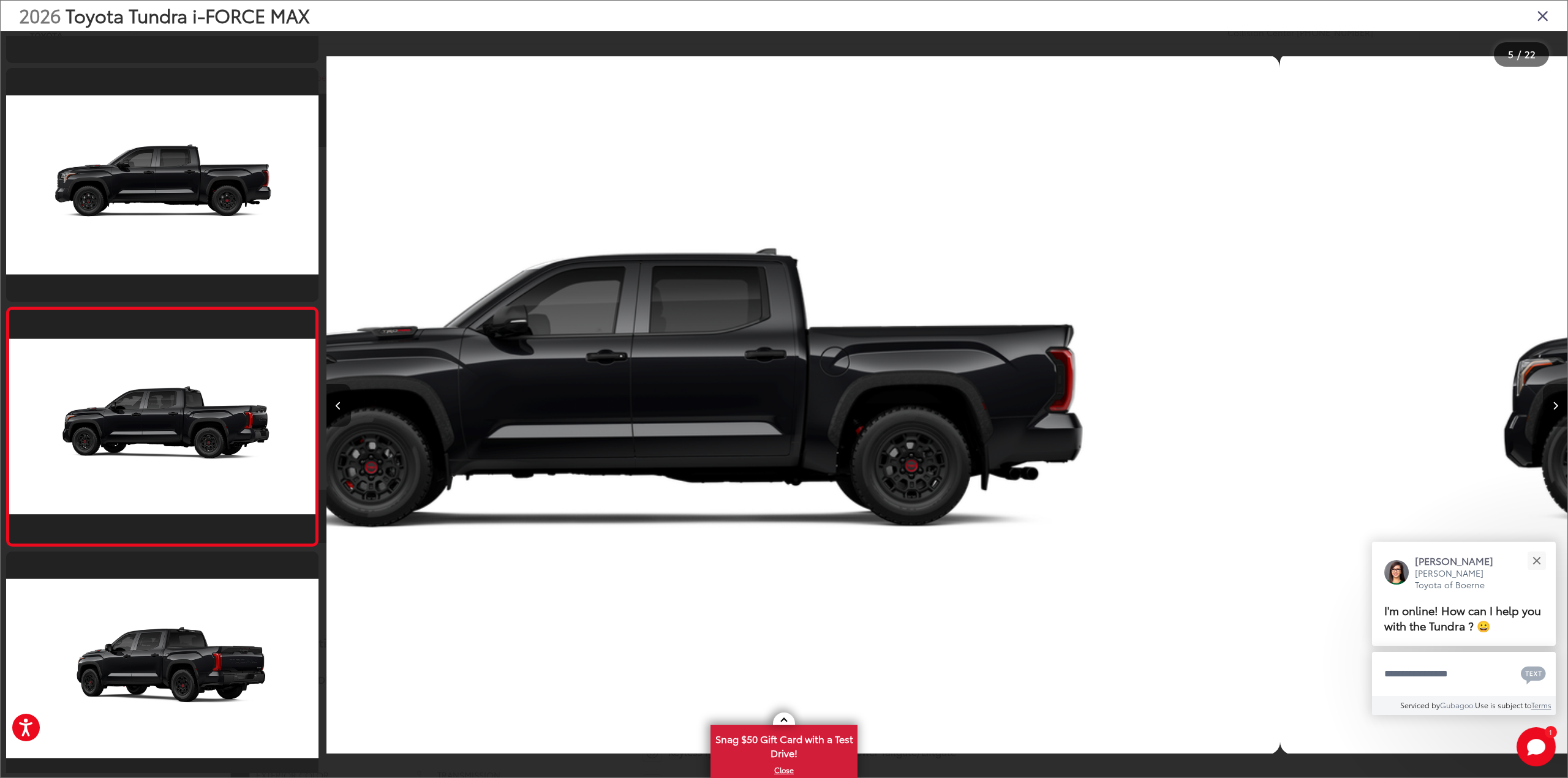
scroll to position [743, 0]
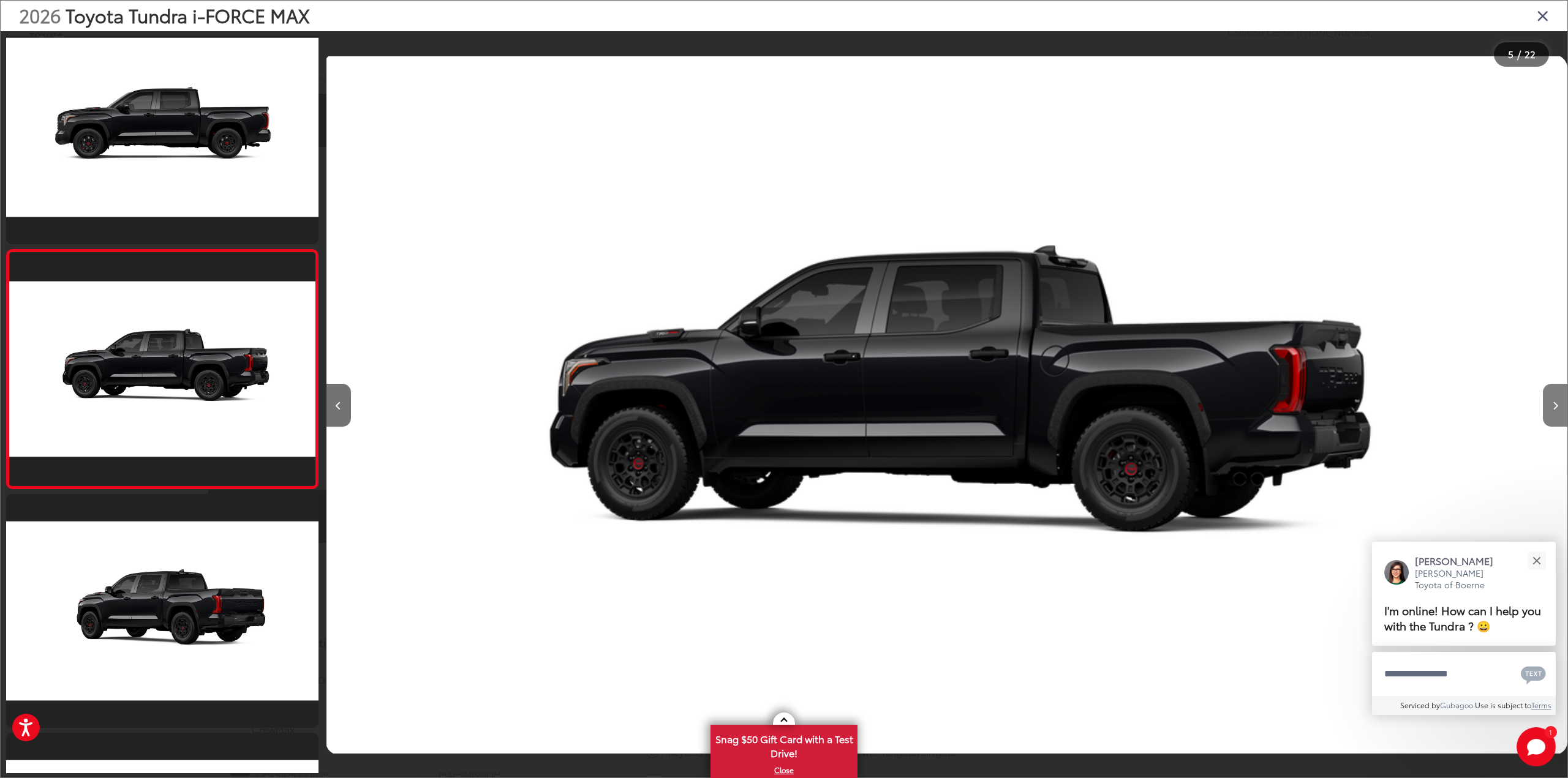
click at [1555, 398] on button "Next image" at bounding box center [1555, 405] width 25 height 43
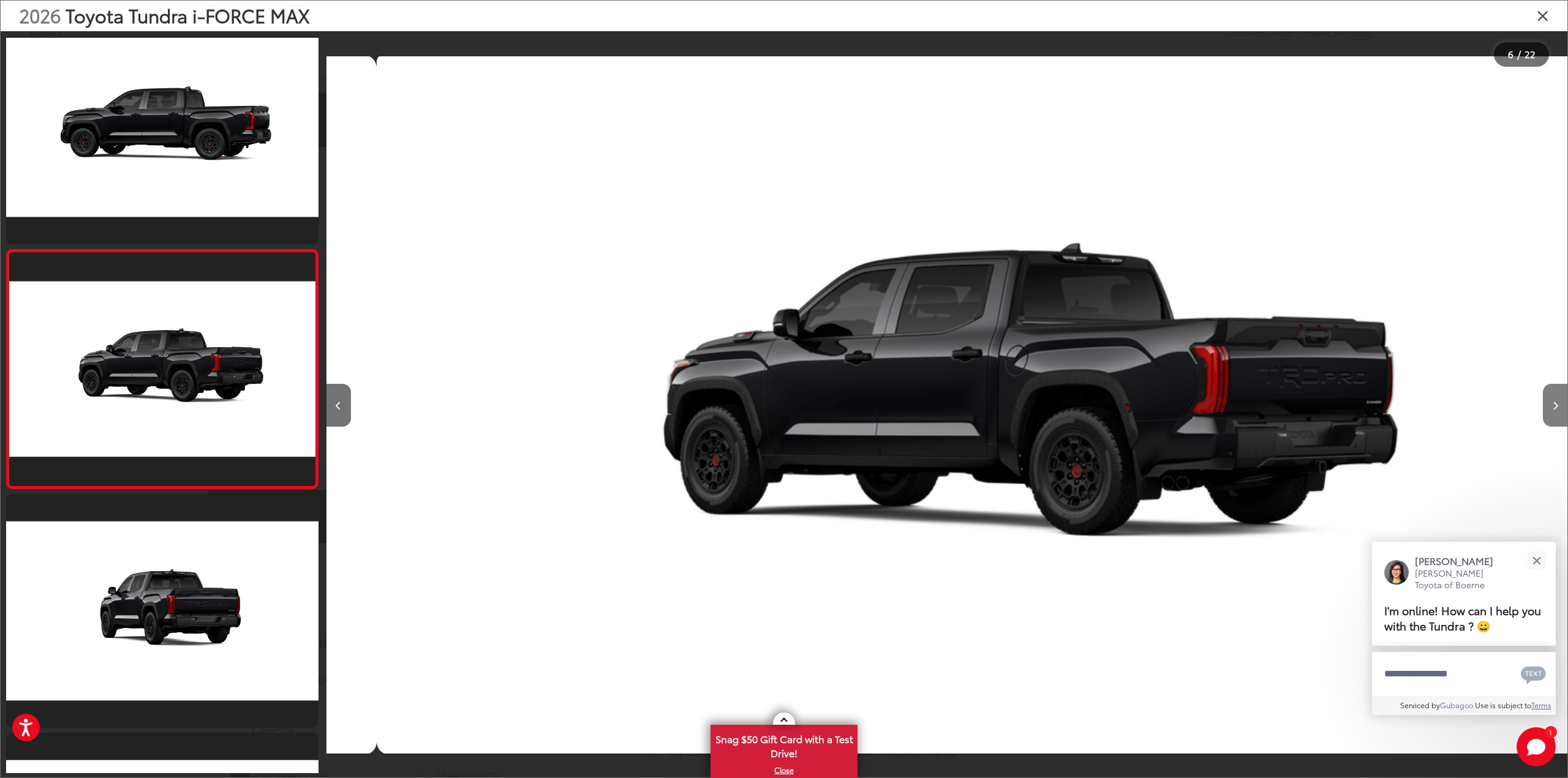
scroll to position [0, 6205]
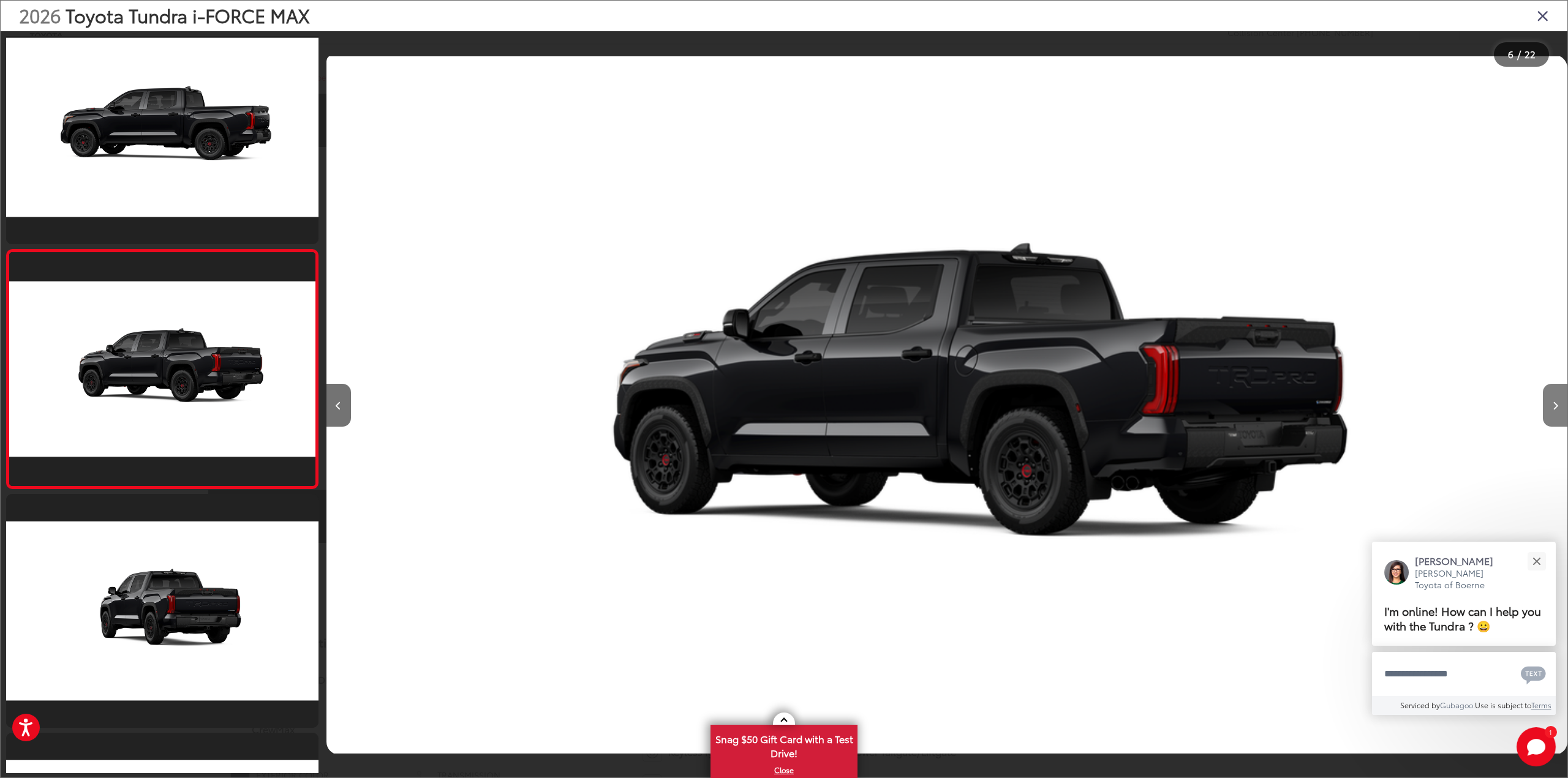
click at [1555, 398] on button "Next image" at bounding box center [1555, 405] width 25 height 43
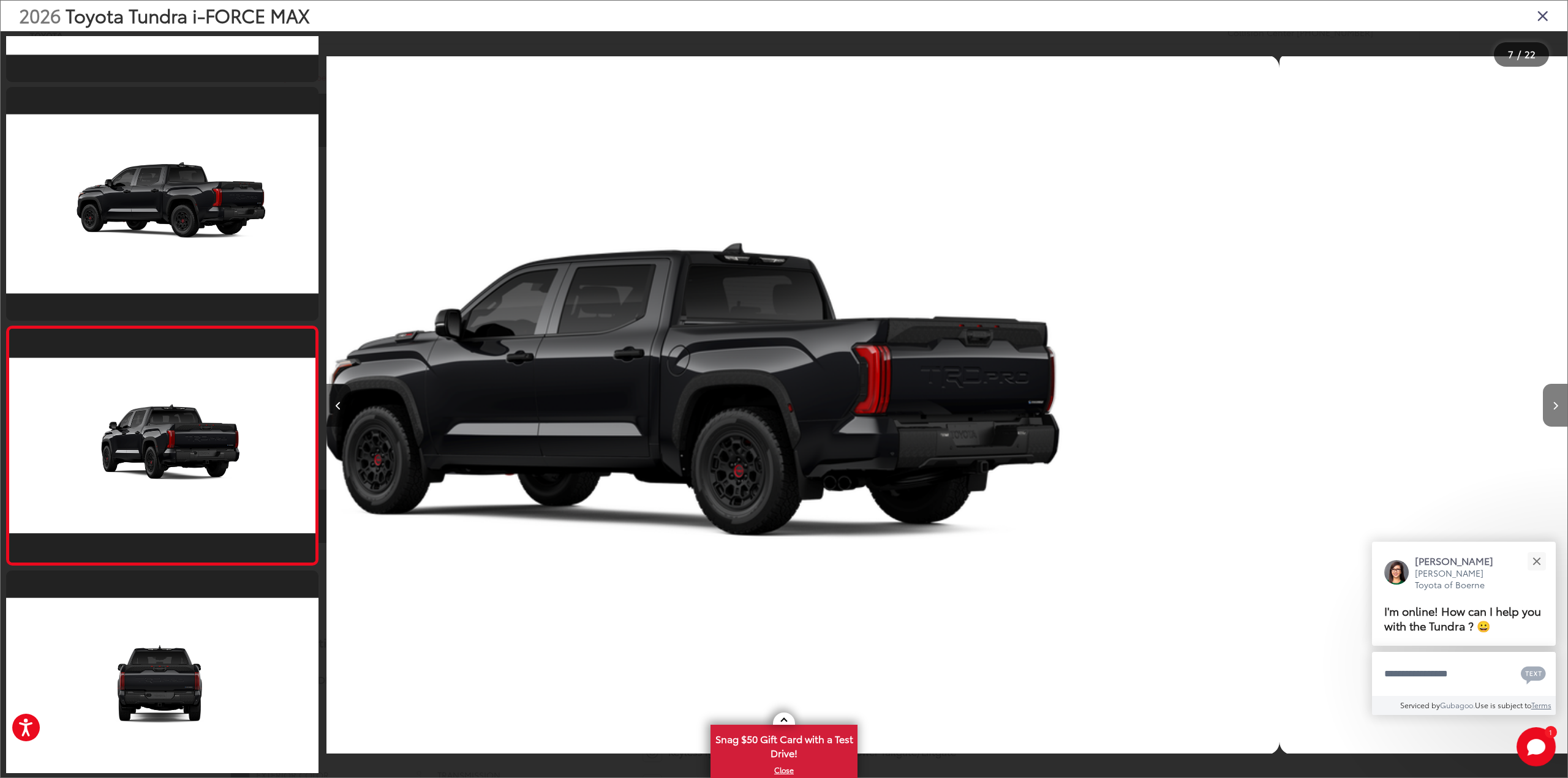
scroll to position [1221, 0]
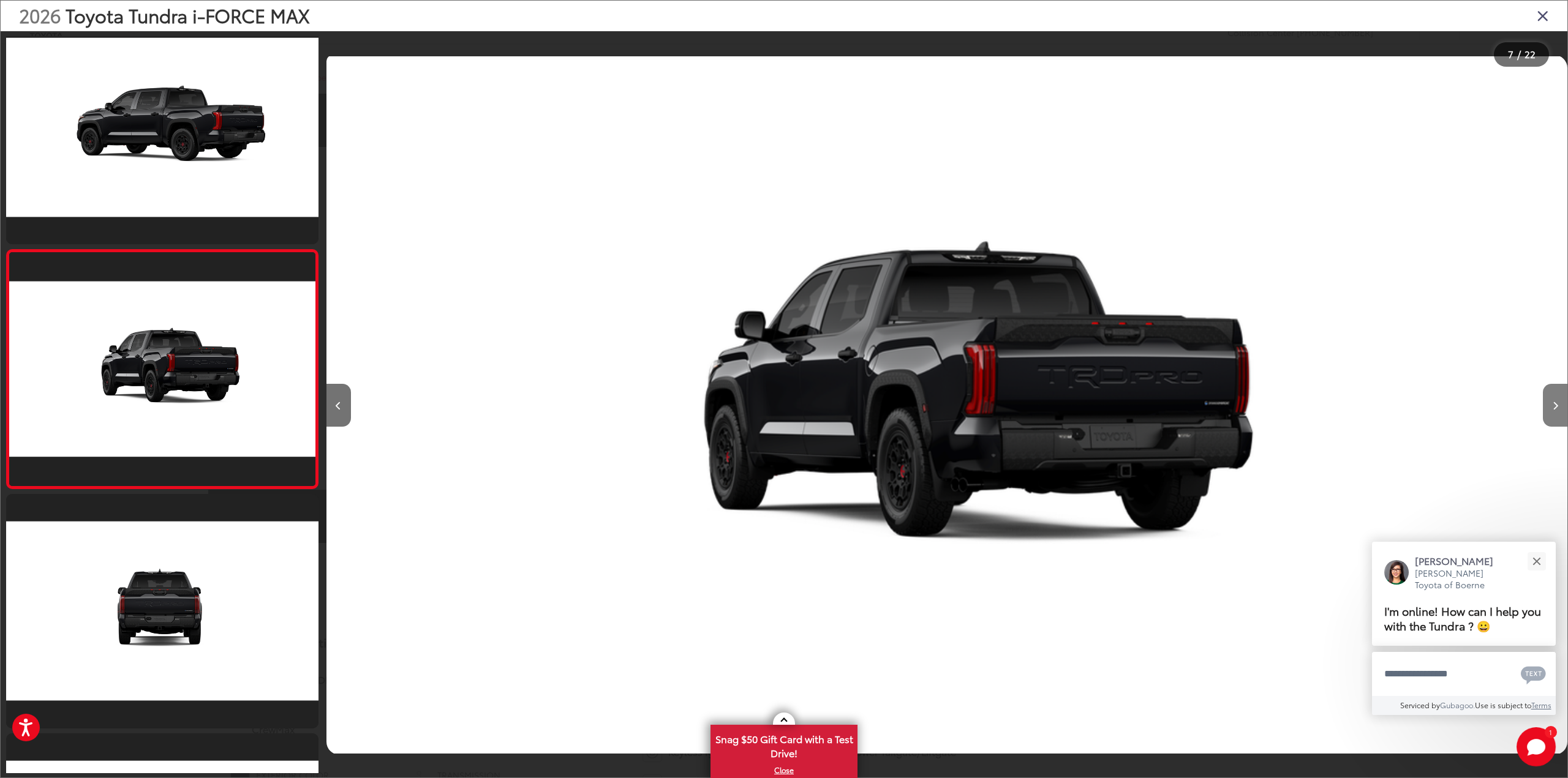
click at [1555, 398] on button "Next image" at bounding box center [1555, 405] width 25 height 43
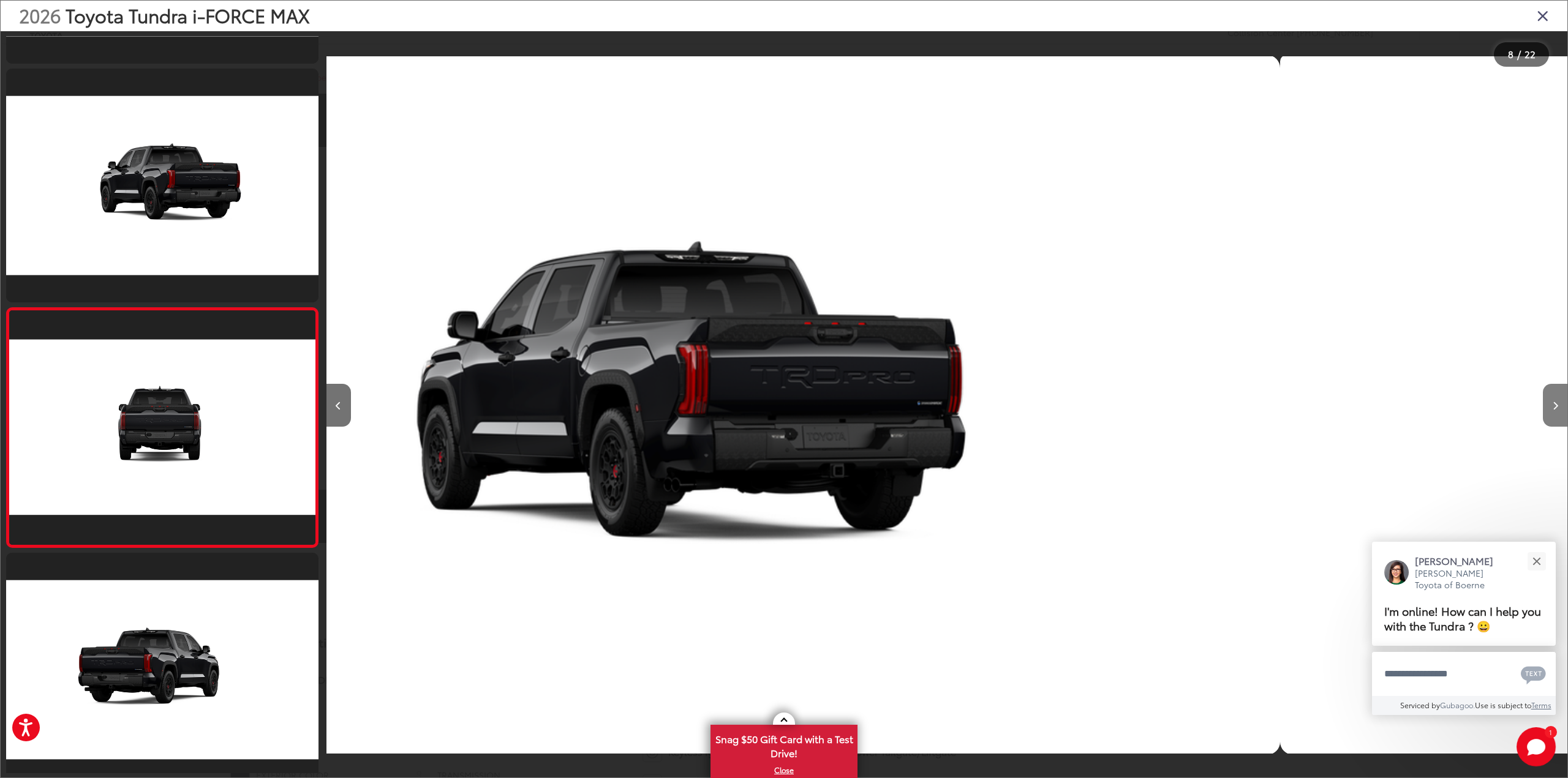
scroll to position [1459, 0]
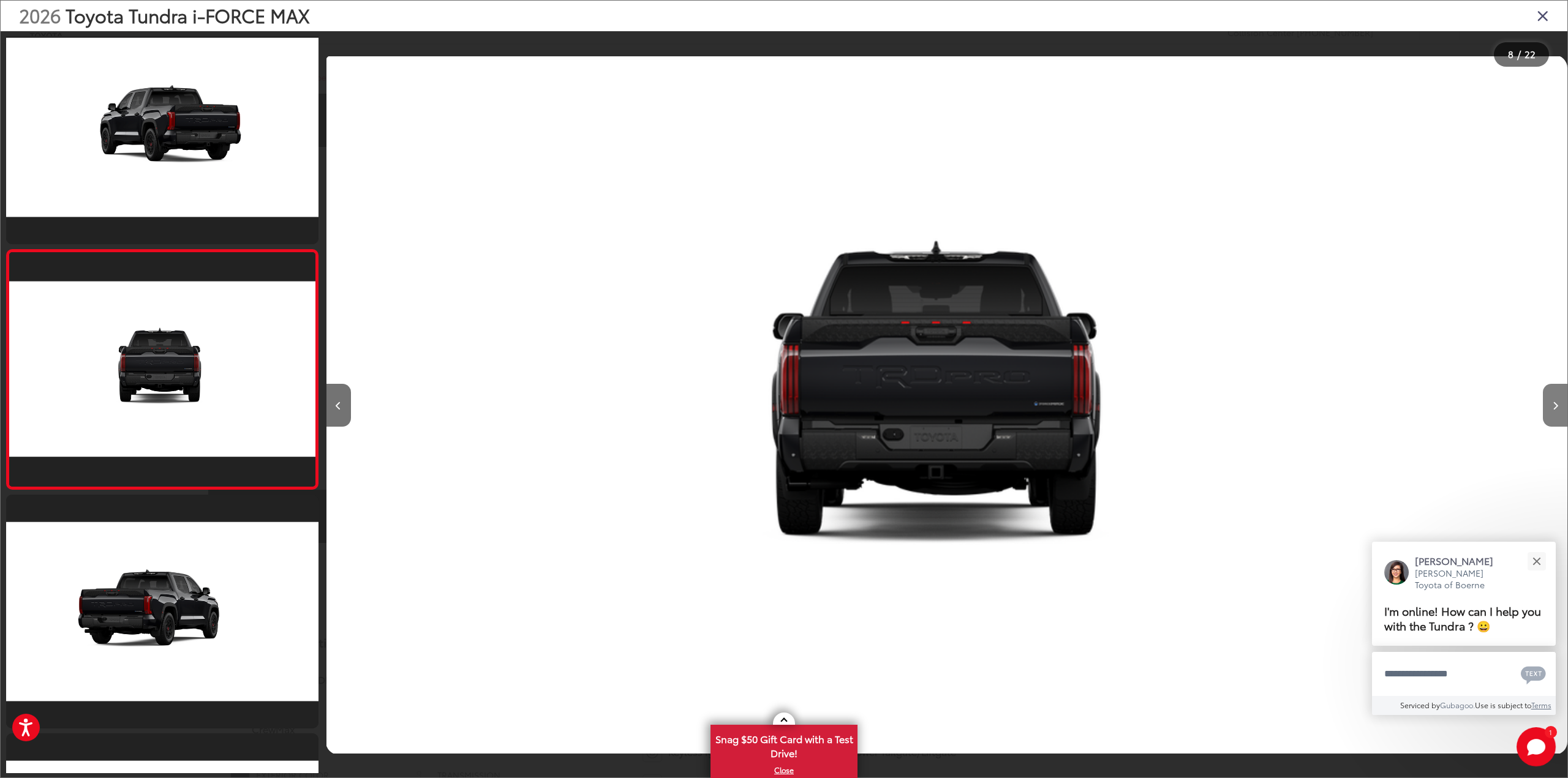
click at [1555, 398] on button "Next image" at bounding box center [1555, 405] width 25 height 43
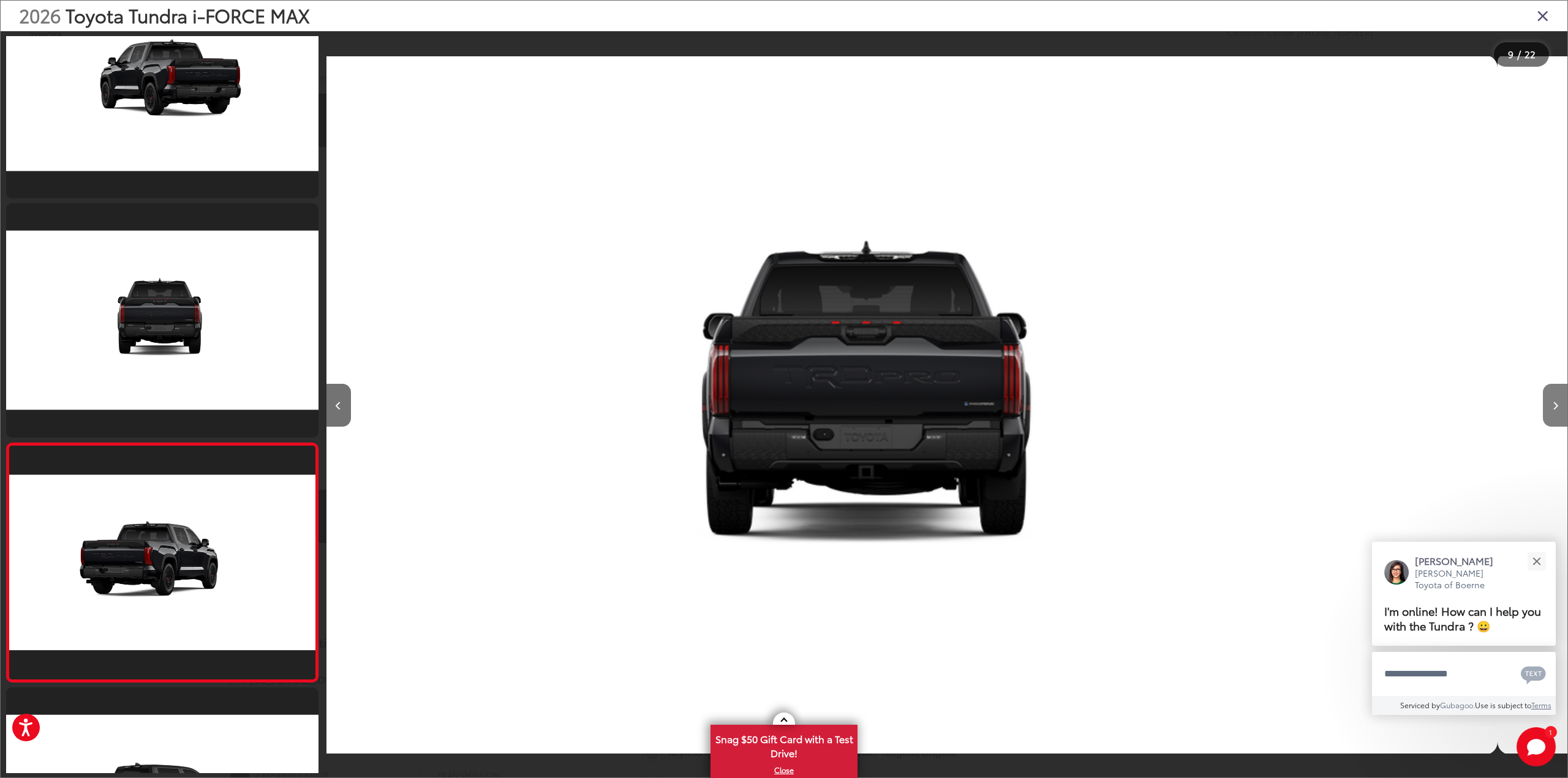
scroll to position [0, 0]
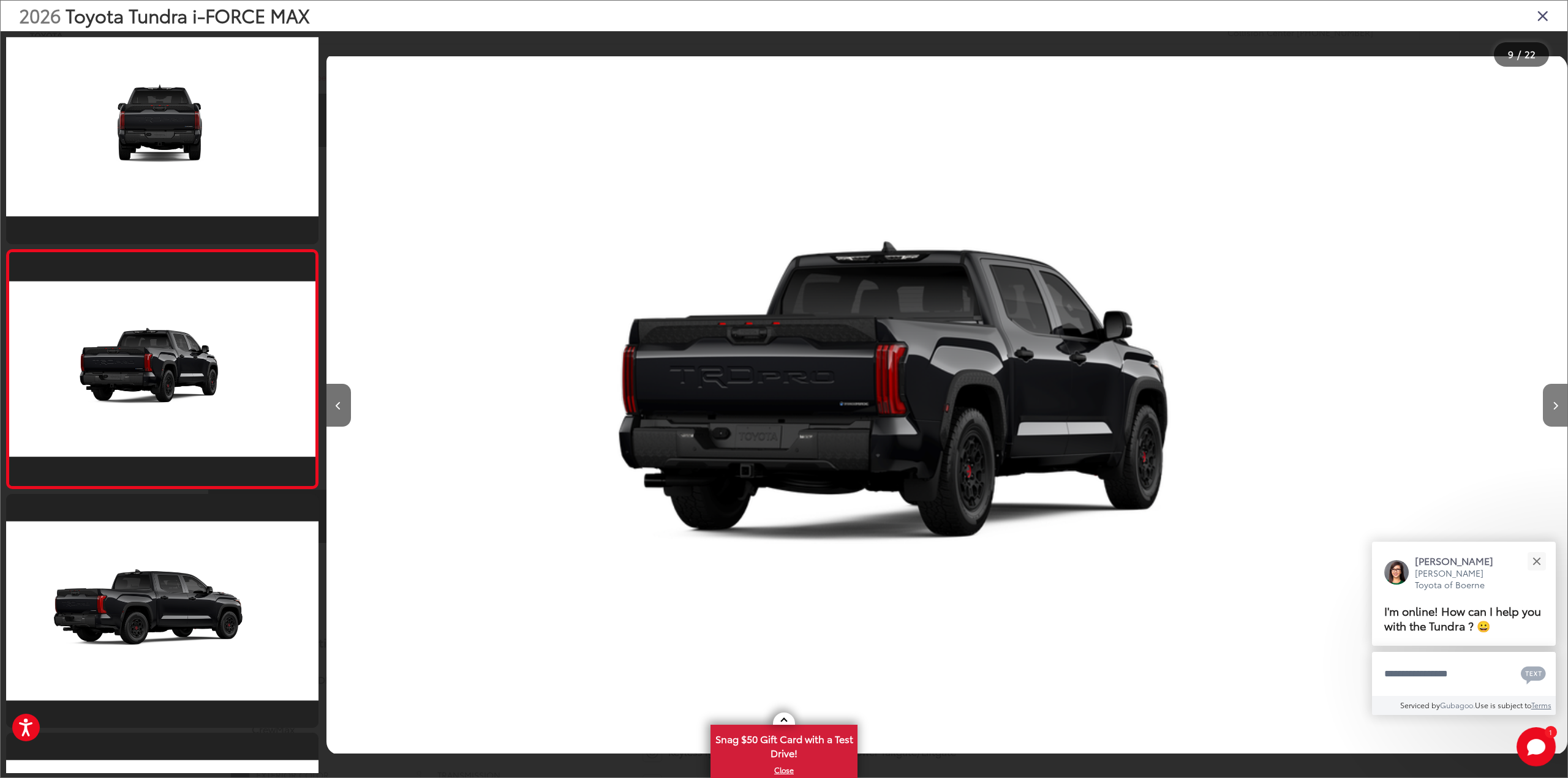
click at [1555, 398] on button "Next image" at bounding box center [1555, 405] width 25 height 43
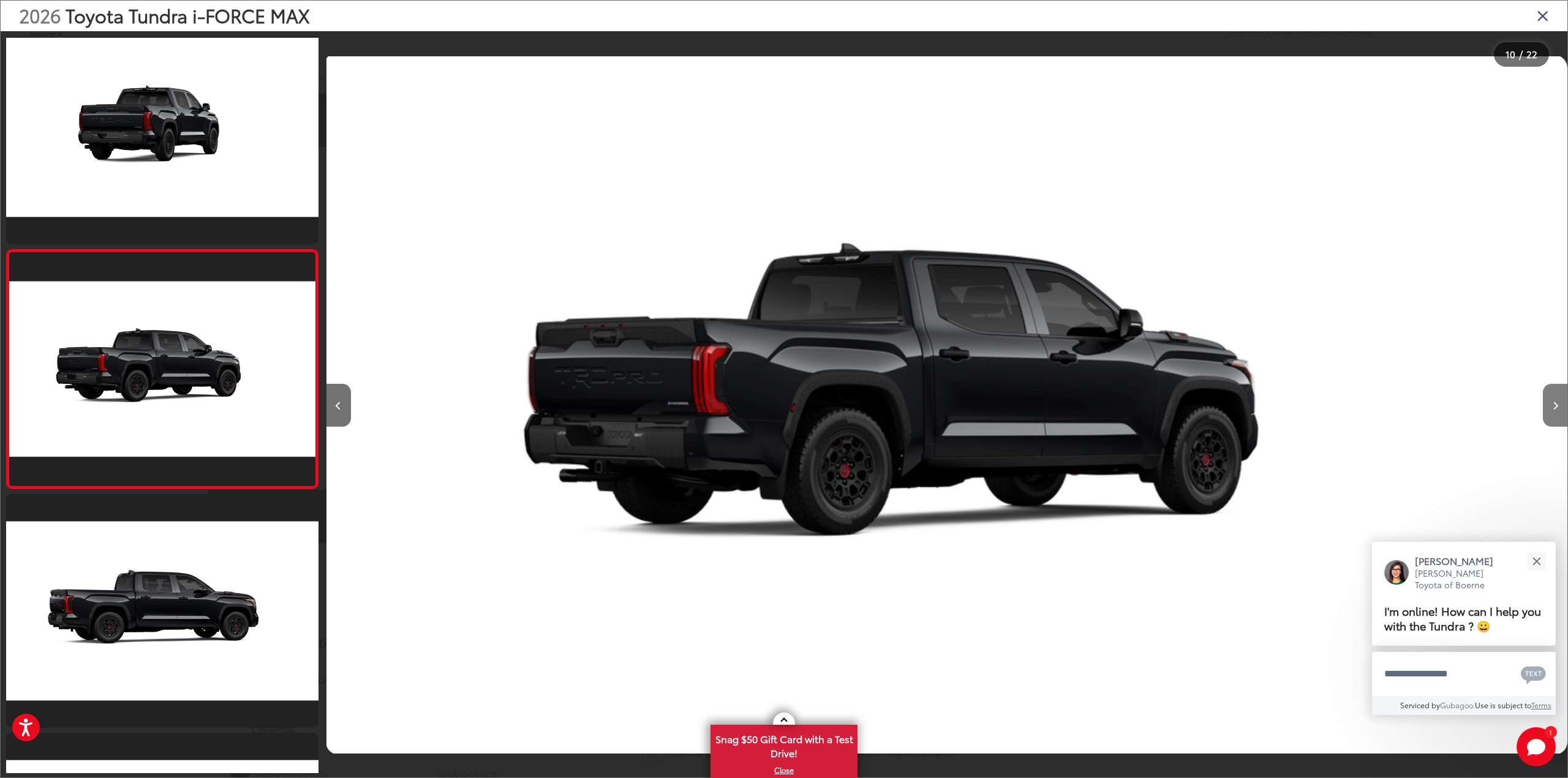
click at [1555, 398] on button "Next image" at bounding box center [1555, 405] width 25 height 43
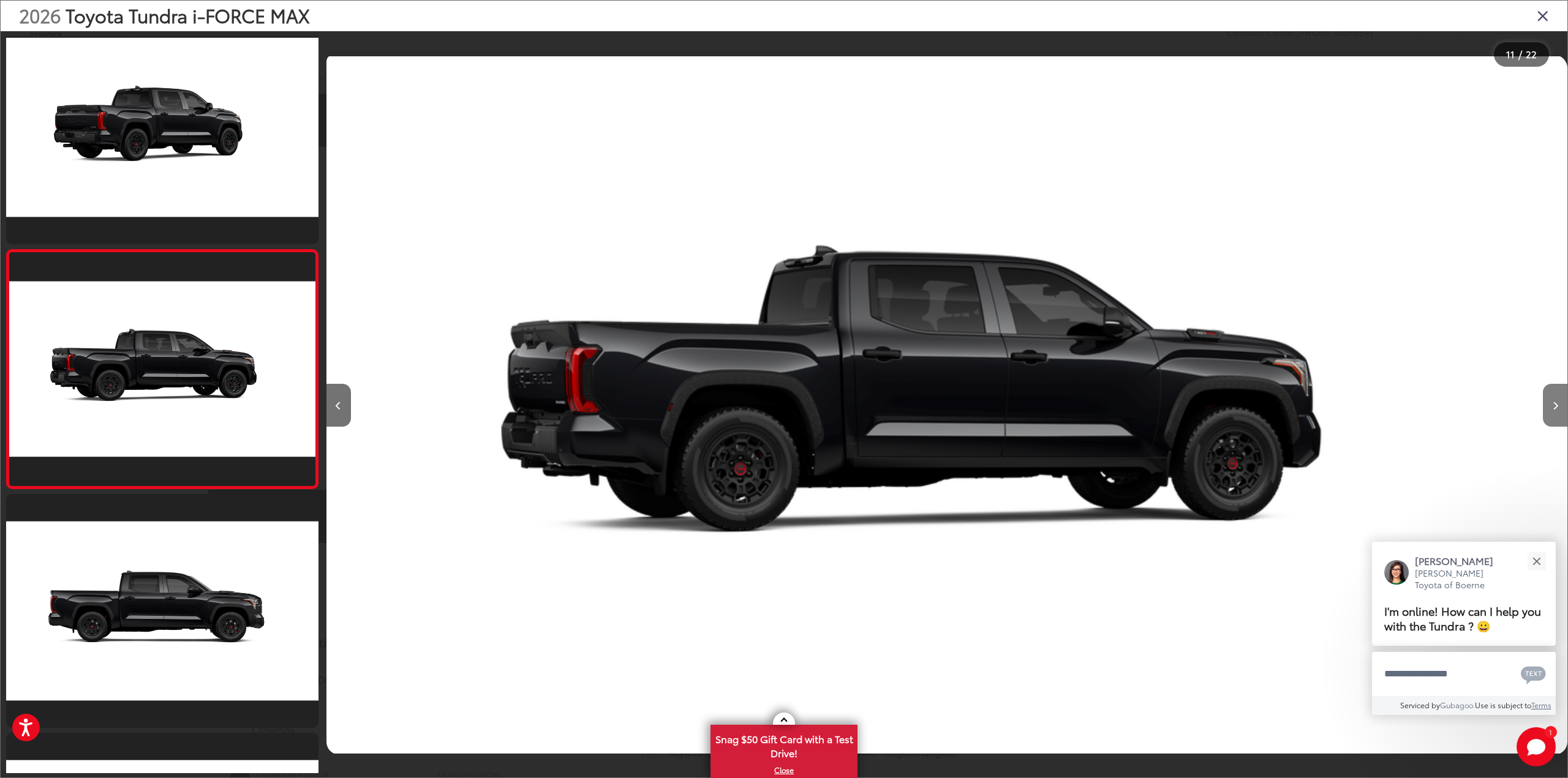
click at [1555, 398] on button "Next image" at bounding box center [1555, 405] width 25 height 43
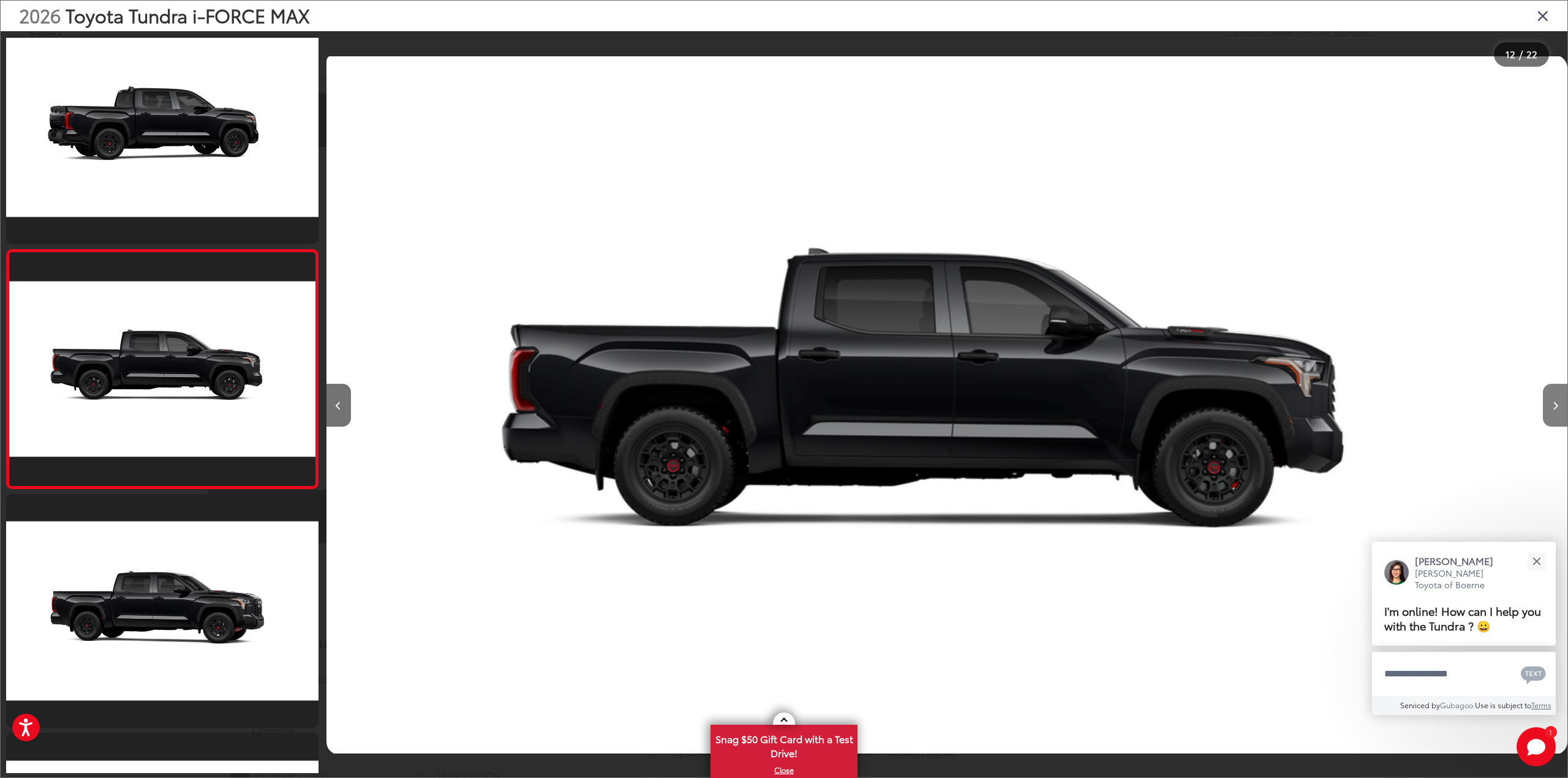
click at [1555, 398] on button "Next image" at bounding box center [1555, 405] width 25 height 43
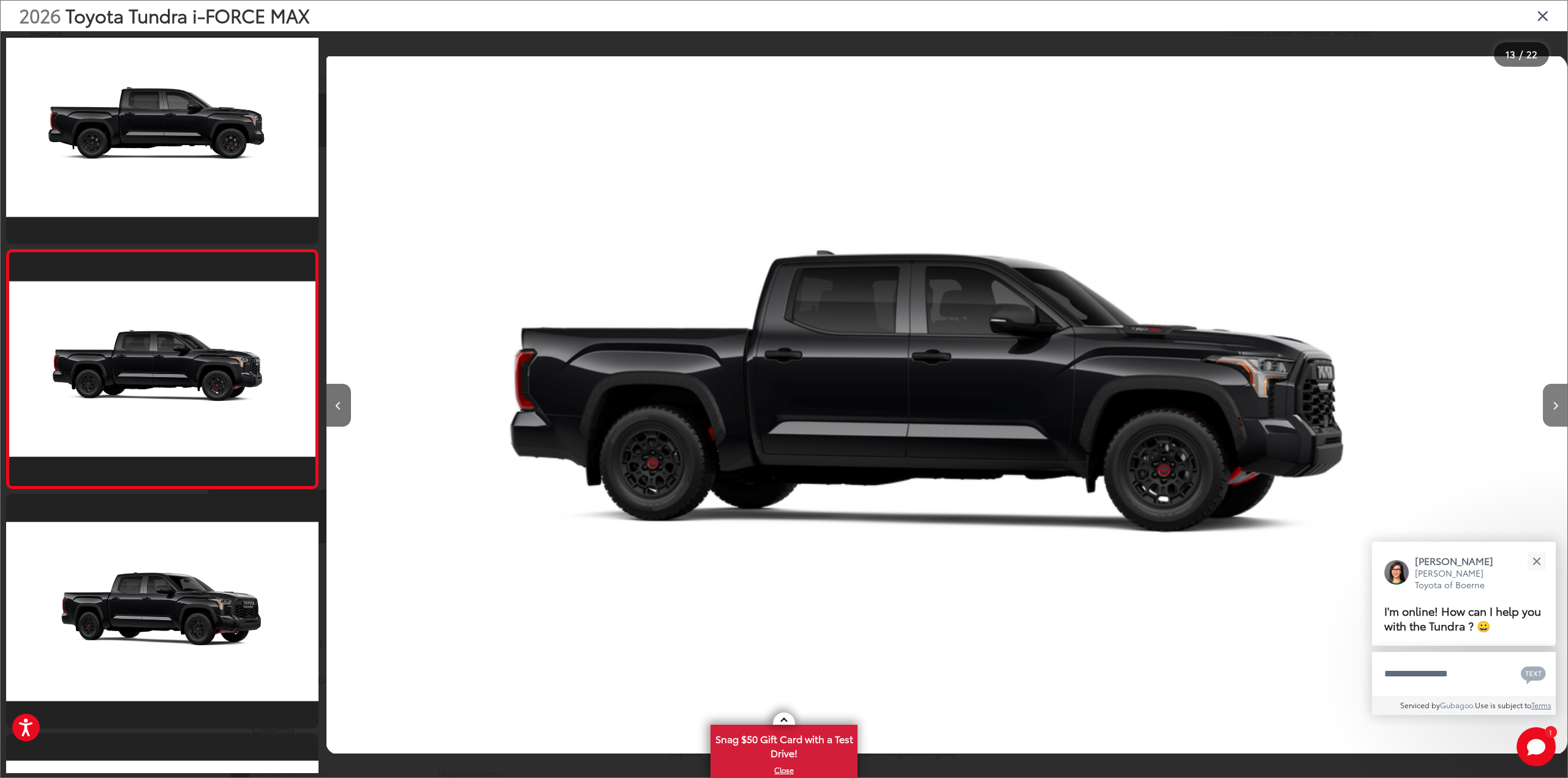
click at [1555, 398] on button "Next image" at bounding box center [1555, 405] width 25 height 43
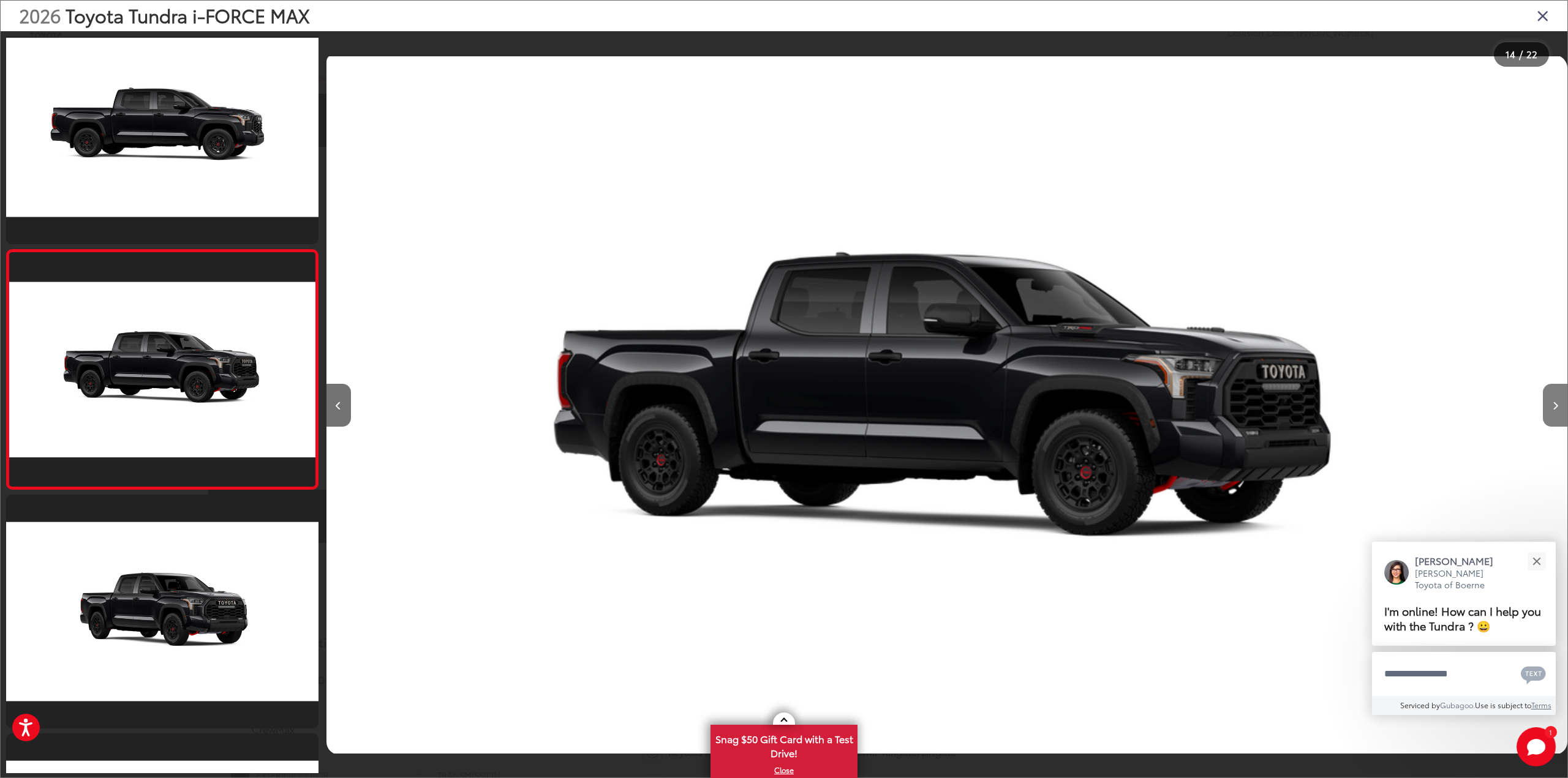
click at [1555, 398] on button "Next image" at bounding box center [1555, 405] width 25 height 43
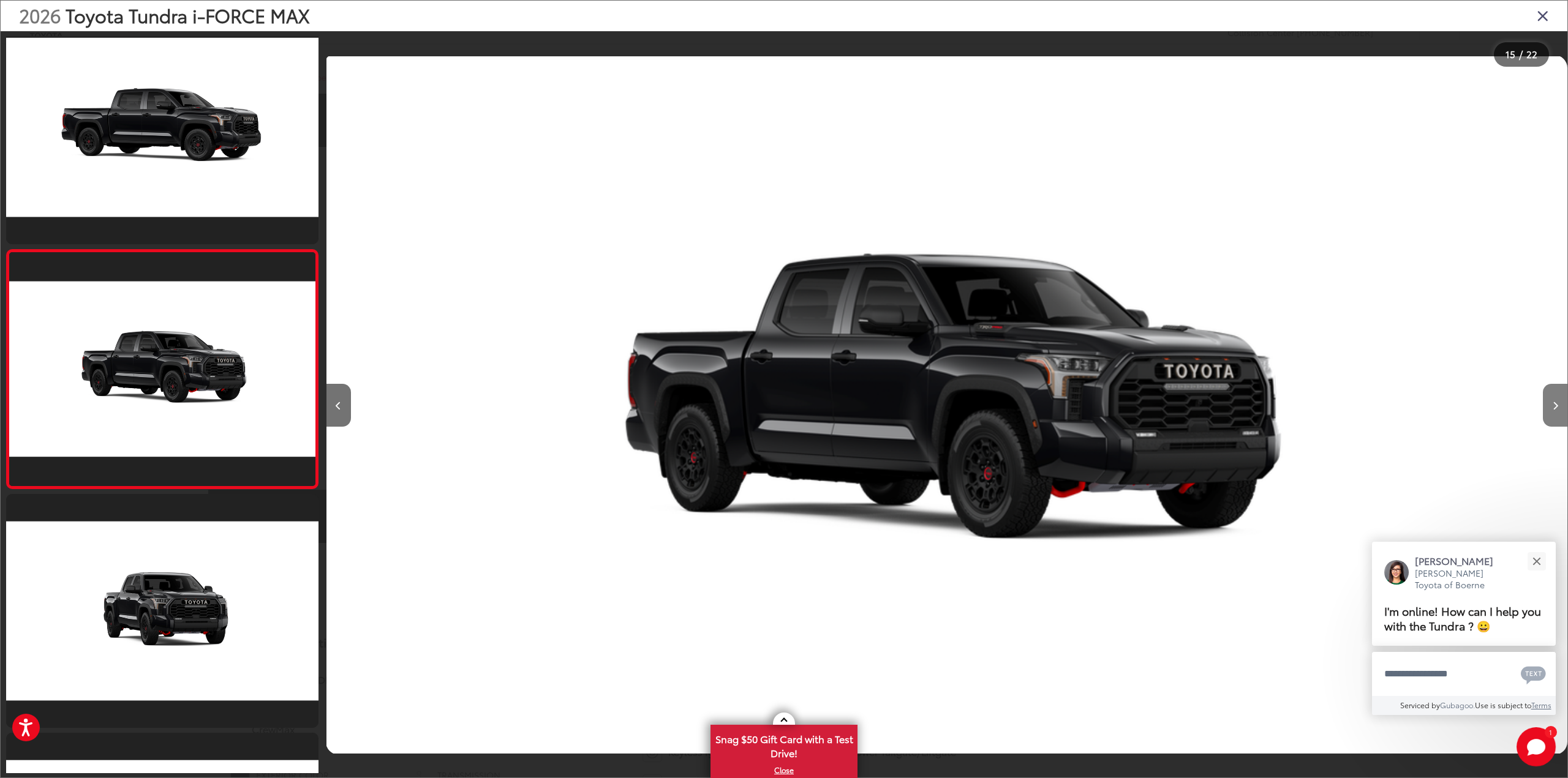
click at [1555, 398] on button "Next image" at bounding box center [1555, 405] width 25 height 43
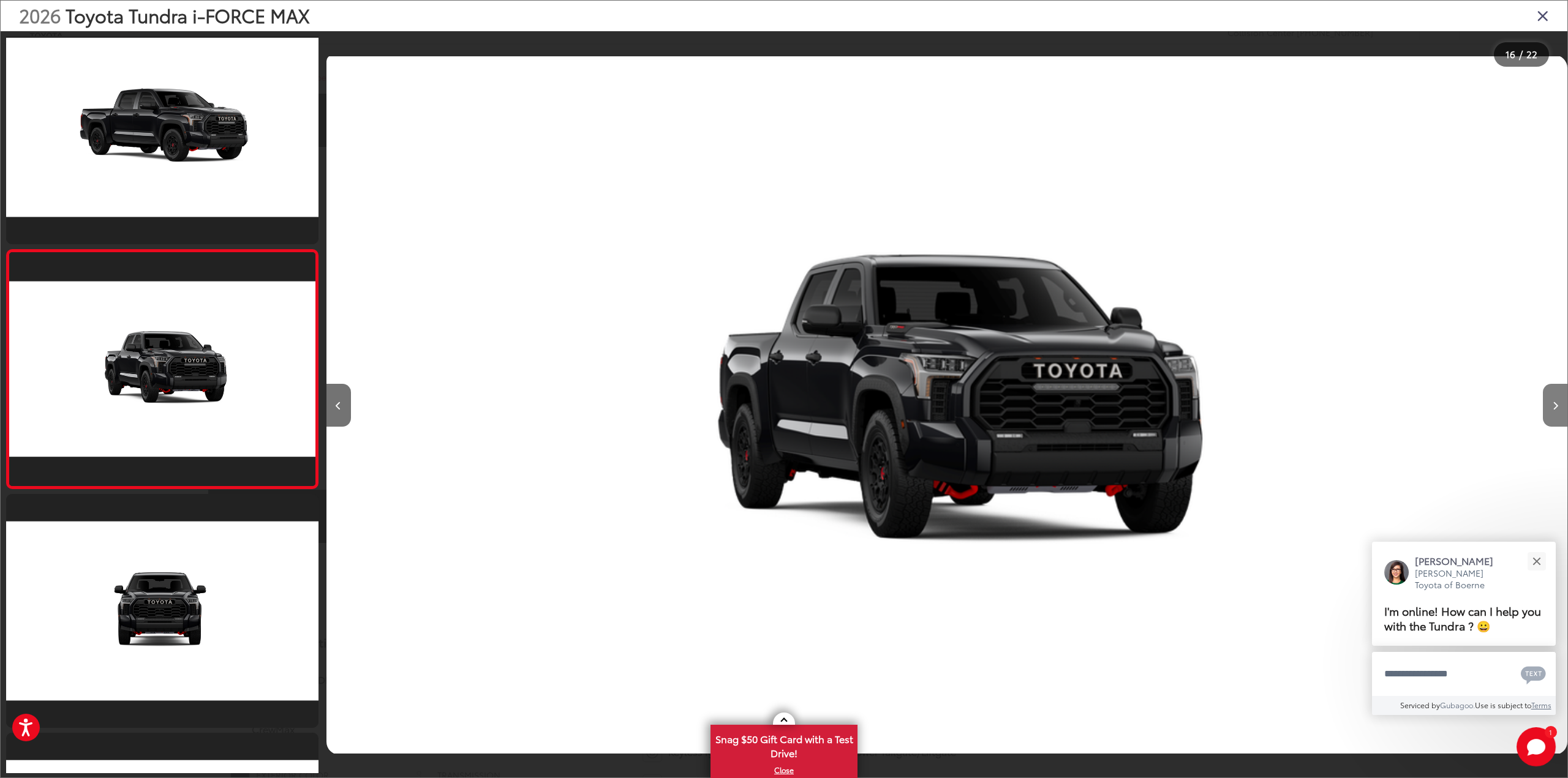
click at [1555, 398] on button "Next image" at bounding box center [1555, 405] width 25 height 43
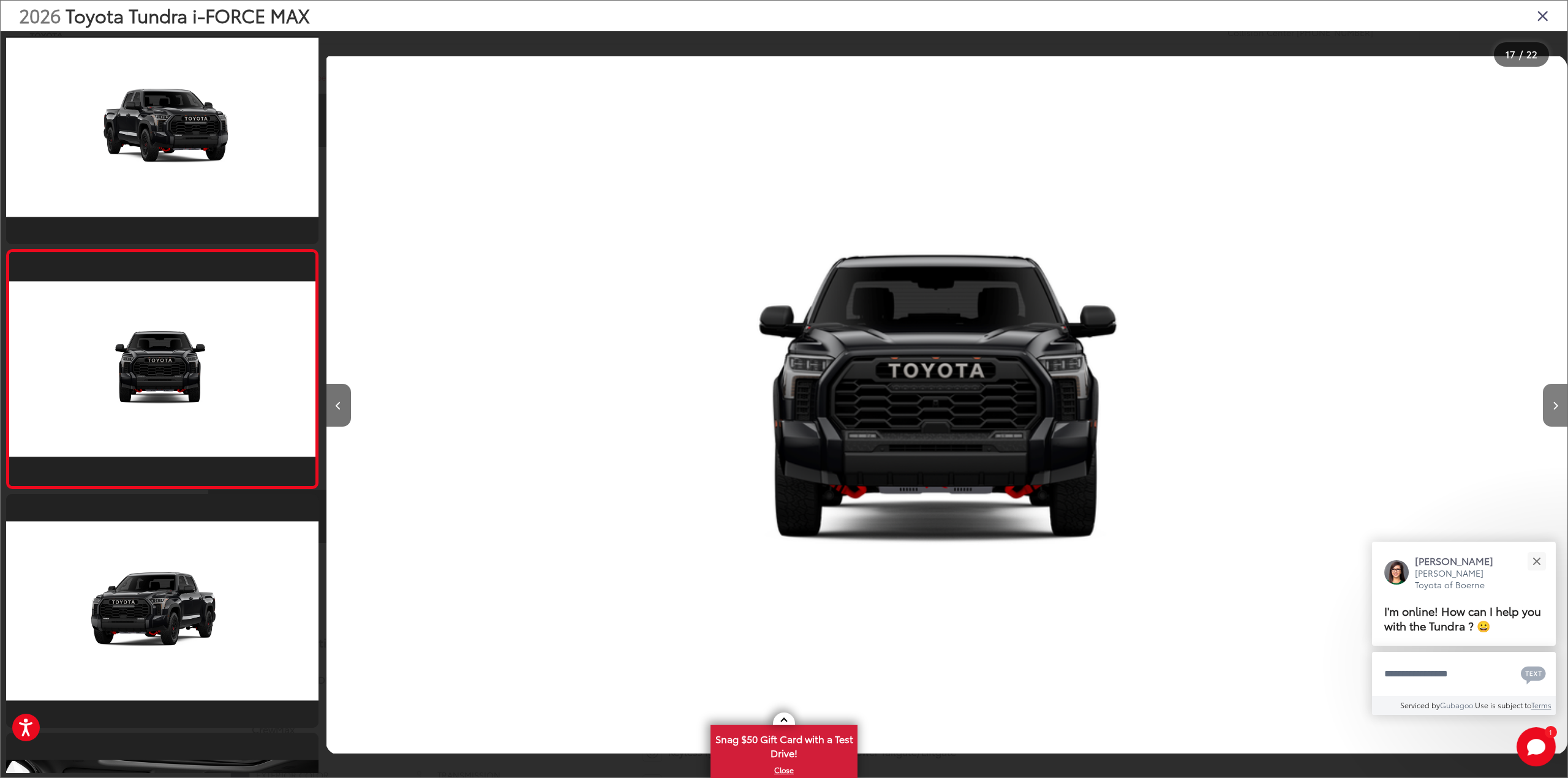
click at [1555, 398] on button "Next image" at bounding box center [1555, 405] width 25 height 43
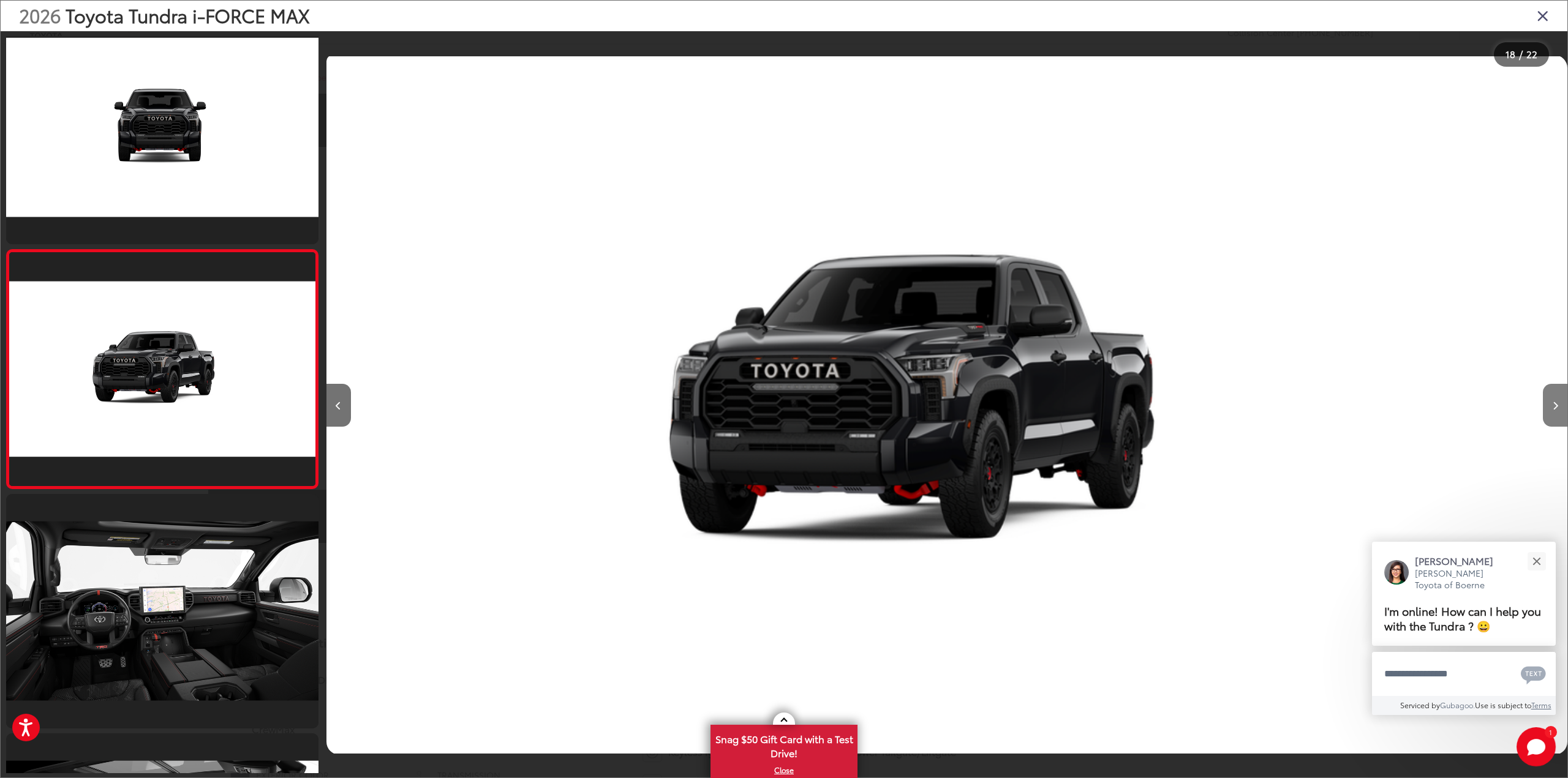
click at [1555, 398] on button "Next image" at bounding box center [1555, 405] width 25 height 43
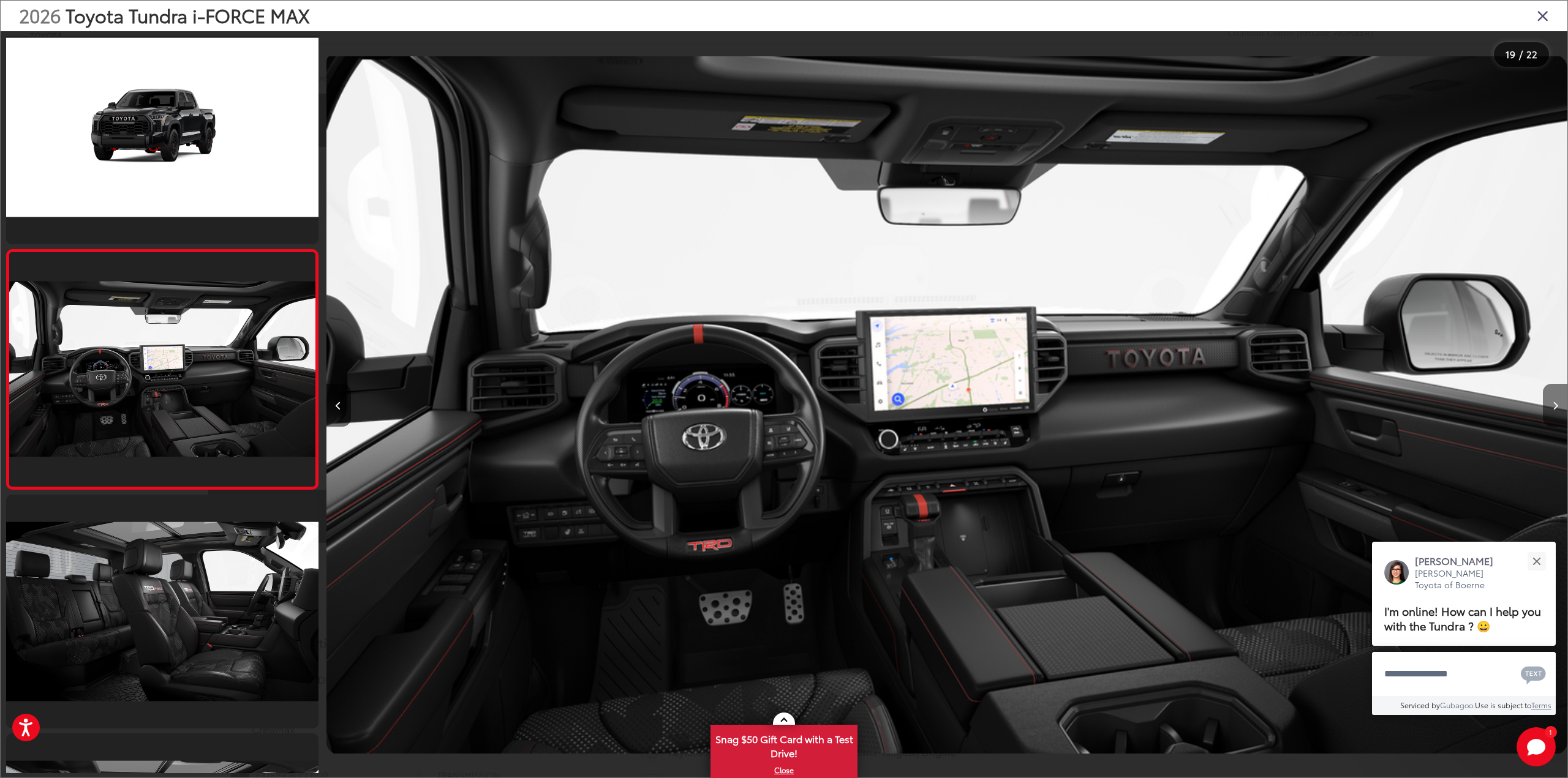
click at [1555, 398] on button "Next image" at bounding box center [1555, 405] width 25 height 43
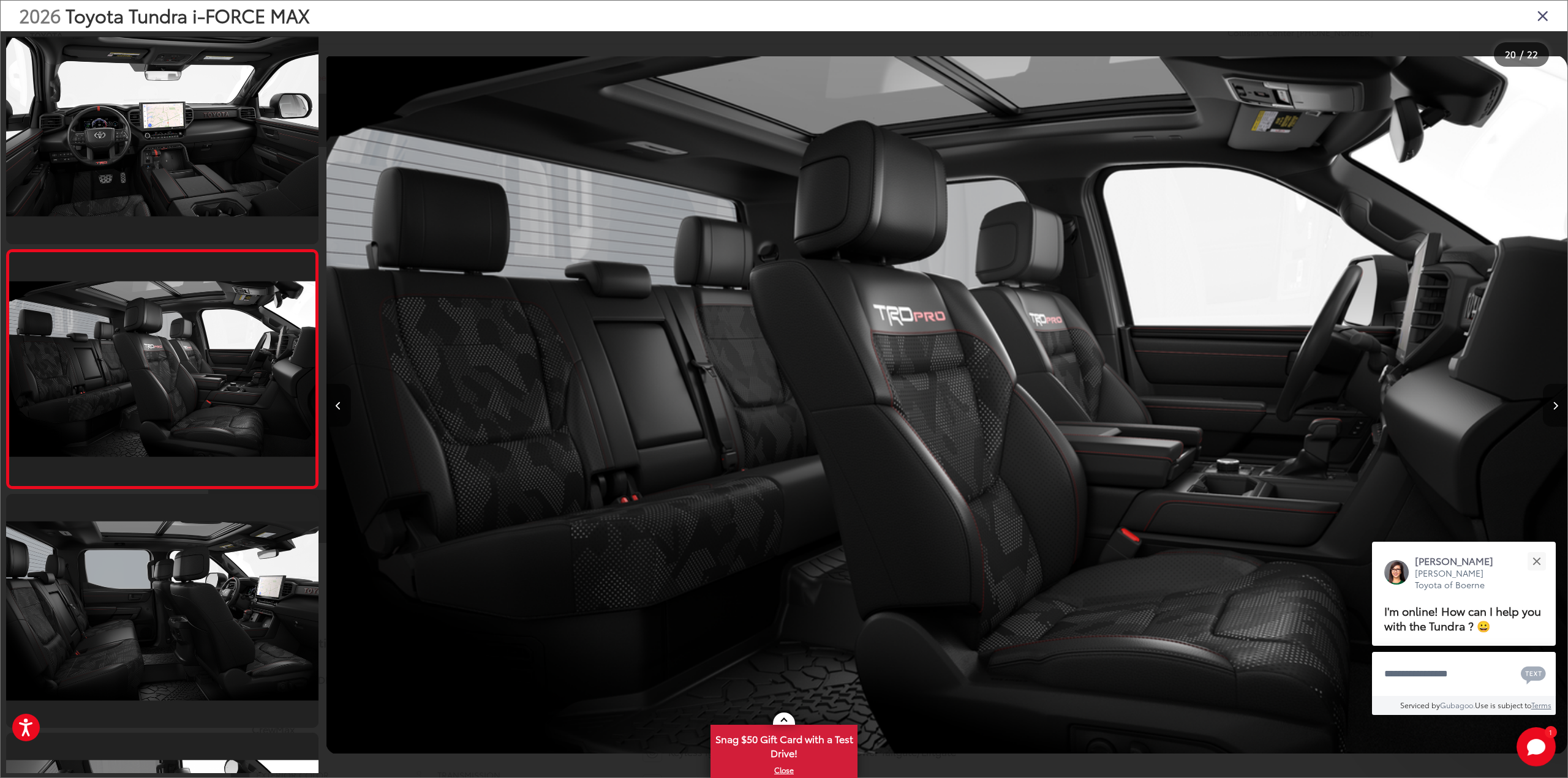
click at [1555, 398] on button "Next image" at bounding box center [1555, 405] width 25 height 43
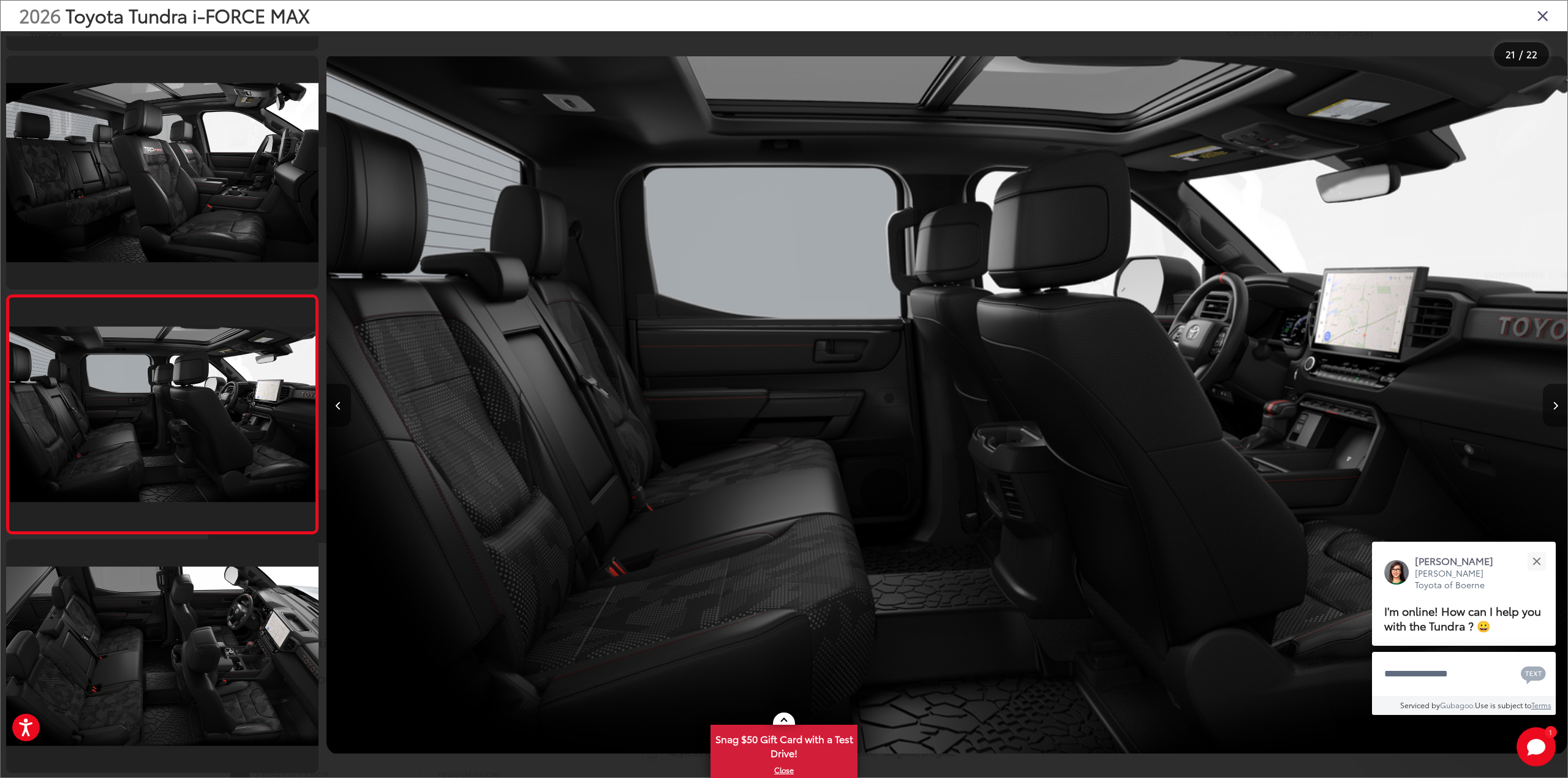
click at [1555, 398] on button "Next image" at bounding box center [1555, 405] width 25 height 43
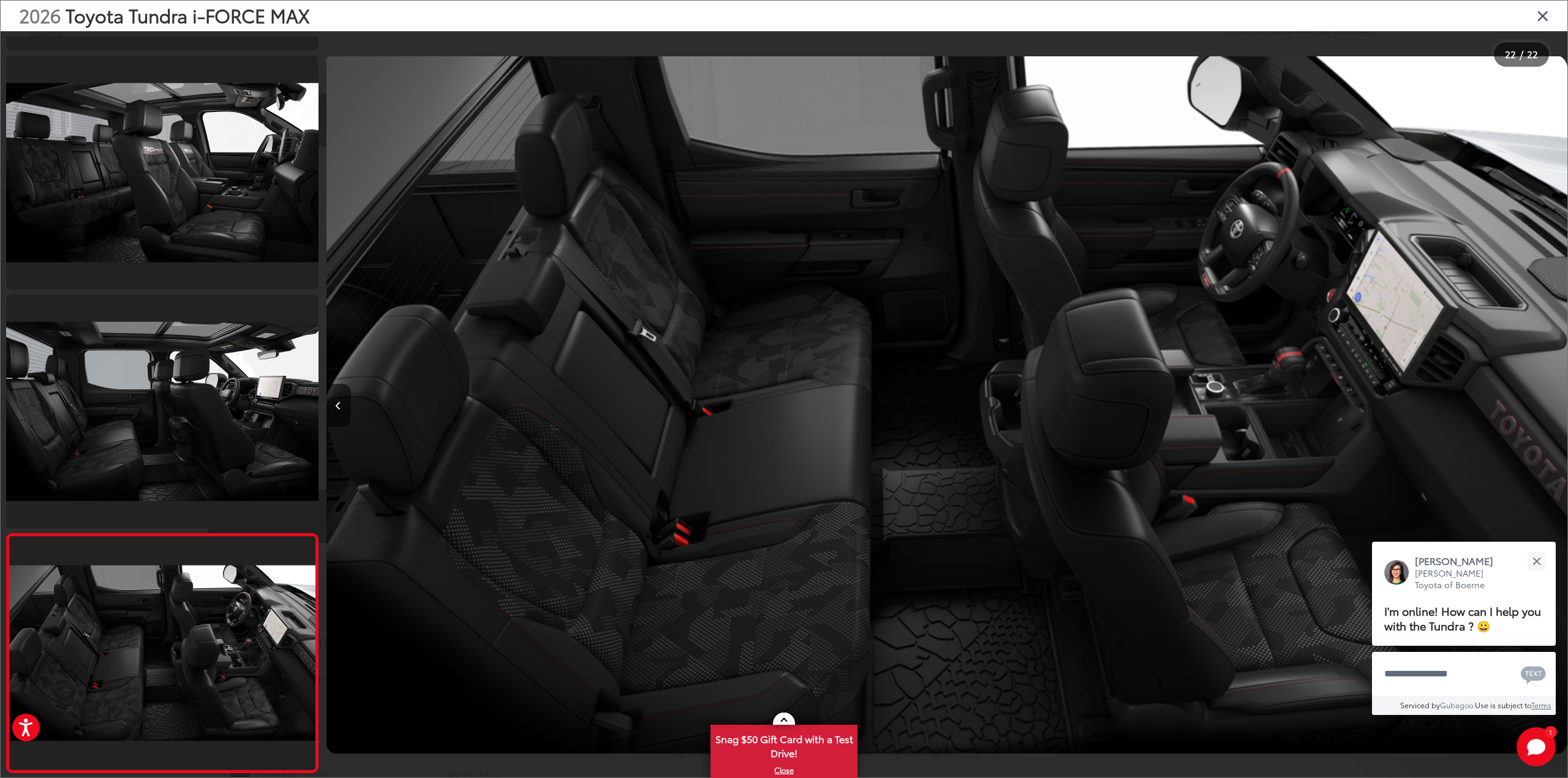
click at [1555, 398] on div at bounding box center [1412, 404] width 310 height 747
click at [1545, 7] on div "2026 Toyota Tundra i-FORCE MAX" at bounding box center [784, 16] width 1566 height 31
click at [1543, 12] on icon "Close gallery" at bounding box center [1542, 15] width 12 height 16
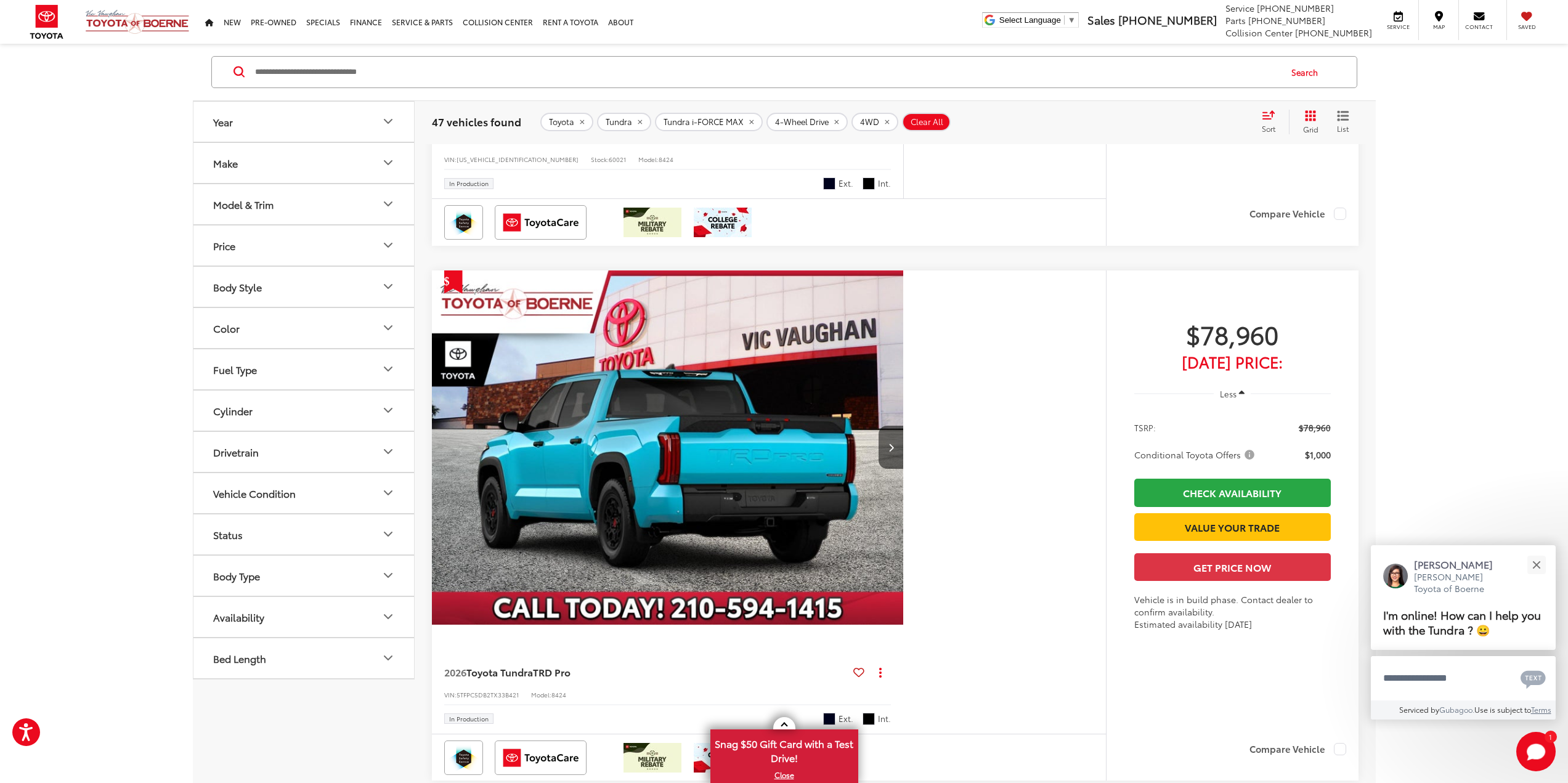
scroll to position [5378, 0]
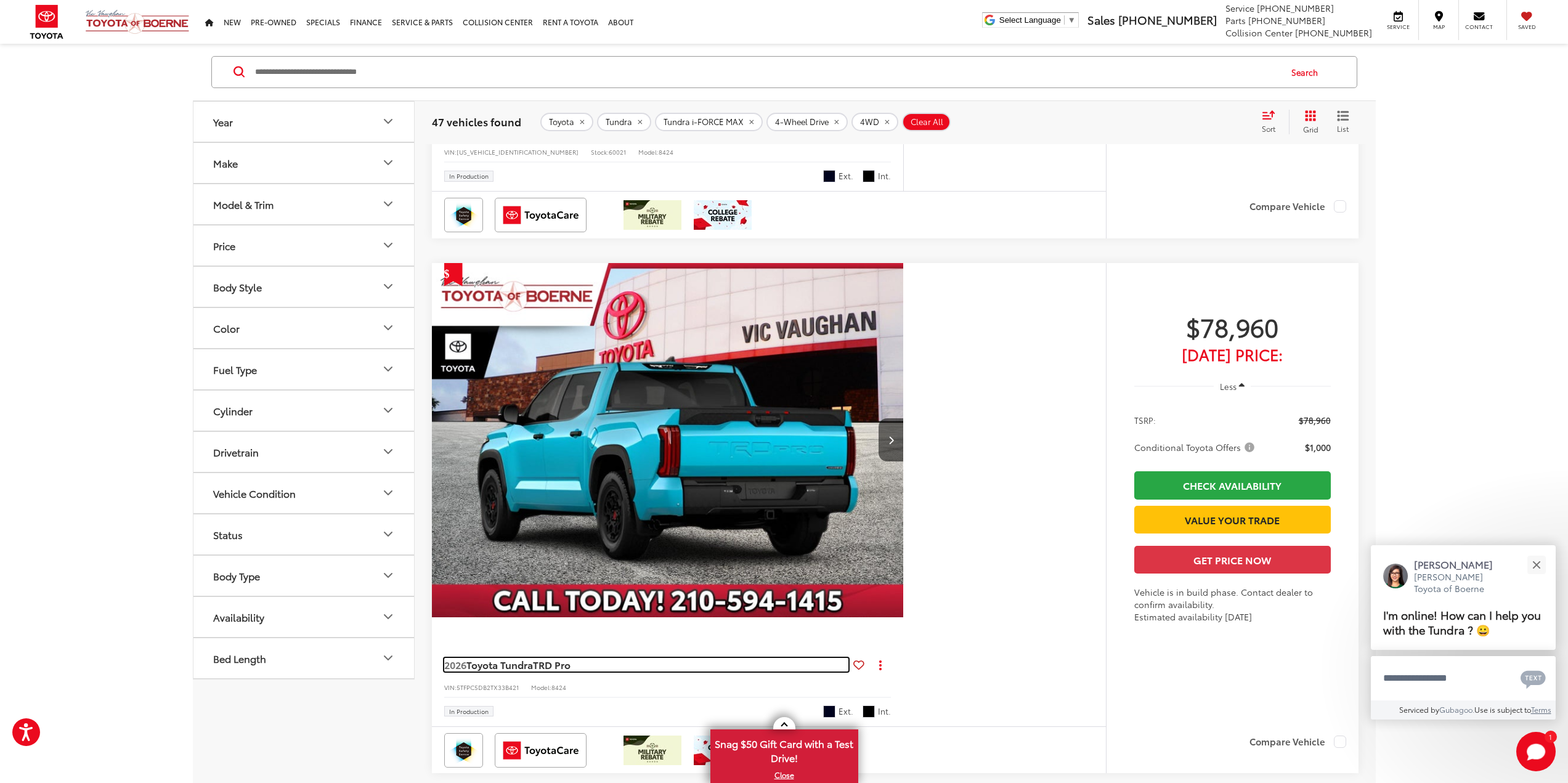
drag, startPoint x: 520, startPoint y: 666, endPoint x: 830, endPoint y: 590, distance: 319.2
click at [520, 666] on span "Toyota Tundra" at bounding box center [499, 664] width 66 height 14
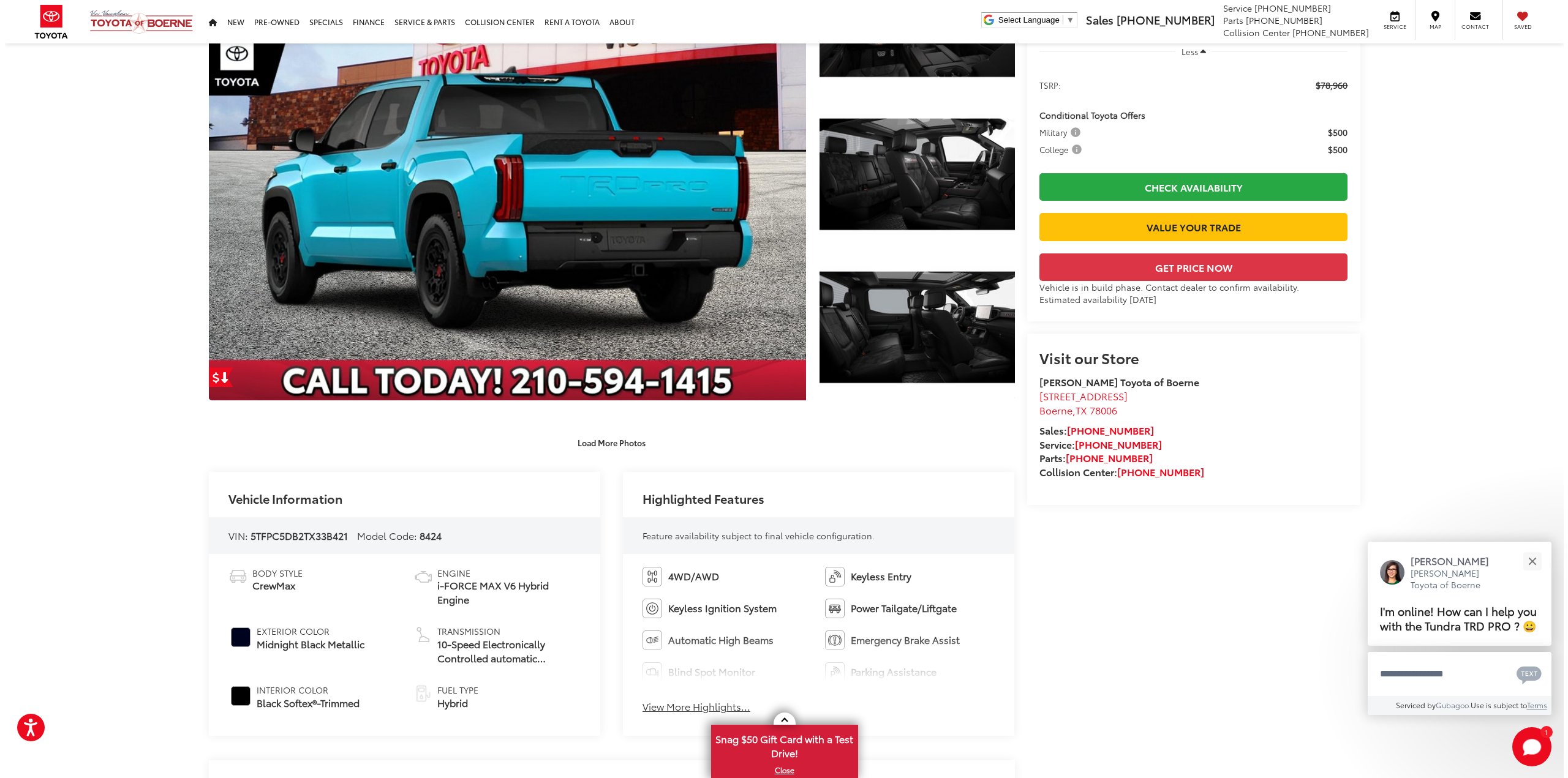
scroll to position [123, 0]
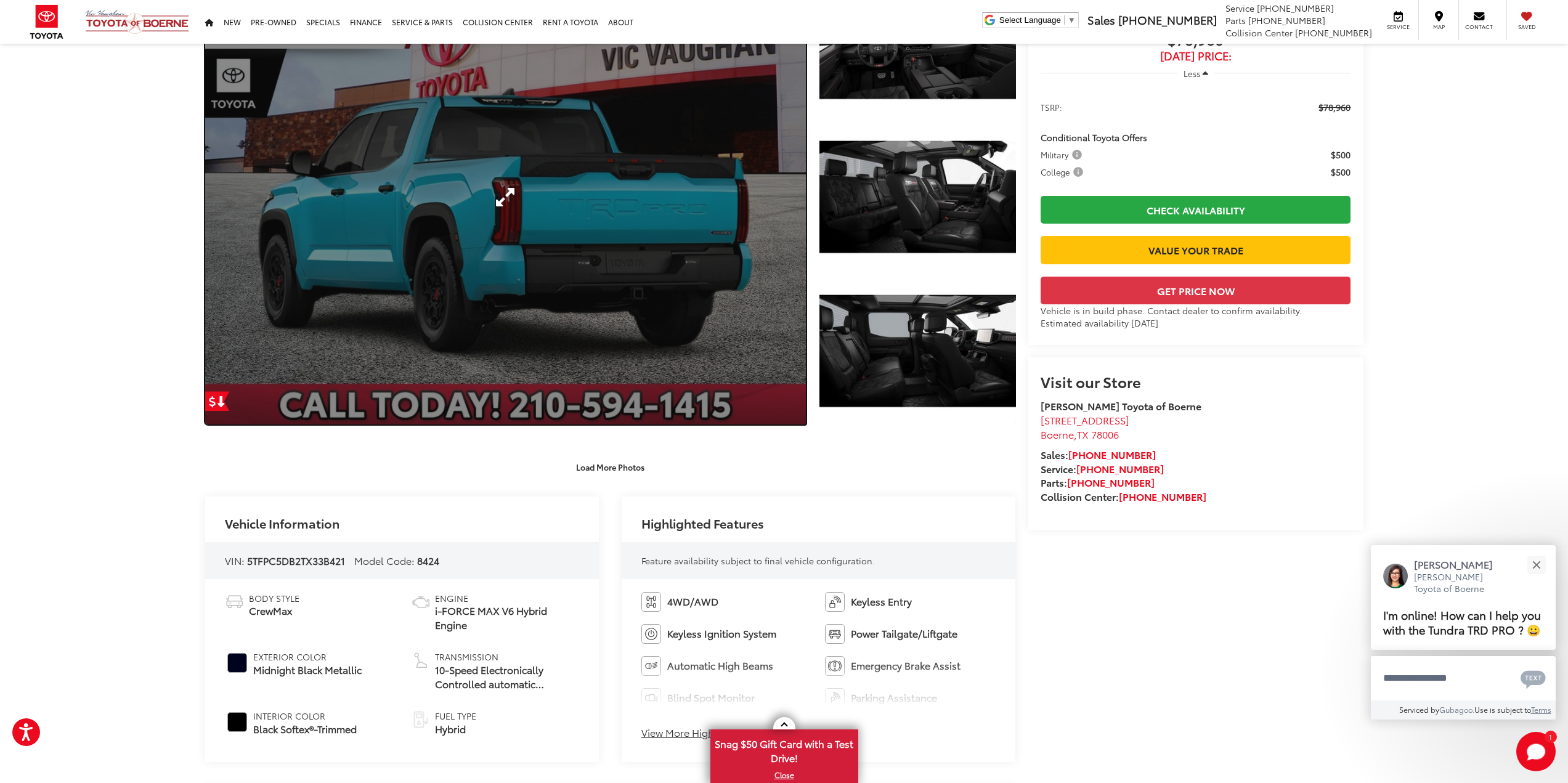
click at [594, 278] on link "Expand Photo 0" at bounding box center [505, 197] width 601 height 454
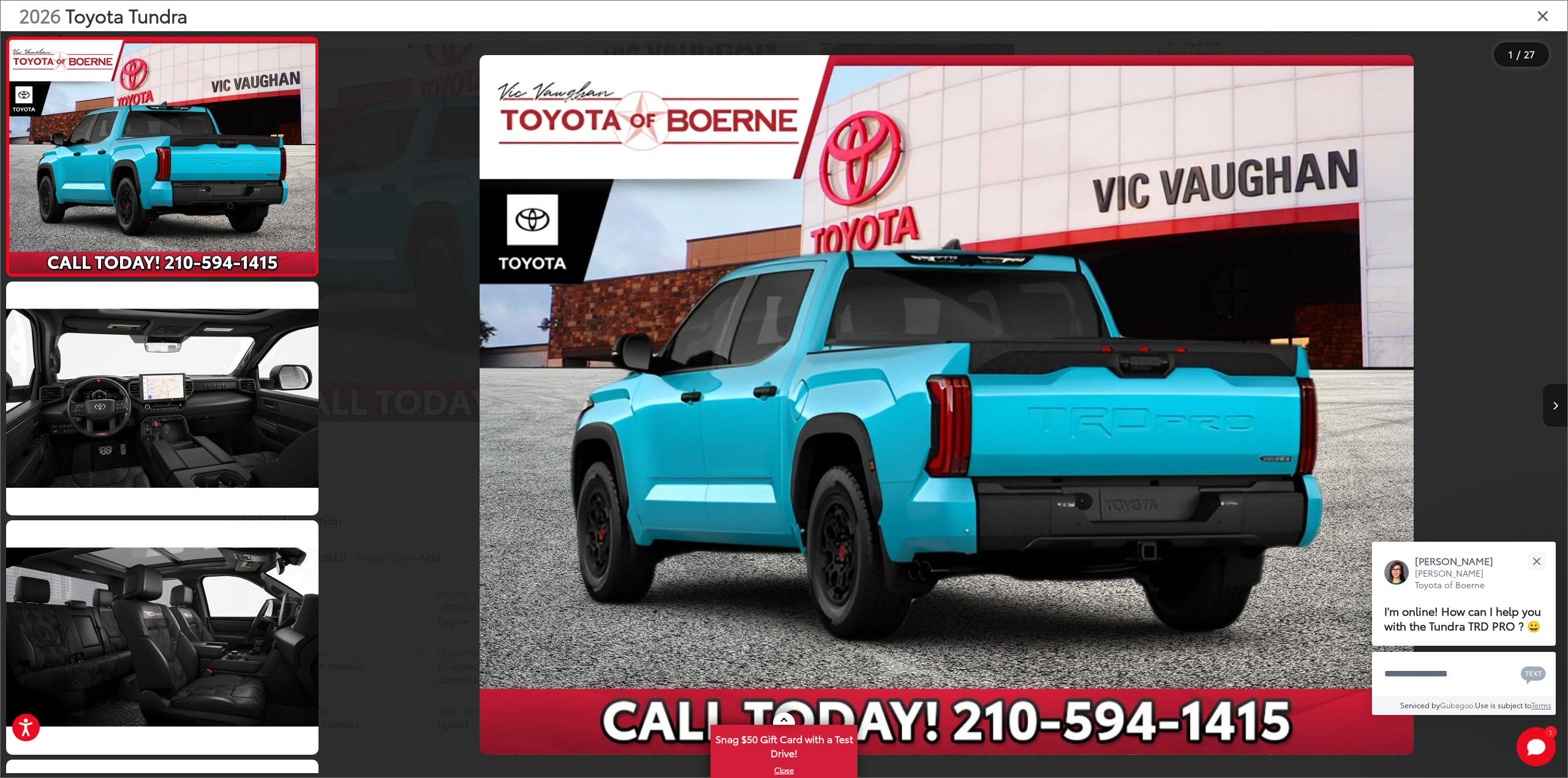
click at [1549, 396] on button "Next image" at bounding box center [1555, 405] width 25 height 43
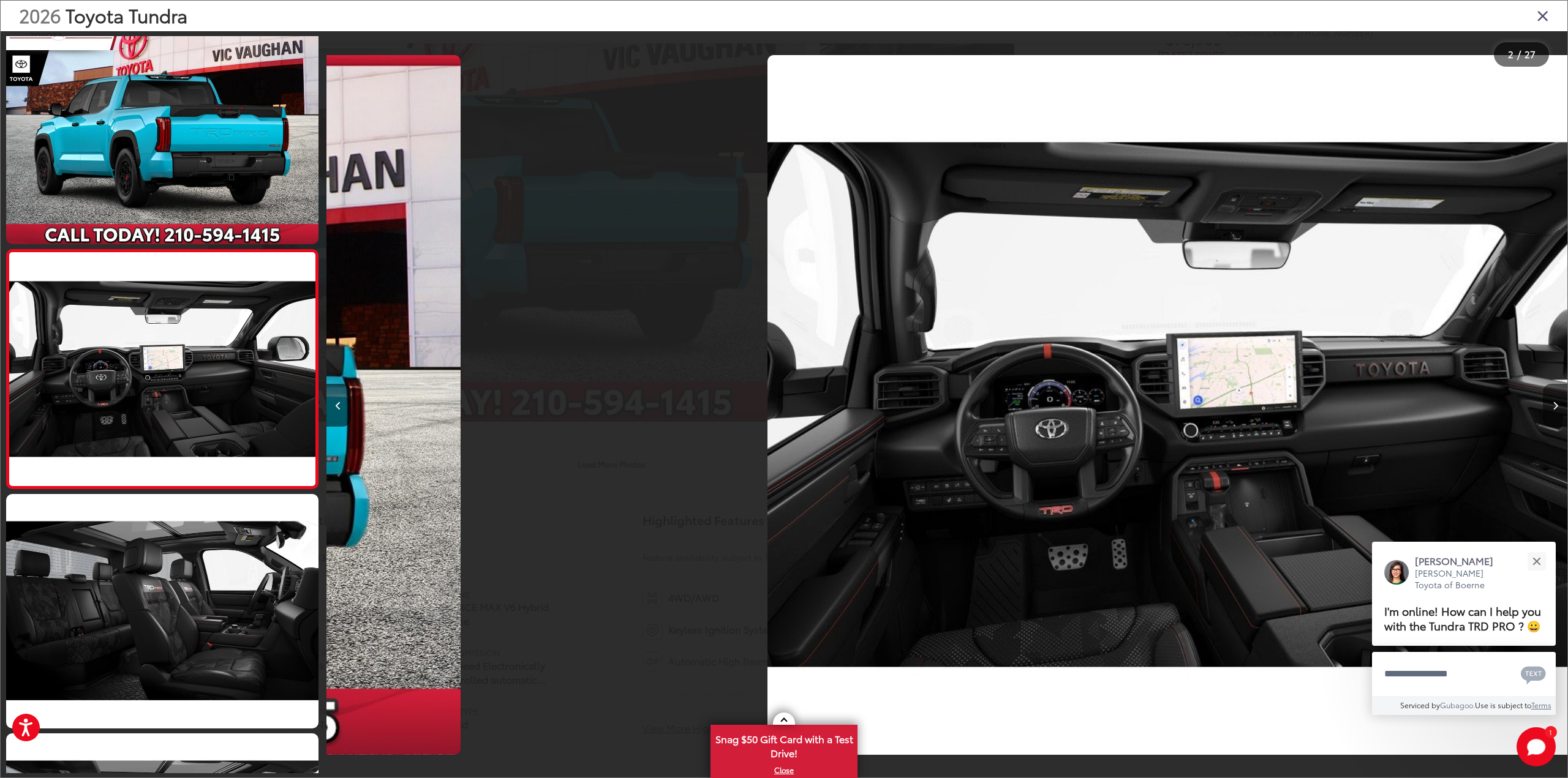
scroll to position [0, 1241]
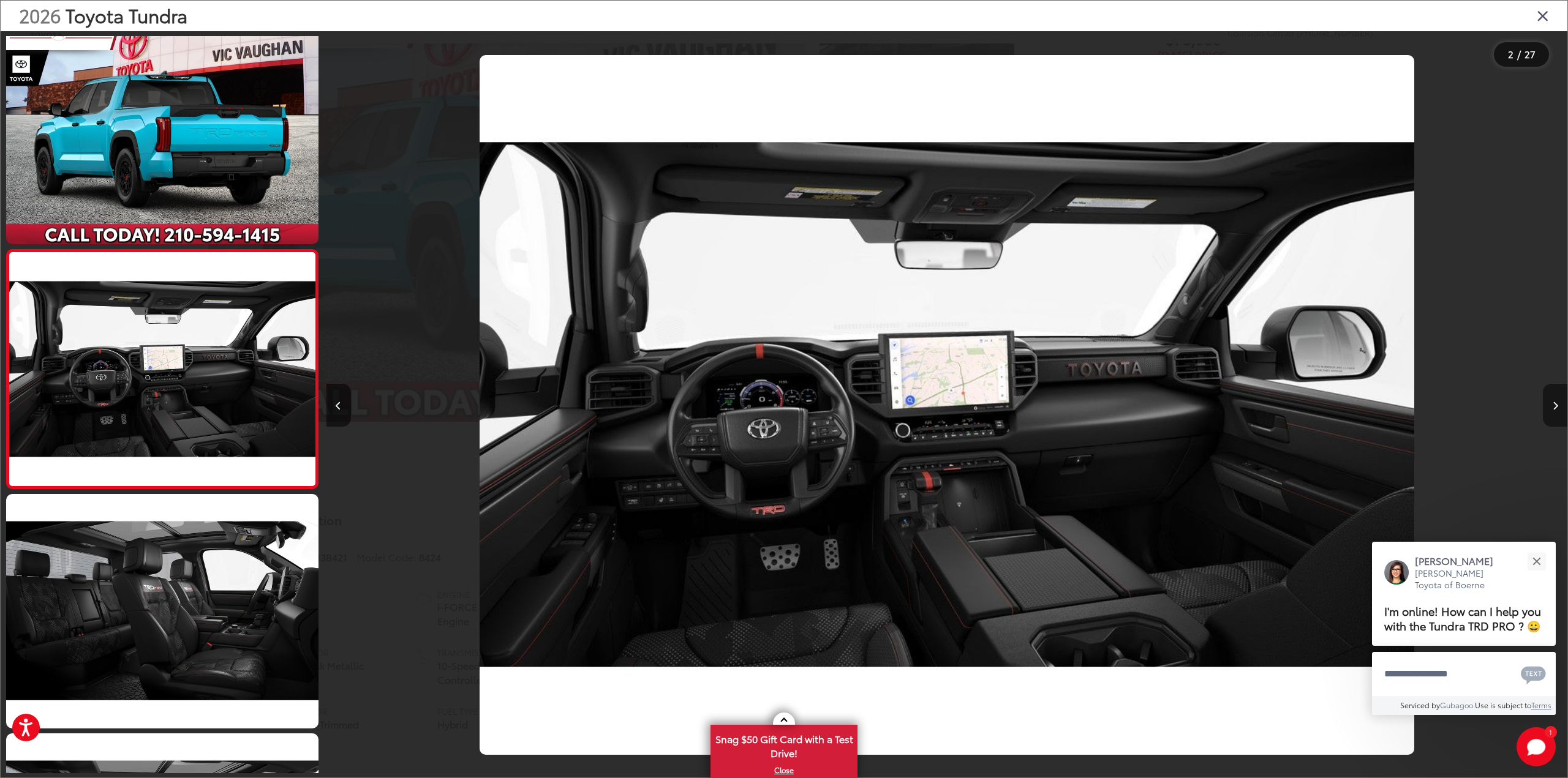
click at [1549, 396] on button "Next image" at bounding box center [1555, 405] width 25 height 43
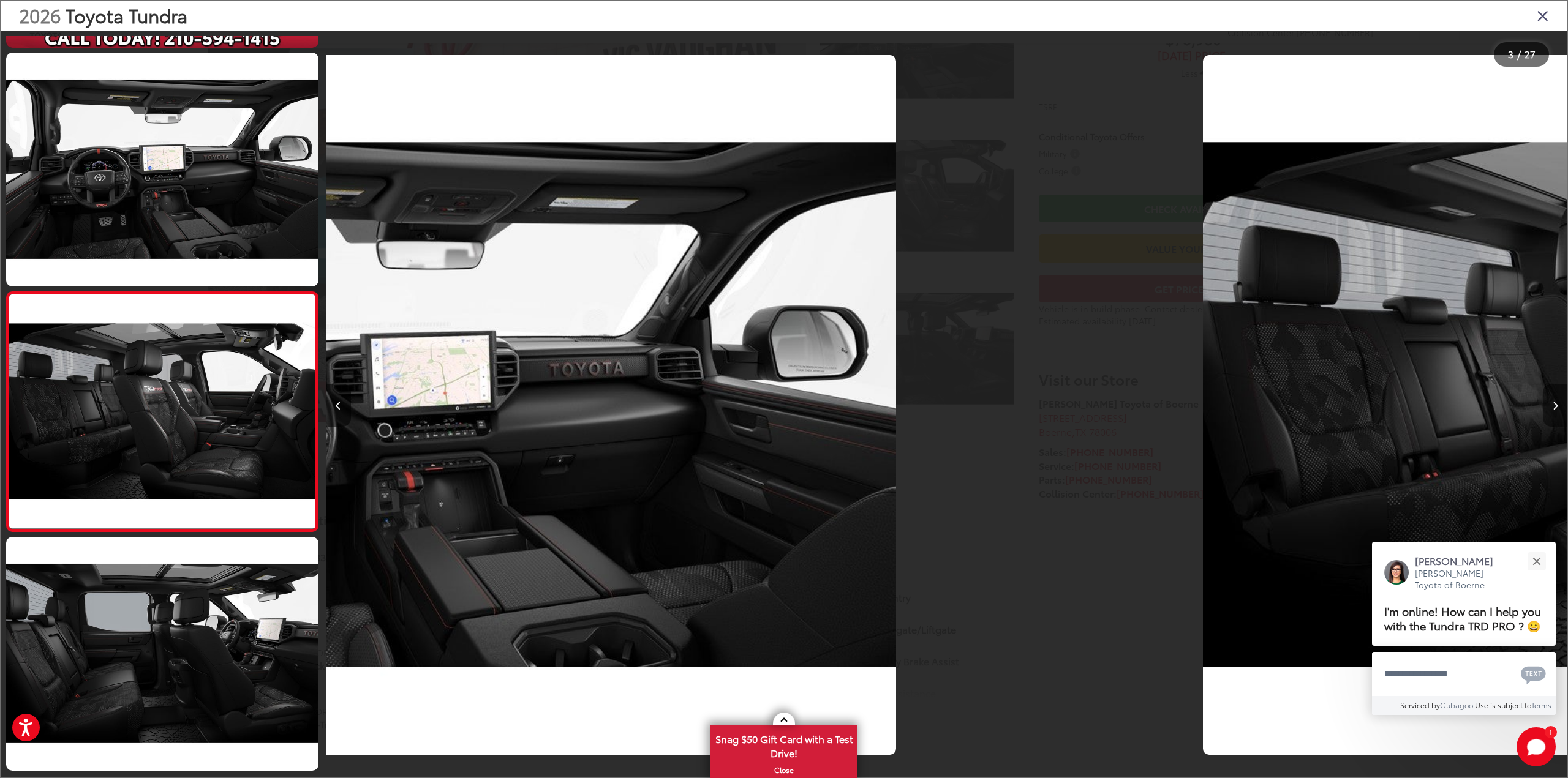
scroll to position [265, 0]
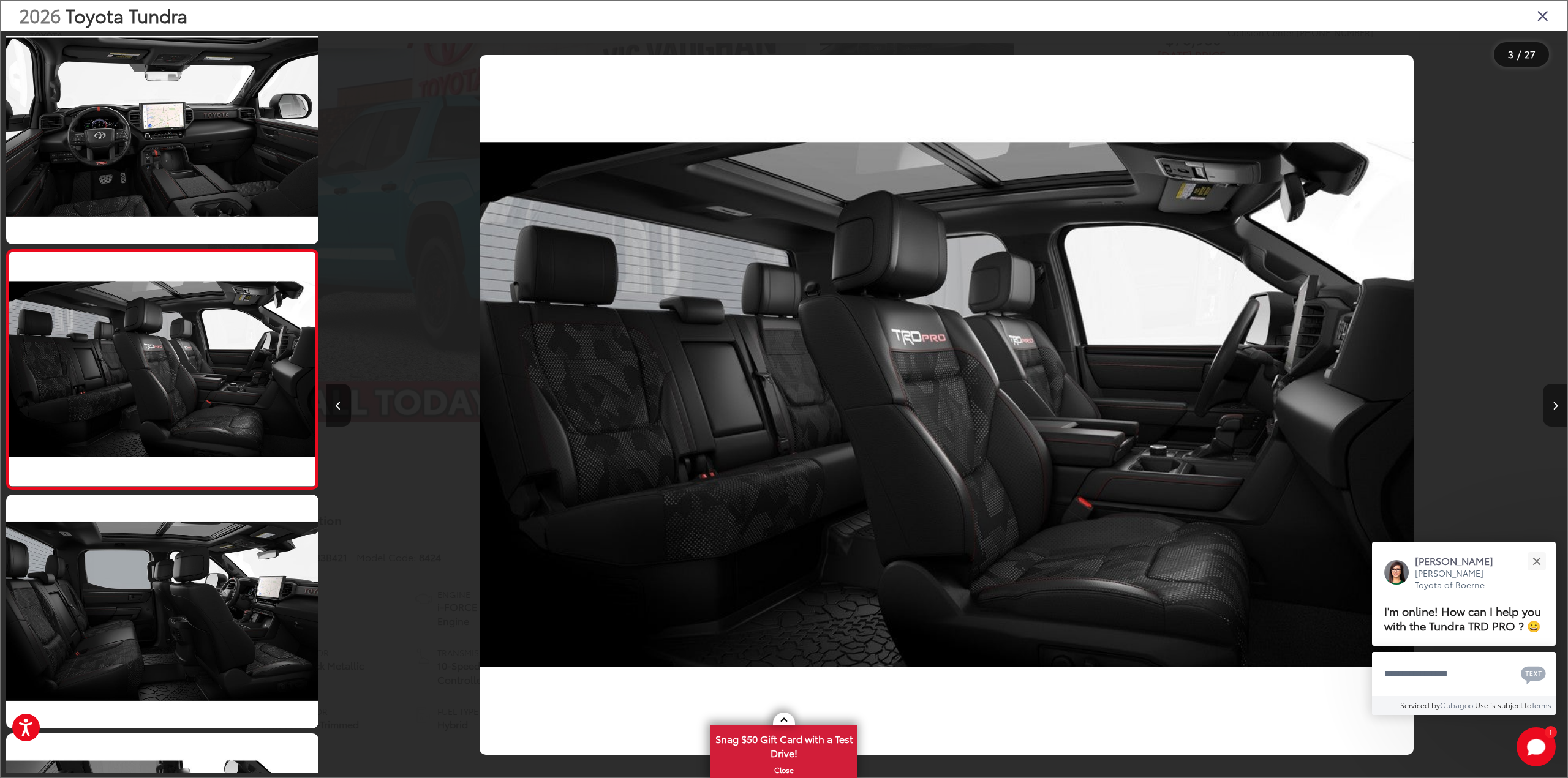
click at [1549, 396] on button "Next image" at bounding box center [1555, 405] width 25 height 43
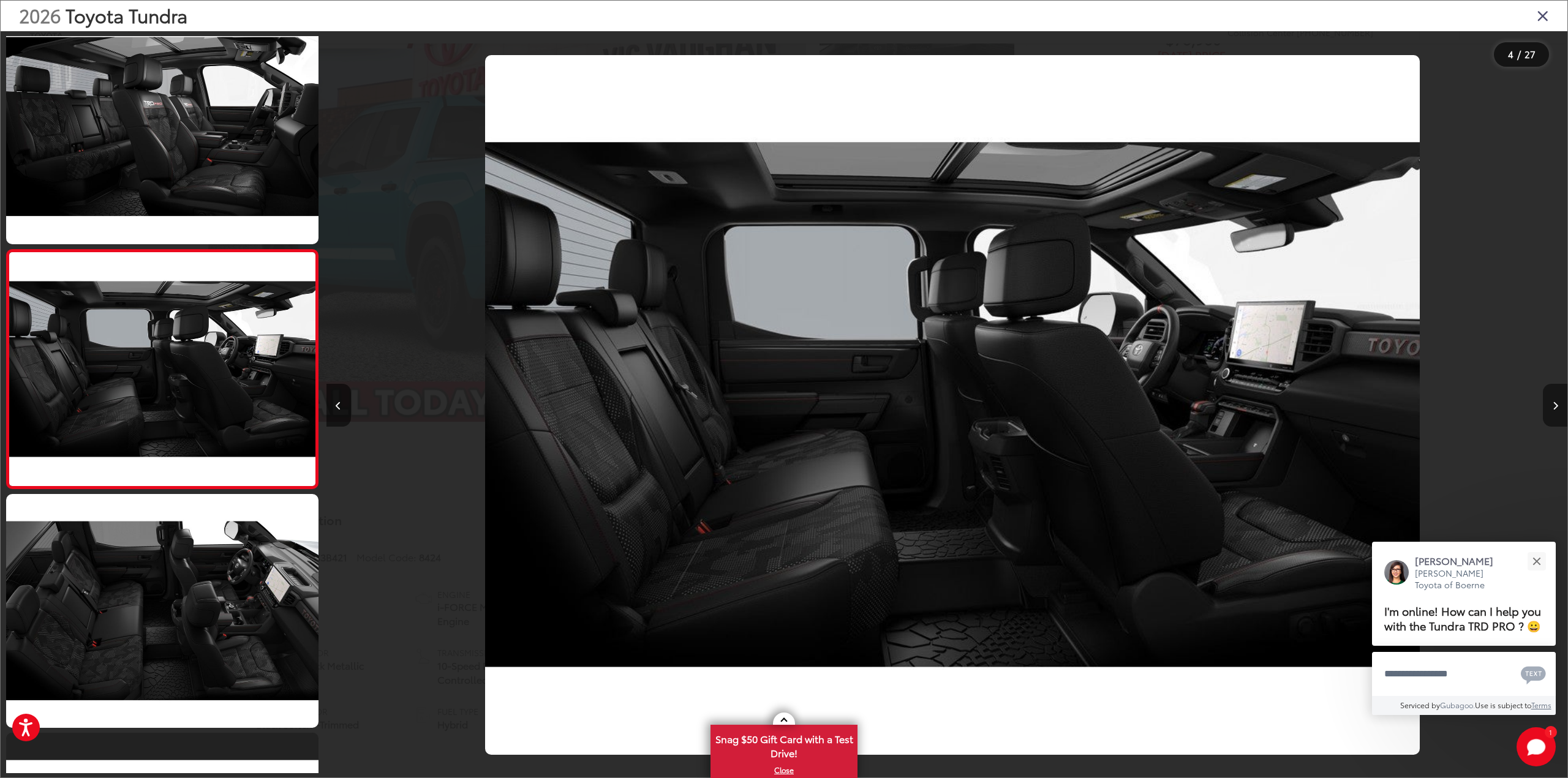
scroll to position [0, 3723]
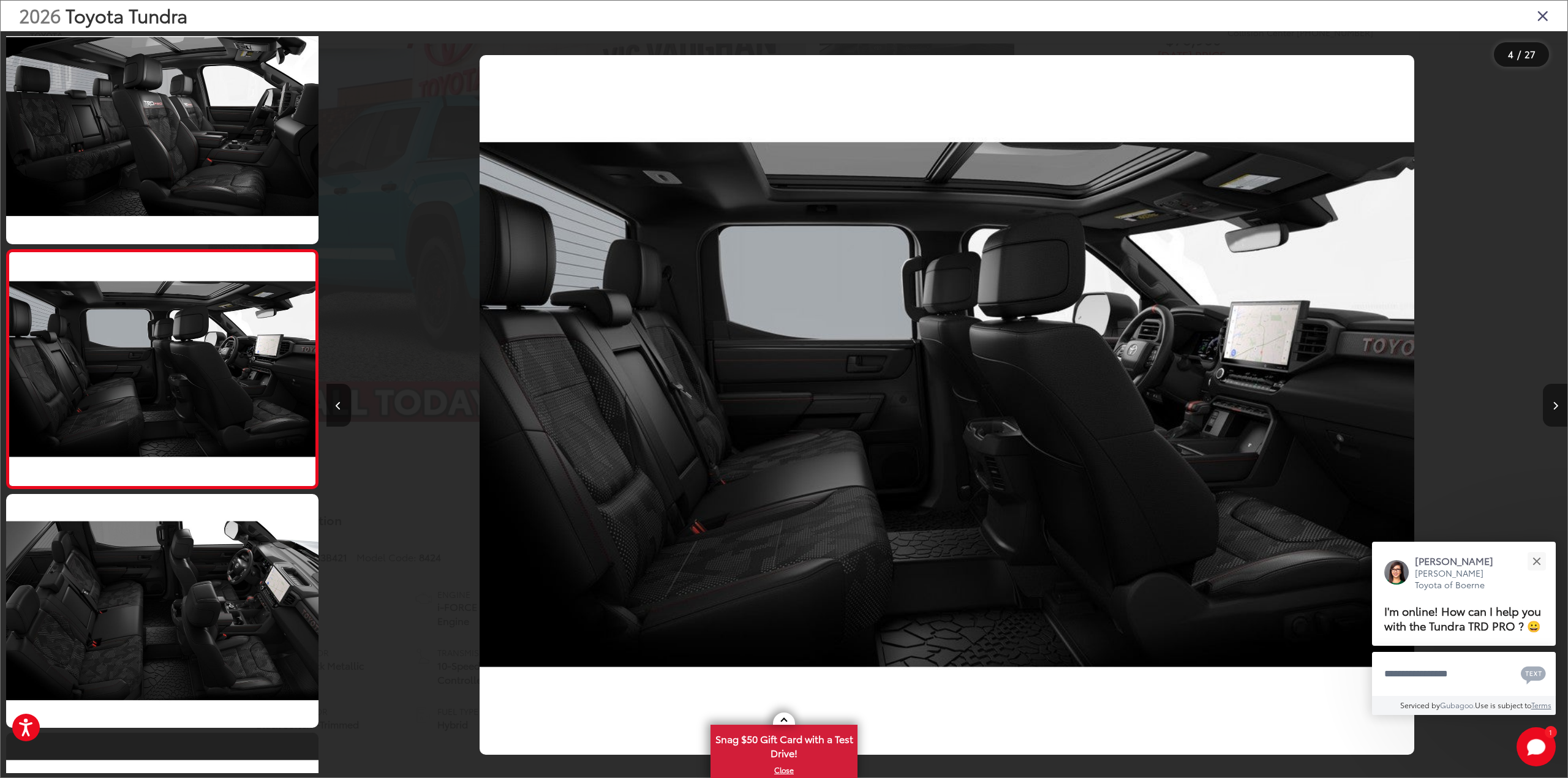
click at [1549, 396] on button "Next image" at bounding box center [1555, 405] width 25 height 43
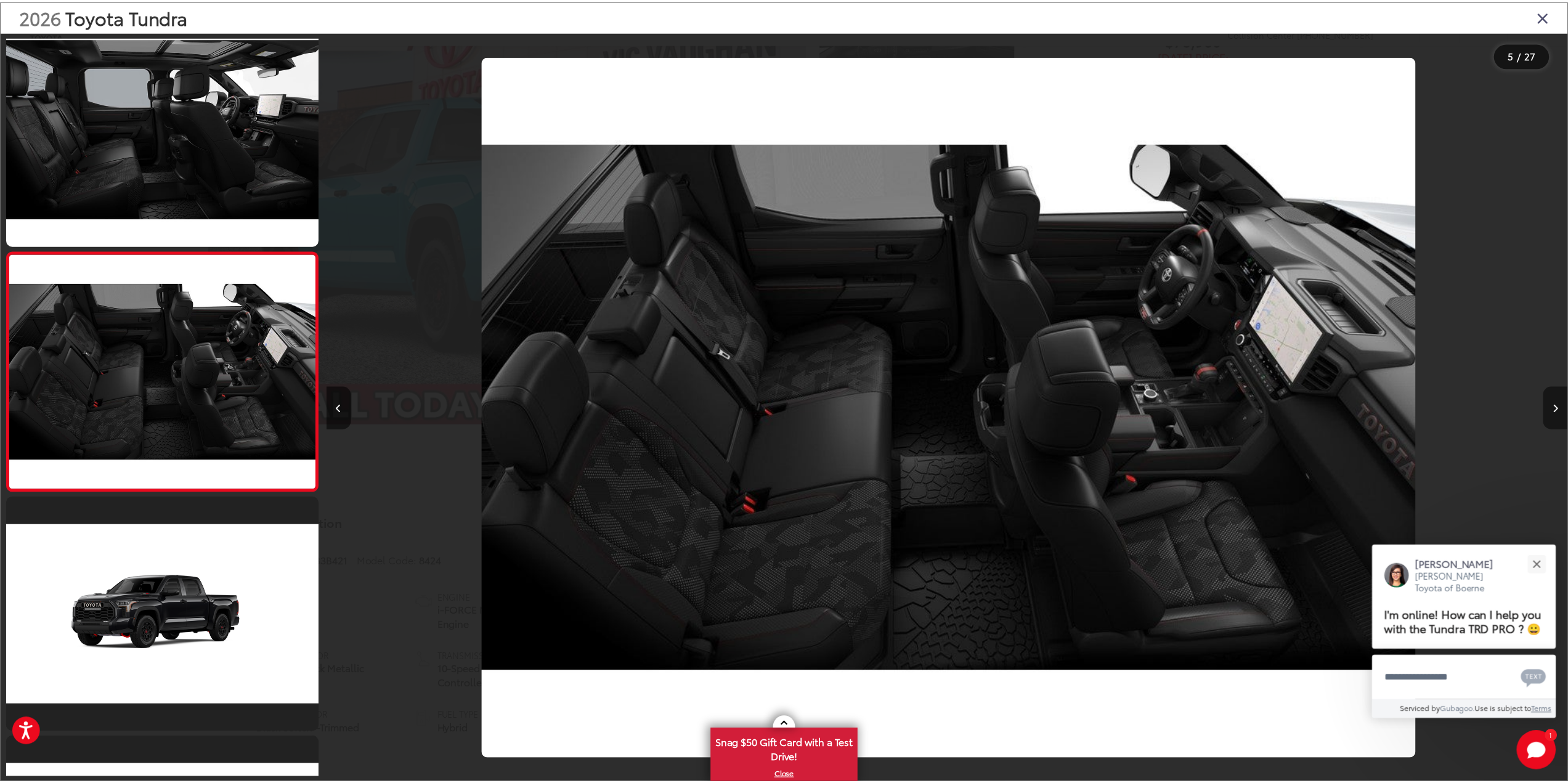
scroll to position [0, 4995]
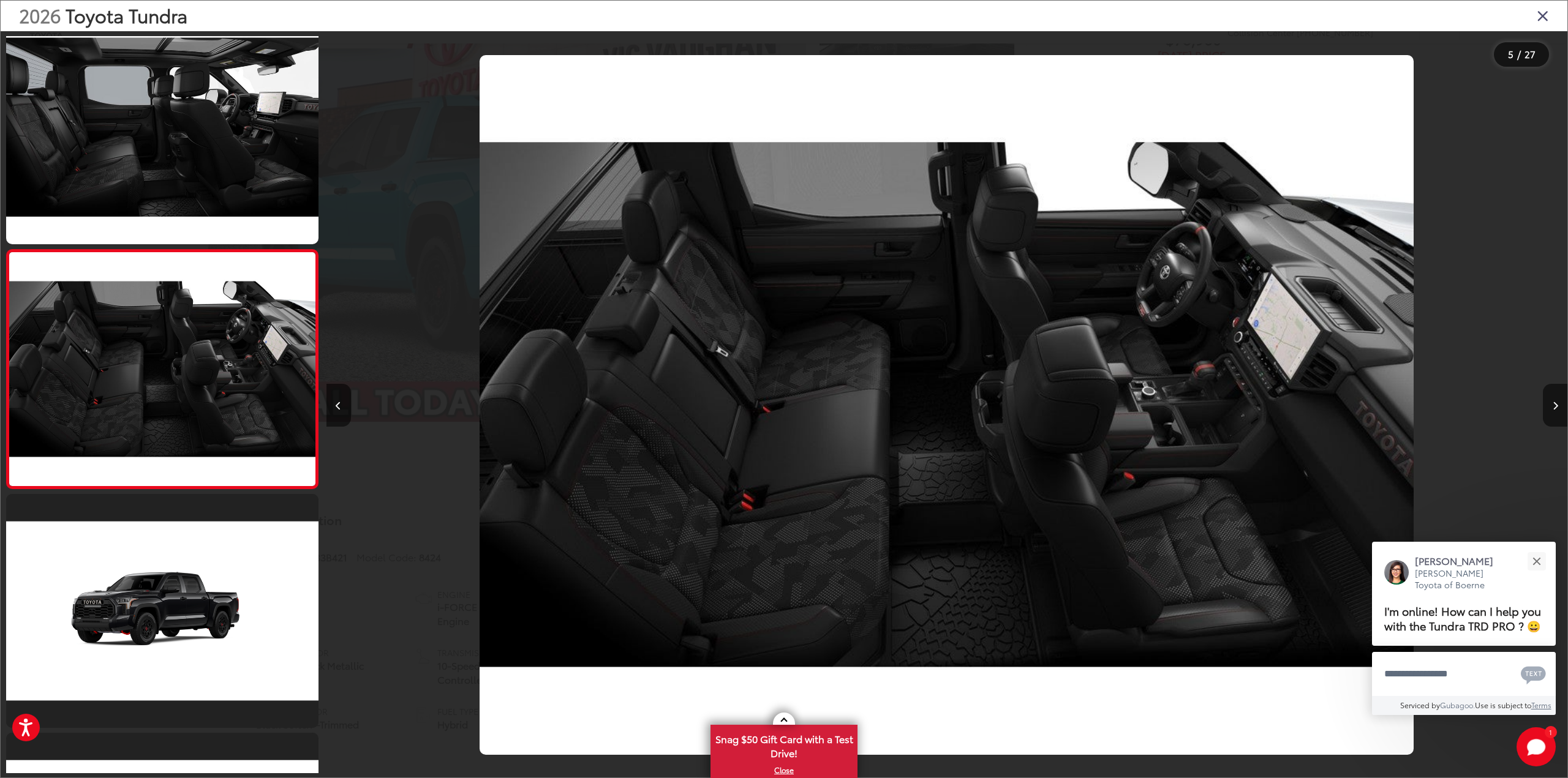
click at [1540, 21] on icon "Close gallery" at bounding box center [1542, 15] width 12 height 16
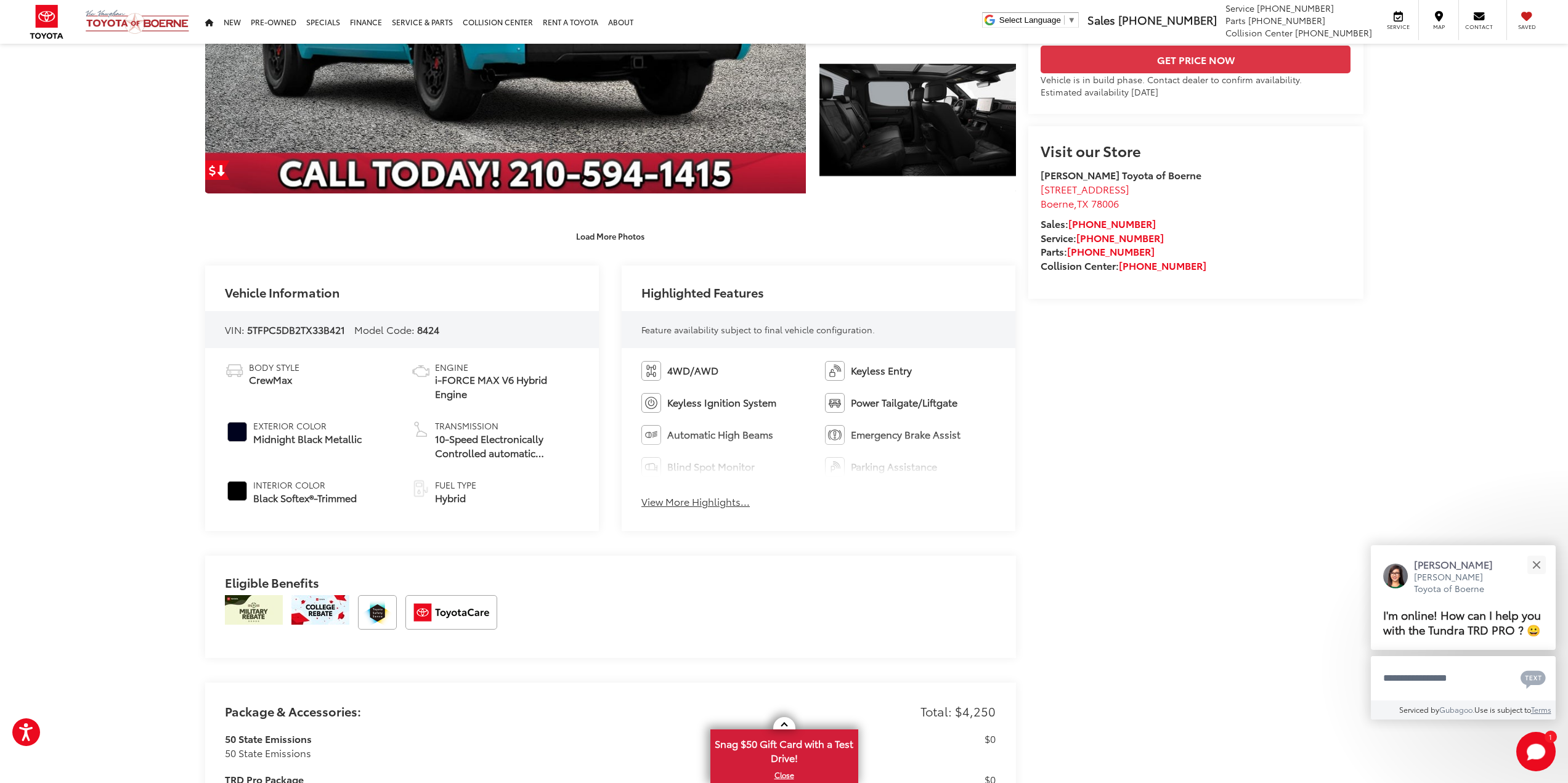
scroll to position [370, 0]
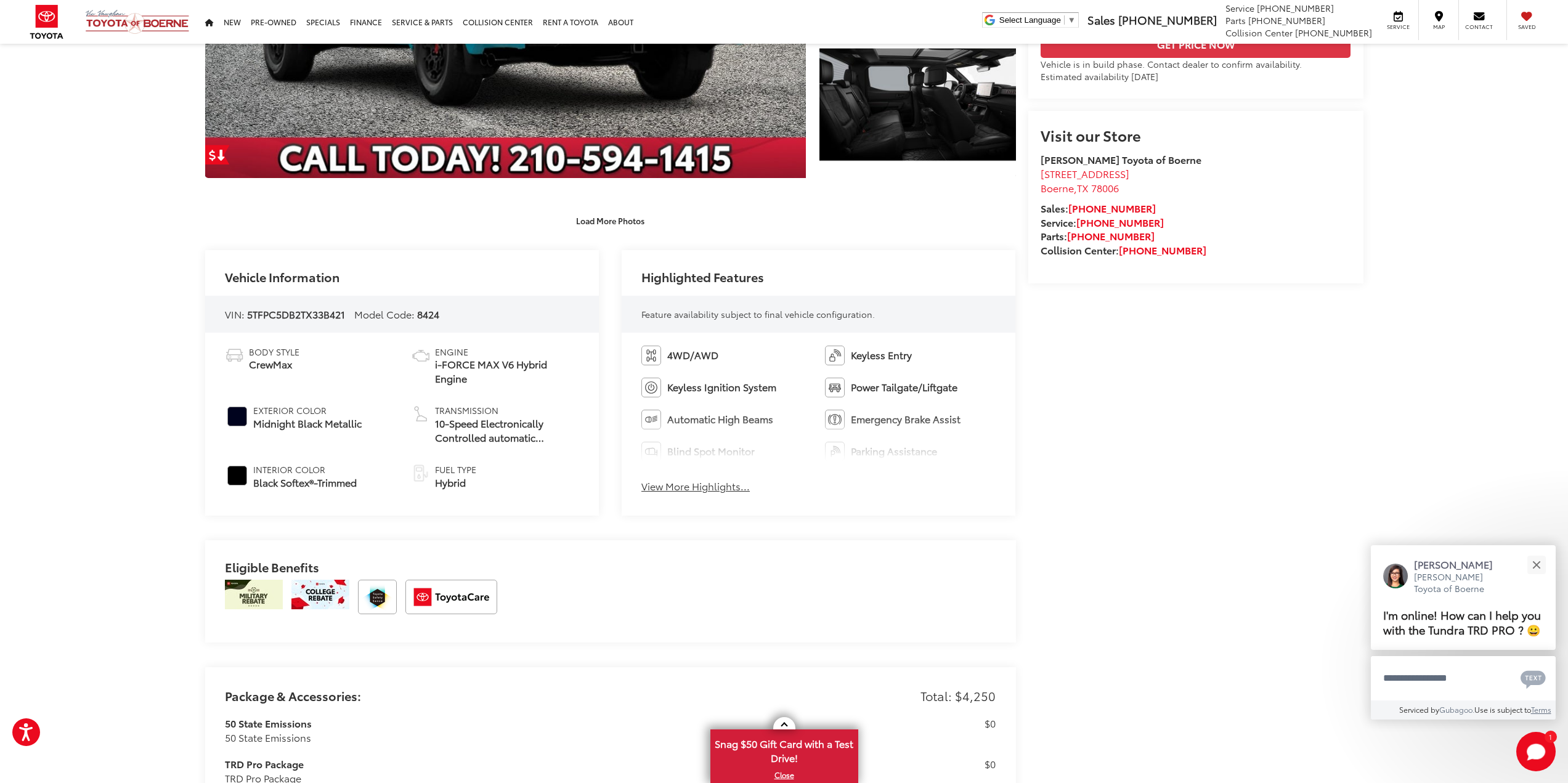
click at [732, 490] on button "View More Highlights..." at bounding box center [696, 486] width 109 height 14
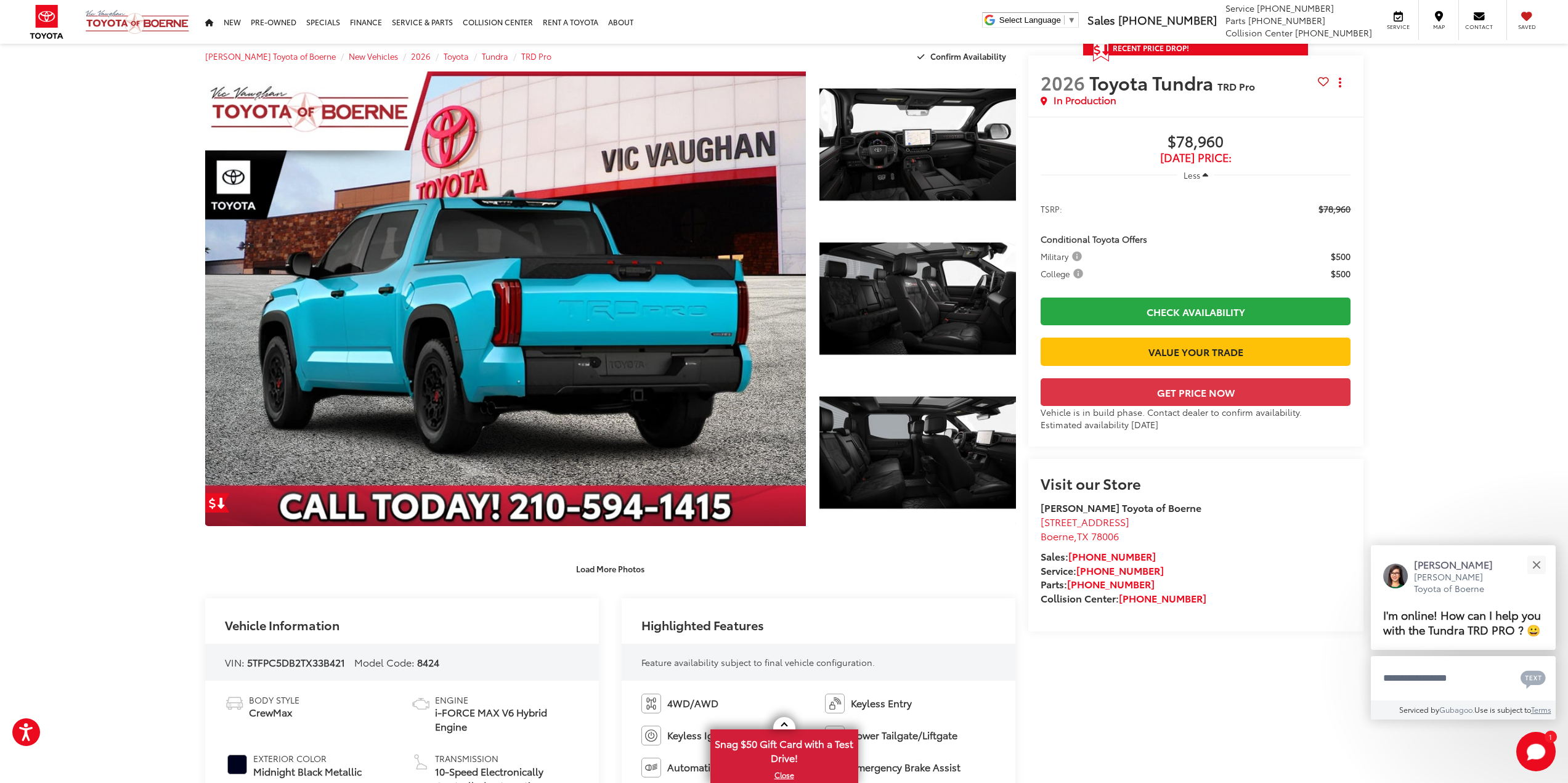
scroll to position [0, 0]
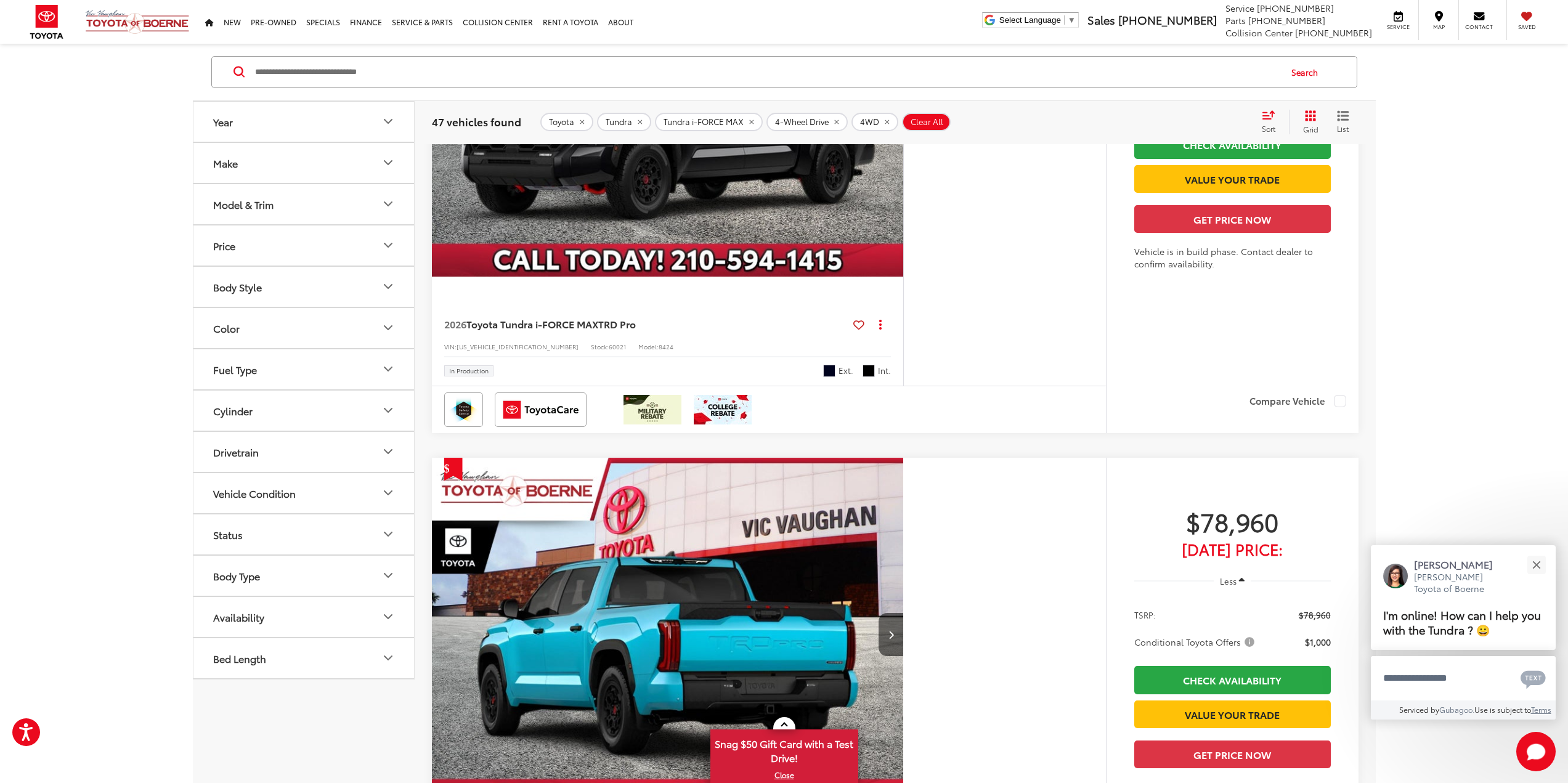
scroll to position [5378, 0]
